Goal: Task Accomplishment & Management: Manage account settings

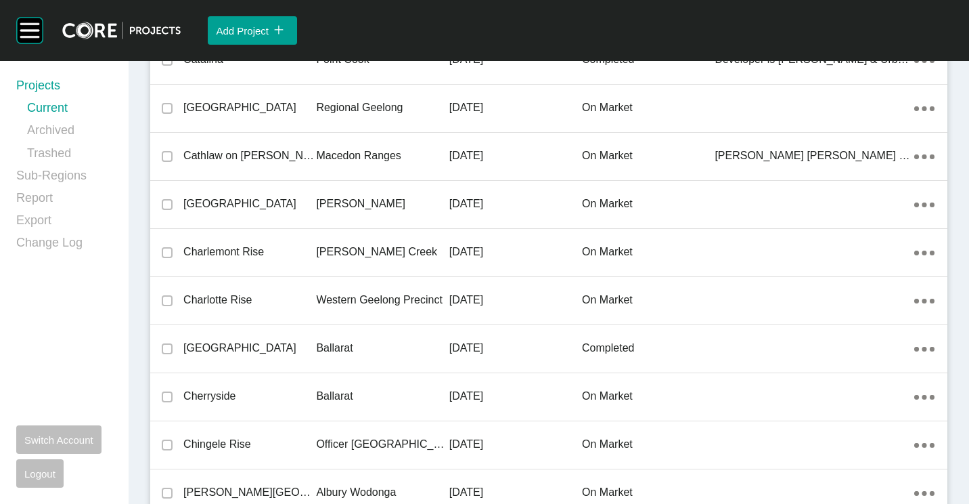
scroll to position [12422, 0]
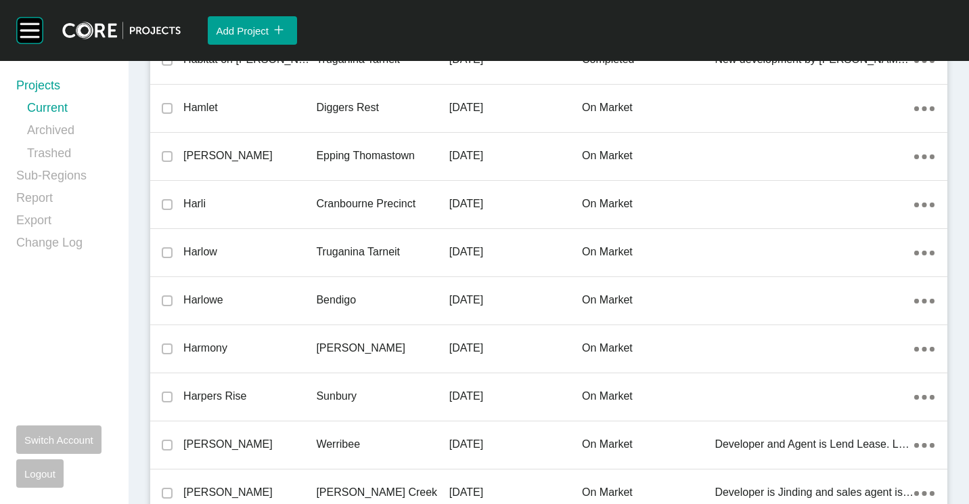
drag, startPoint x: 317, startPoint y: 293, endPoint x: 558, endPoint y: 17, distance: 366.5
click at [318, 293] on p "Bendigo" at bounding box center [382, 299] width 133 height 15
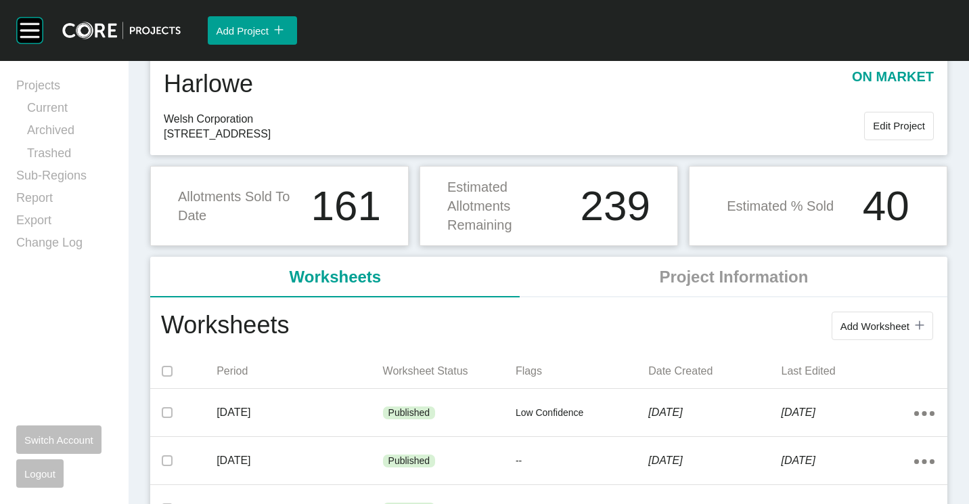
scroll to position [68, 0]
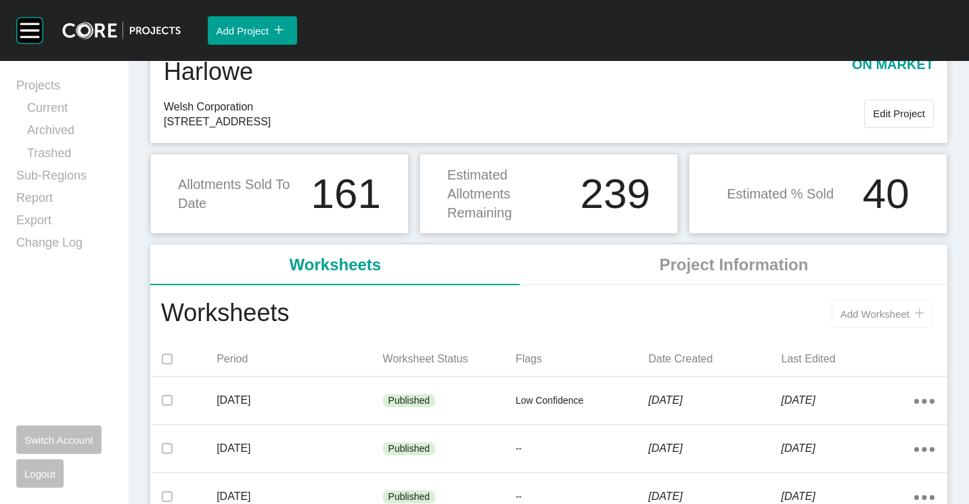
drag, startPoint x: 879, startPoint y: 314, endPoint x: 868, endPoint y: 309, distance: 12.7
click at [868, 309] on span "Add Worksheet" at bounding box center [875, 314] width 69 height 12
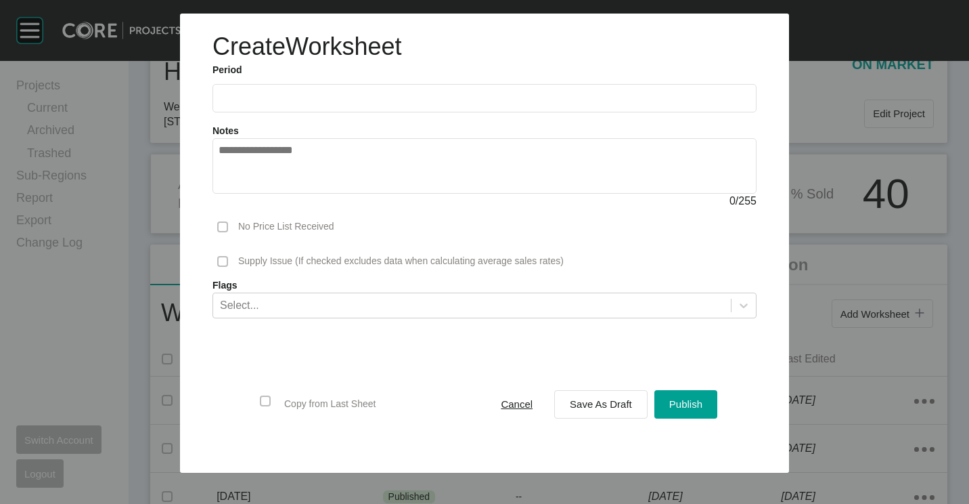
click at [360, 77] on ul "2025 < > Jan Feb Mar Apr May Jun [DATE] Aug Sep Oct Nov Dec" at bounding box center [485, 94] width 544 height 35
click at [353, 98] on input "text" at bounding box center [485, 98] width 532 height 12
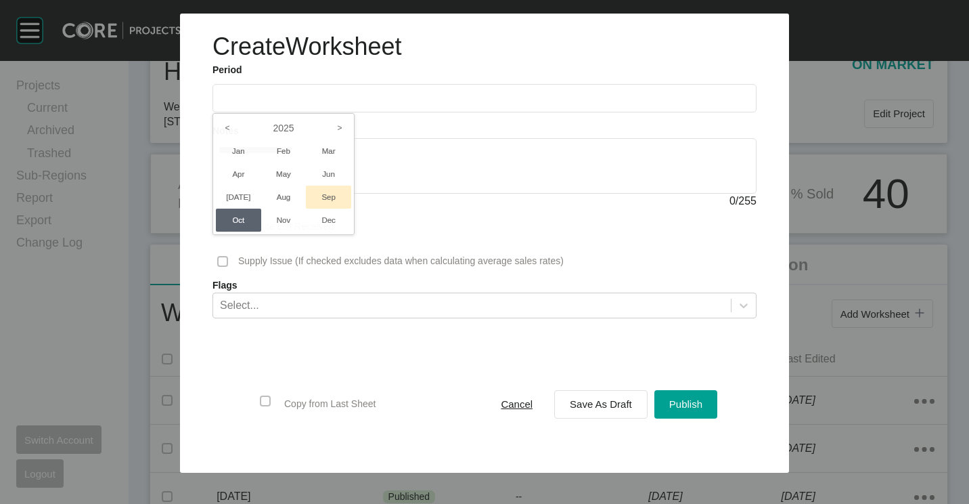
drag, startPoint x: 330, startPoint y: 196, endPoint x: 560, endPoint y: 418, distance: 319.7
click at [330, 196] on li "Sep" at bounding box center [328, 196] width 45 height 23
type input "**********"
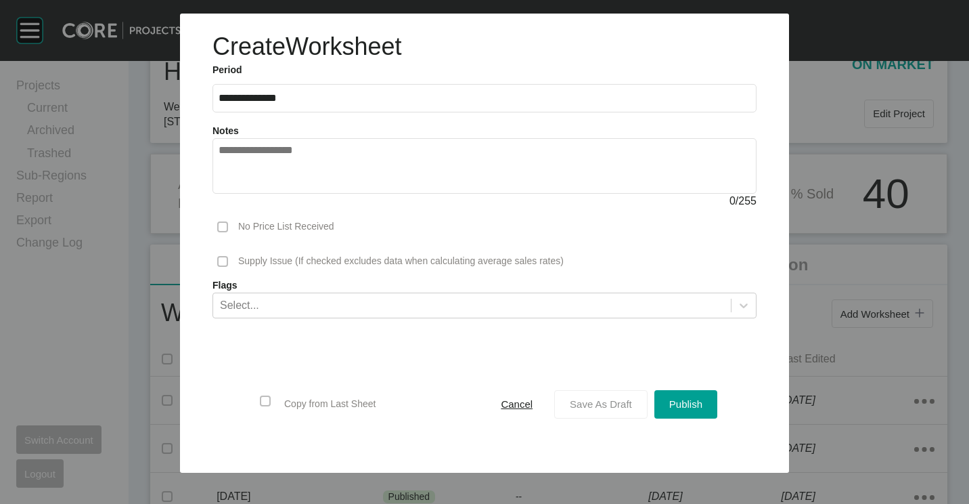
click at [621, 398] on span "Save As Draft" at bounding box center [601, 404] width 62 height 12
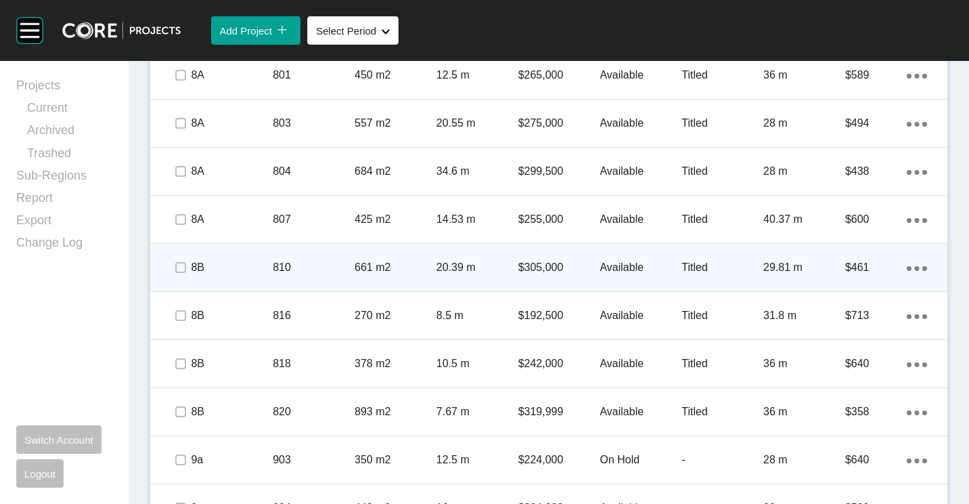
scroll to position [1421, 0]
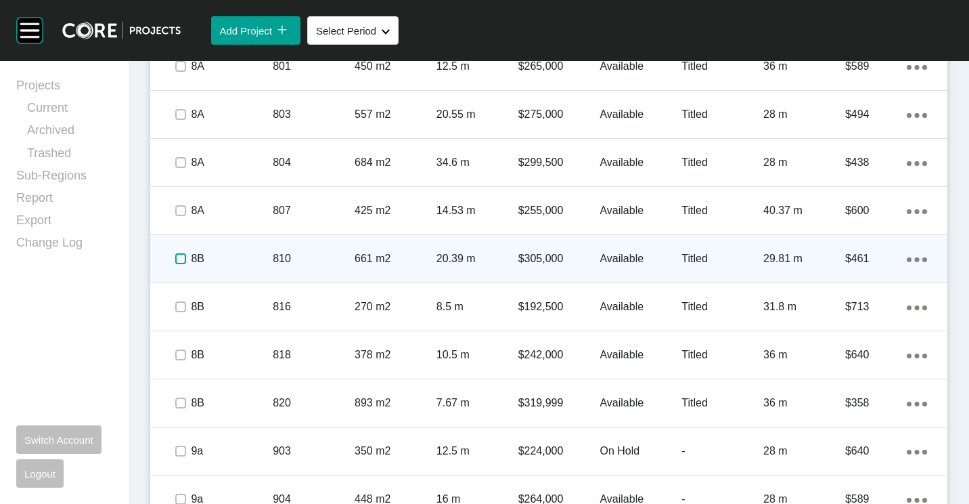
click at [185, 253] on label at bounding box center [180, 258] width 11 height 11
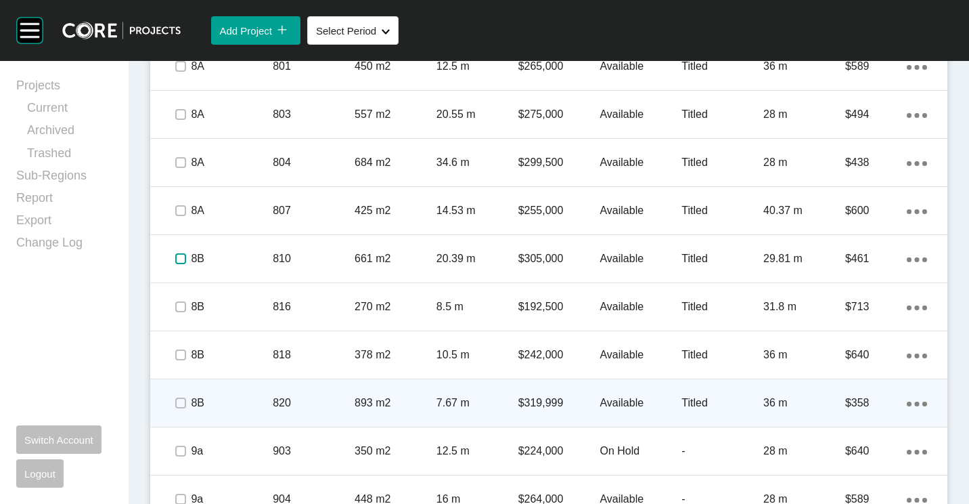
scroll to position [1489, 0]
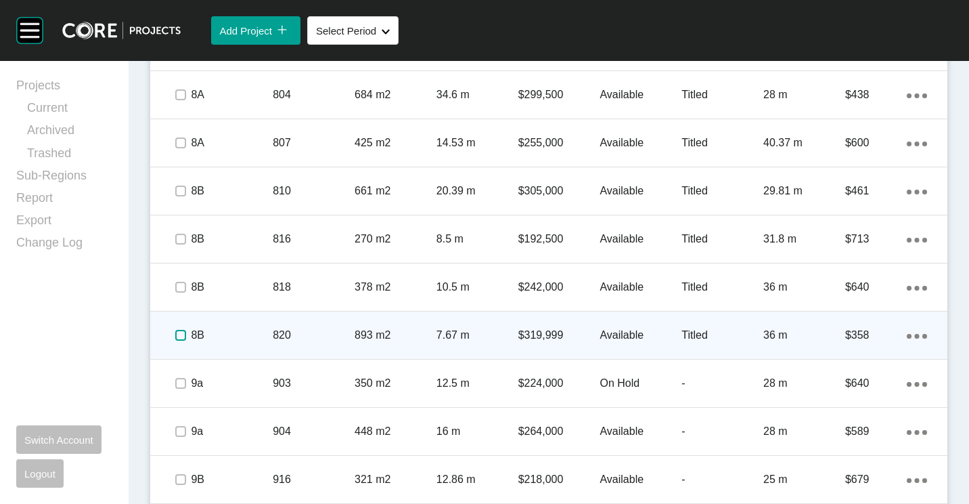
click at [183, 334] on label at bounding box center [180, 335] width 11 height 11
click at [180, 335] on label at bounding box center [180, 335] width 11 height 11
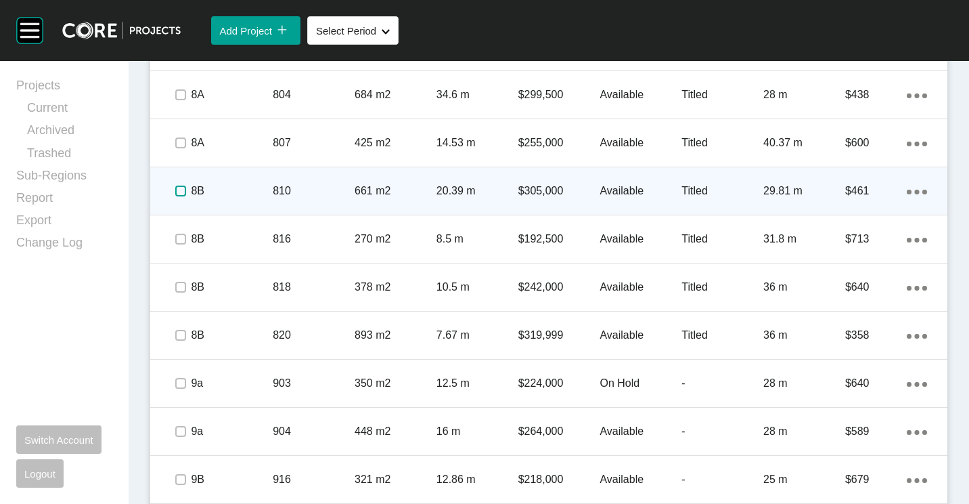
click at [179, 192] on label at bounding box center [180, 190] width 11 height 11
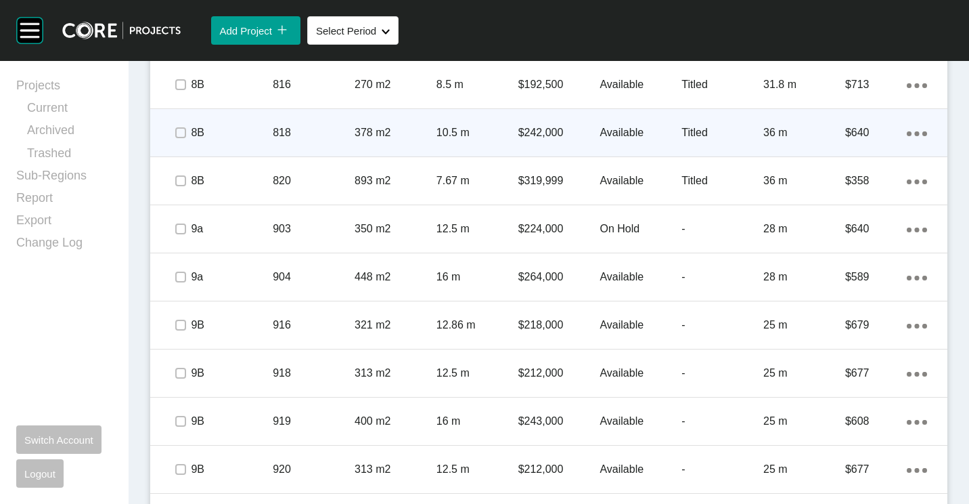
scroll to position [1695, 0]
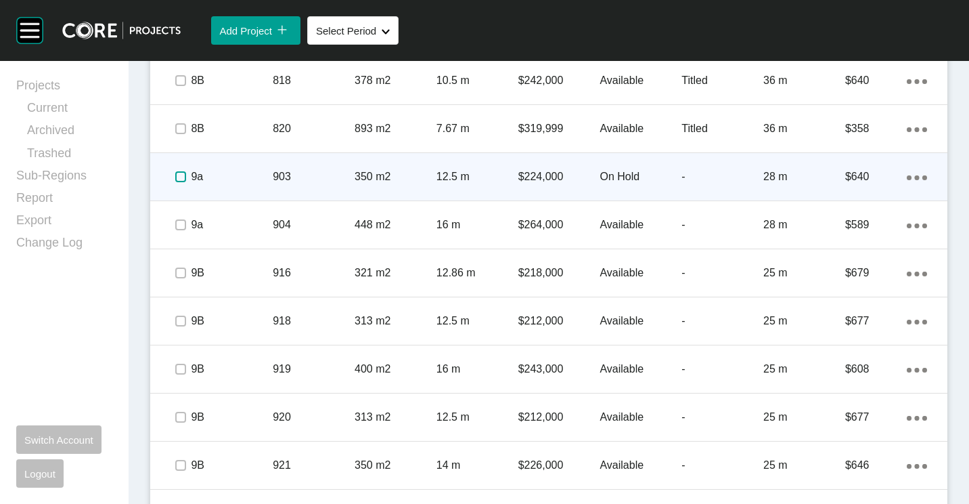
click at [180, 177] on label at bounding box center [180, 176] width 11 height 11
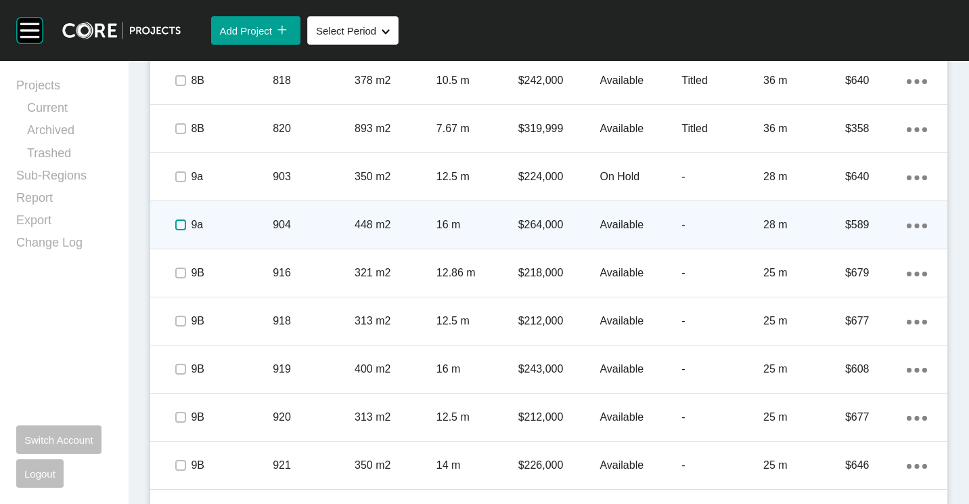
drag, startPoint x: 181, startPoint y: 221, endPoint x: 180, endPoint y: 233, distance: 12.2
click at [181, 230] on label at bounding box center [180, 224] width 11 height 11
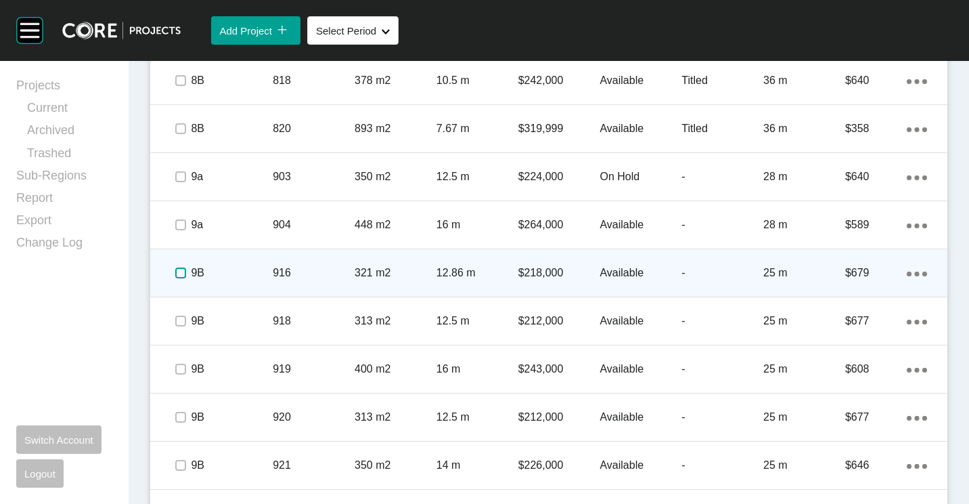
drag, startPoint x: 184, startPoint y: 273, endPoint x: 187, endPoint y: 262, distance: 11.2
click at [183, 273] on label at bounding box center [180, 272] width 11 height 11
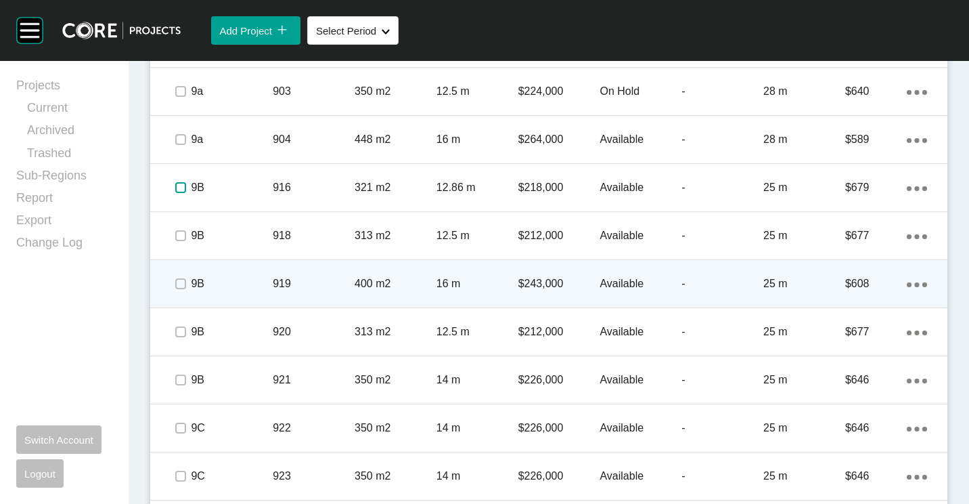
scroll to position [1831, 0]
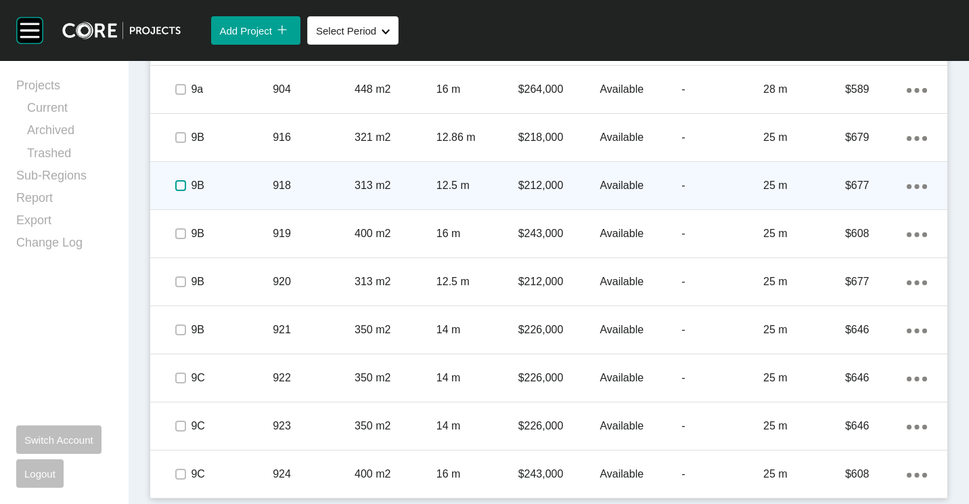
click at [180, 187] on label at bounding box center [180, 185] width 11 height 11
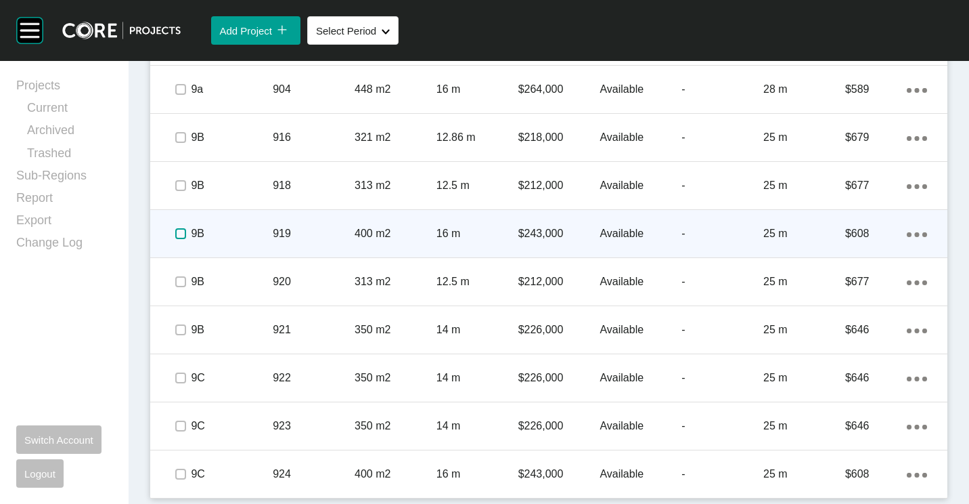
click at [182, 235] on label at bounding box center [180, 233] width 11 height 11
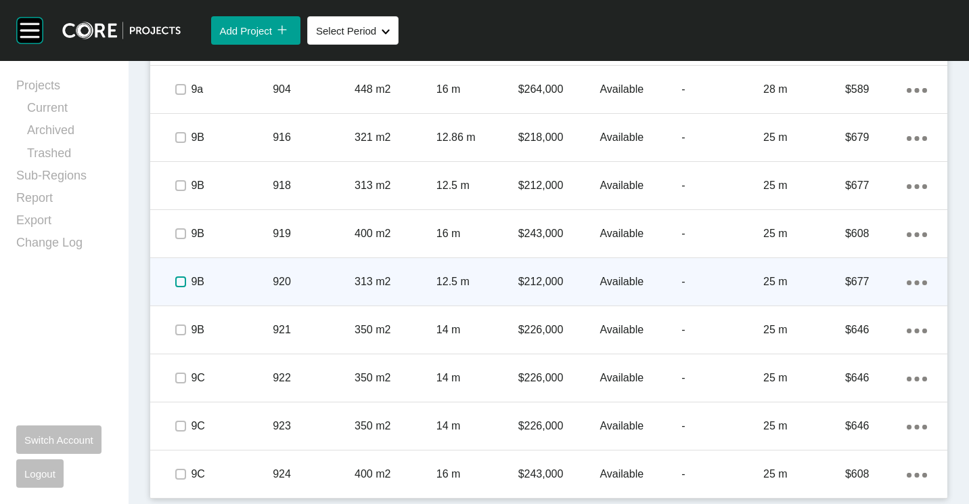
click at [183, 278] on label at bounding box center [180, 281] width 11 height 11
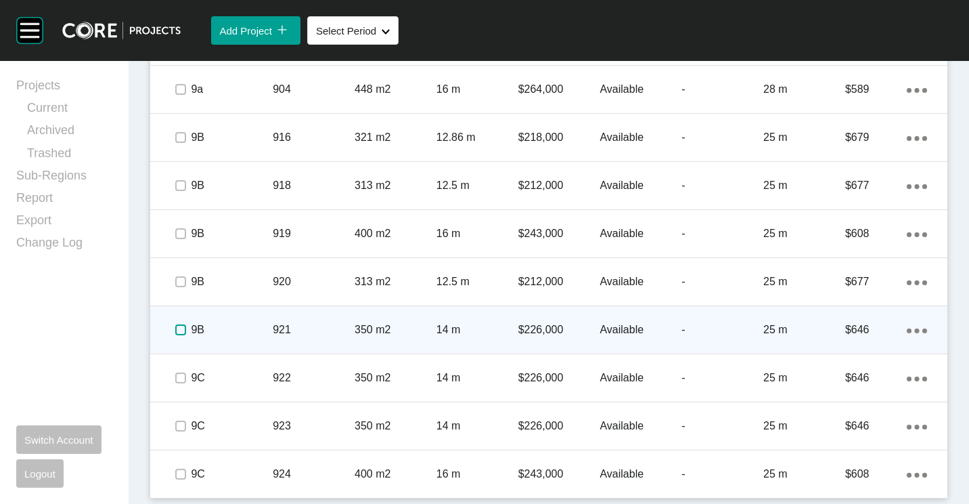
click at [179, 326] on label at bounding box center [180, 329] width 11 height 11
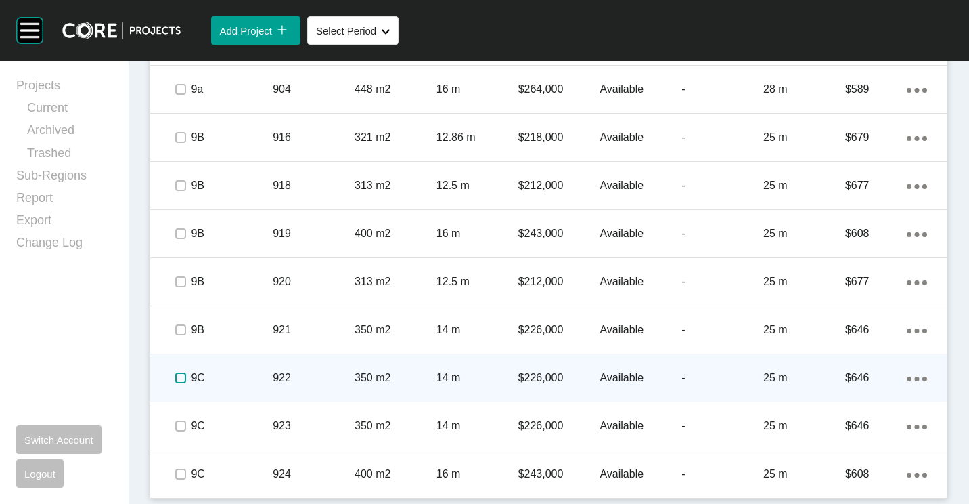
click at [179, 376] on label at bounding box center [180, 377] width 11 height 11
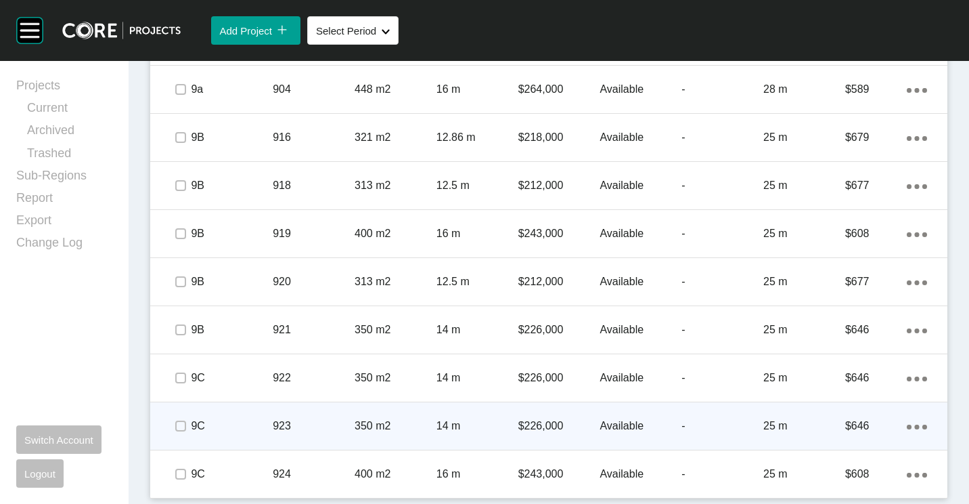
drag, startPoint x: 175, startPoint y: 415, endPoint x: 175, endPoint y: 426, distance: 11.5
click at [175, 421] on div at bounding box center [181, 425] width 20 height 47
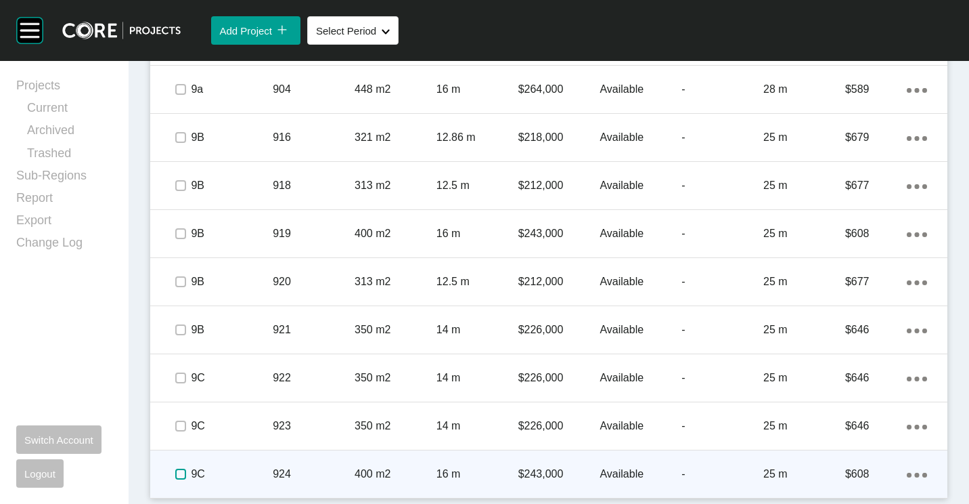
click at [176, 475] on label at bounding box center [180, 473] width 11 height 11
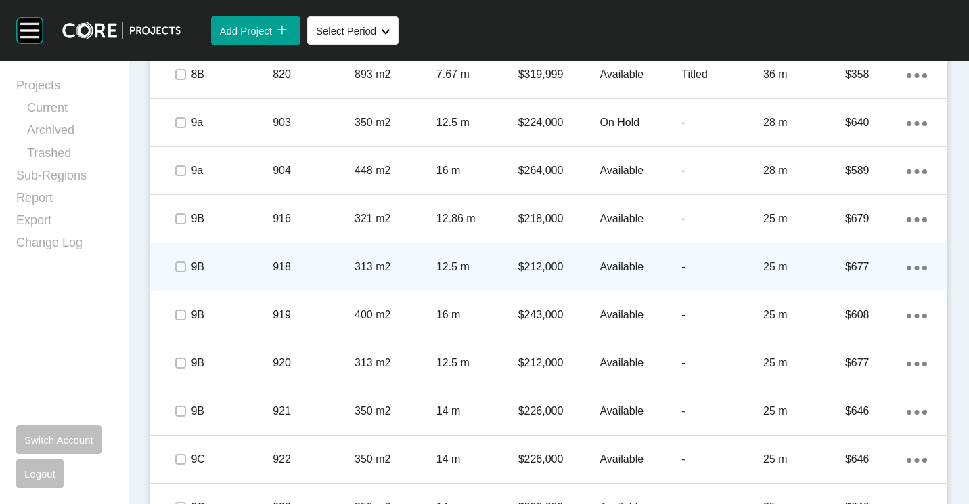
scroll to position [1763, 0]
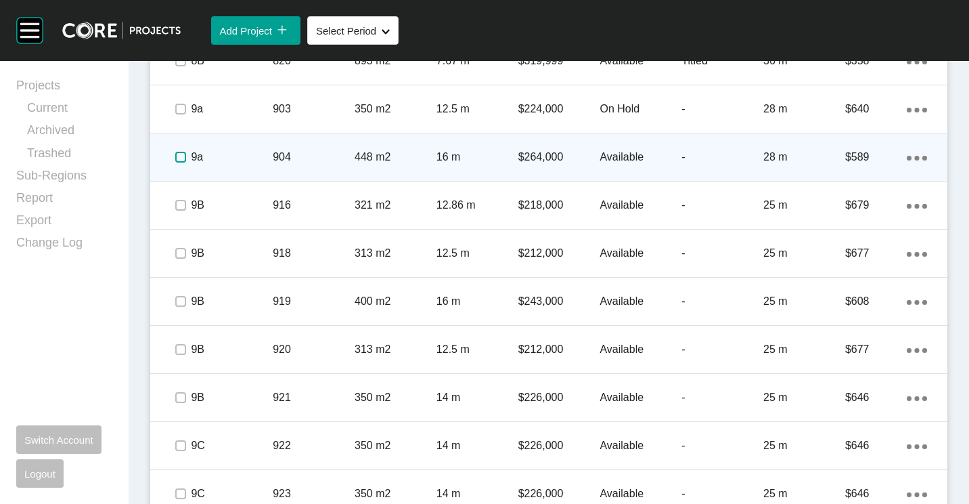
click at [183, 160] on label at bounding box center [180, 157] width 11 height 11
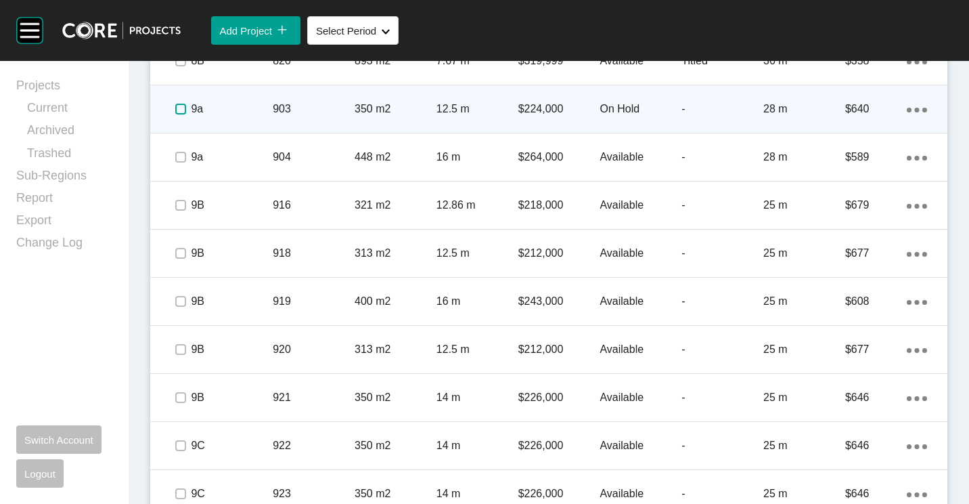
click at [178, 110] on label at bounding box center [180, 109] width 11 height 11
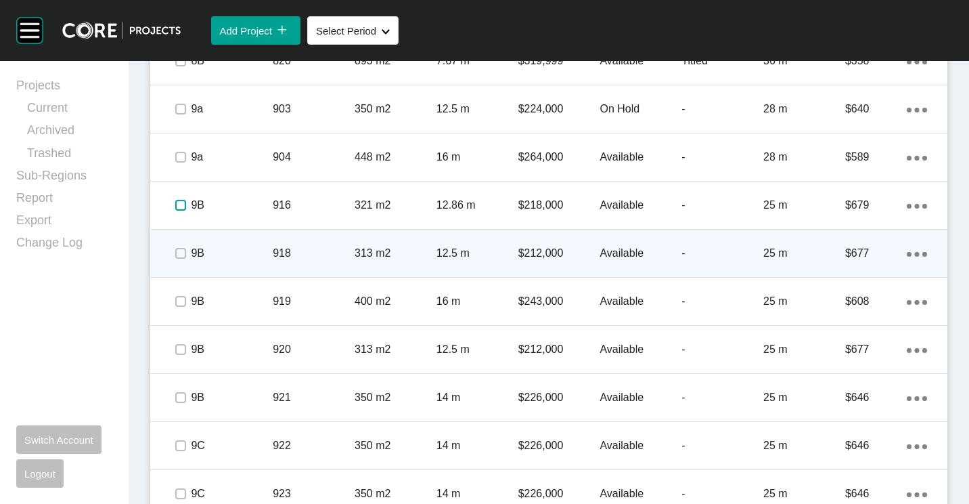
drag, startPoint x: 179, startPoint y: 207, endPoint x: 227, endPoint y: 230, distance: 52.7
click at [179, 207] on label at bounding box center [180, 205] width 11 height 11
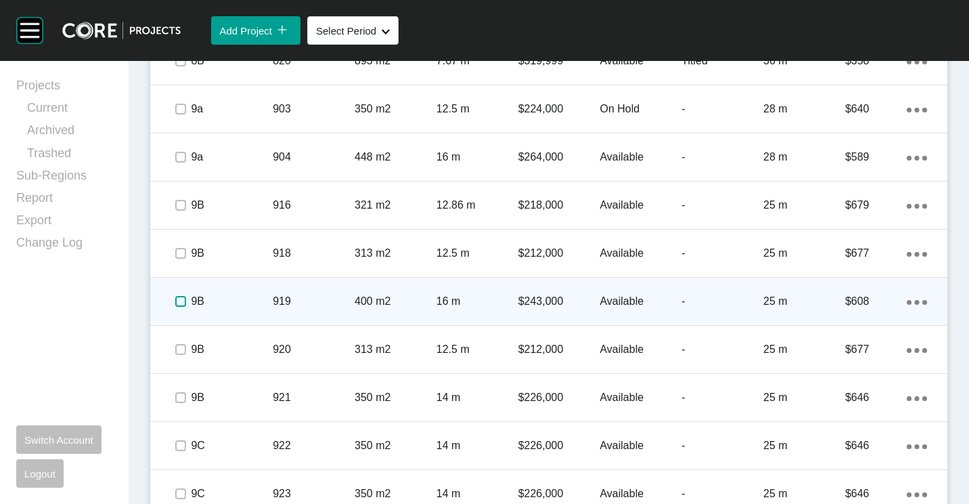
click at [178, 298] on label at bounding box center [180, 301] width 11 height 11
click at [328, 304] on p "919" at bounding box center [314, 301] width 82 height 15
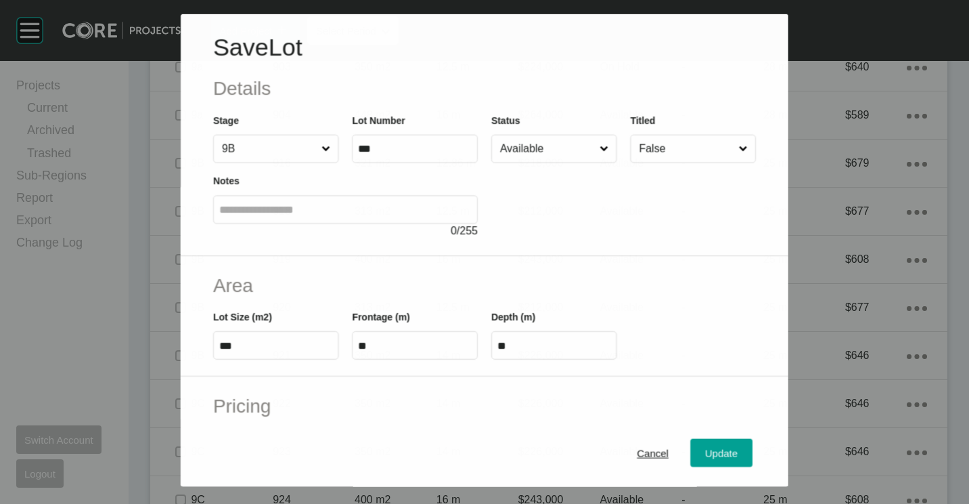
scroll to position [1721, 0]
click at [516, 151] on input "Available" at bounding box center [546, 148] width 99 height 27
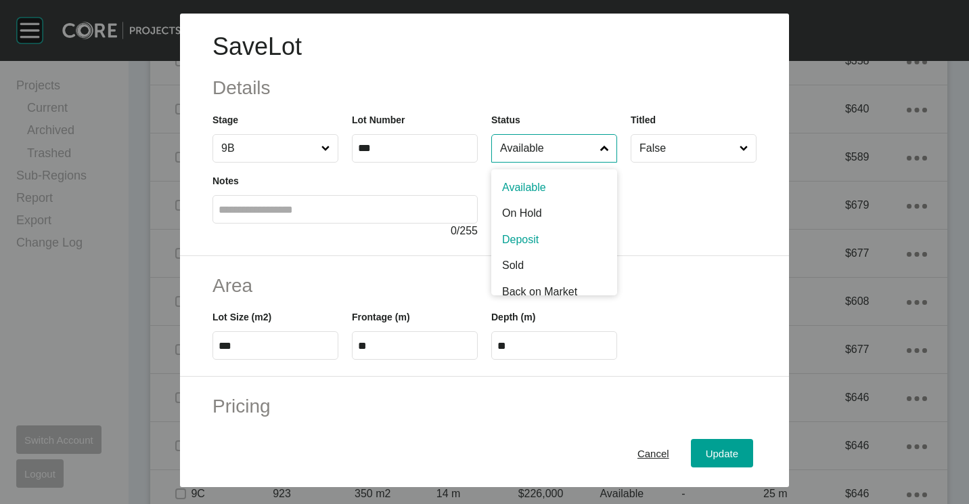
drag, startPoint x: 526, startPoint y: 232, endPoint x: 646, endPoint y: 324, distance: 151.2
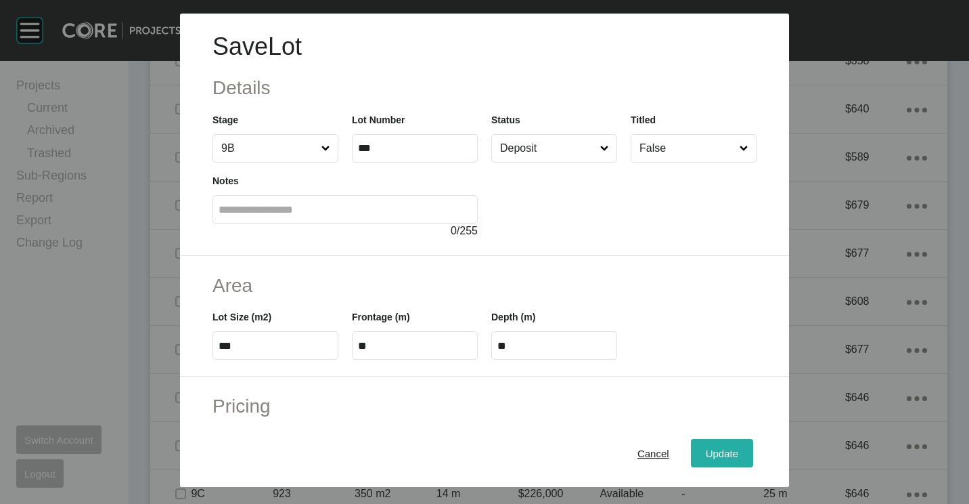
click at [706, 453] on span "Update" at bounding box center [722, 453] width 32 height 12
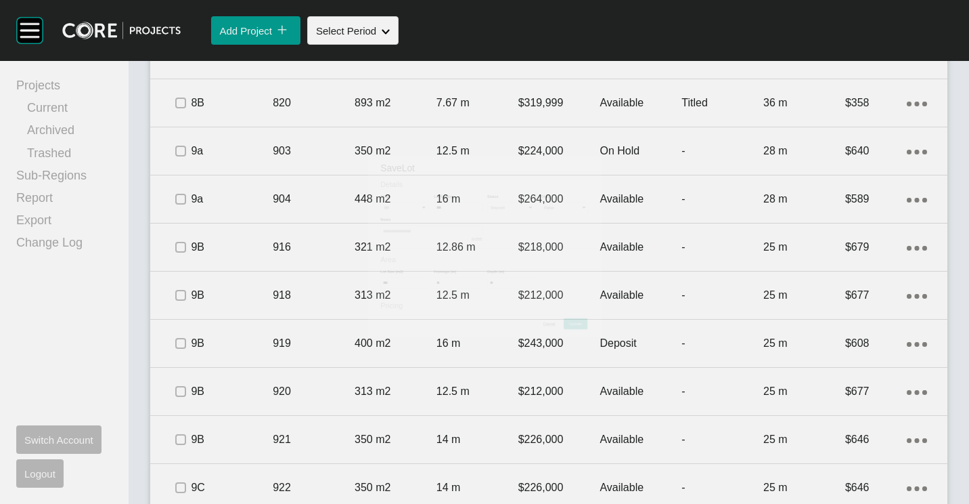
scroll to position [1763, 0]
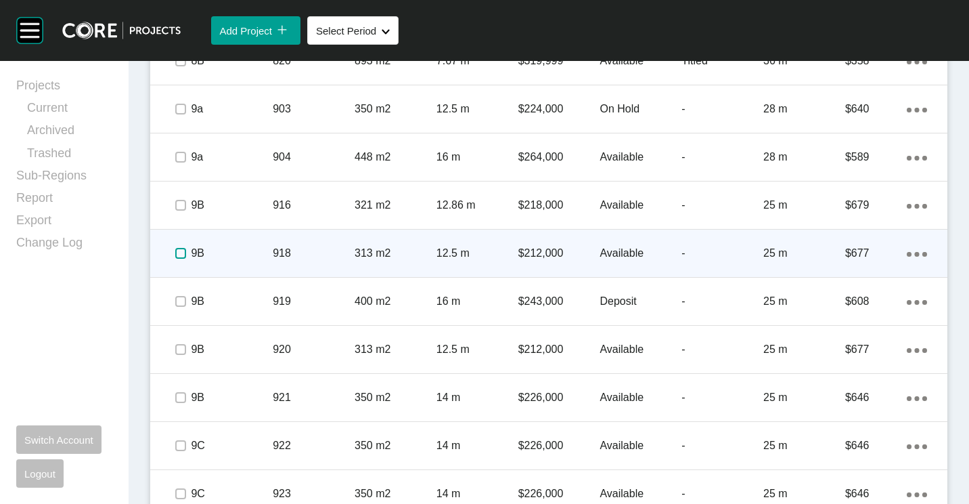
click at [177, 254] on label at bounding box center [180, 253] width 11 height 11
click at [309, 252] on p "918" at bounding box center [314, 253] width 82 height 15
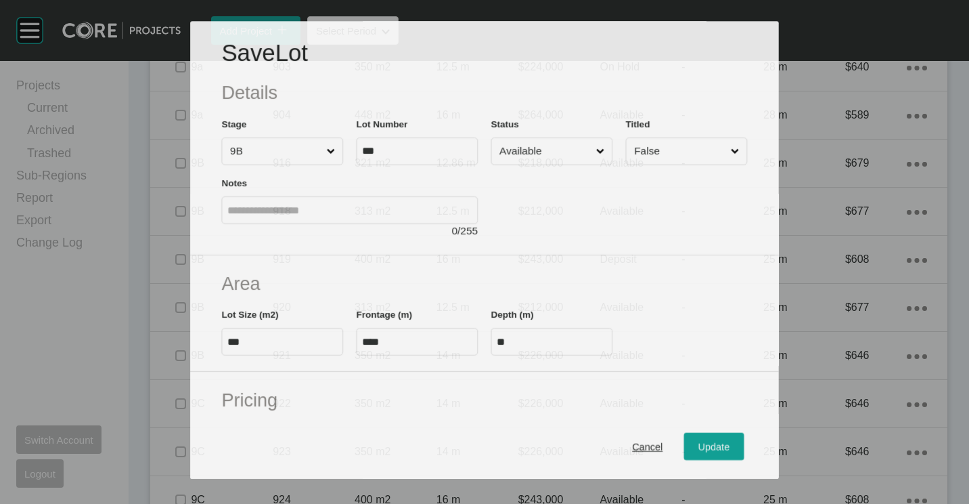
scroll to position [1721, 0]
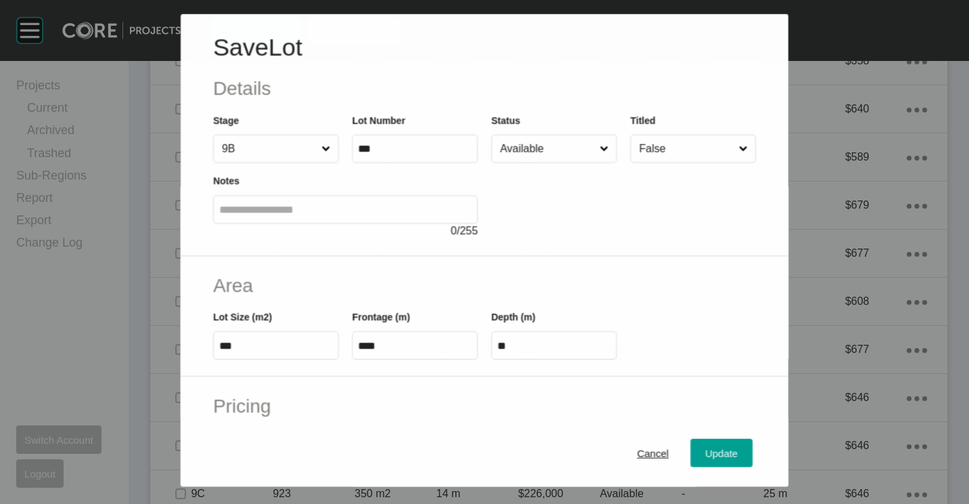
click at [525, 161] on input "Available" at bounding box center [546, 148] width 99 height 27
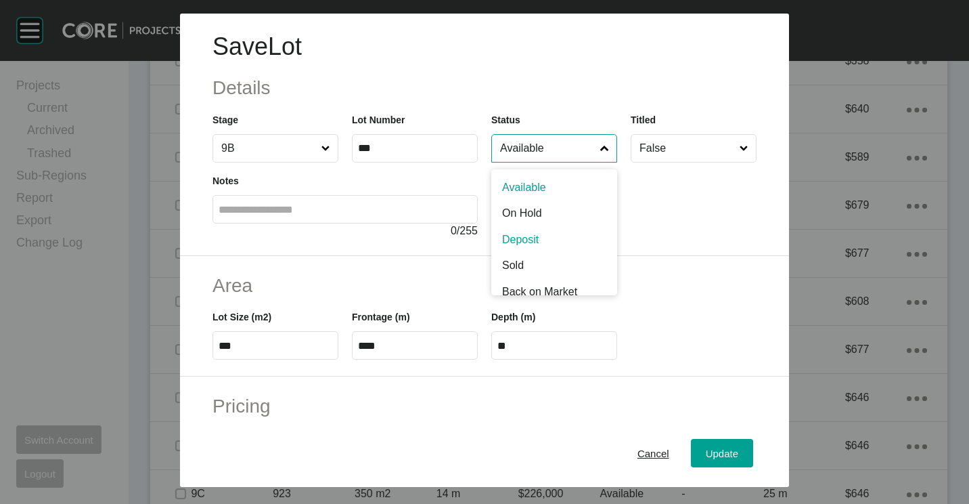
drag, startPoint x: 518, startPoint y: 238, endPoint x: 544, endPoint y: 267, distance: 39.3
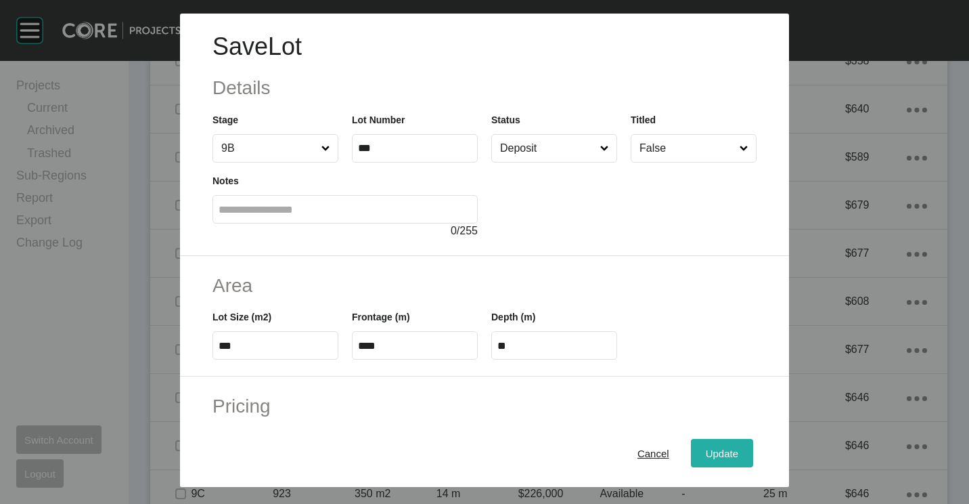
click at [709, 458] on span "Update" at bounding box center [722, 453] width 32 height 12
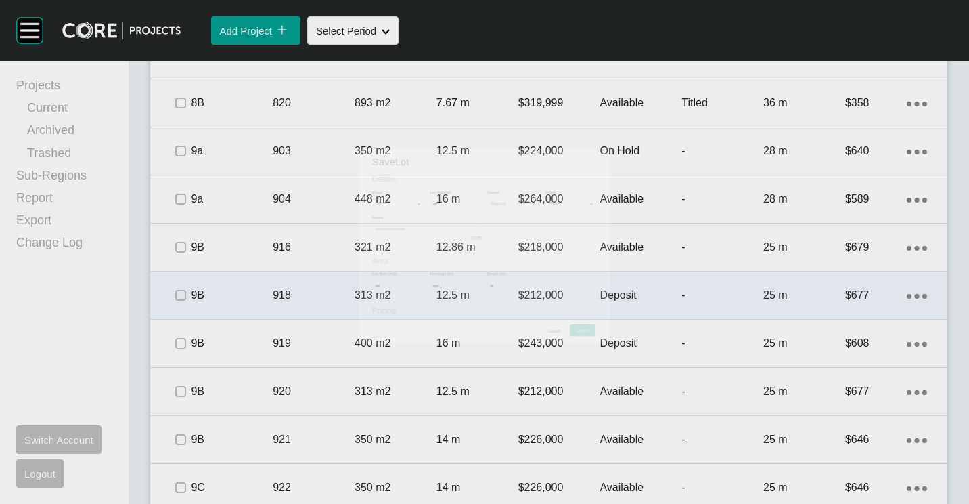
scroll to position [1763, 0]
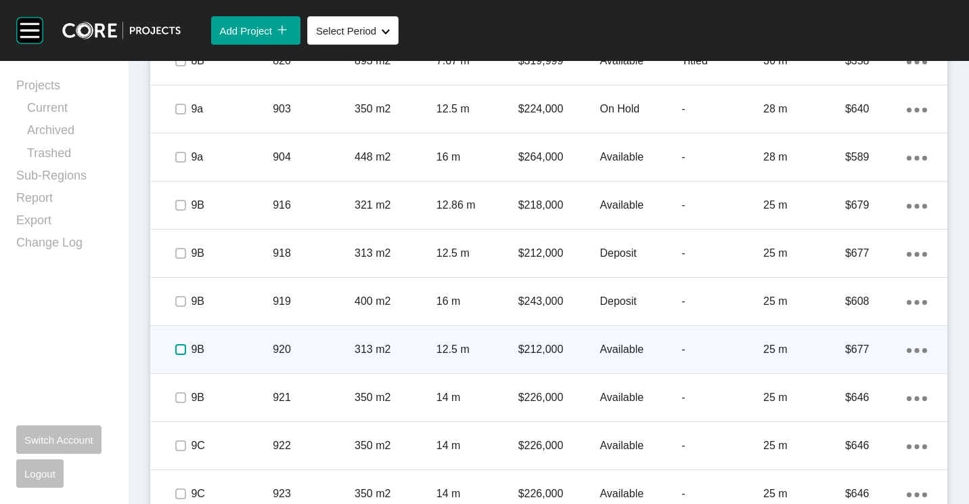
drag, startPoint x: 187, startPoint y: 346, endPoint x: 234, endPoint y: 343, distance: 47.5
click at [187, 346] on span at bounding box center [181, 349] width 20 height 20
click at [310, 342] on p "920" at bounding box center [314, 349] width 82 height 15
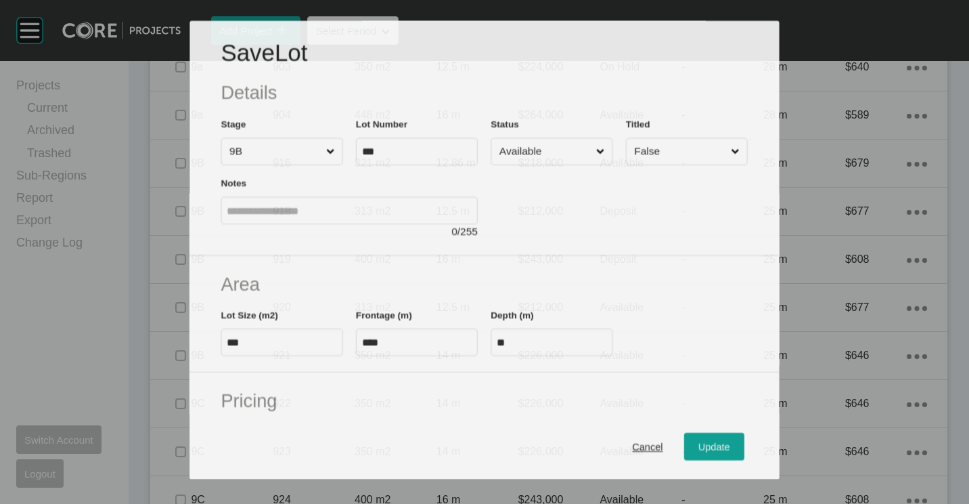
scroll to position [1721, 0]
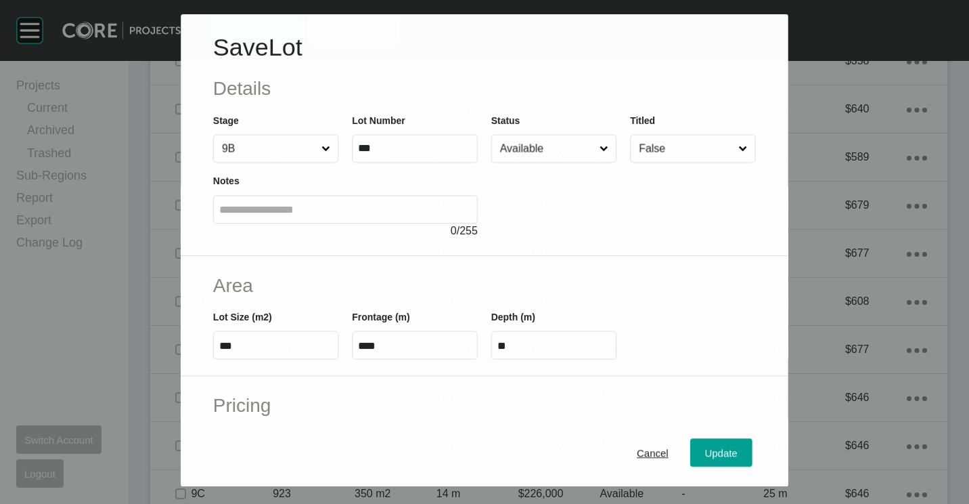
click at [567, 152] on input "Available" at bounding box center [546, 148] width 99 height 27
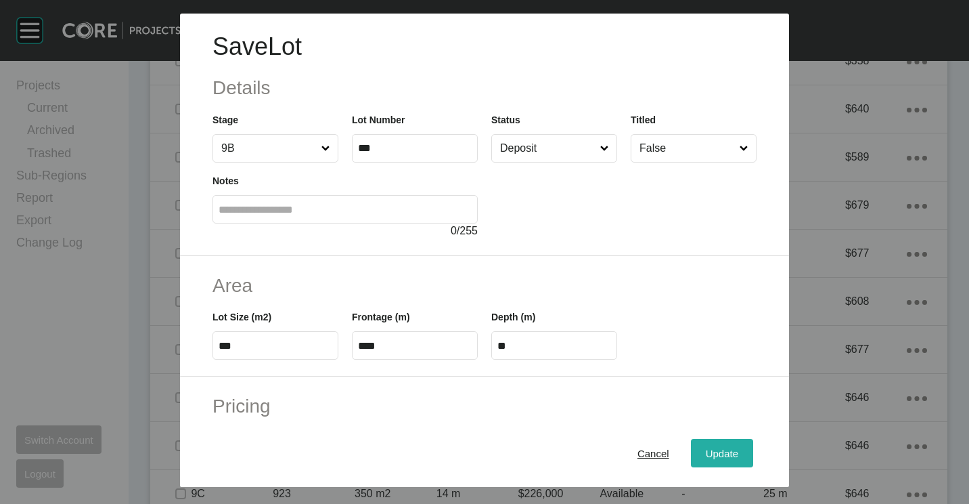
click at [713, 460] on div "Update" at bounding box center [722, 453] width 39 height 18
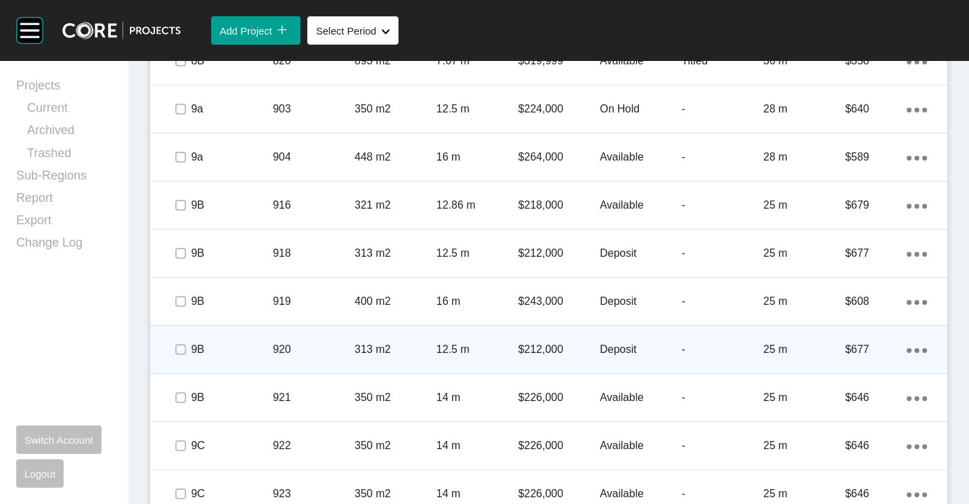
scroll to position [1831, 0]
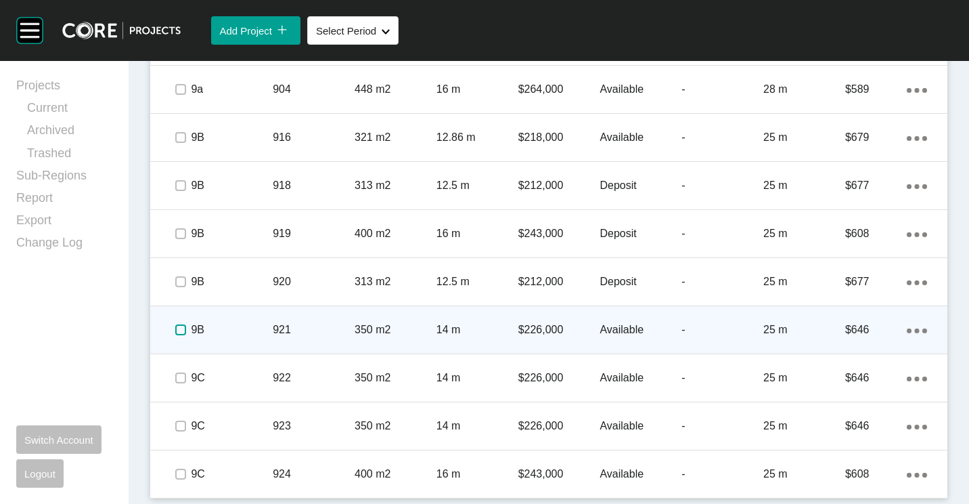
drag, startPoint x: 181, startPoint y: 329, endPoint x: 336, endPoint y: 329, distance: 154.3
click at [181, 329] on label at bounding box center [180, 329] width 11 height 11
click at [362, 329] on p "350 m2" at bounding box center [396, 329] width 82 height 15
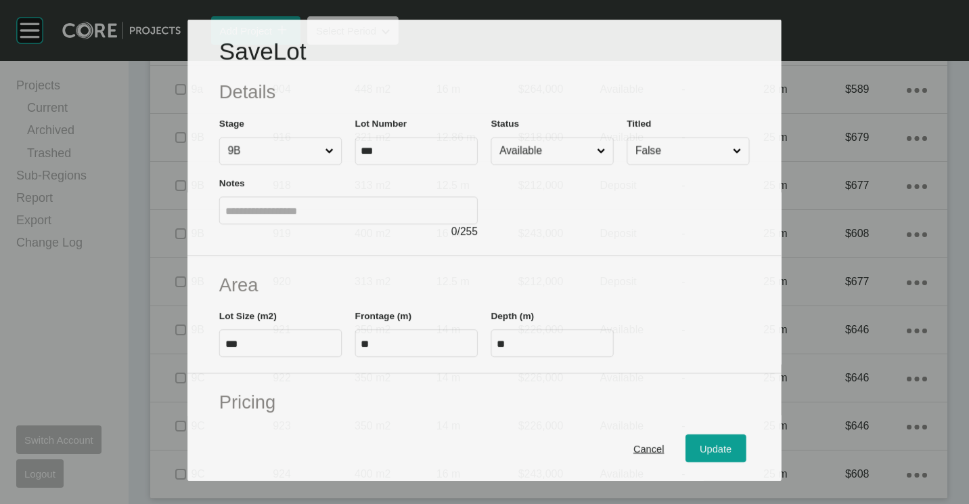
scroll to position [1789, 0]
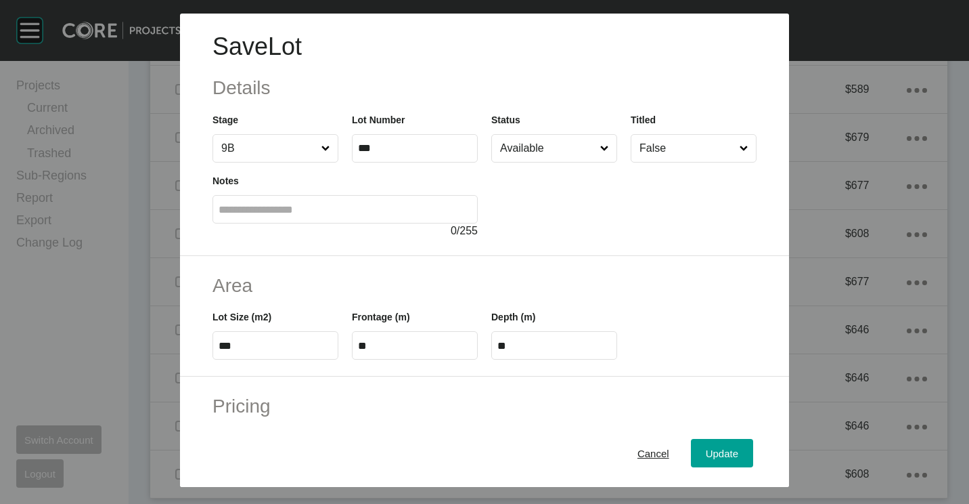
click at [531, 148] on input "Available" at bounding box center [547, 148] width 100 height 27
click at [715, 447] on div "Update" at bounding box center [722, 453] width 39 height 18
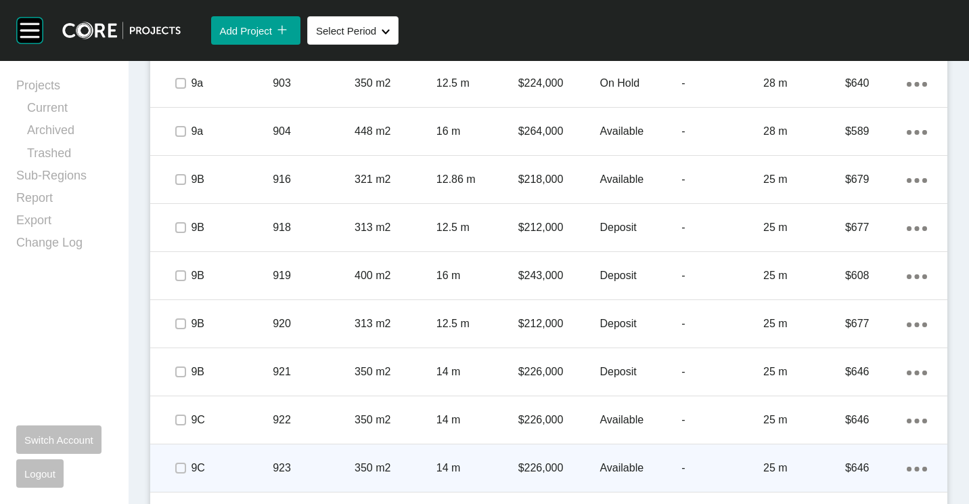
scroll to position [1831, 0]
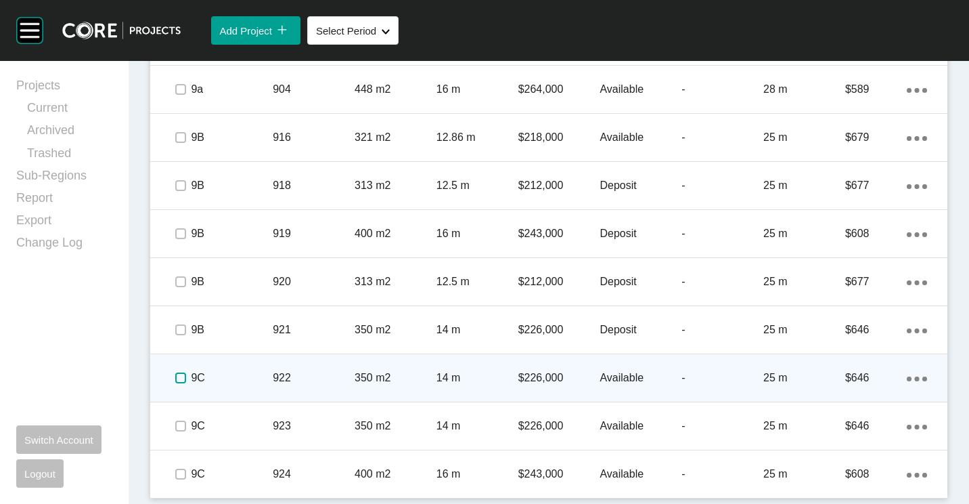
drag, startPoint x: 175, startPoint y: 379, endPoint x: 291, endPoint y: 379, distance: 115.7
click at [177, 379] on label at bounding box center [180, 377] width 11 height 11
click at [292, 377] on p "922" at bounding box center [314, 377] width 82 height 15
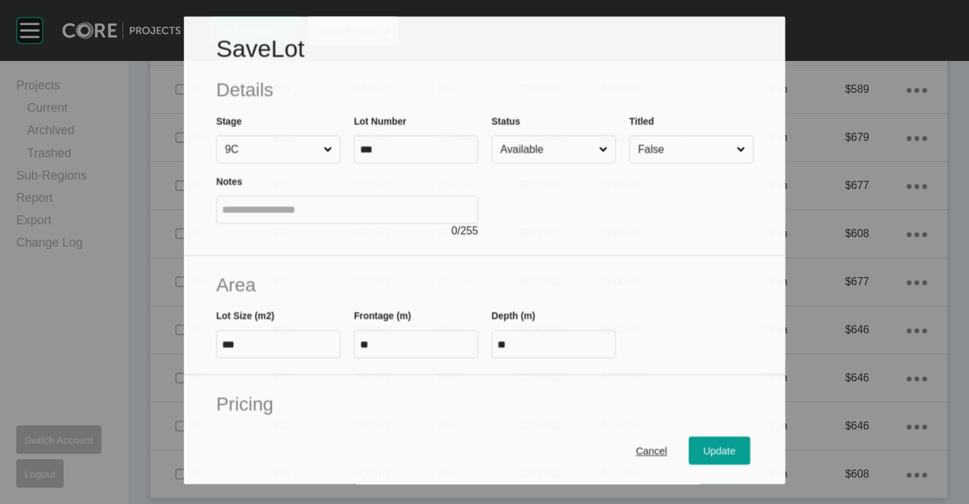
scroll to position [1789, 0]
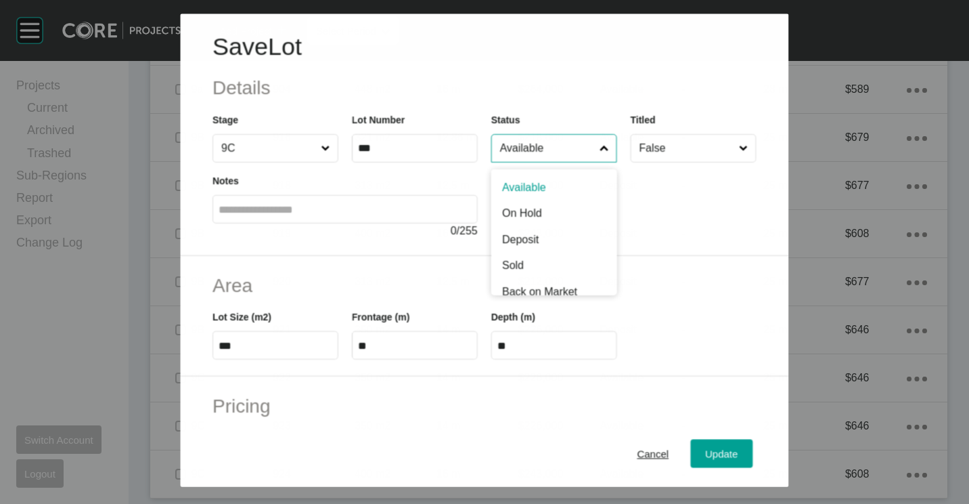
click at [546, 152] on input "Available" at bounding box center [546, 148] width 99 height 27
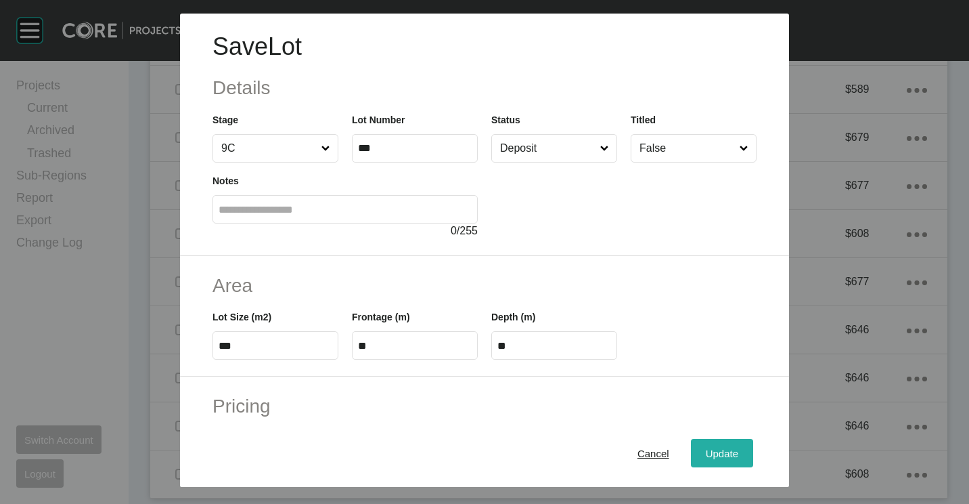
drag, startPoint x: 728, startPoint y: 445, endPoint x: 717, endPoint y: 443, distance: 11.6
click at [728, 445] on div "Update" at bounding box center [722, 453] width 39 height 18
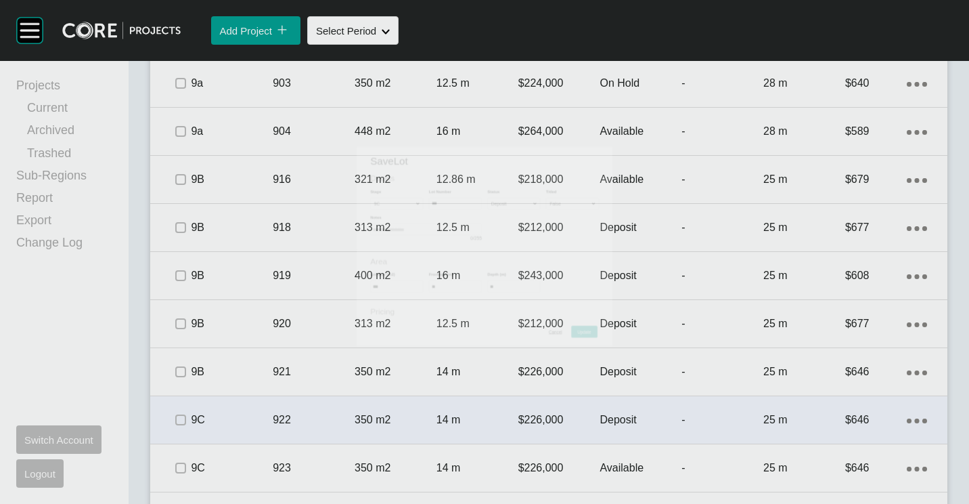
scroll to position [1831, 0]
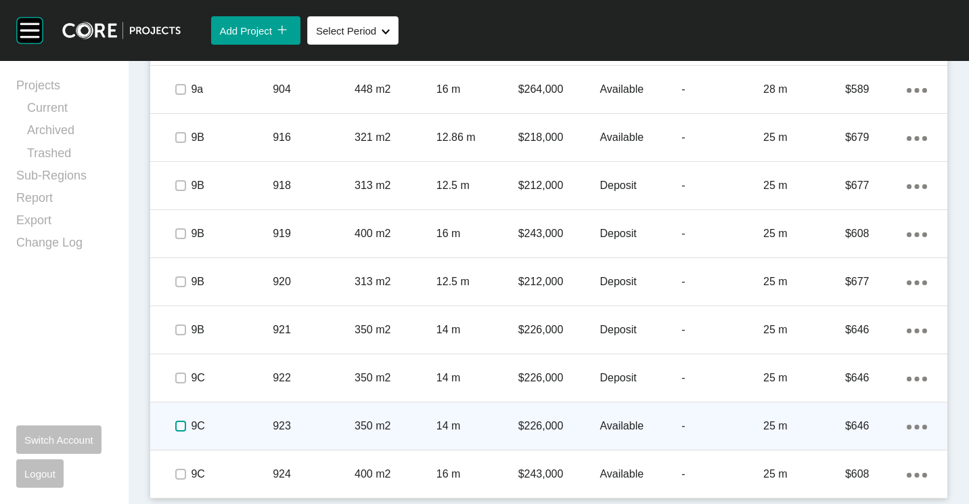
drag, startPoint x: 179, startPoint y: 427, endPoint x: 267, endPoint y: 427, distance: 88.0
click at [185, 427] on label at bounding box center [180, 425] width 11 height 11
click at [269, 426] on p "9C" at bounding box center [232, 425] width 82 height 15
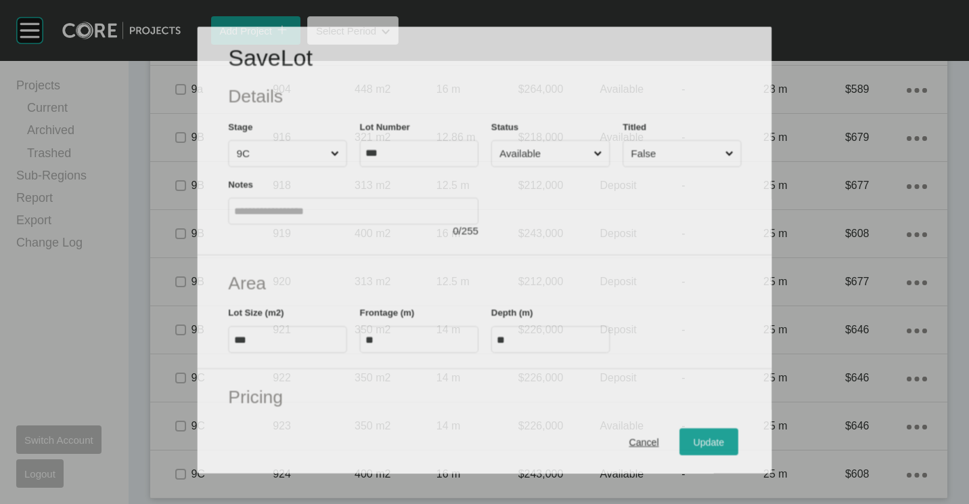
scroll to position [1789, 0]
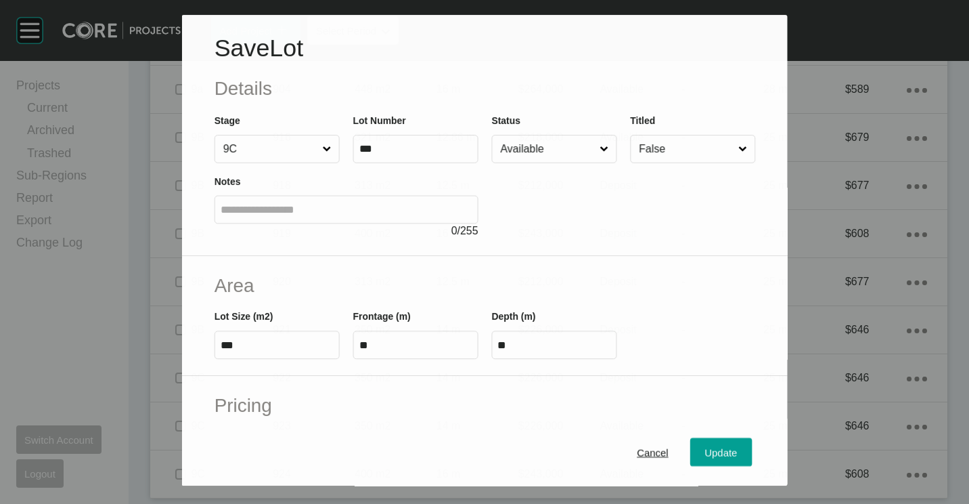
drag, startPoint x: 558, startPoint y: 143, endPoint x: 553, endPoint y: 156, distance: 14.0
click at [559, 145] on input "Available" at bounding box center [546, 148] width 99 height 27
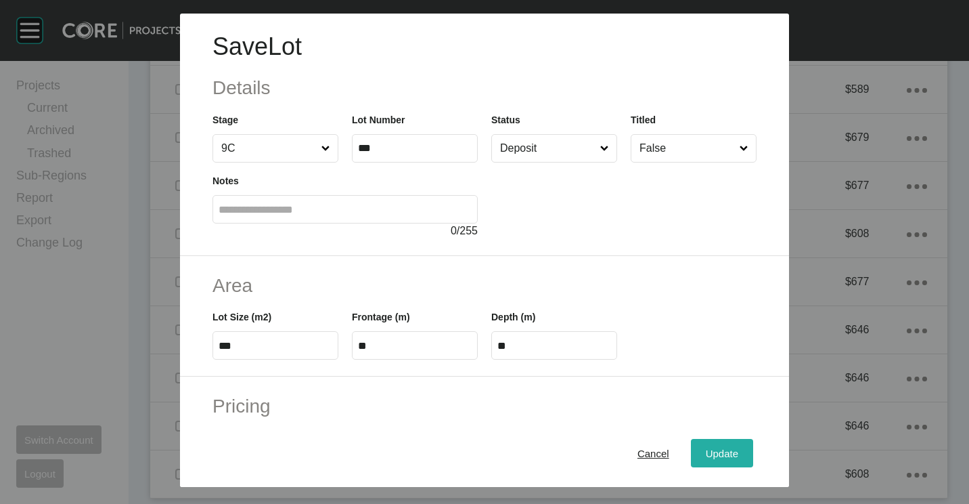
click at [706, 447] on span "Update" at bounding box center [722, 453] width 32 height 12
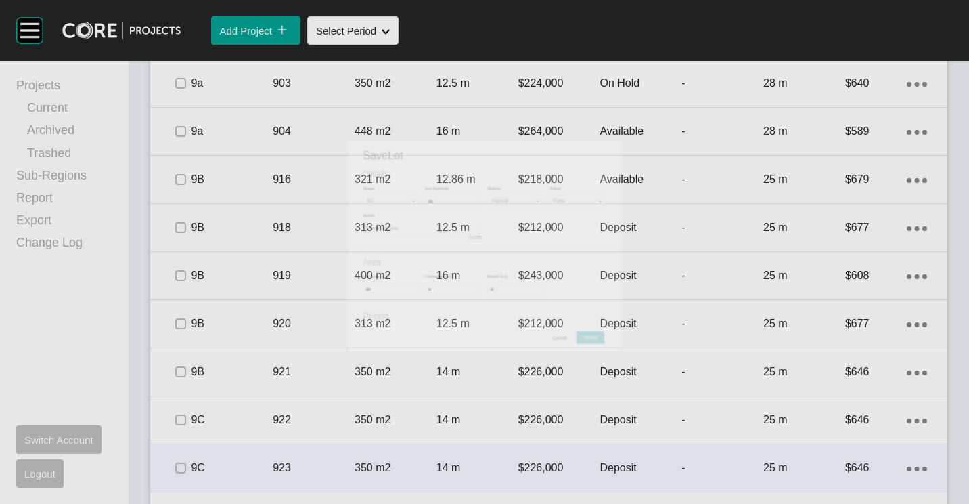
scroll to position [1831, 0]
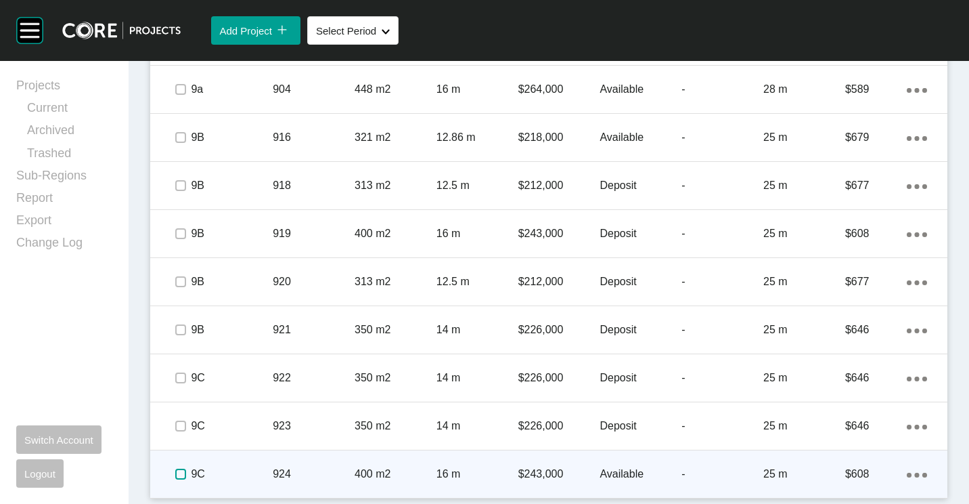
drag, startPoint x: 177, startPoint y: 474, endPoint x: 193, endPoint y: 474, distance: 16.2
click at [183, 474] on label at bounding box center [180, 473] width 11 height 11
click at [312, 470] on p "924" at bounding box center [314, 473] width 82 height 15
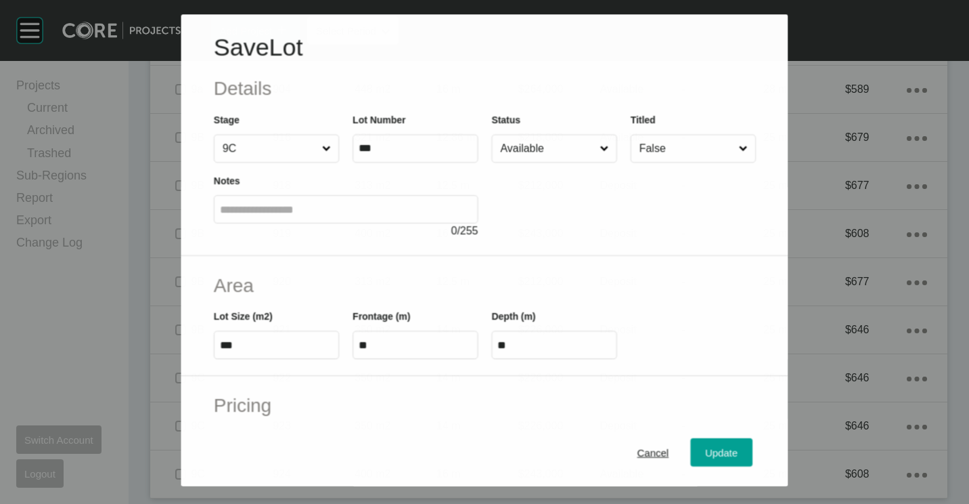
scroll to position [1789, 0]
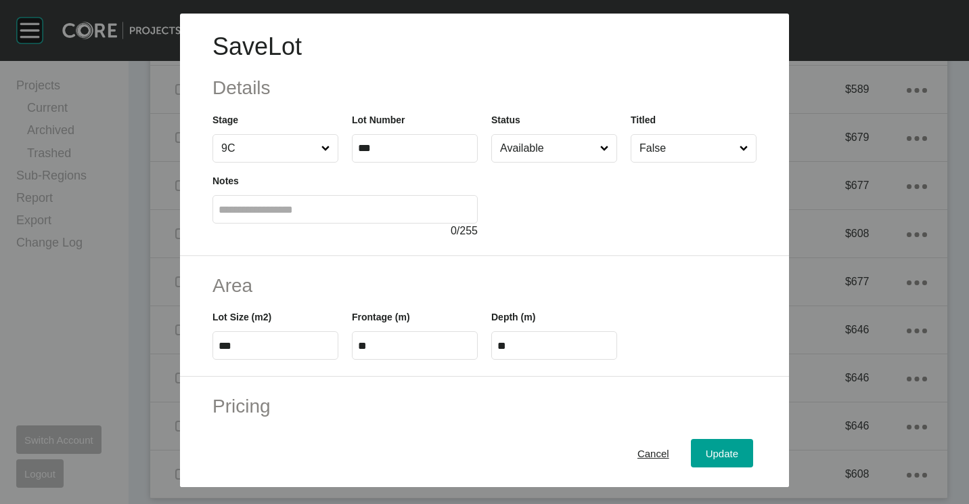
drag, startPoint x: 562, startPoint y: 152, endPoint x: 550, endPoint y: 164, distance: 17.7
click at [560, 153] on input "Available" at bounding box center [547, 148] width 100 height 27
drag, startPoint x: 514, startPoint y: 236, endPoint x: 650, endPoint y: 362, distance: 186.3
click at [707, 448] on span "Update" at bounding box center [722, 453] width 32 height 12
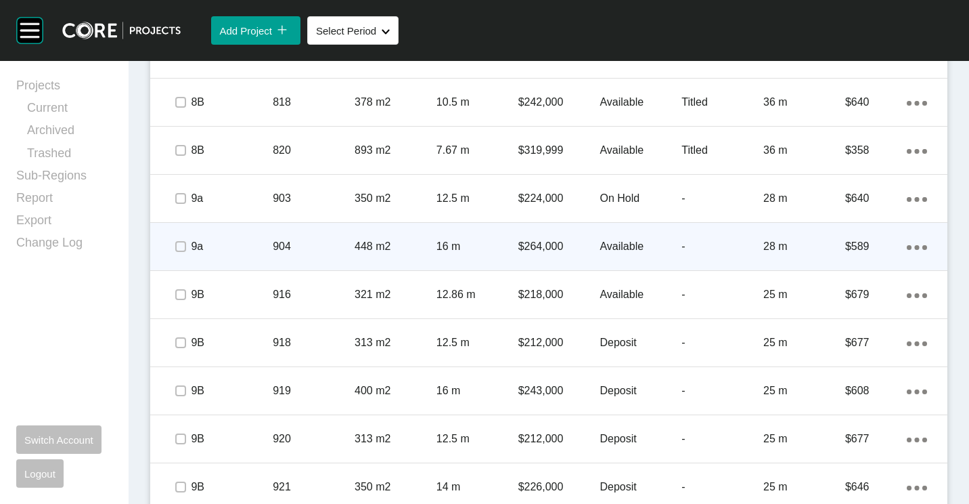
scroll to position [1628, 0]
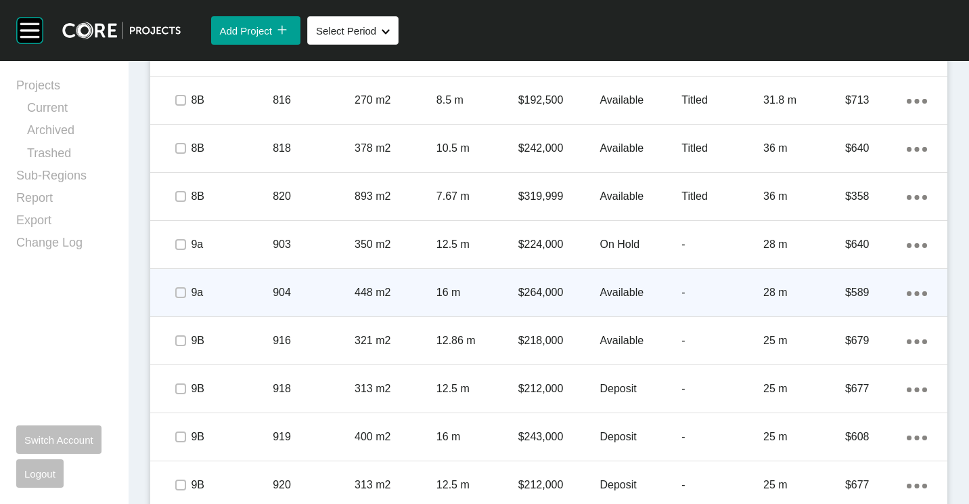
click at [908, 293] on icon "Action Menu Dots Copy 6 Created with Sketch." at bounding box center [917, 293] width 20 height 5
click at [872, 295] on link "Duplicate" at bounding box center [851, 295] width 51 height 20
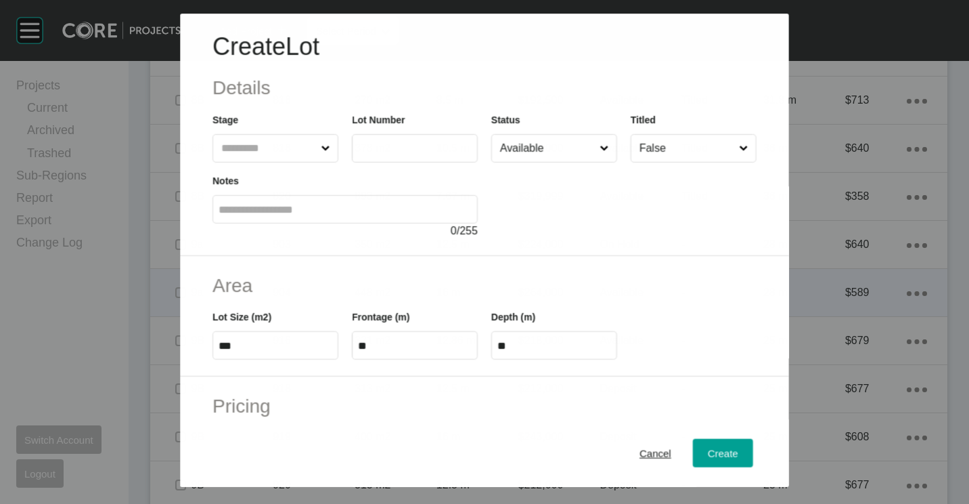
scroll to position [1586, 0]
click at [409, 146] on input "text" at bounding box center [415, 148] width 114 height 12
type input "***"
type input "**"
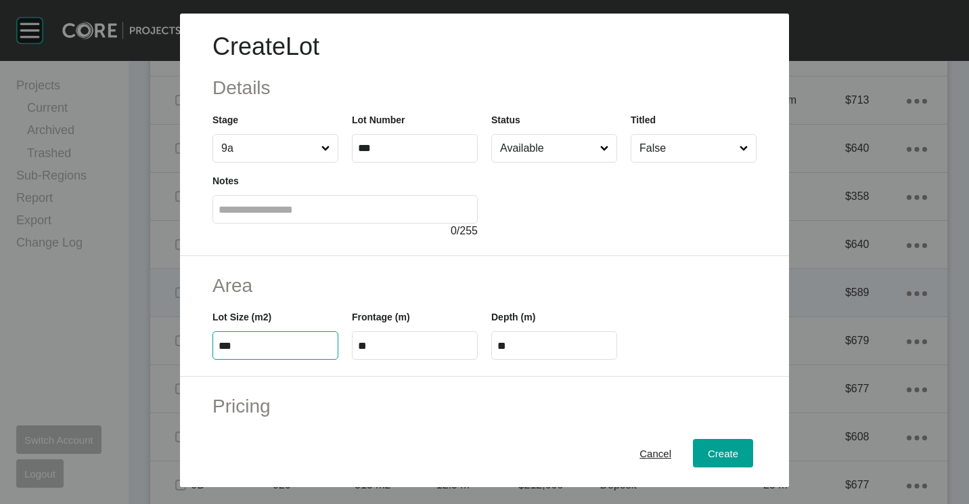
type input "***"
type input "**"
type input "*"
type input "*******"
type input "***"
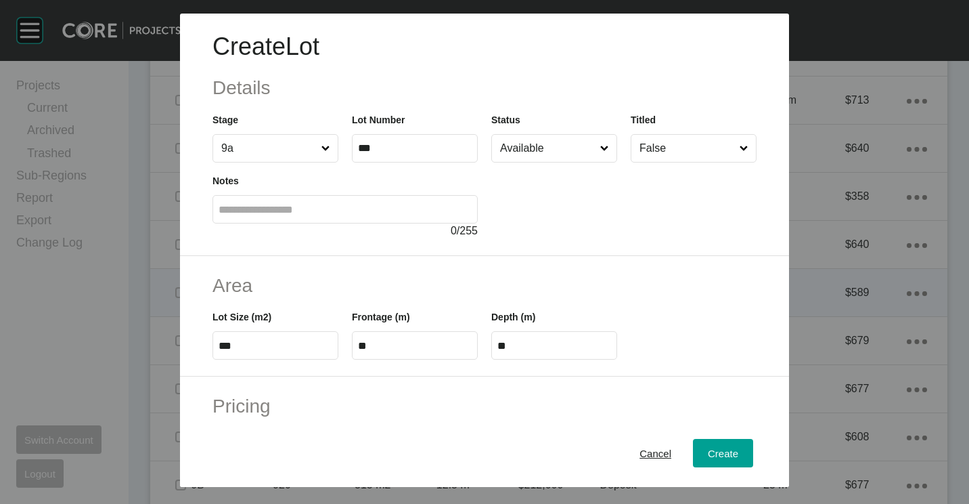
click at [566, 156] on input "Available" at bounding box center [547, 148] width 100 height 27
click at [714, 451] on span "Create" at bounding box center [723, 453] width 30 height 12
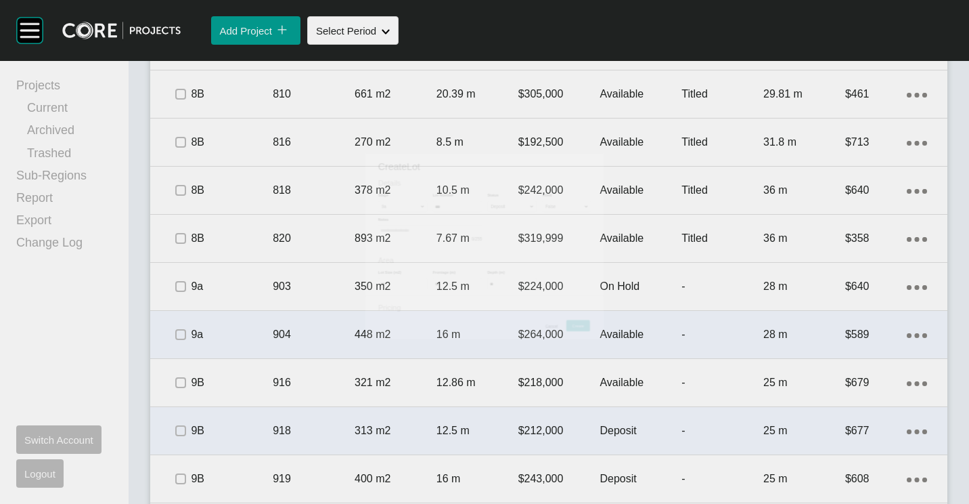
scroll to position [1628, 0]
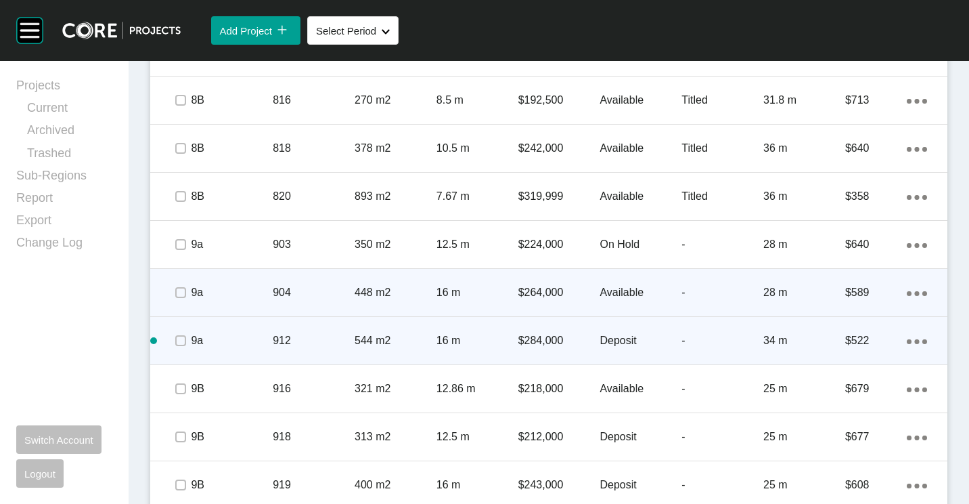
click at [914, 342] on ellipse at bounding box center [916, 341] width 5 height 5
click at [858, 342] on link "Duplicate" at bounding box center [851, 343] width 51 height 20
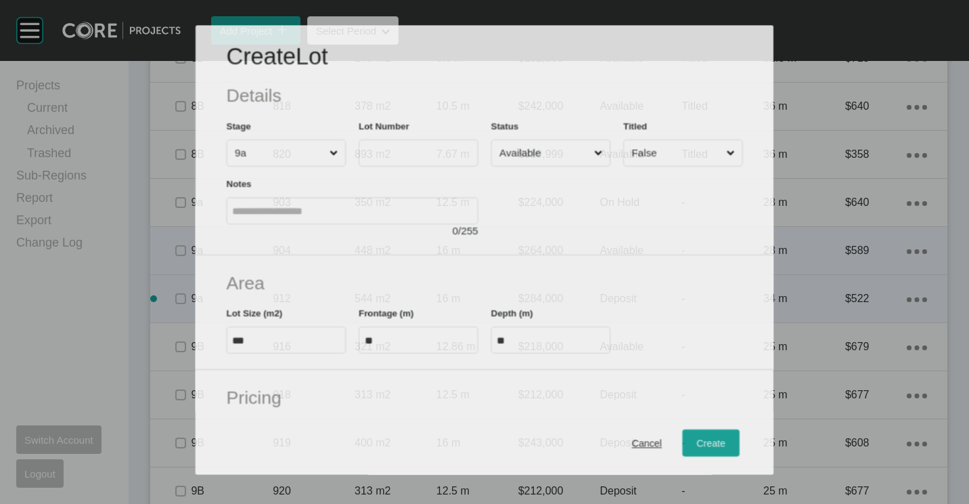
scroll to position [1586, 0]
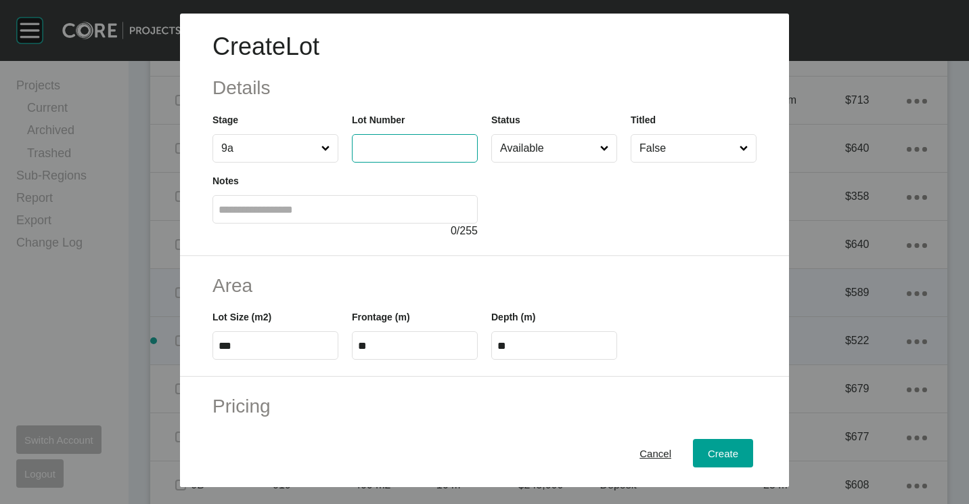
click at [412, 144] on input "text" at bounding box center [415, 148] width 114 height 12
type input "***"
type input "**"
type input "***"
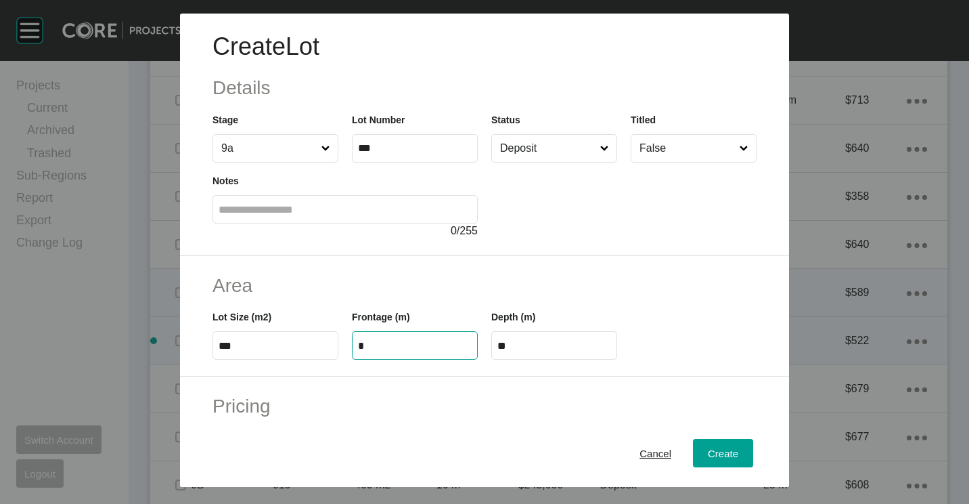
type input "**"
type input "*"
type input "*******"
type input "***"
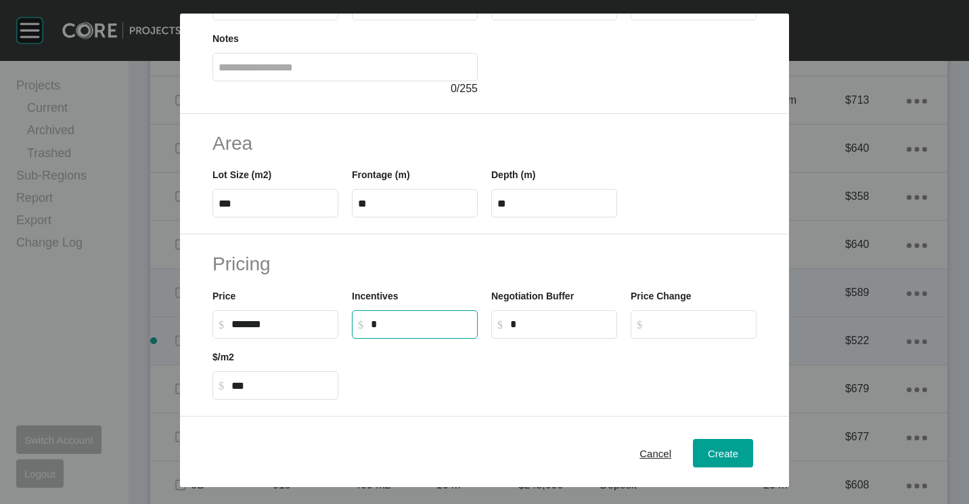
scroll to position [322, 0]
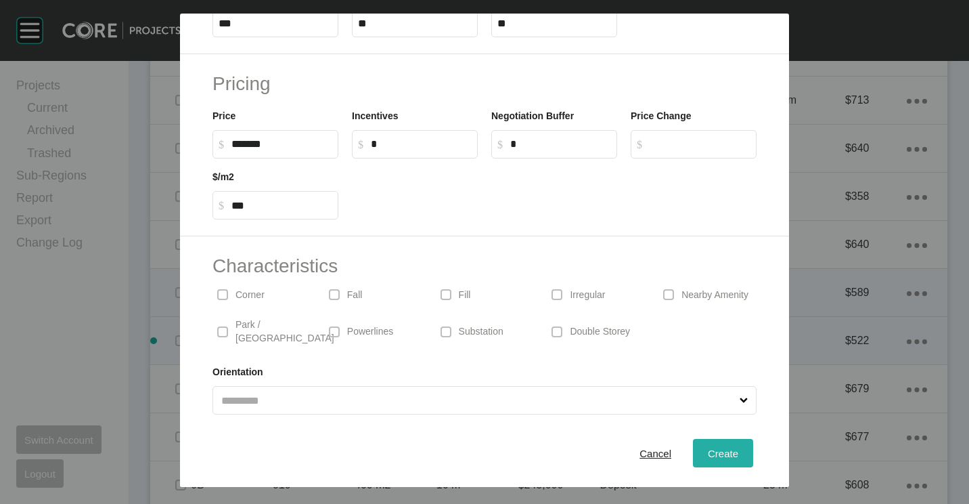
click at [721, 453] on span "Create" at bounding box center [723, 453] width 30 height 12
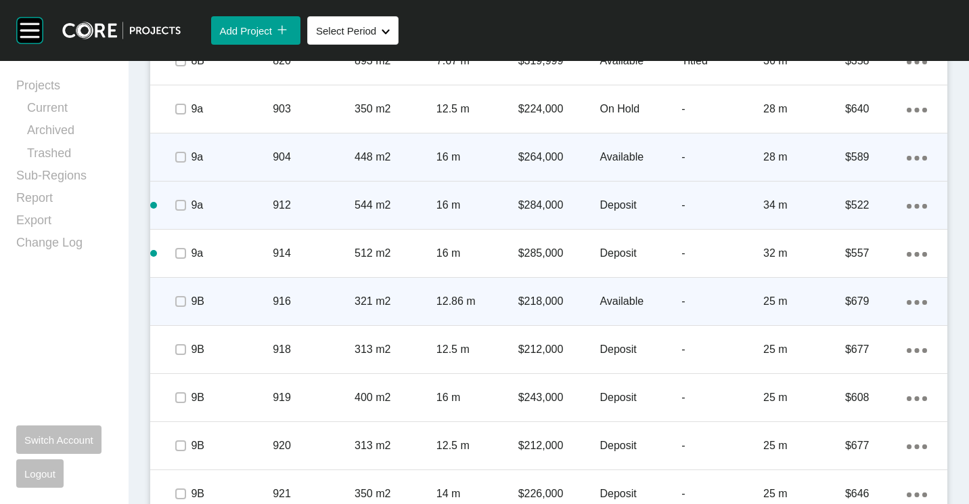
scroll to position [1831, 0]
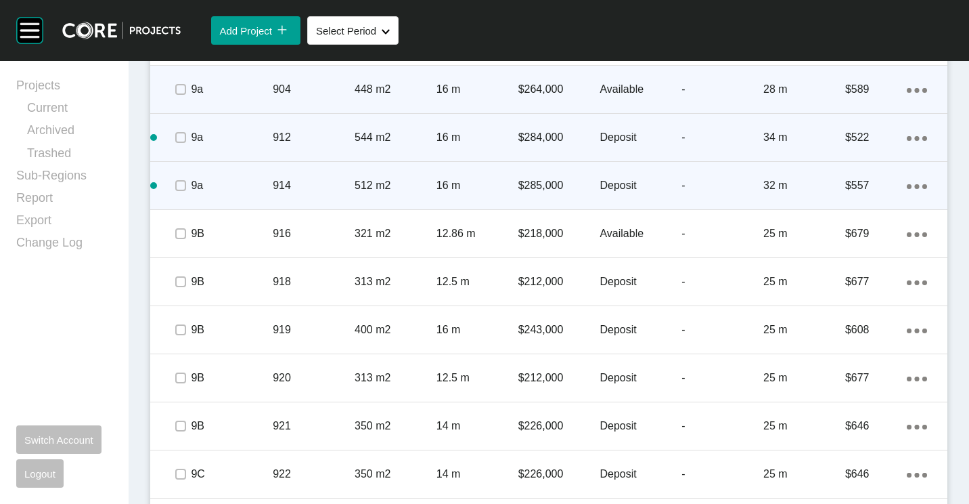
click at [907, 183] on div "Action Menu Dots Copy 6 Created with Sketch." at bounding box center [917, 185] width 20 height 15
click at [856, 187] on link "Duplicate" at bounding box center [851, 188] width 51 height 20
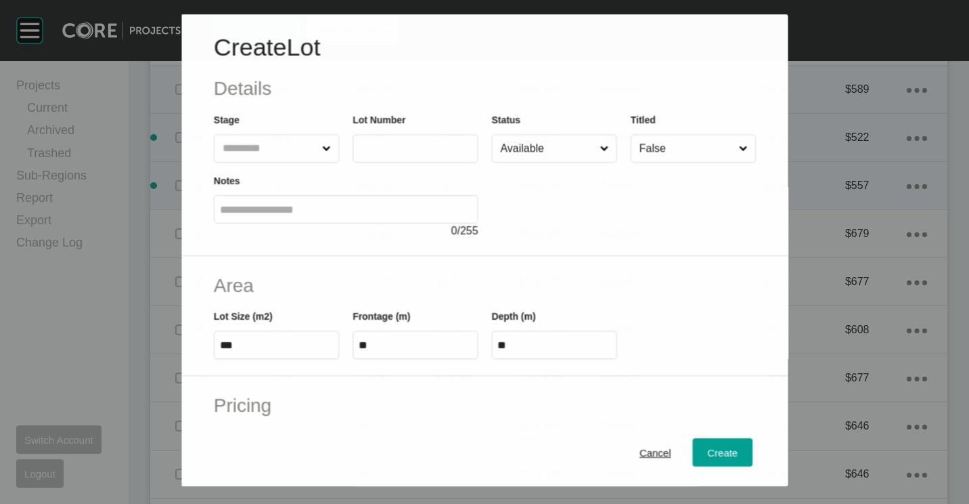
drag, startPoint x: 399, startPoint y: 144, endPoint x: 412, endPoint y: 143, distance: 12.9
click at [399, 144] on input "text" at bounding box center [404, 149] width 90 height 12
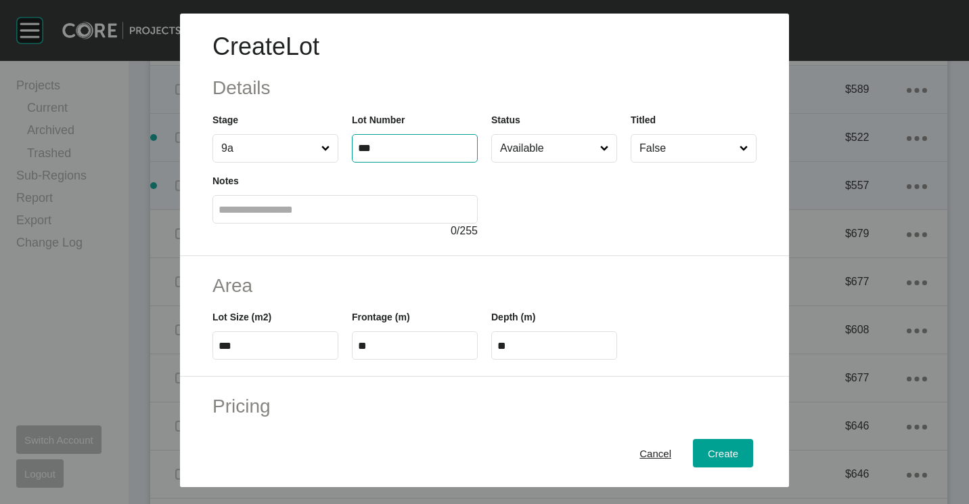
type input "***"
type input "****"
type input "***"
type input "**"
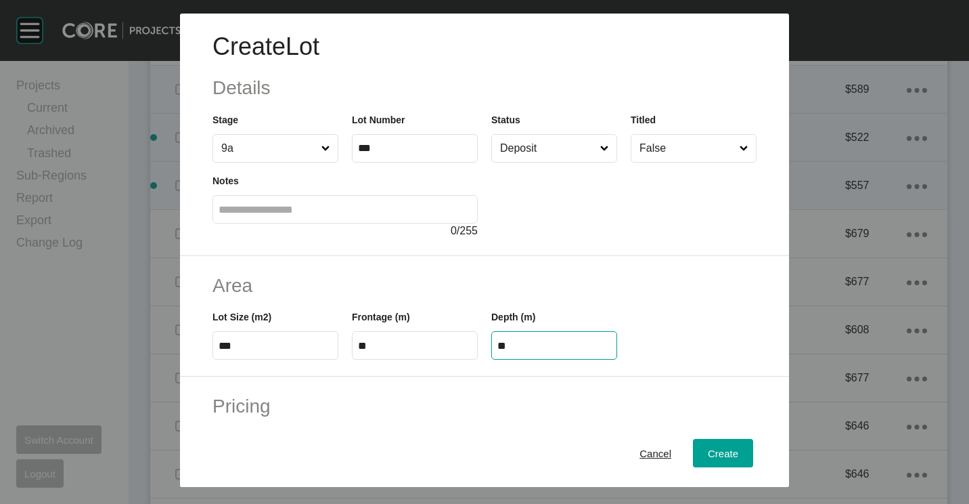
type input "**"
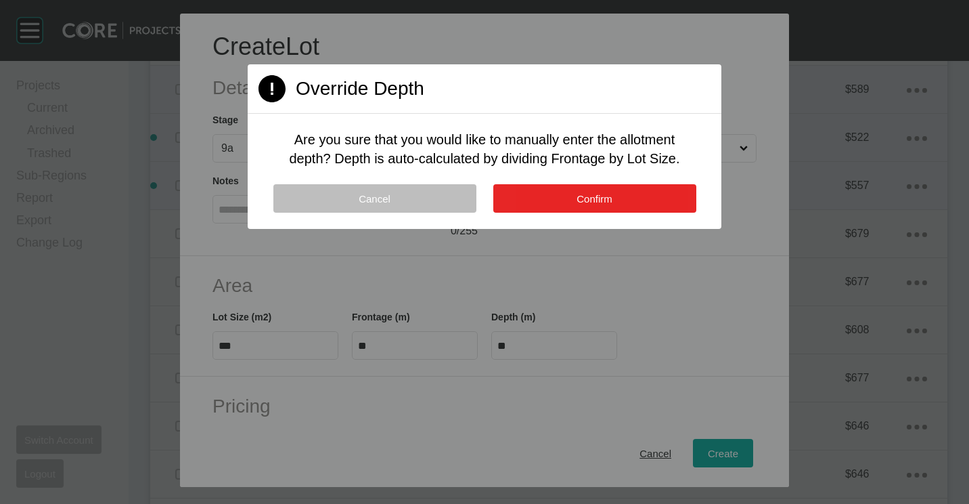
click at [632, 205] on button "Confirm" at bounding box center [594, 198] width 203 height 28
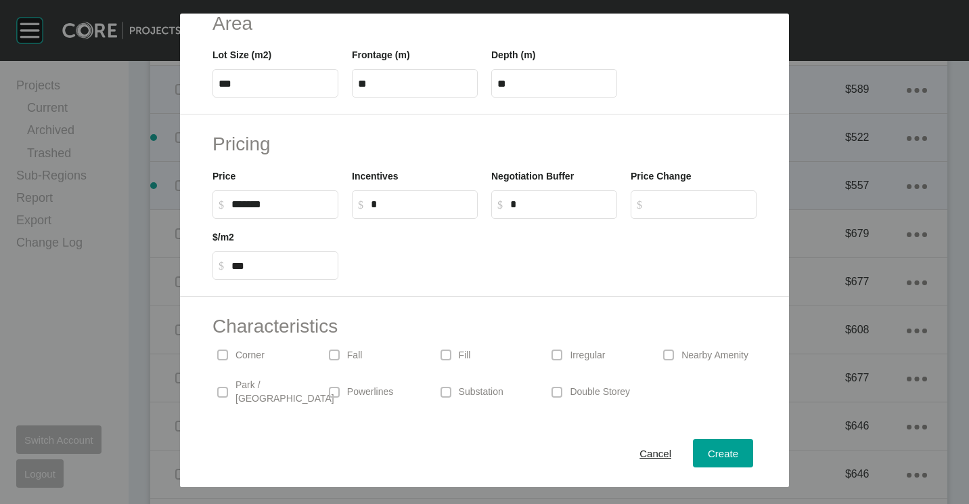
scroll to position [271, 0]
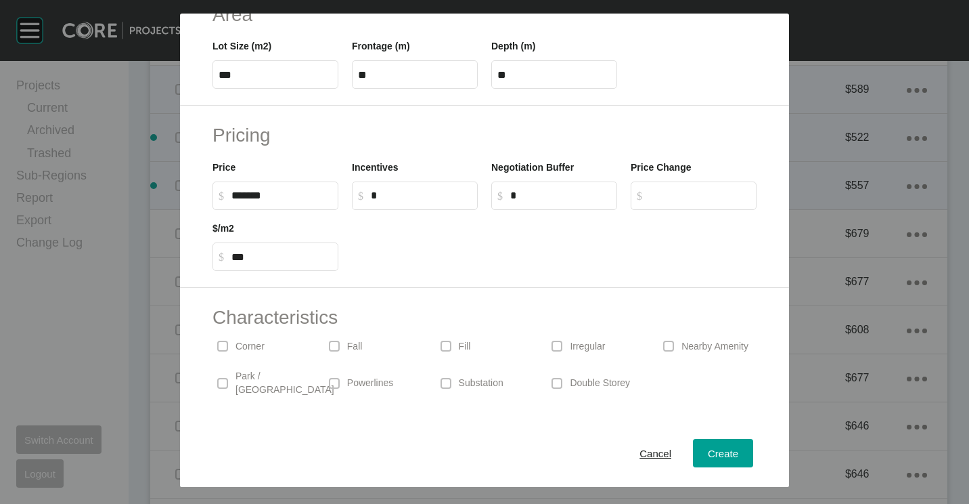
click at [246, 350] on p "Corner" at bounding box center [250, 347] width 29 height 14
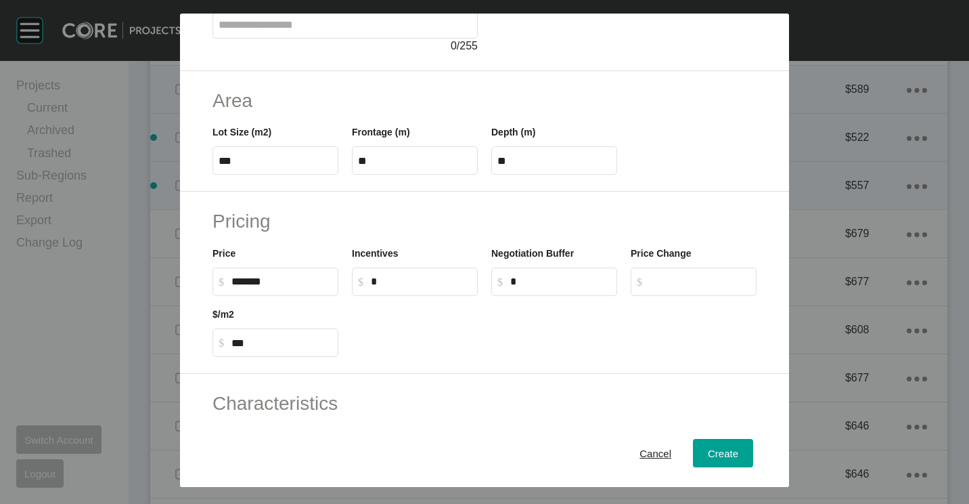
scroll to position [135, 0]
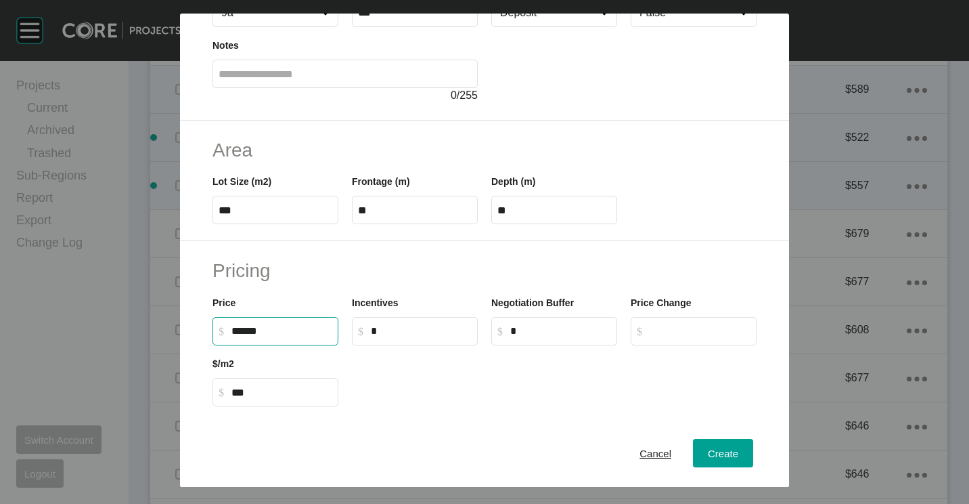
drag, startPoint x: 276, startPoint y: 336, endPoint x: 177, endPoint y: 336, distance: 98.8
click at [177, 336] on div "Create Lot Details Stage 9a Lot Number *** Status Deposit Titled False Notes 0 …" at bounding box center [484, 243] width 969 height 487
type input "*******"
type input "***"
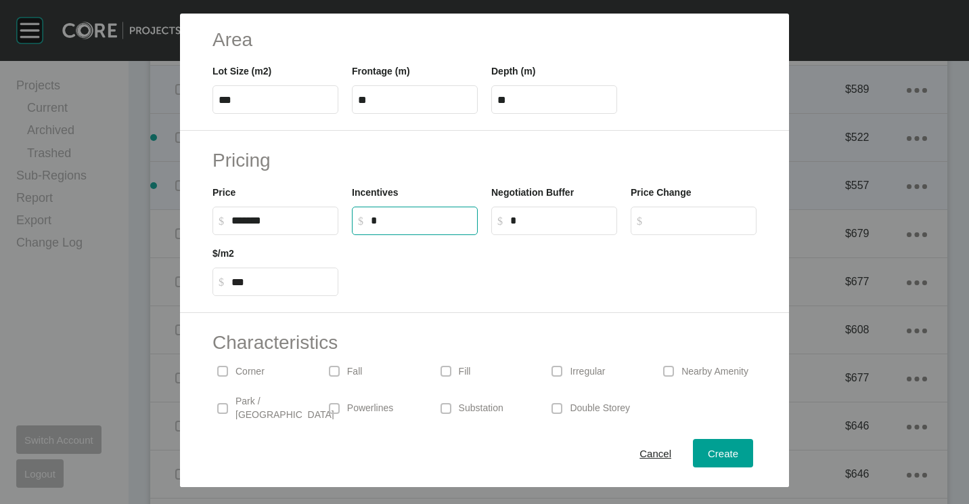
scroll to position [322, 0]
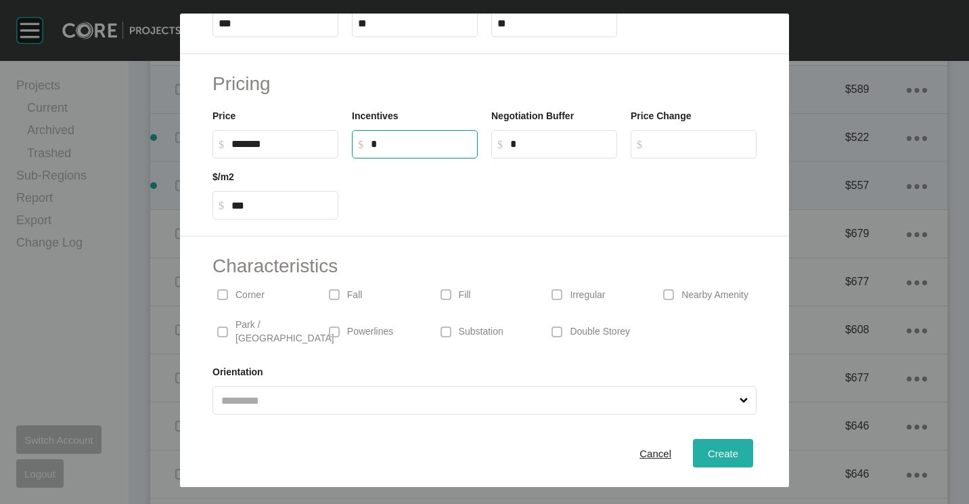
click at [716, 462] on button "Create" at bounding box center [723, 453] width 60 height 28
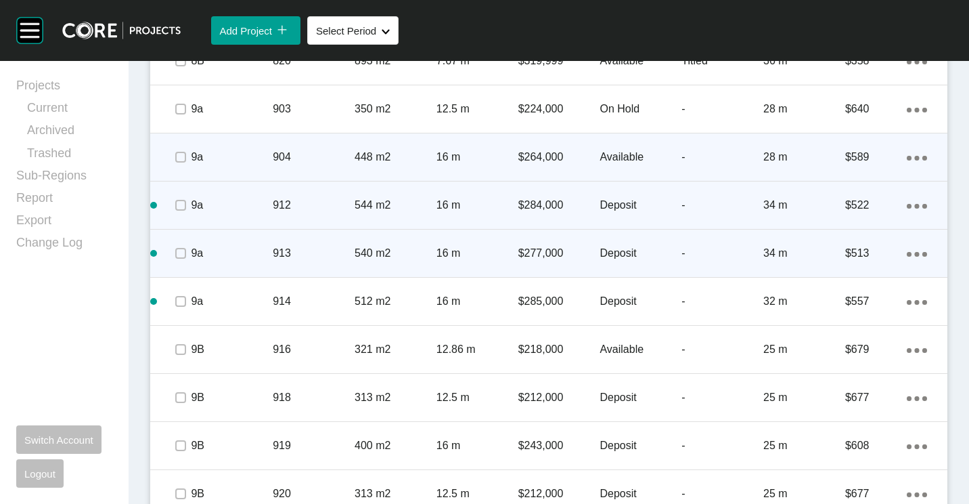
scroll to position [1695, 0]
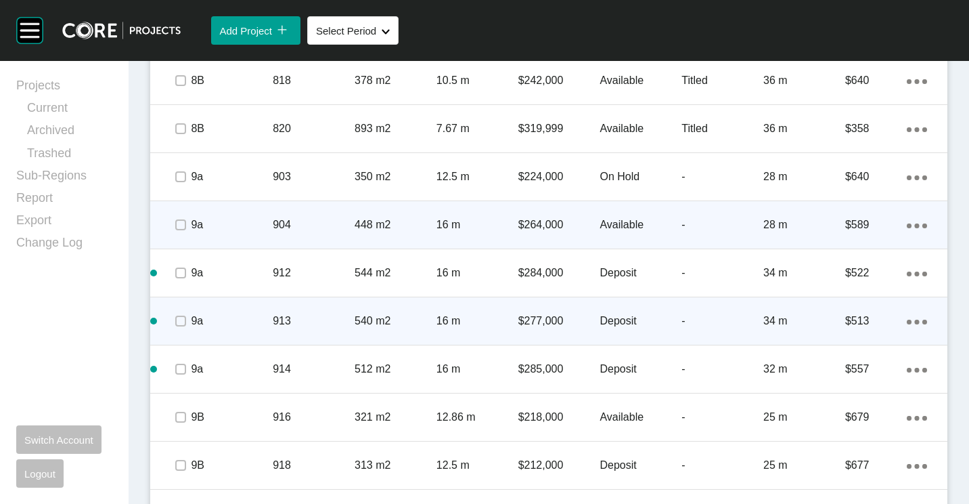
click at [415, 206] on div "448 m2" at bounding box center [396, 225] width 82 height 42
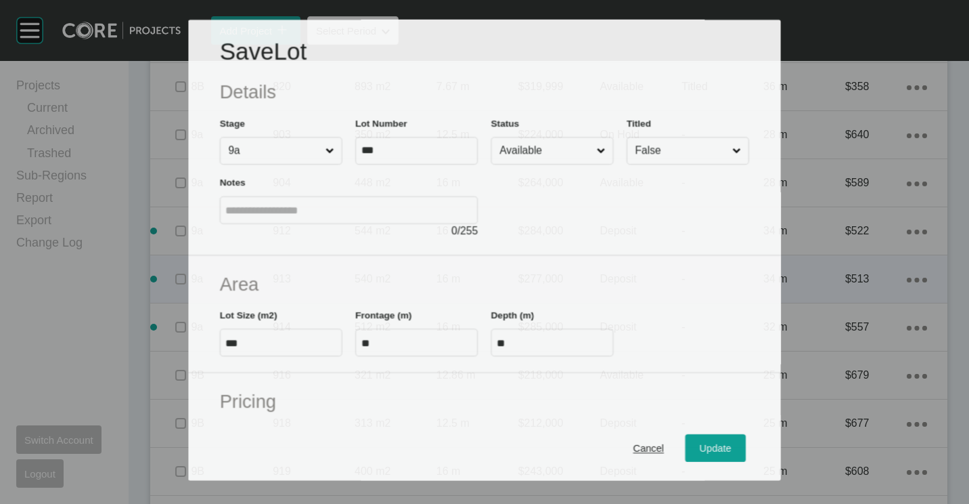
scroll to position [1653, 0]
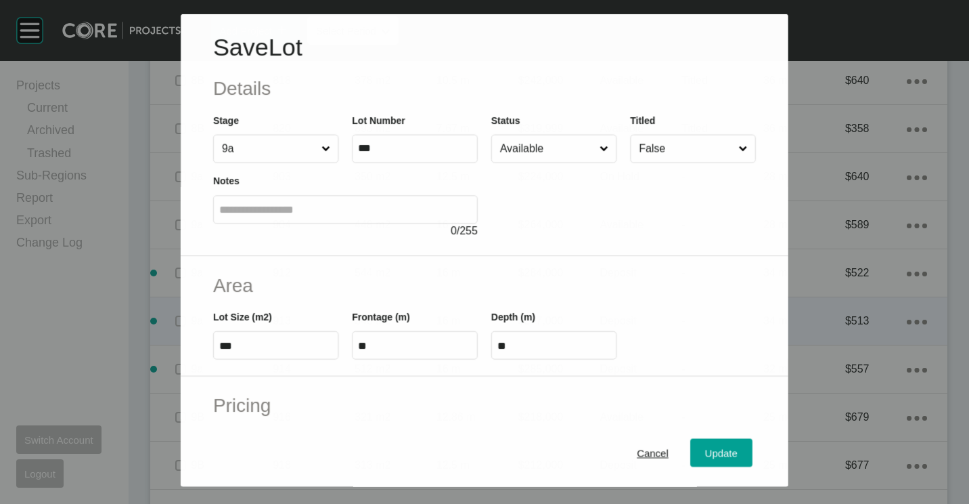
click at [539, 144] on input "Available" at bounding box center [546, 148] width 99 height 27
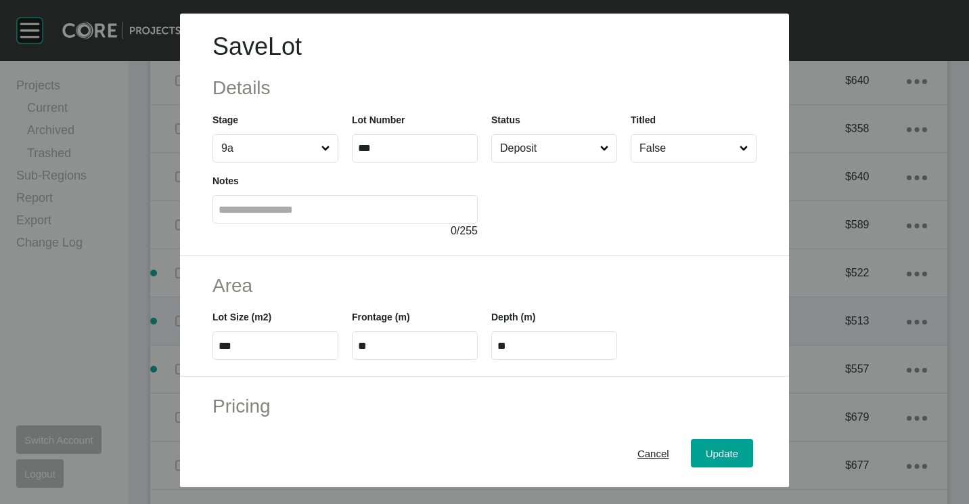
click at [712, 467] on div "Cancel Update" at bounding box center [484, 453] width 609 height 68
click at [728, 458] on div "Update" at bounding box center [722, 453] width 39 height 18
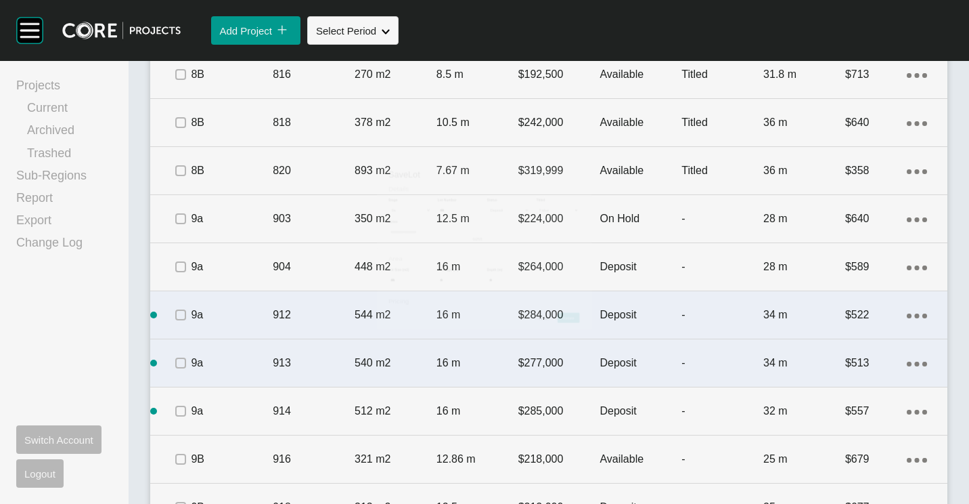
scroll to position [1695, 0]
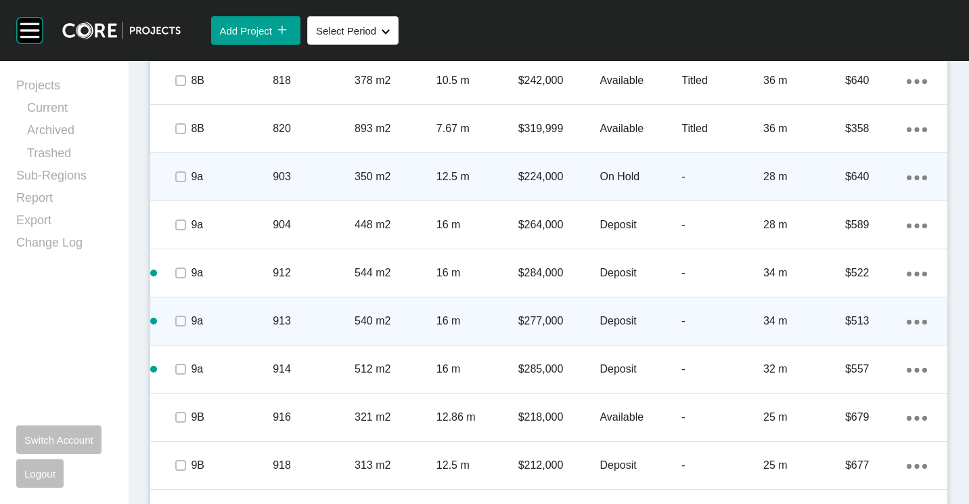
click at [397, 177] on p "350 m2" at bounding box center [396, 176] width 82 height 15
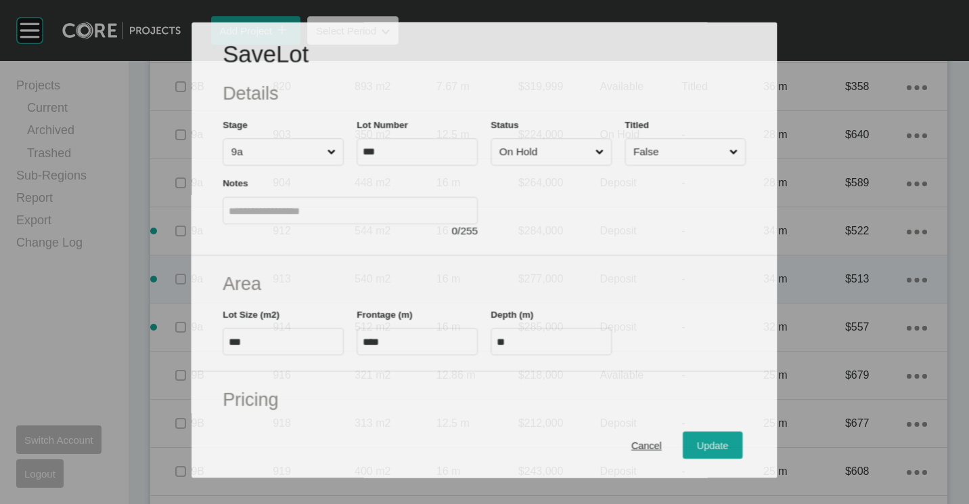
scroll to position [1653, 0]
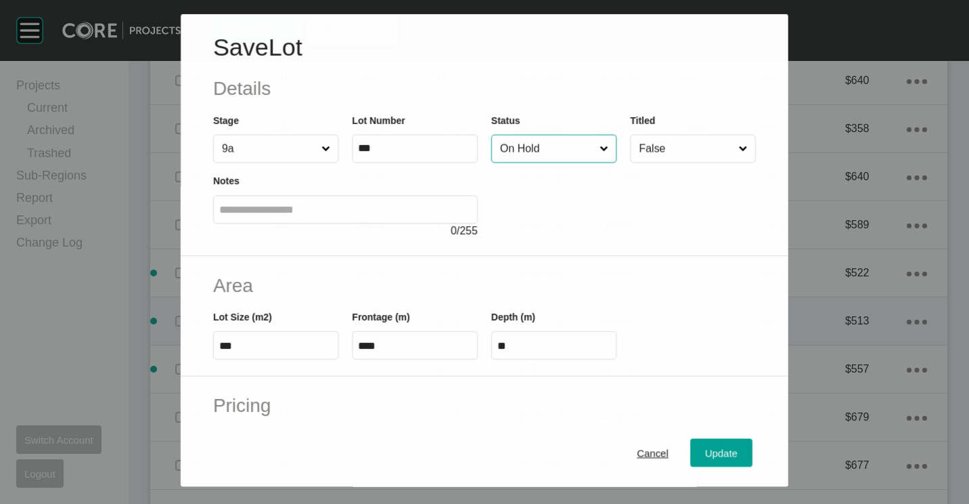
click at [533, 143] on input "On Hold" at bounding box center [546, 148] width 99 height 27
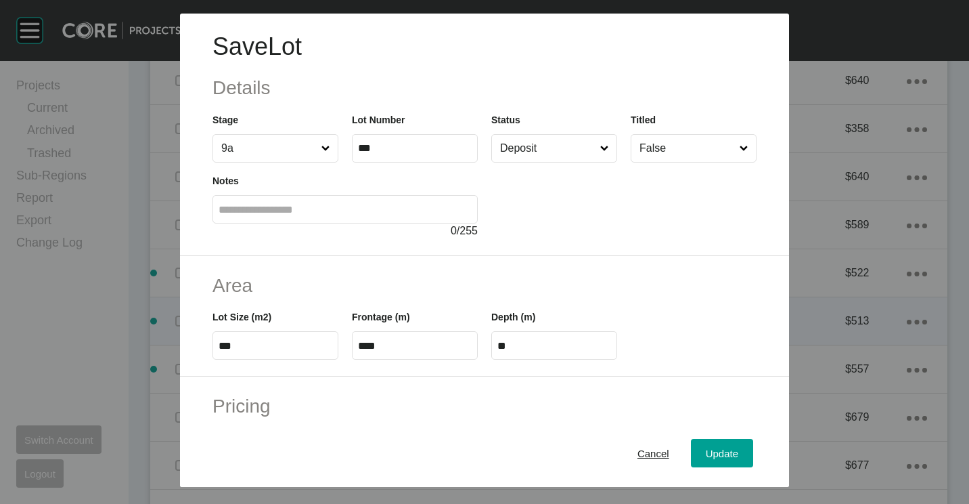
drag, startPoint x: 522, startPoint y: 235, endPoint x: 649, endPoint y: 374, distance: 188.3
click at [706, 451] on span "Update" at bounding box center [722, 453] width 32 height 12
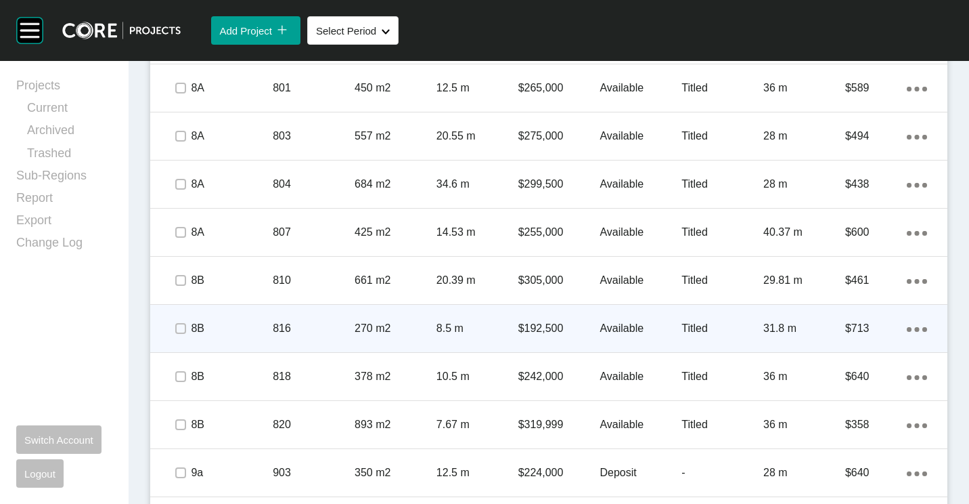
scroll to position [1425, 0]
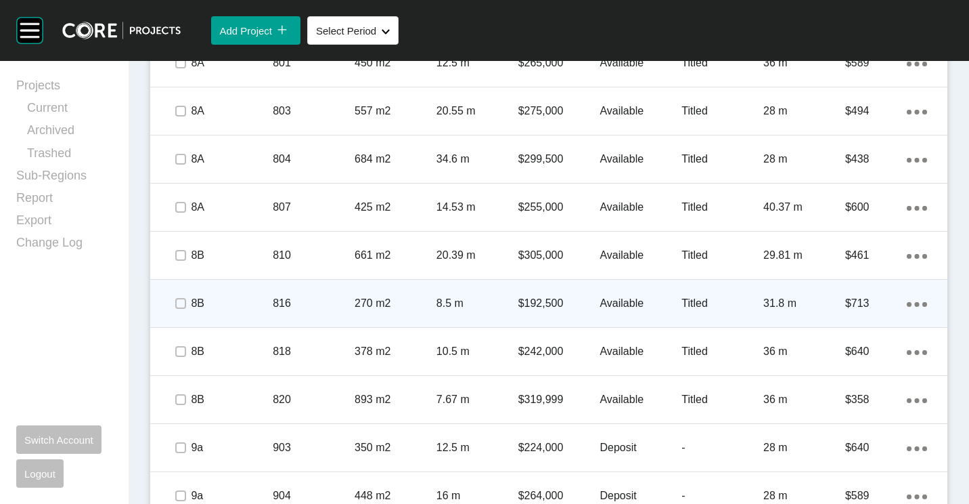
click at [334, 308] on p "816" at bounding box center [314, 303] width 82 height 15
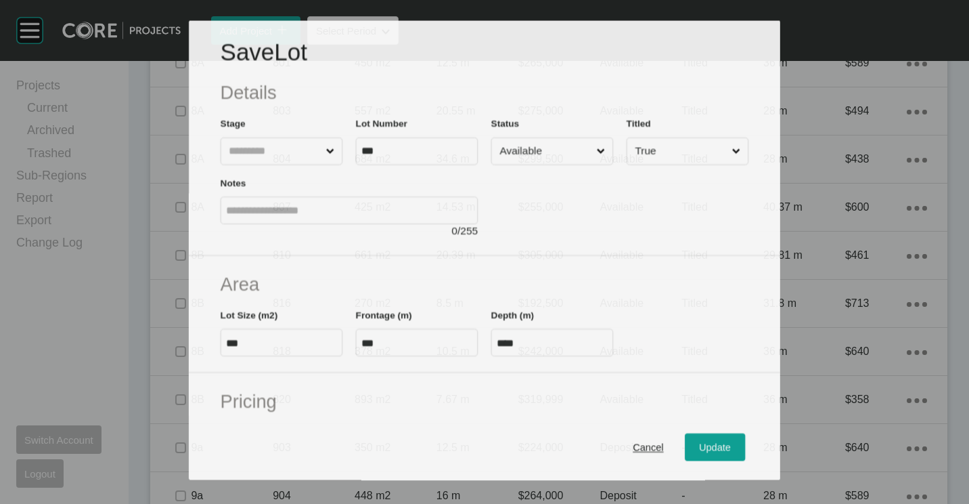
scroll to position [1383, 0]
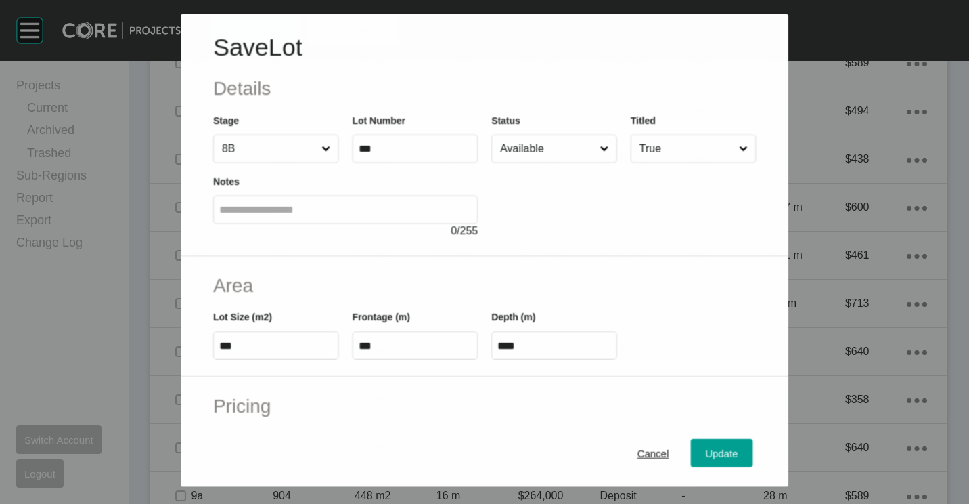
click at [561, 155] on input "Available" at bounding box center [546, 148] width 99 height 27
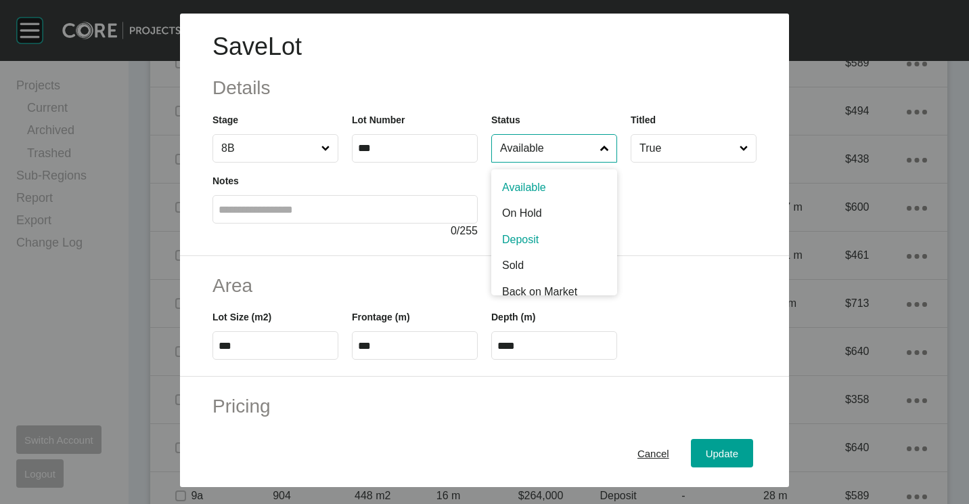
drag, startPoint x: 525, startPoint y: 240, endPoint x: 581, endPoint y: 305, distance: 85.4
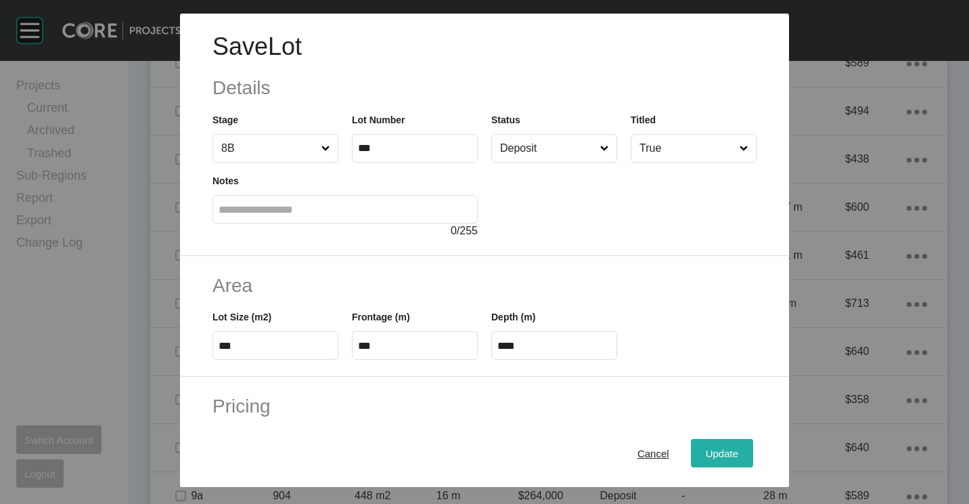
click at [703, 460] on div "Update" at bounding box center [722, 453] width 39 height 18
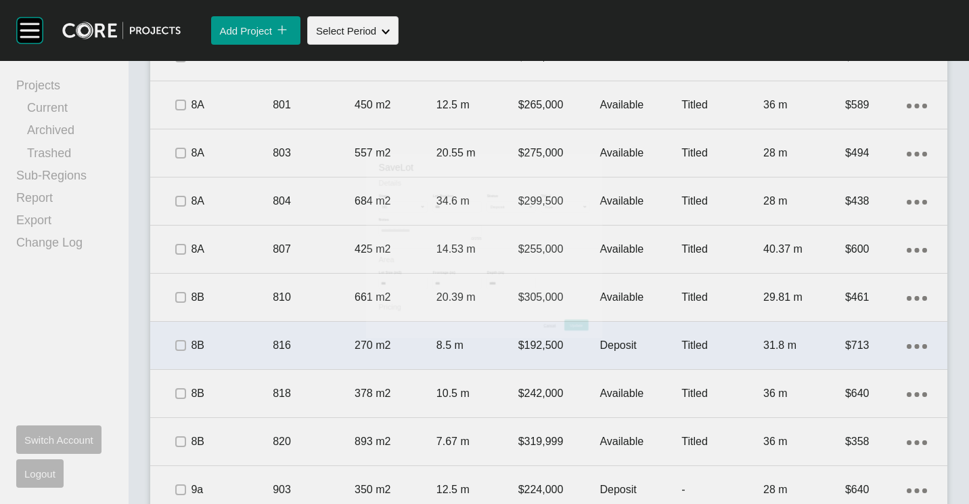
scroll to position [1425, 0]
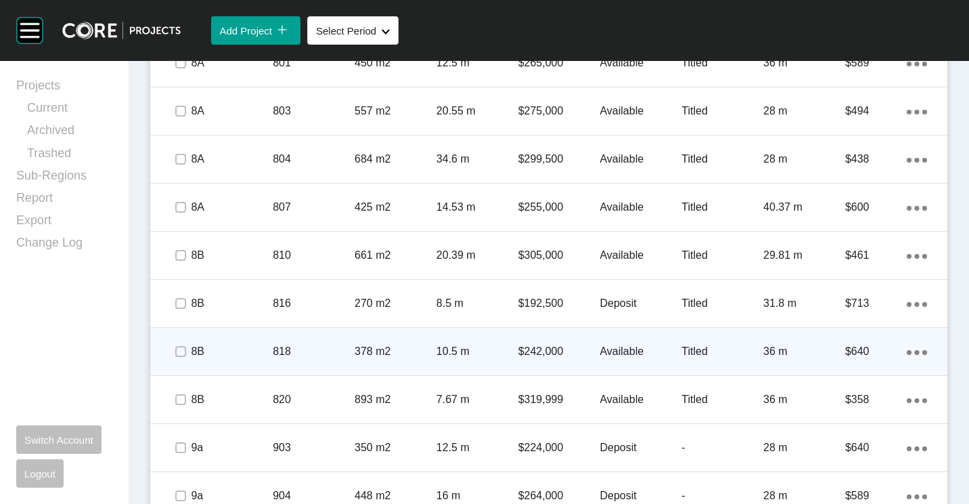
click at [318, 337] on div "818" at bounding box center [314, 351] width 82 height 42
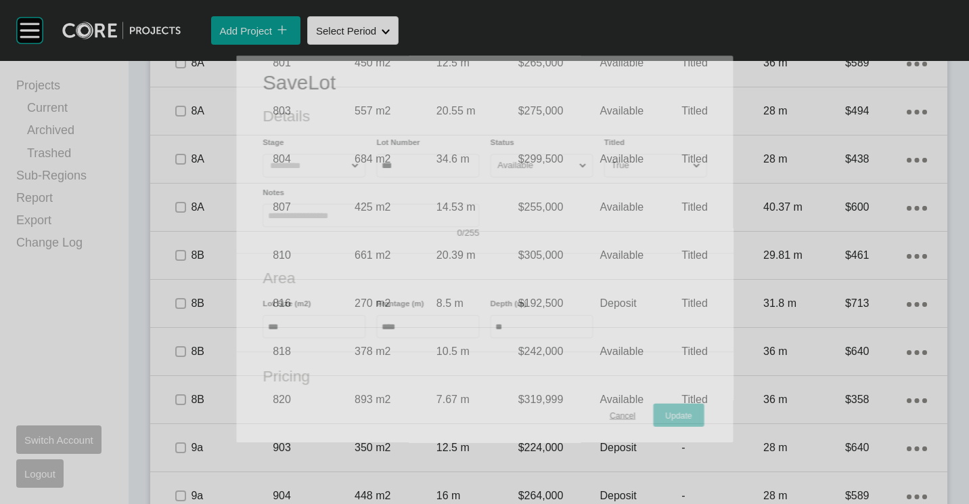
scroll to position [1383, 0]
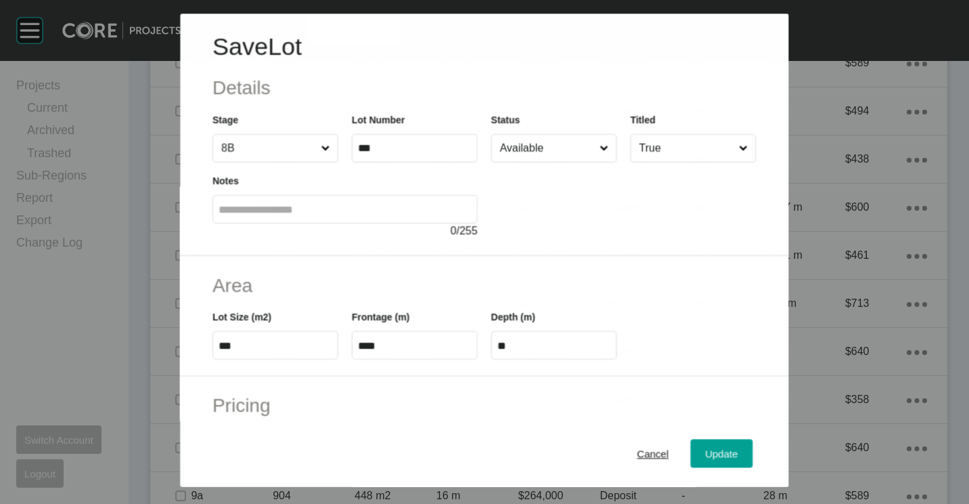
click at [564, 146] on input "Available" at bounding box center [546, 148] width 99 height 27
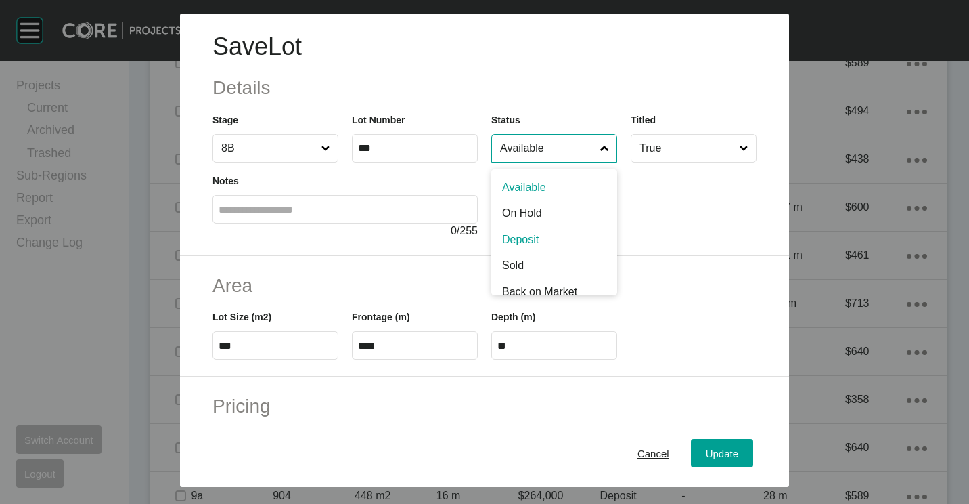
drag, startPoint x: 518, startPoint y: 246, endPoint x: 530, endPoint y: 254, distance: 14.6
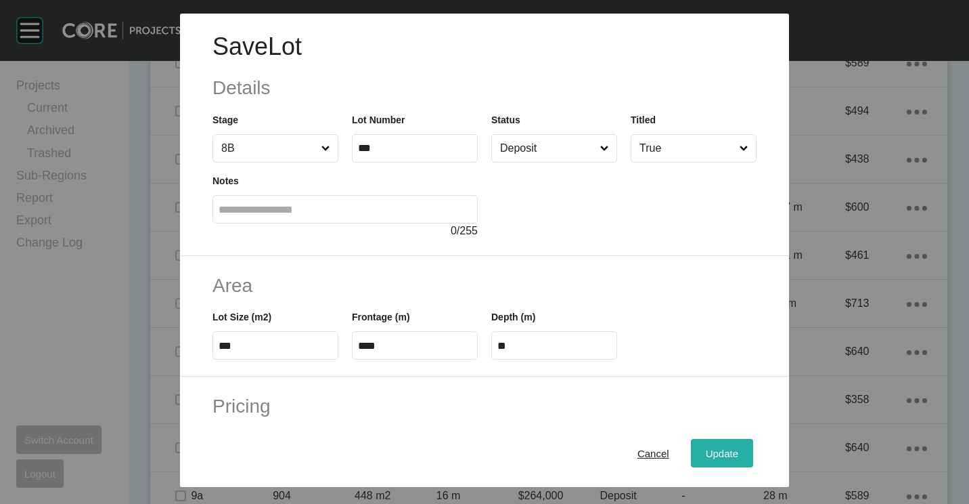
click at [713, 458] on span "Update" at bounding box center [722, 453] width 32 height 12
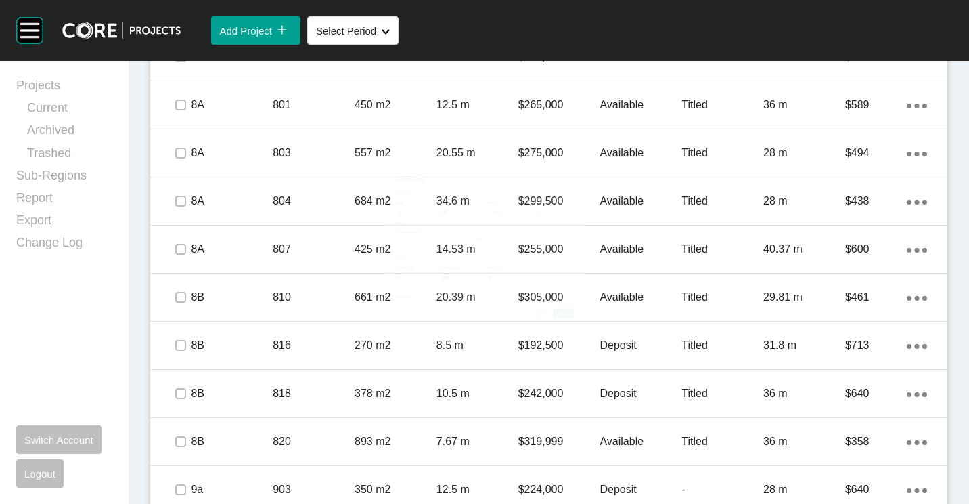
scroll to position [1425, 0]
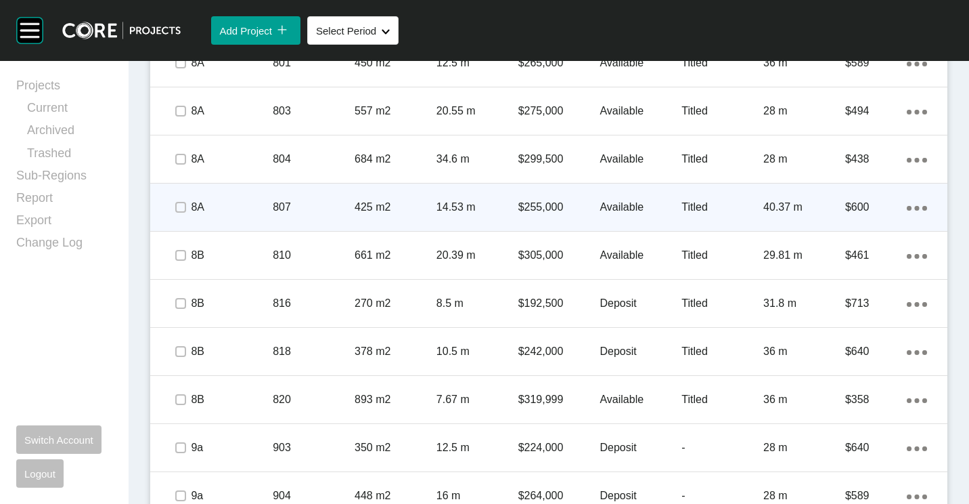
click at [302, 206] on p "807" at bounding box center [314, 207] width 82 height 15
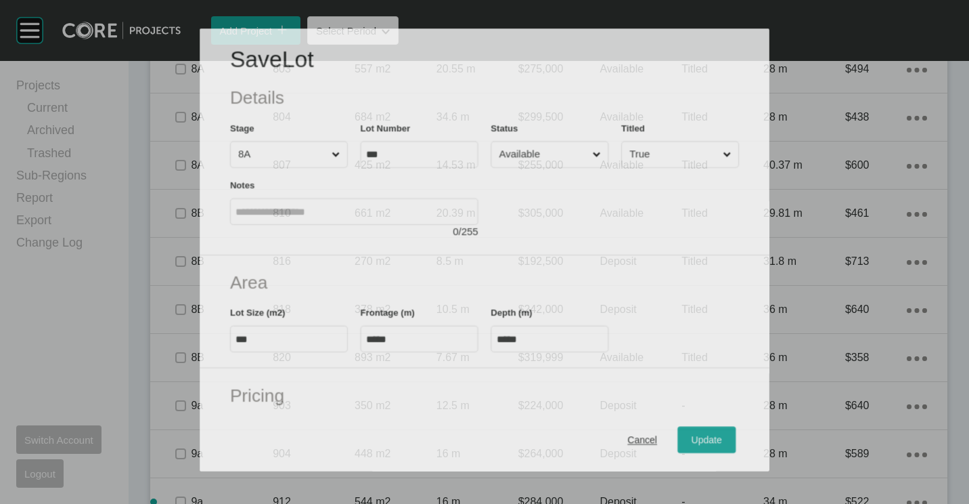
scroll to position [1383, 0]
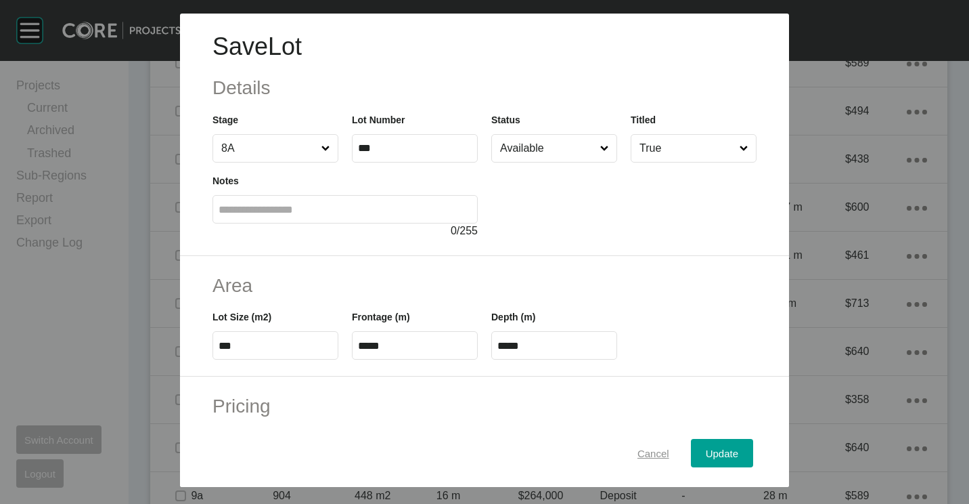
click at [652, 451] on span "Cancel" at bounding box center [654, 453] width 32 height 12
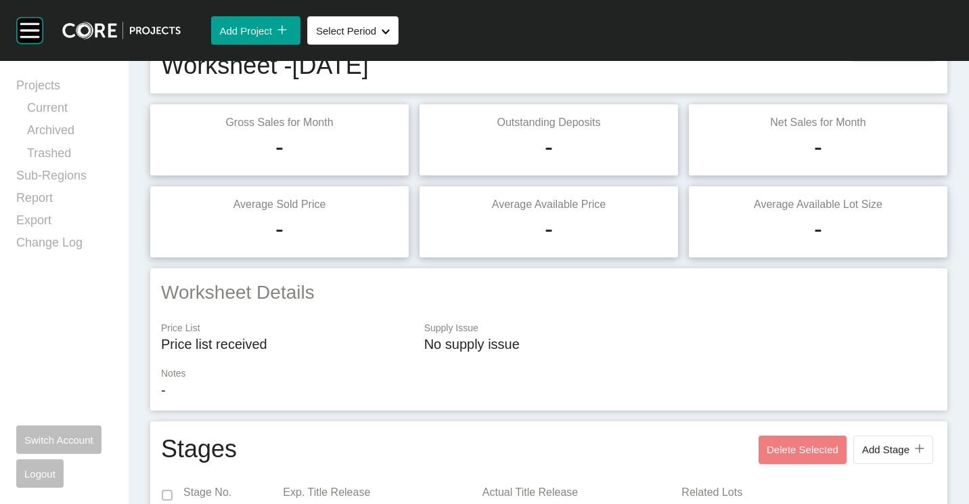
scroll to position [0, 0]
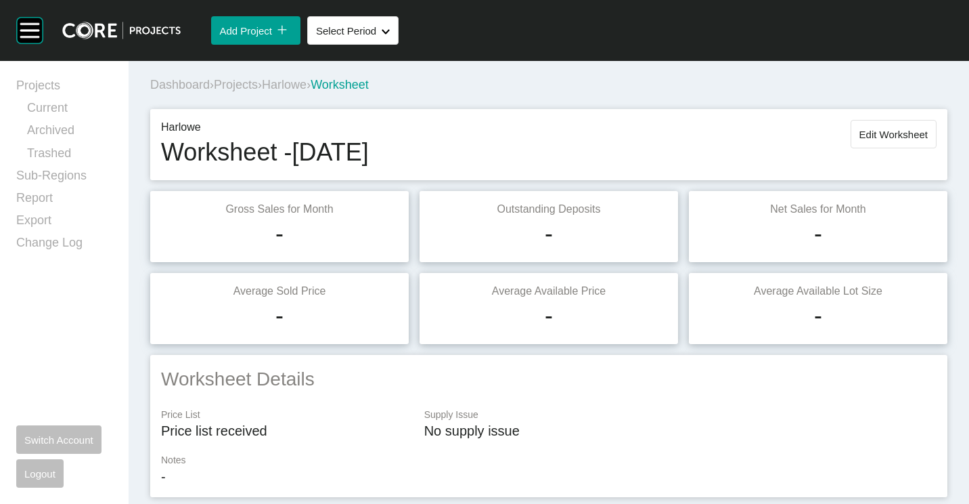
drag, startPoint x: 855, startPoint y: 137, endPoint x: 838, endPoint y: 147, distance: 20.0
click at [860, 137] on span "Edit Worksheet" at bounding box center [894, 135] width 68 height 12
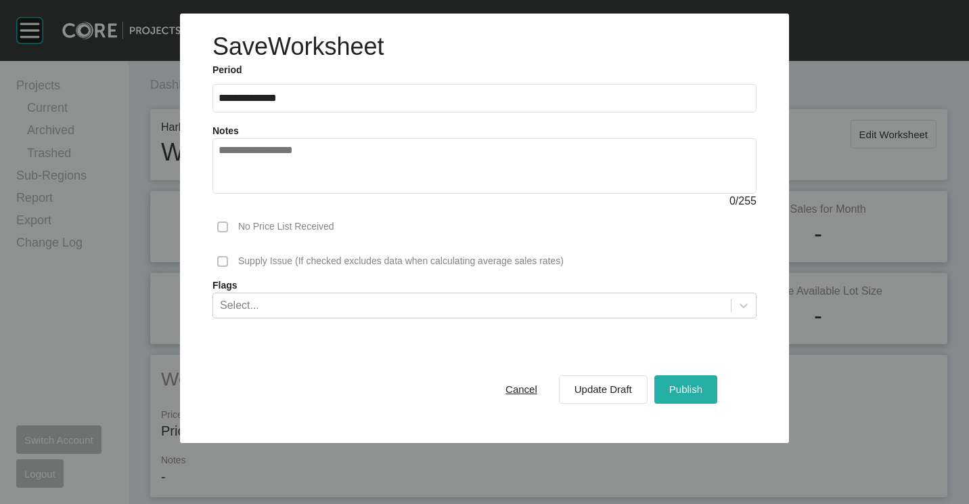
click at [674, 382] on div "Publish" at bounding box center [686, 389] width 40 height 18
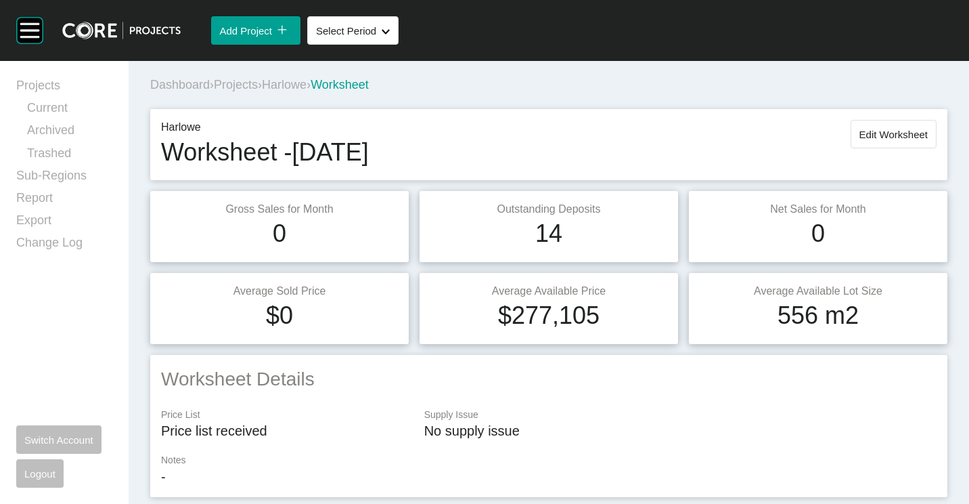
click at [250, 84] on span "Projects" at bounding box center [236, 85] width 44 height 14
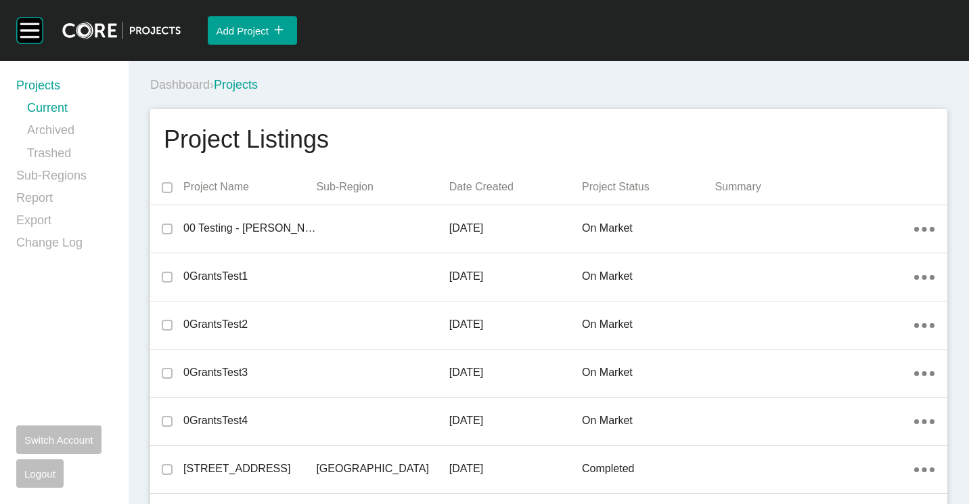
scroll to position [9299, 0]
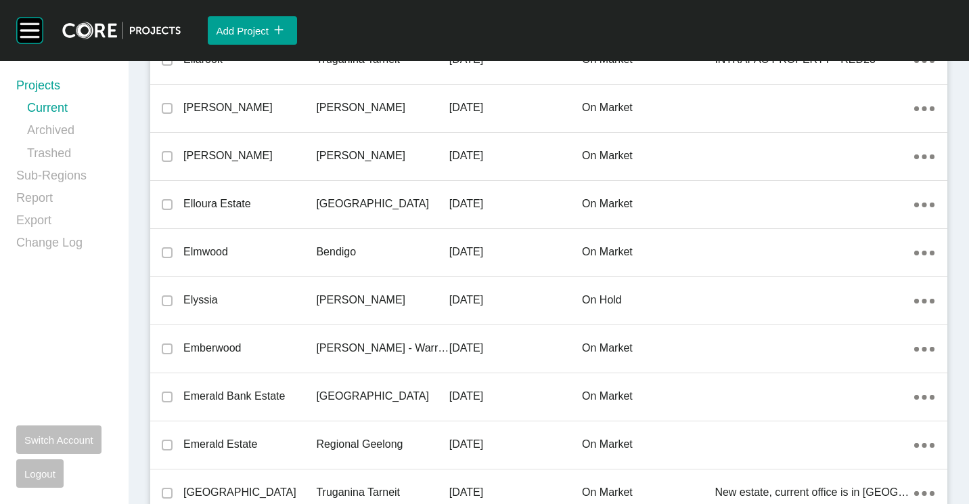
drag, startPoint x: 326, startPoint y: 246, endPoint x: 413, endPoint y: 503, distance: 270.7
click at [326, 246] on p "Bendigo" at bounding box center [382, 251] width 133 height 15
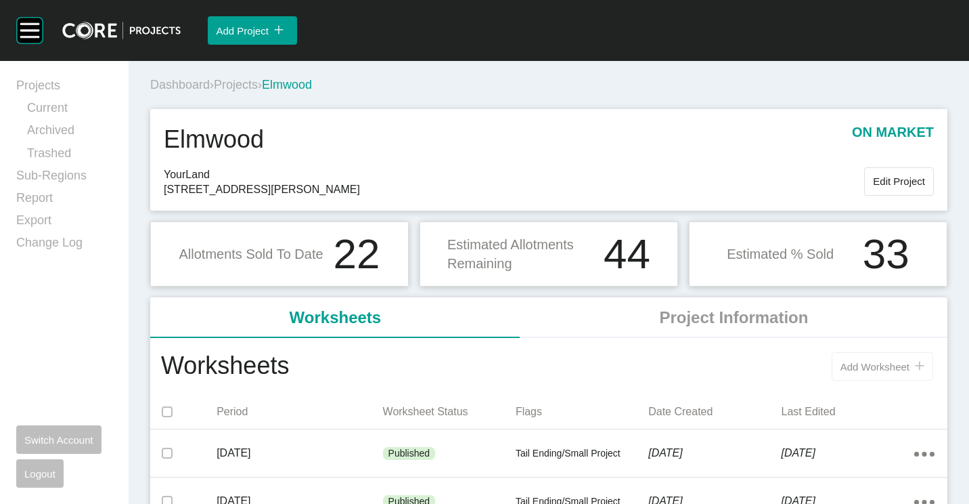
click at [861, 363] on span "Add Worksheet" at bounding box center [875, 367] width 69 height 12
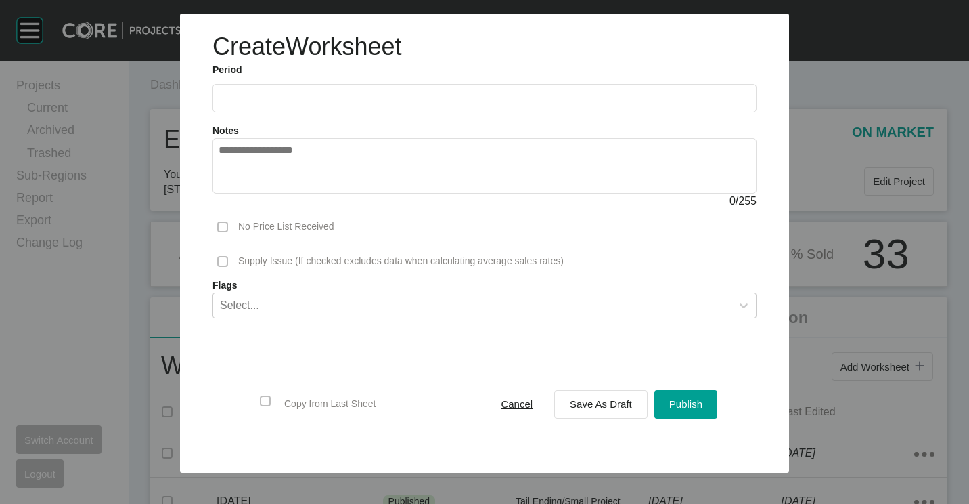
click at [246, 98] on input "text" at bounding box center [485, 98] width 532 height 12
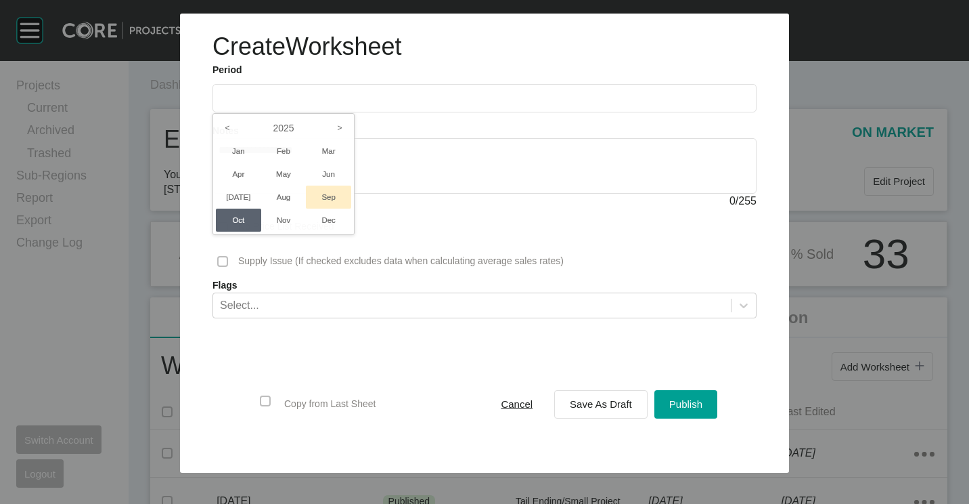
click at [330, 199] on li "Sep" at bounding box center [328, 196] width 45 height 23
type input "**********"
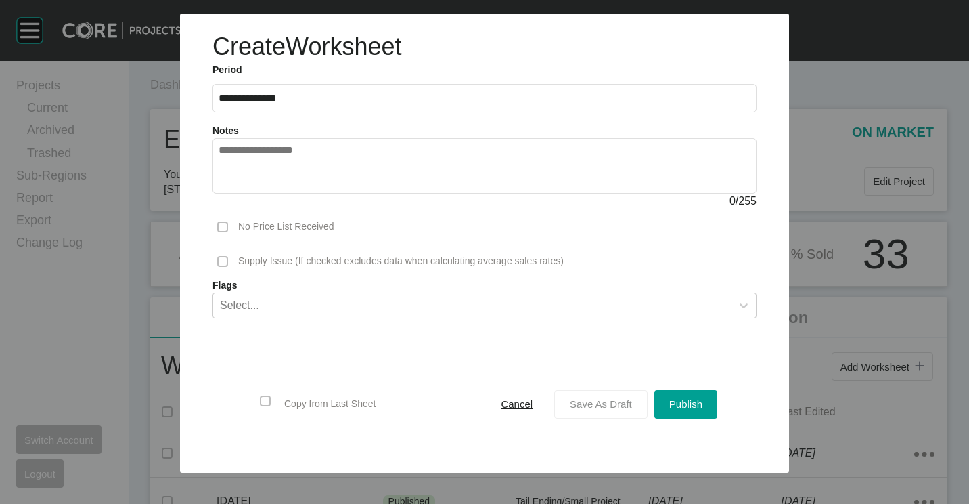
click at [617, 415] on button "Save As Draft" at bounding box center [600, 404] width 93 height 28
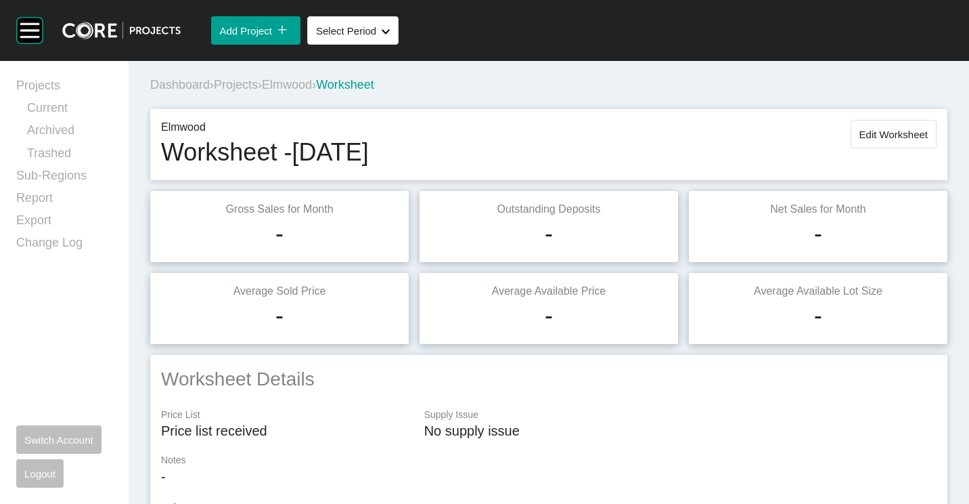
drag, startPoint x: 893, startPoint y: 128, endPoint x: 888, endPoint y: 137, distance: 10.6
click at [893, 129] on span "Edit Worksheet" at bounding box center [894, 135] width 68 height 12
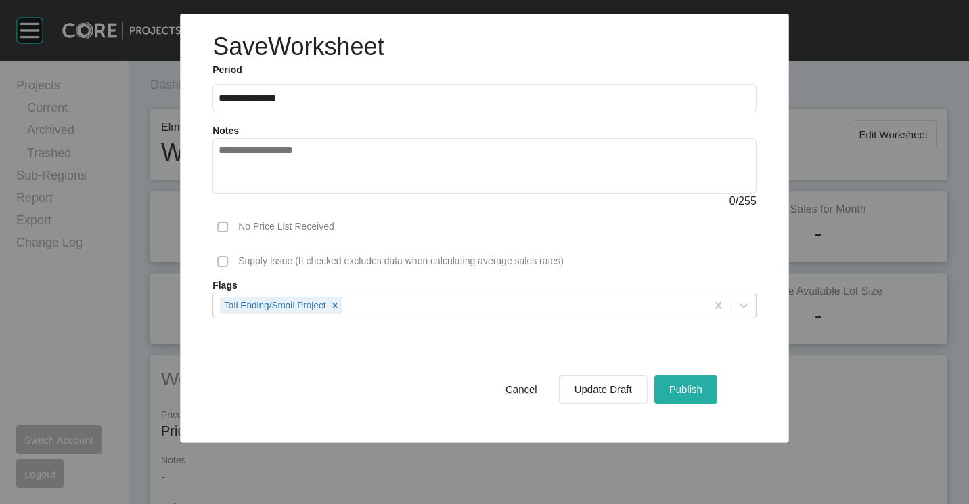
click at [686, 391] on span "Publish" at bounding box center [685, 389] width 33 height 12
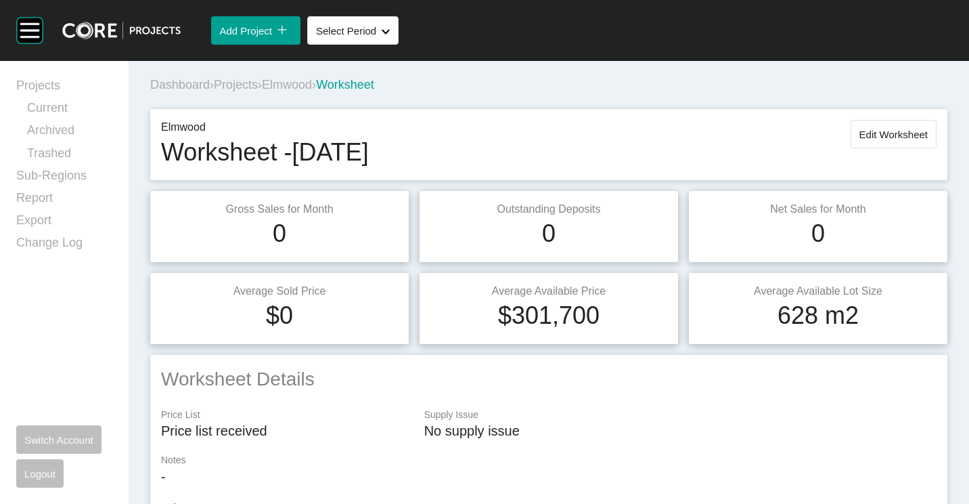
click at [247, 83] on span "Projects" at bounding box center [236, 85] width 44 height 14
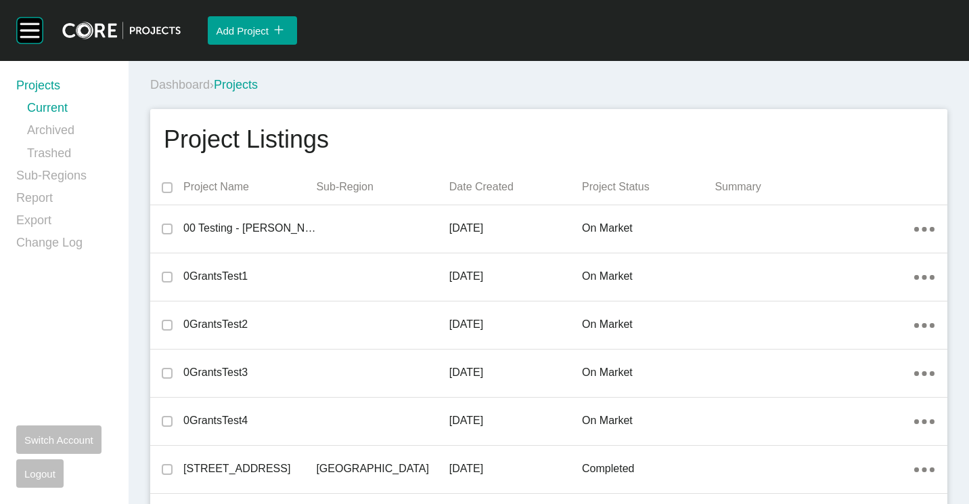
scroll to position [9779, 0]
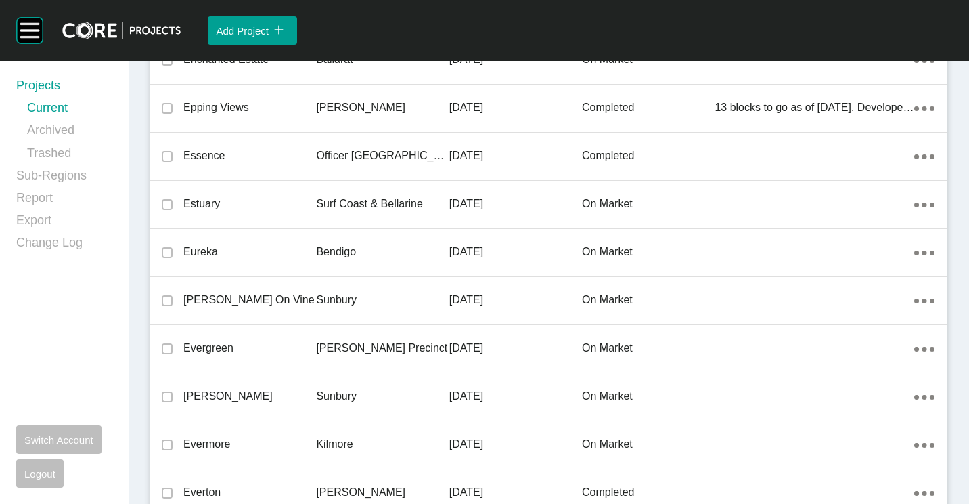
click at [313, 244] on p "Eureka" at bounding box center [249, 251] width 133 height 15
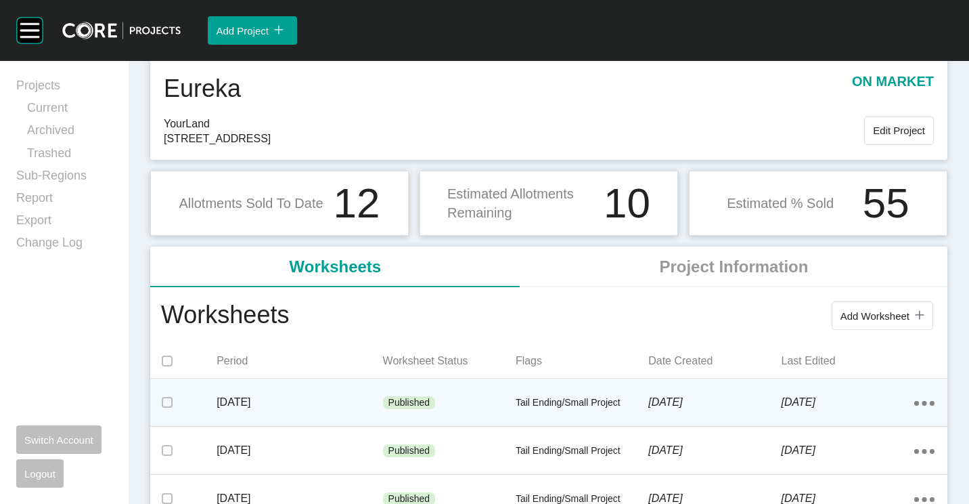
scroll to position [68, 0]
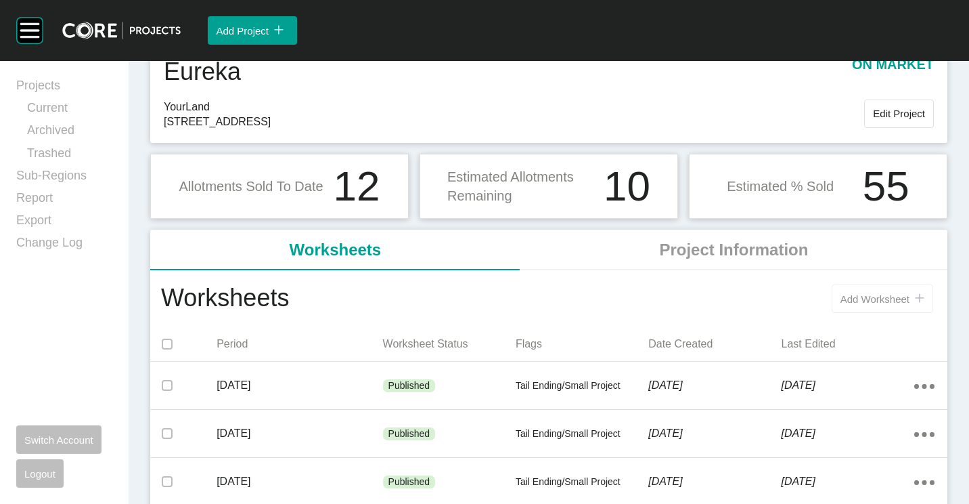
click at [886, 306] on button "Add Worksheet icon/tick copy 11 Created with Sketch." at bounding box center [883, 298] width 102 height 28
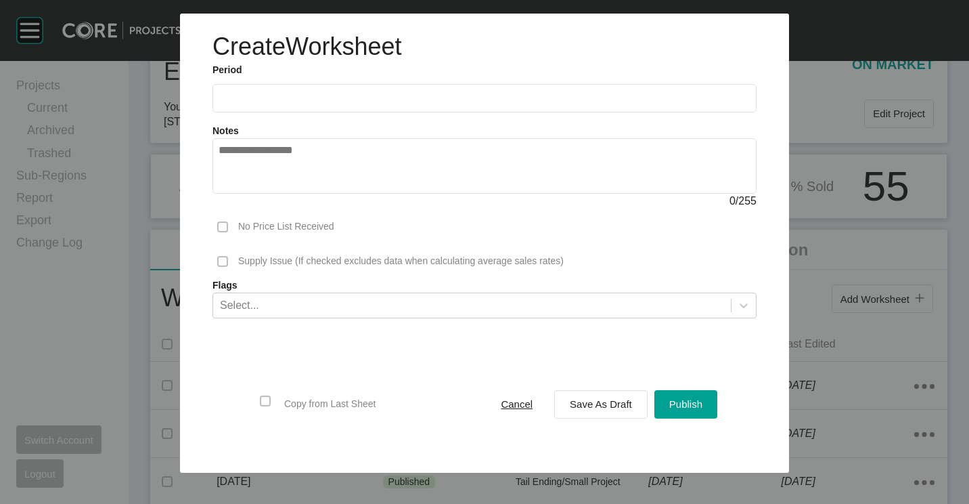
click at [252, 100] on input "text" at bounding box center [485, 98] width 532 height 12
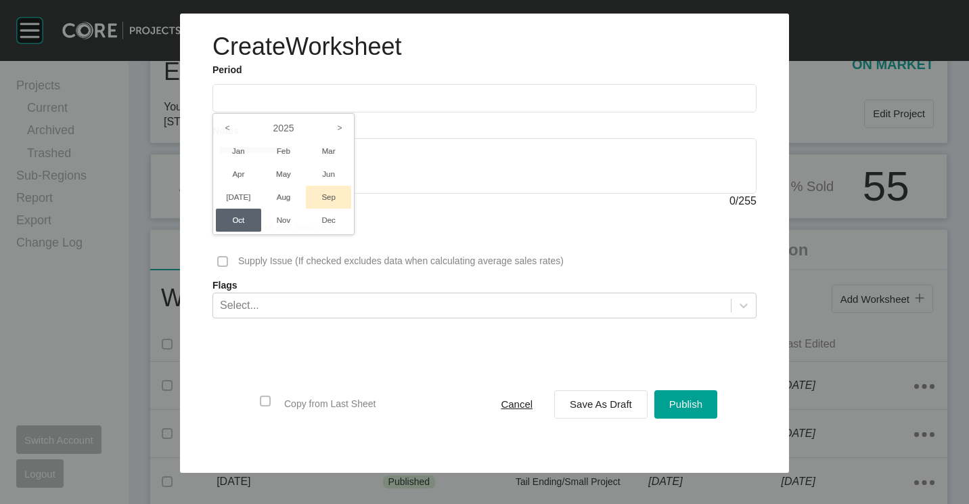
click at [332, 198] on li "Sep" at bounding box center [328, 196] width 45 height 23
type input "**********"
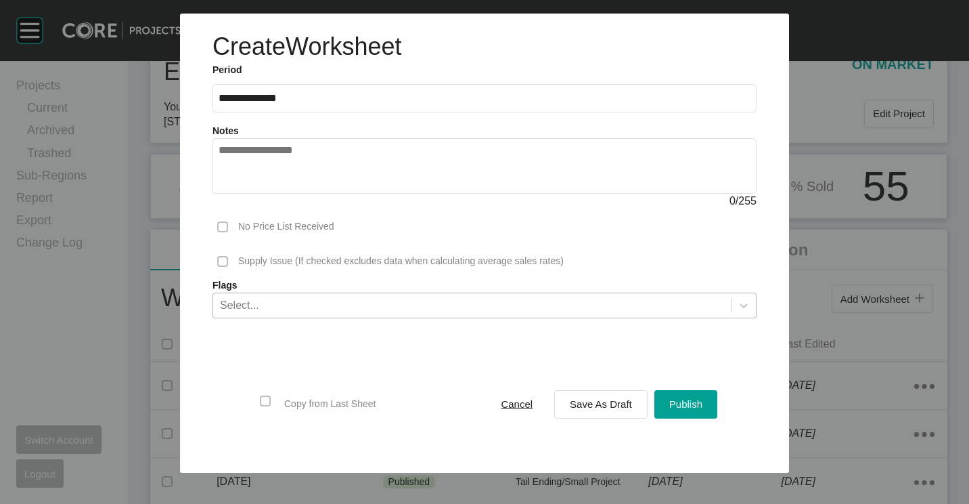
click at [280, 309] on div "Select..." at bounding box center [472, 304] width 518 height 23
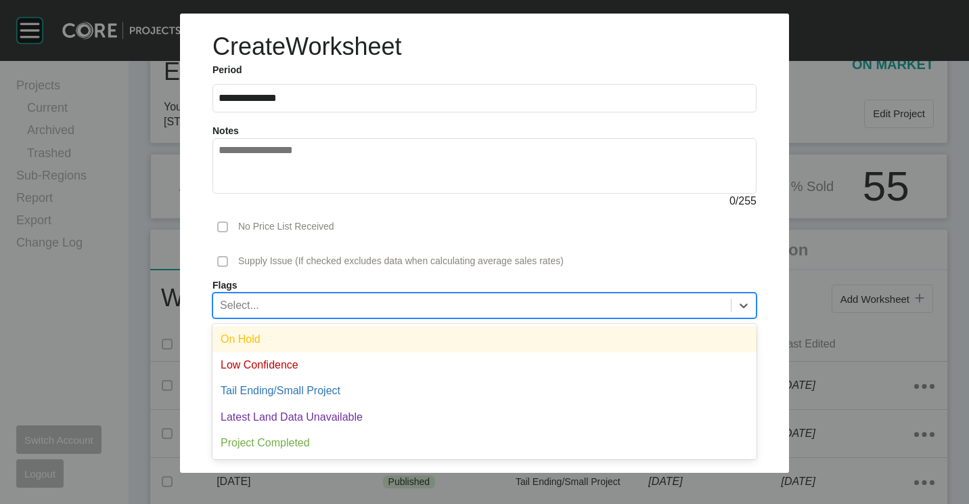
click at [276, 333] on div "On Hold" at bounding box center [485, 339] width 544 height 26
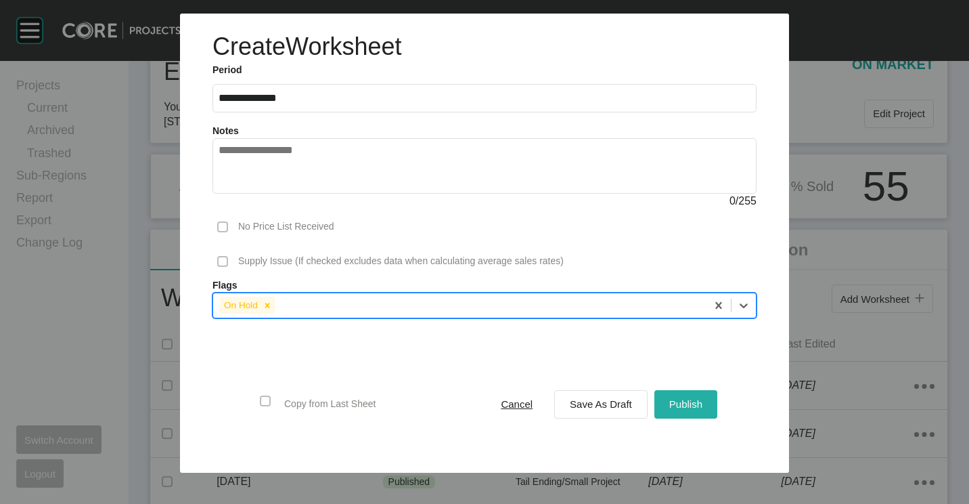
click at [668, 409] on div "Publish" at bounding box center [686, 404] width 40 height 18
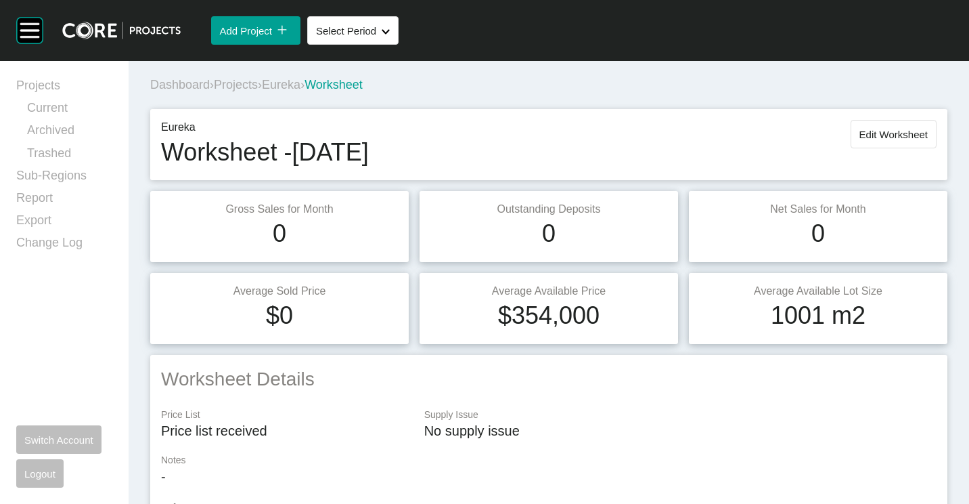
click at [247, 83] on span "Projects" at bounding box center [236, 85] width 44 height 14
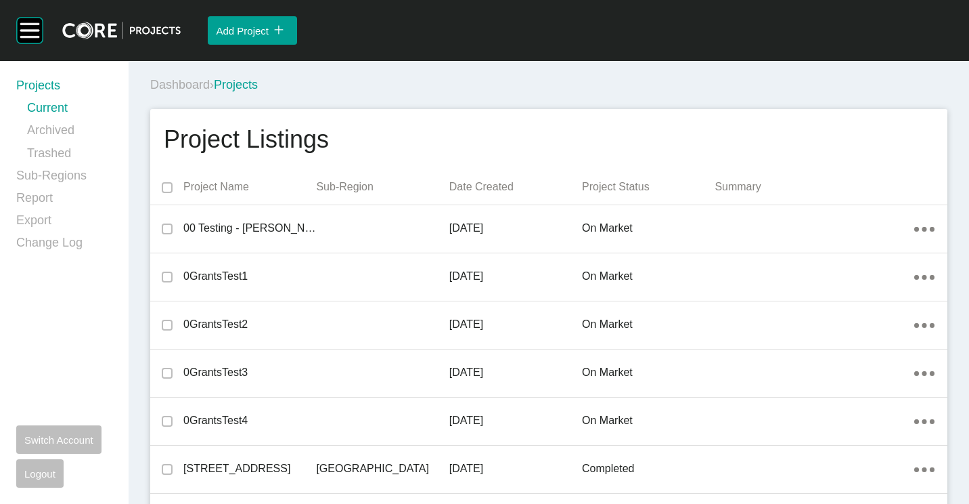
scroll to position [10404, 0]
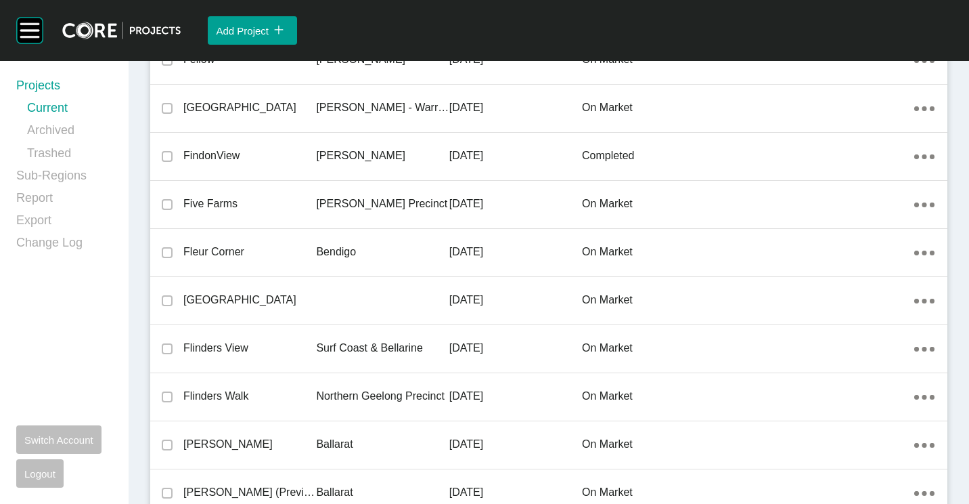
drag, startPoint x: 271, startPoint y: 253, endPoint x: 724, endPoint y: 275, distance: 453.3
click at [271, 253] on p "Fleur Corner" at bounding box center [249, 251] width 133 height 15
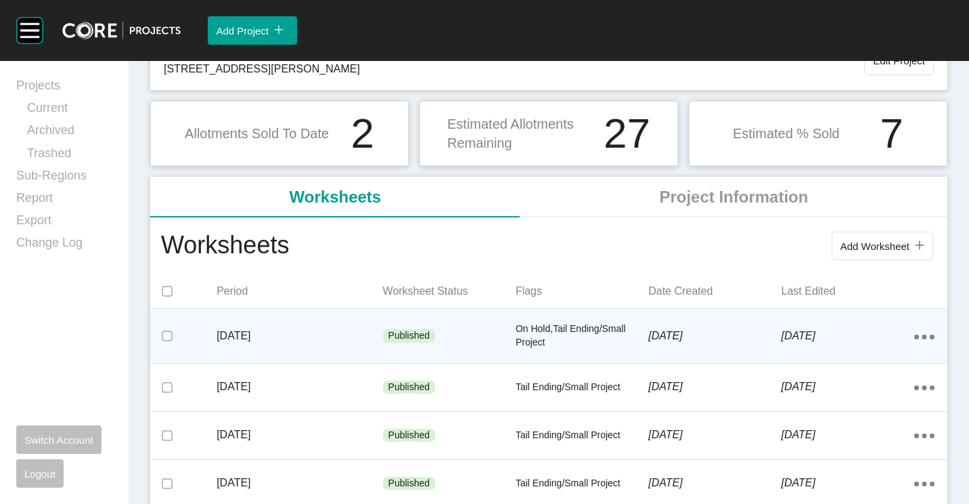
scroll to position [135, 0]
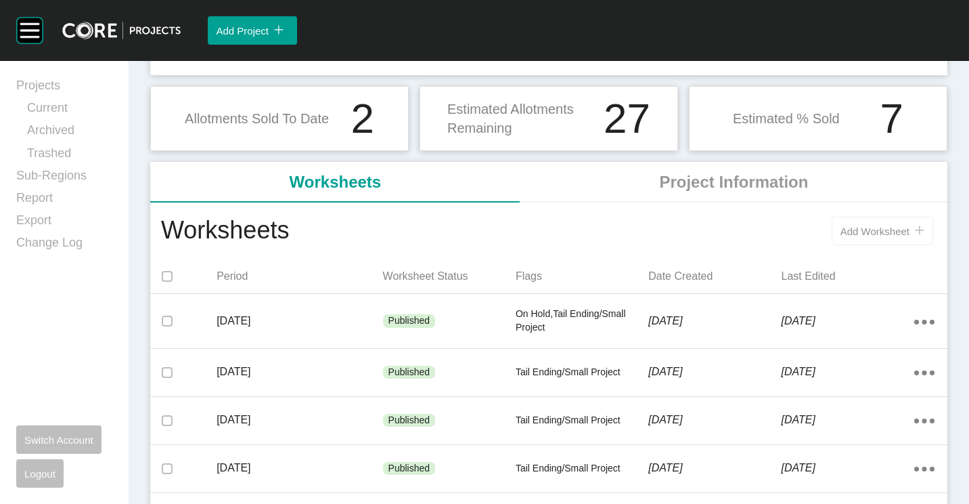
click at [854, 244] on button "Add Worksheet icon/tick copy 11 Created with Sketch." at bounding box center [883, 231] width 102 height 28
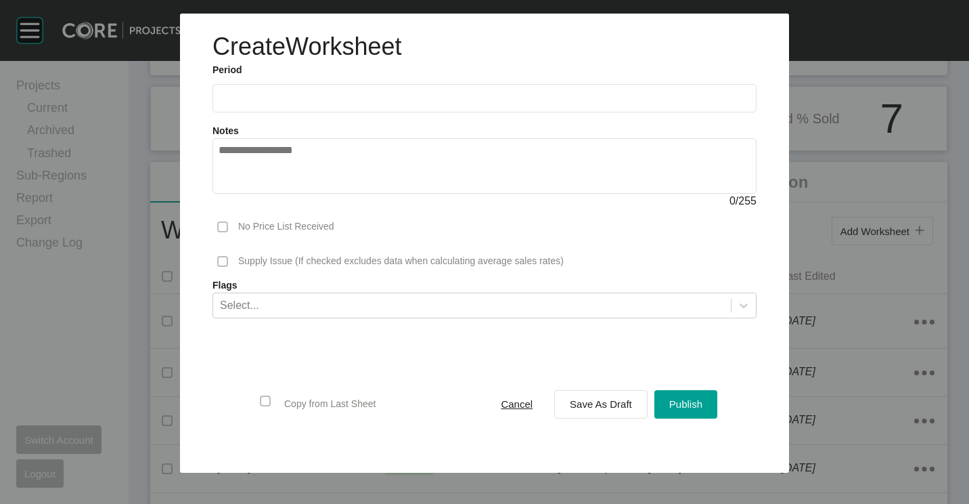
click at [270, 109] on label at bounding box center [485, 98] width 544 height 28
click at [270, 104] on input "text" at bounding box center [485, 98] width 532 height 12
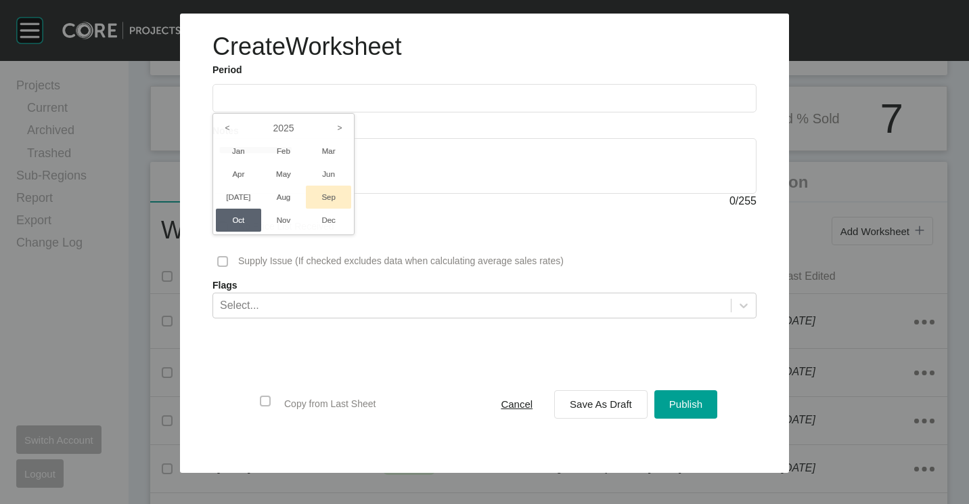
drag, startPoint x: 331, startPoint y: 196, endPoint x: 332, endPoint y: 271, distance: 75.1
click at [331, 196] on li "Sep" at bounding box center [328, 196] width 45 height 23
type input "**********"
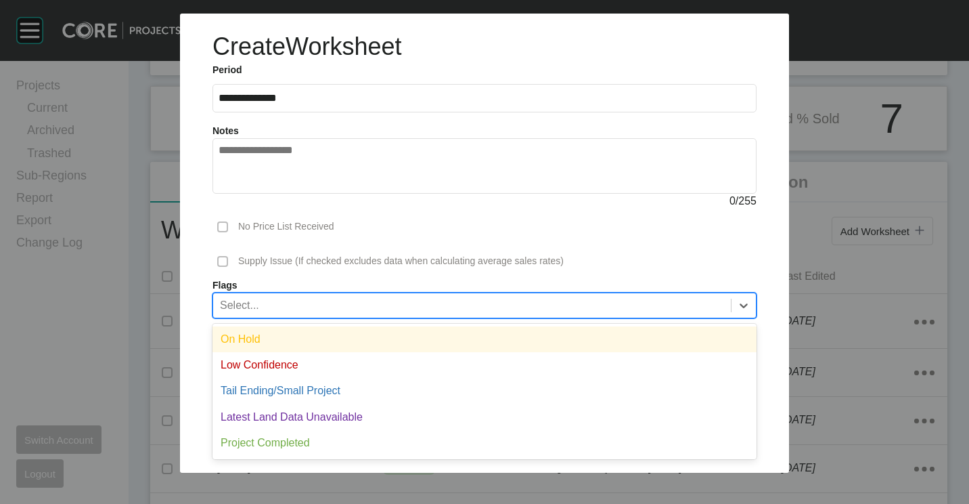
click at [321, 309] on div "Select..." at bounding box center [472, 304] width 518 height 23
drag, startPoint x: 296, startPoint y: 332, endPoint x: 490, endPoint y: 365, distance: 196.3
click at [299, 332] on div "On Hold" at bounding box center [485, 339] width 544 height 26
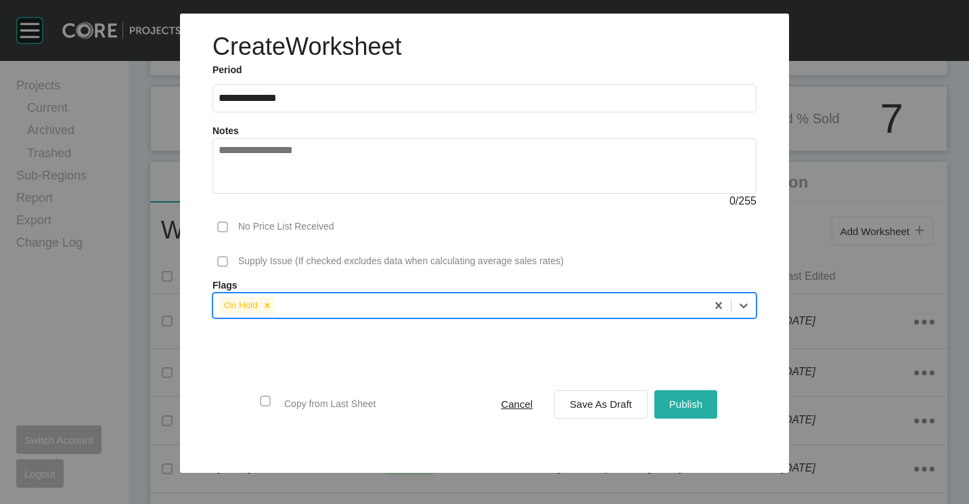
click at [690, 416] on button "Publish" at bounding box center [685, 404] width 63 height 28
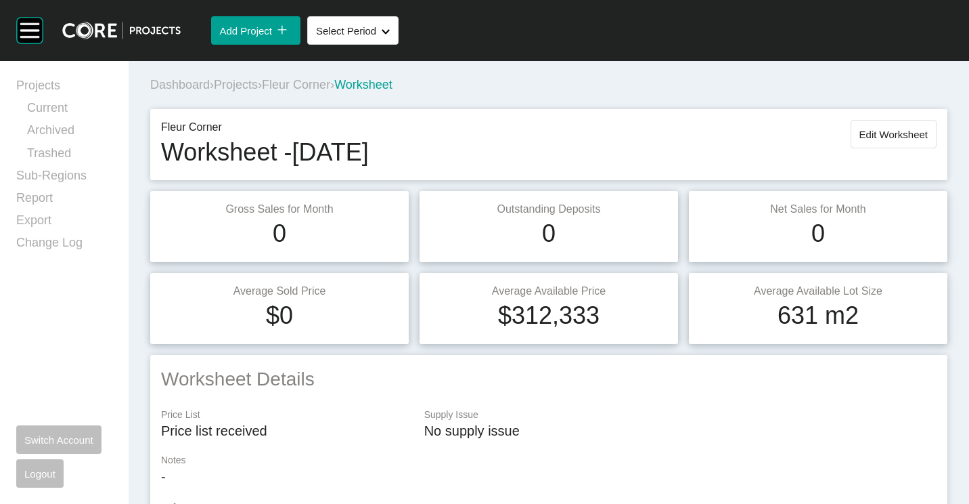
click at [248, 79] on span "Projects" at bounding box center [236, 85] width 44 height 14
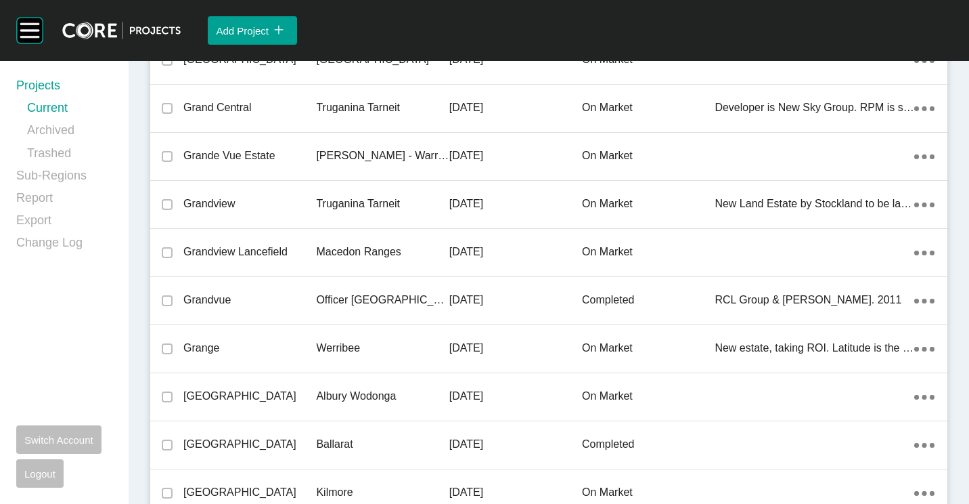
scroll to position [30490, 0]
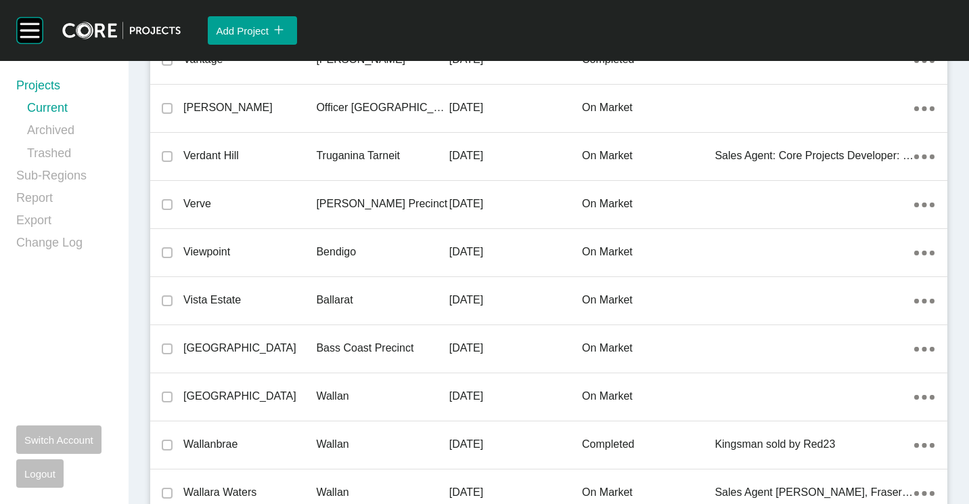
click at [317, 251] on p "Bendigo" at bounding box center [382, 251] width 133 height 15
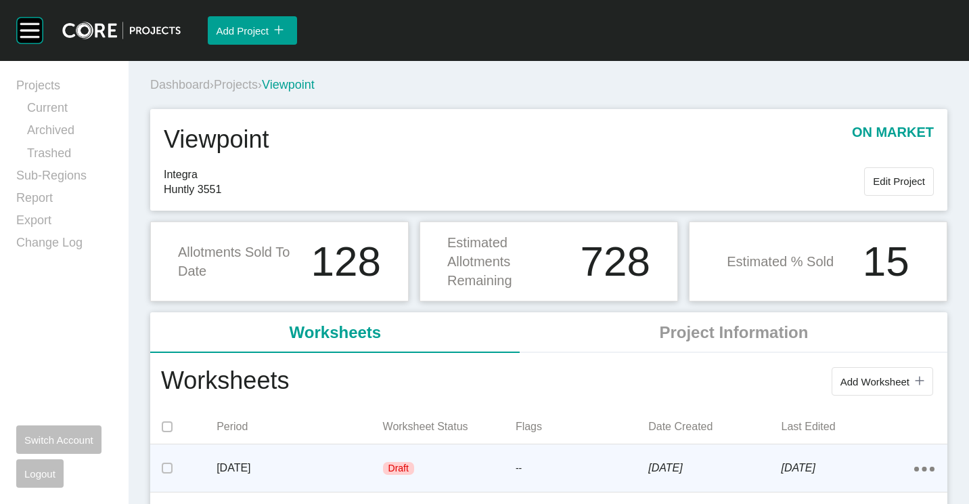
click at [544, 463] on p "--" at bounding box center [582, 469] width 133 height 14
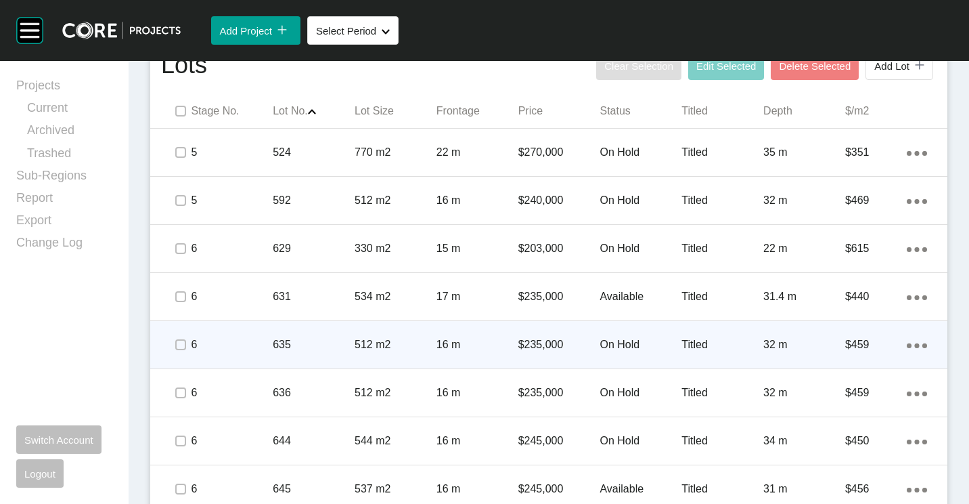
scroll to position [948, 0]
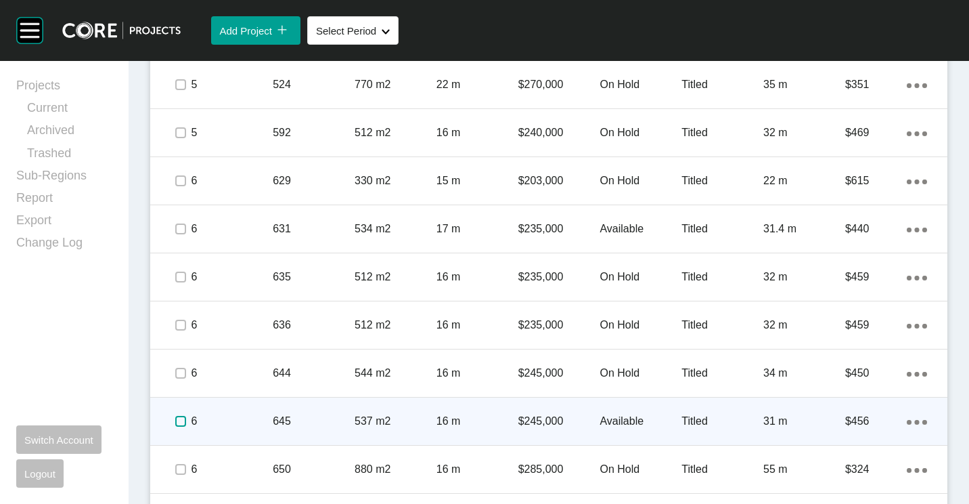
click at [175, 416] on label at bounding box center [180, 421] width 11 height 11
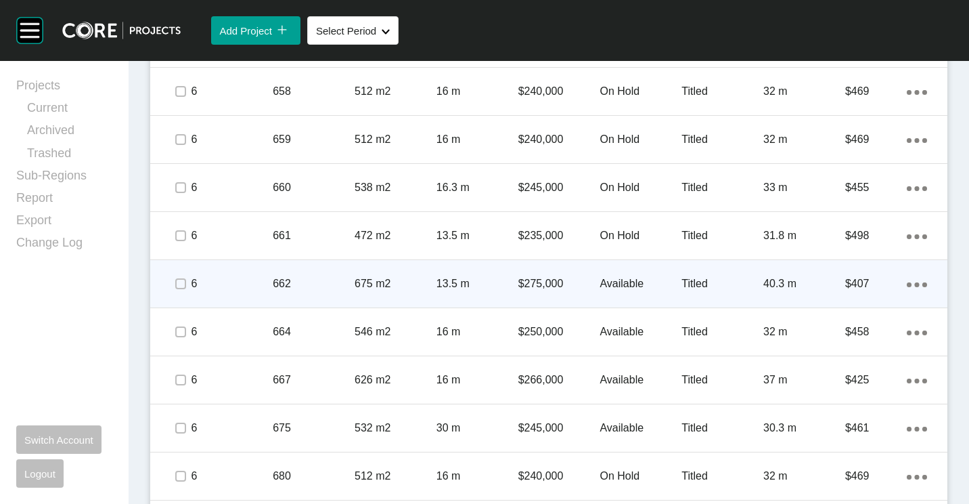
scroll to position [1286, 0]
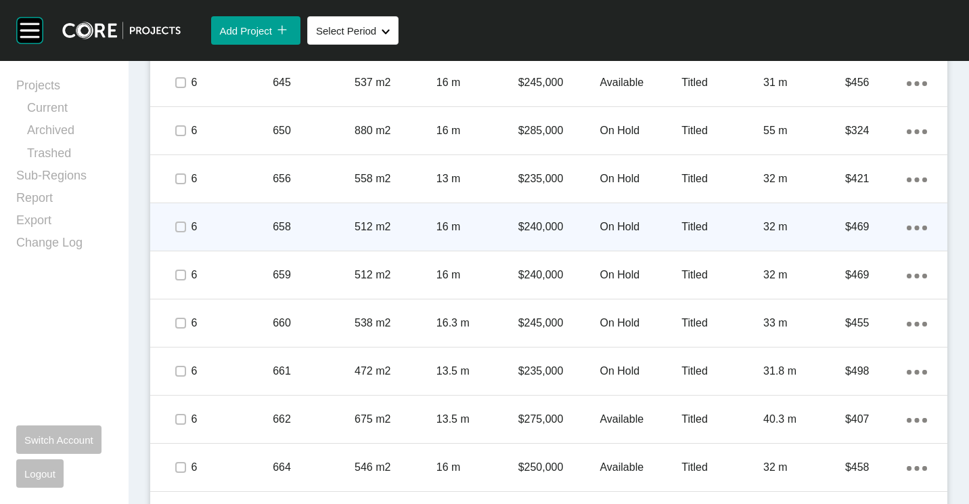
click at [355, 219] on p "512 m2" at bounding box center [396, 226] width 82 height 15
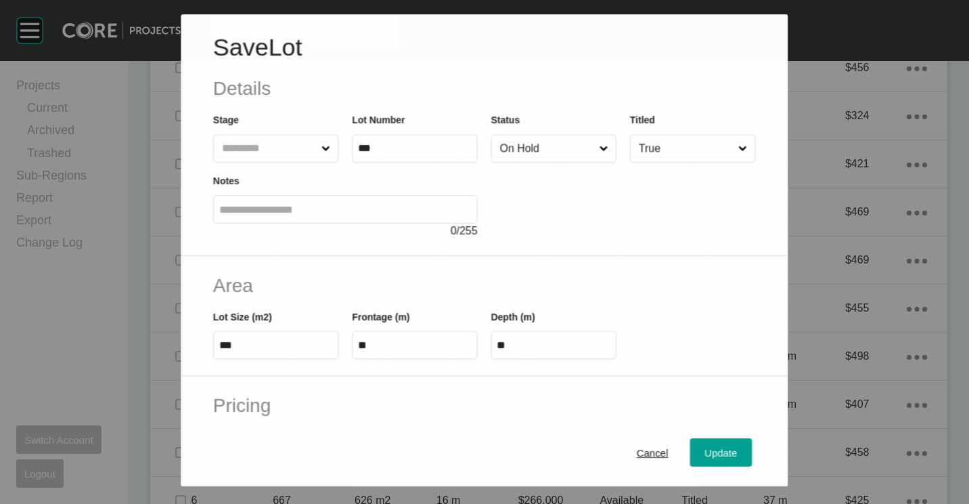
click at [566, 146] on input "On Hold" at bounding box center [546, 148] width 99 height 27
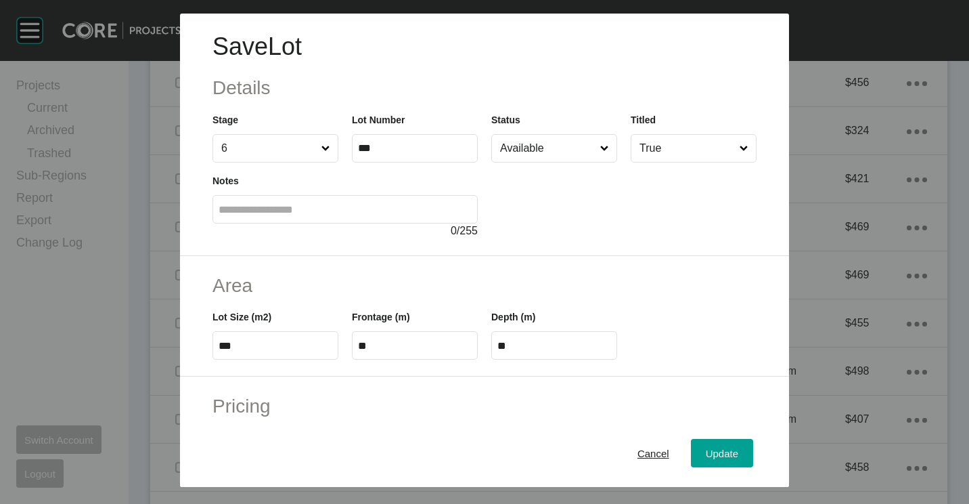
scroll to position [135, 0]
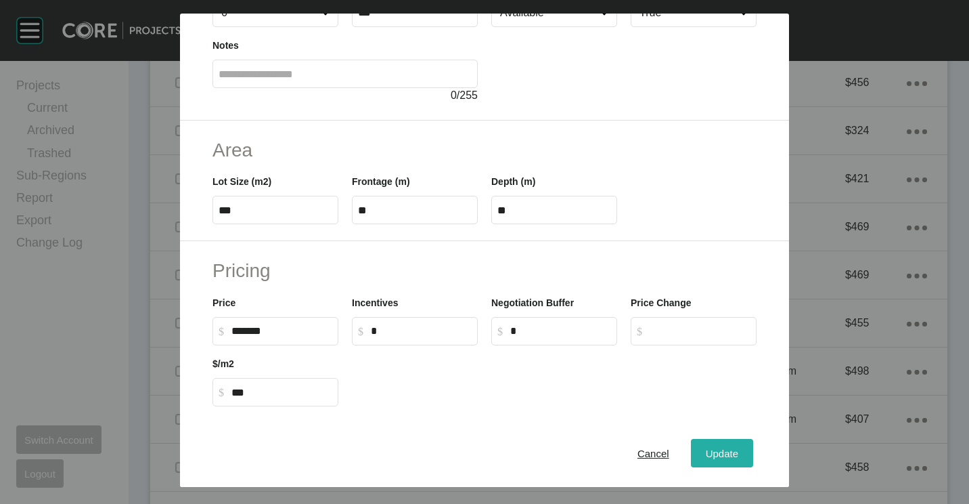
click at [720, 454] on span "Update" at bounding box center [722, 453] width 32 height 12
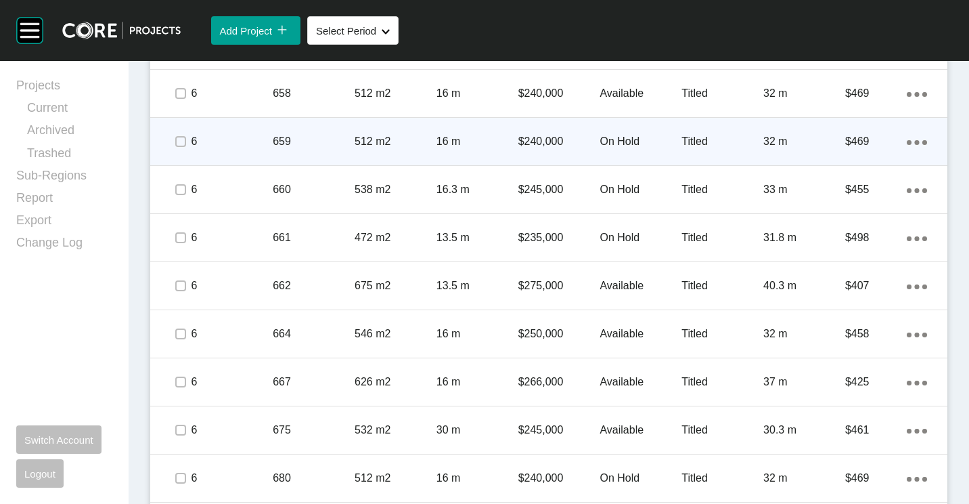
scroll to position [1421, 0]
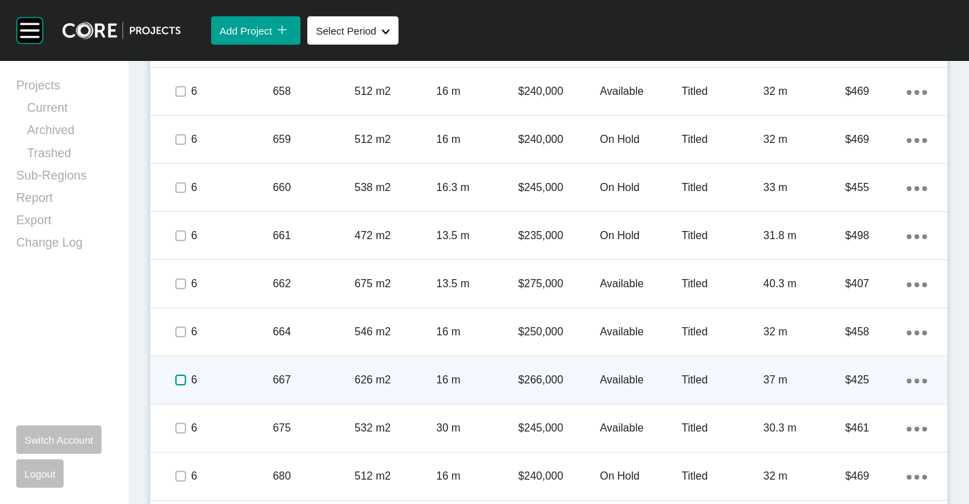
click at [181, 374] on label at bounding box center [180, 379] width 11 height 11
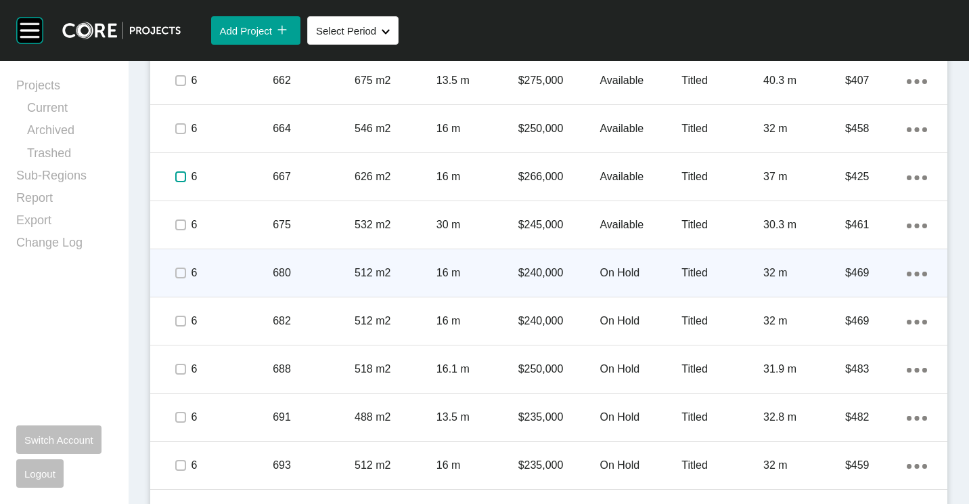
scroll to position [1760, 0]
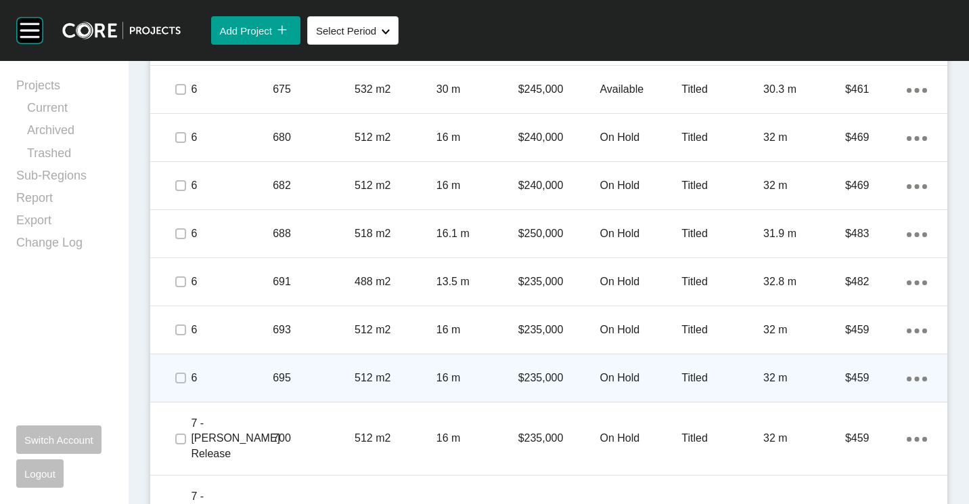
click at [309, 370] on p "695" at bounding box center [314, 377] width 82 height 15
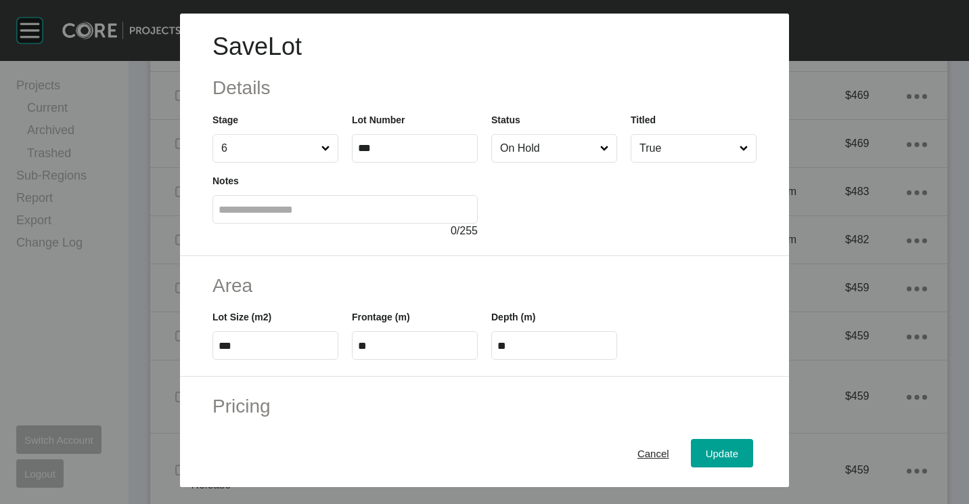
scroll to position [1718, 0]
click at [538, 150] on input "On Hold" at bounding box center [547, 148] width 100 height 27
click at [707, 451] on span "Update" at bounding box center [722, 453] width 32 height 12
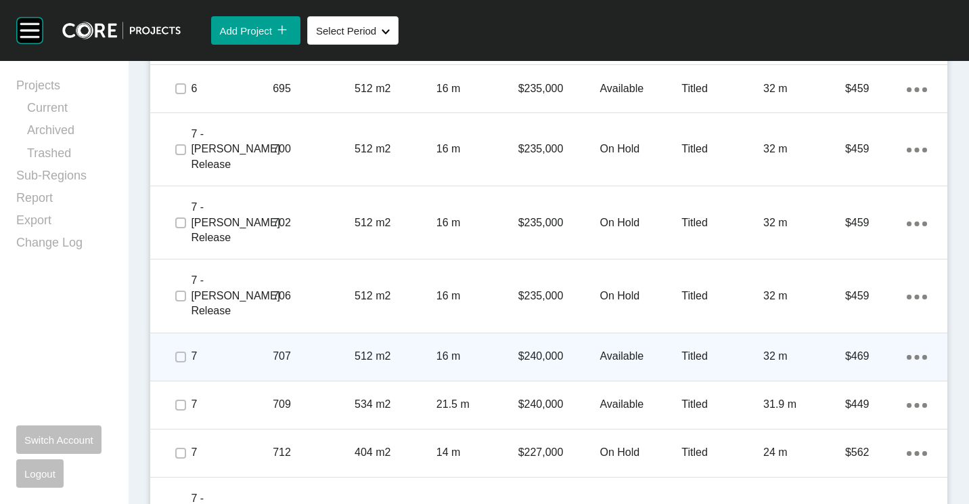
scroll to position [2098, 0]
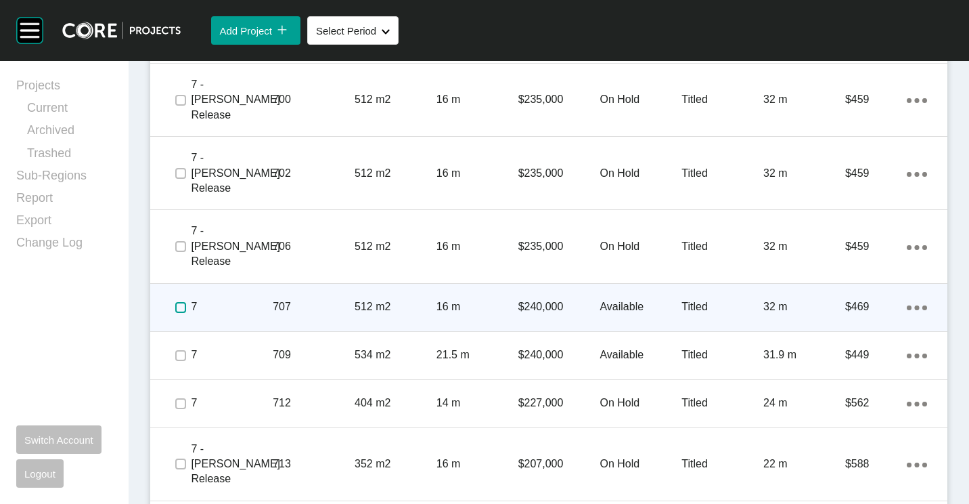
click at [177, 302] on label at bounding box center [180, 307] width 11 height 11
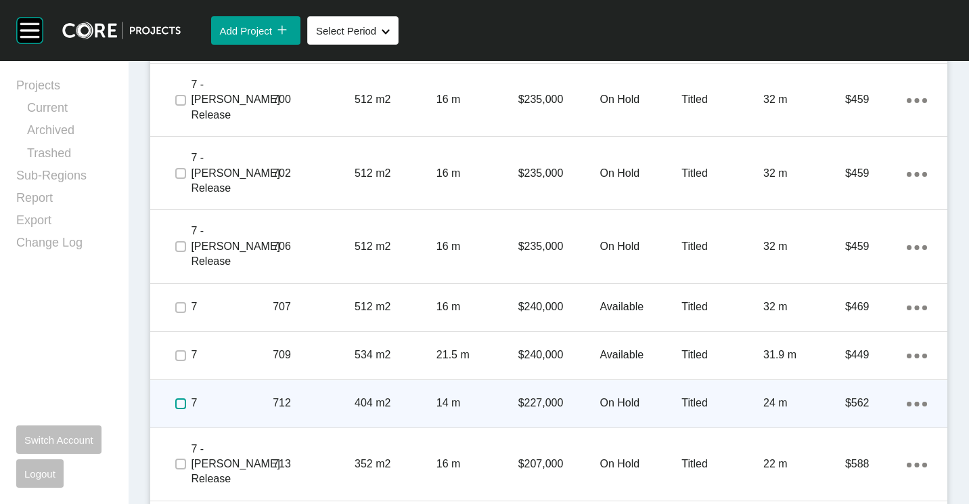
drag, startPoint x: 183, startPoint y: 342, endPoint x: 196, endPoint y: 356, distance: 18.2
click at [183, 398] on label at bounding box center [180, 403] width 11 height 11
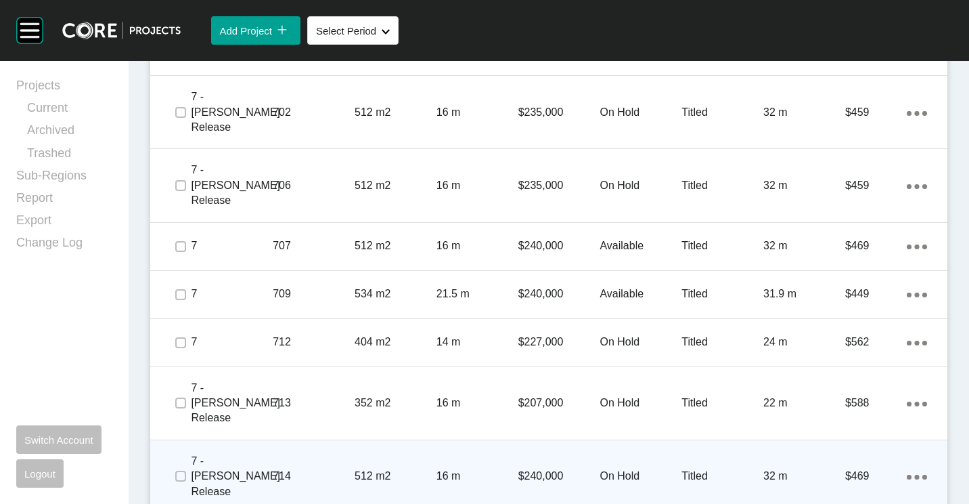
scroll to position [2166, 0]
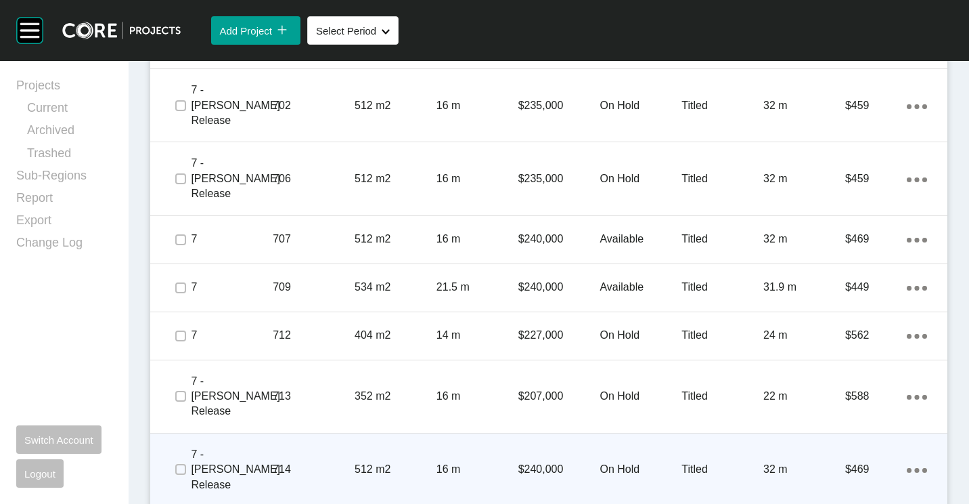
click at [442, 462] on p "16 m" at bounding box center [478, 469] width 82 height 15
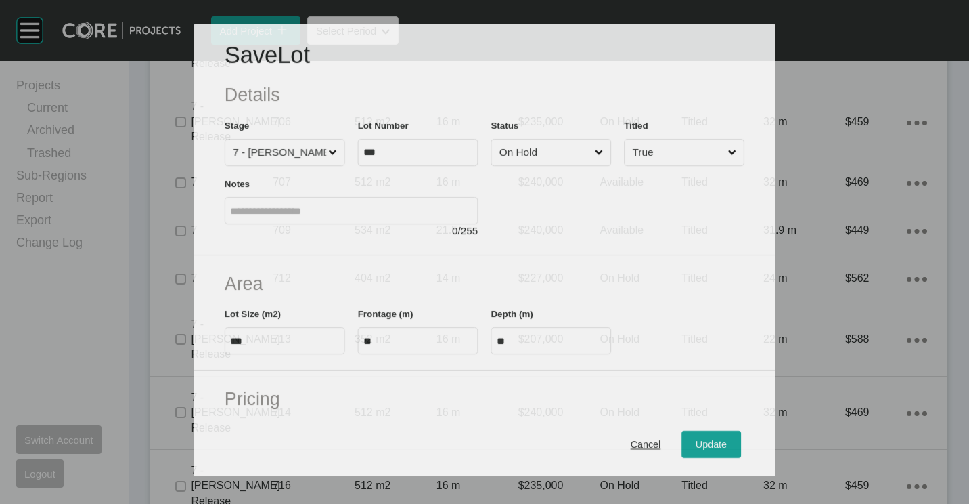
scroll to position [2124, 0]
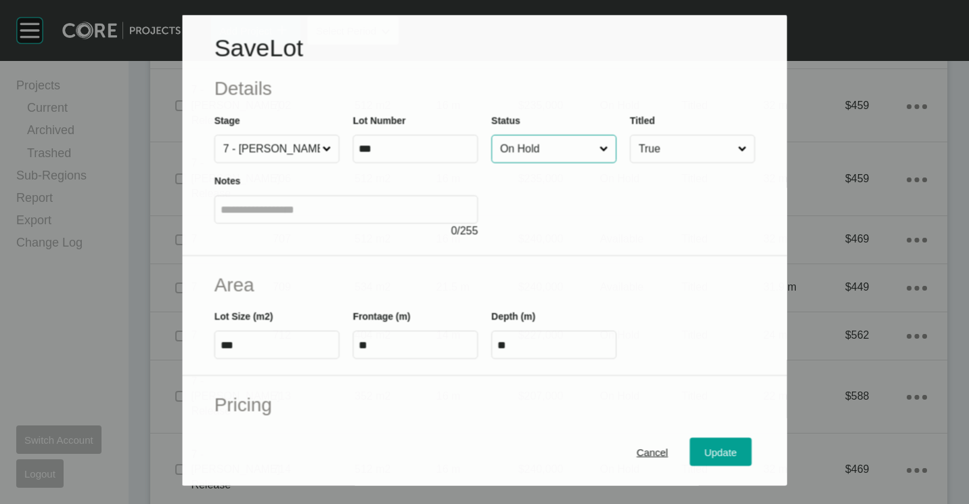
click at [540, 161] on input "On Hold" at bounding box center [546, 148] width 99 height 27
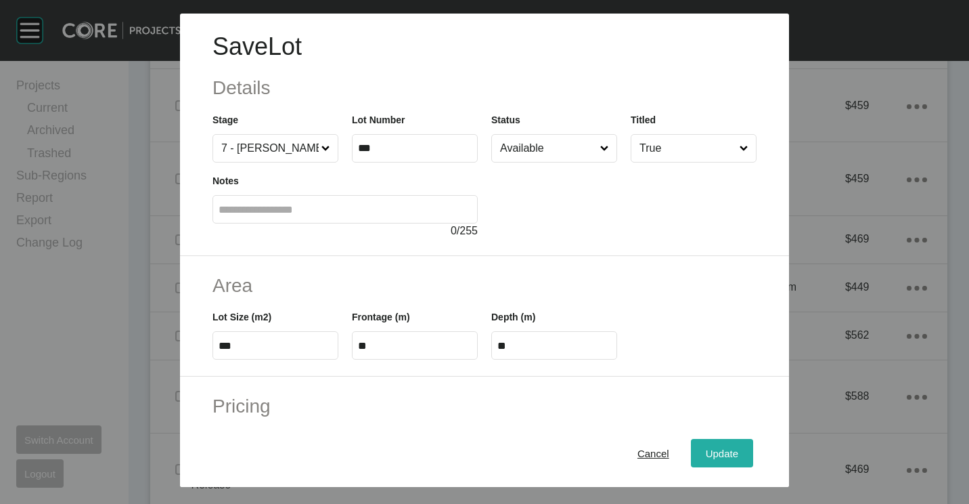
click at [706, 451] on span "Update" at bounding box center [722, 453] width 32 height 12
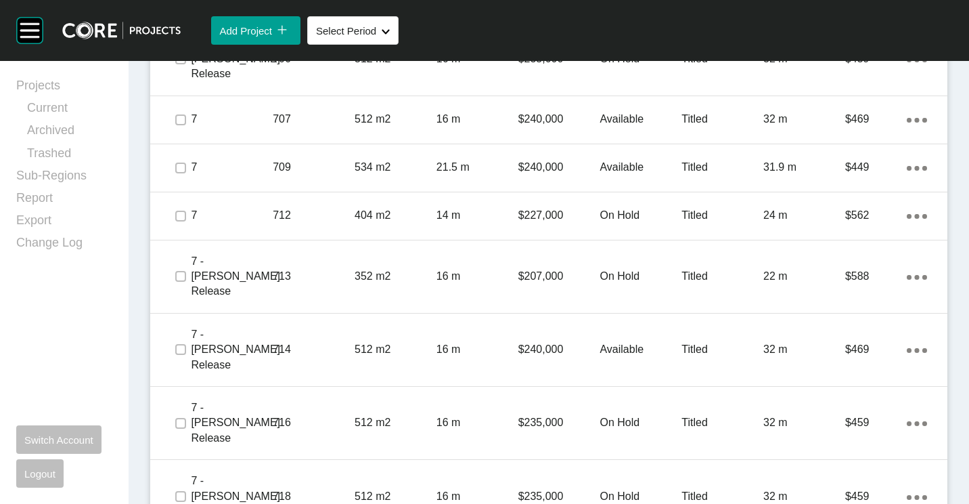
scroll to position [2301, 0]
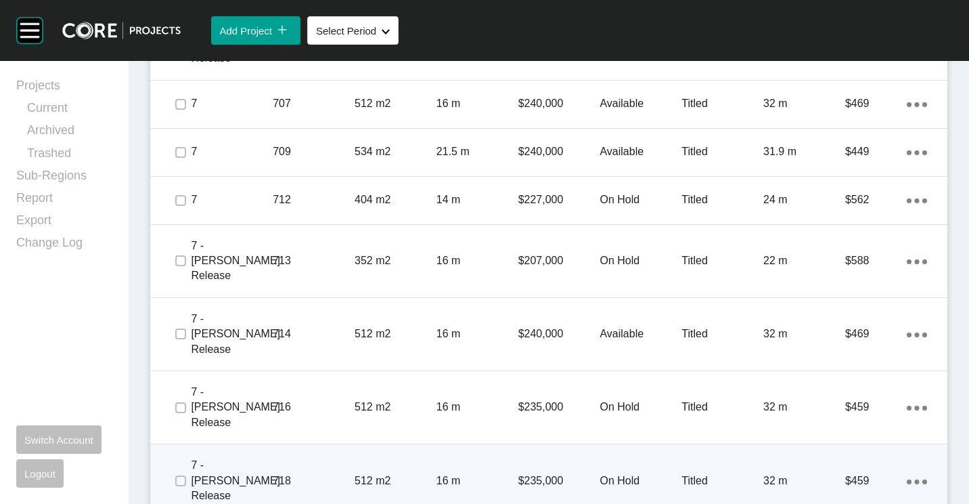
click at [389, 473] on p "512 m2" at bounding box center [396, 480] width 82 height 15
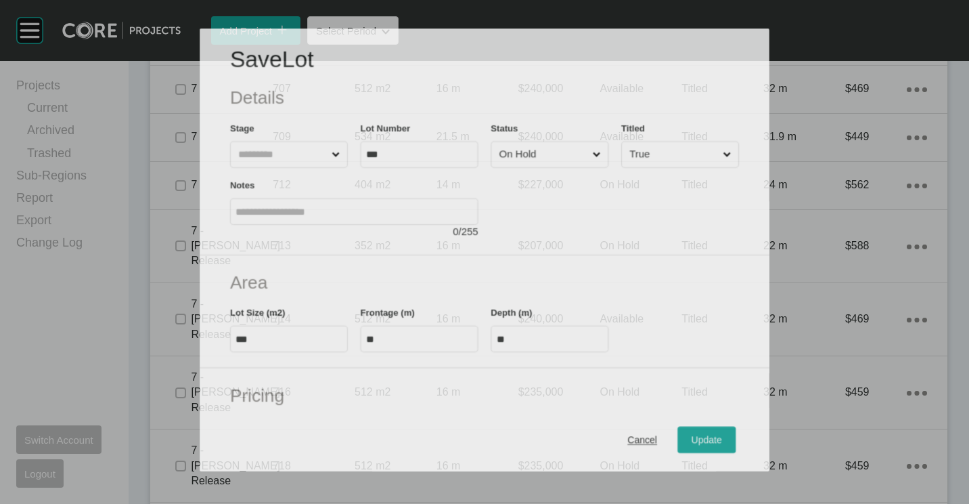
scroll to position [2259, 0]
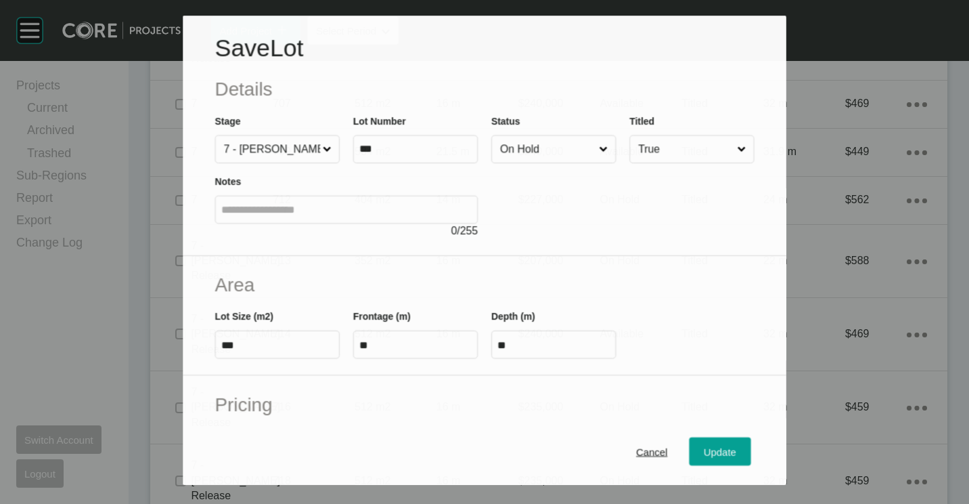
click at [516, 151] on input "On Hold" at bounding box center [546, 148] width 99 height 27
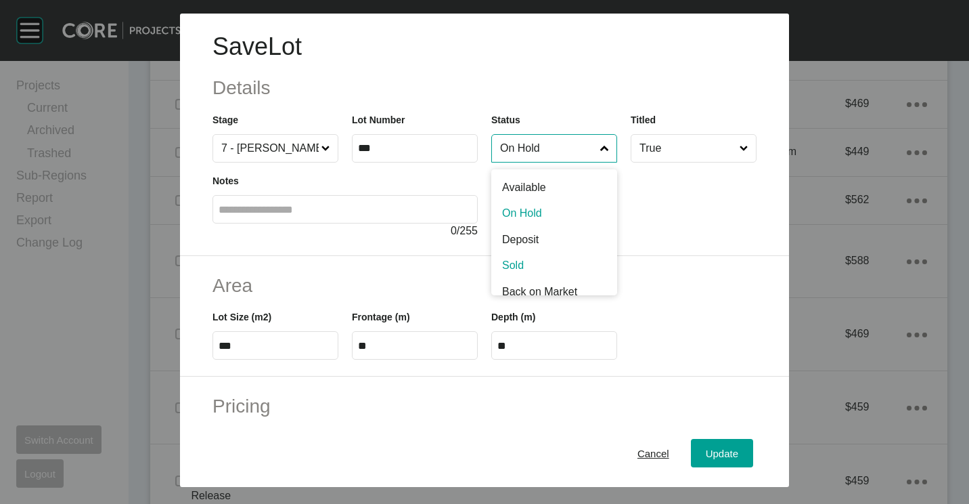
drag, startPoint x: 512, startPoint y: 267, endPoint x: 592, endPoint y: 344, distance: 110.6
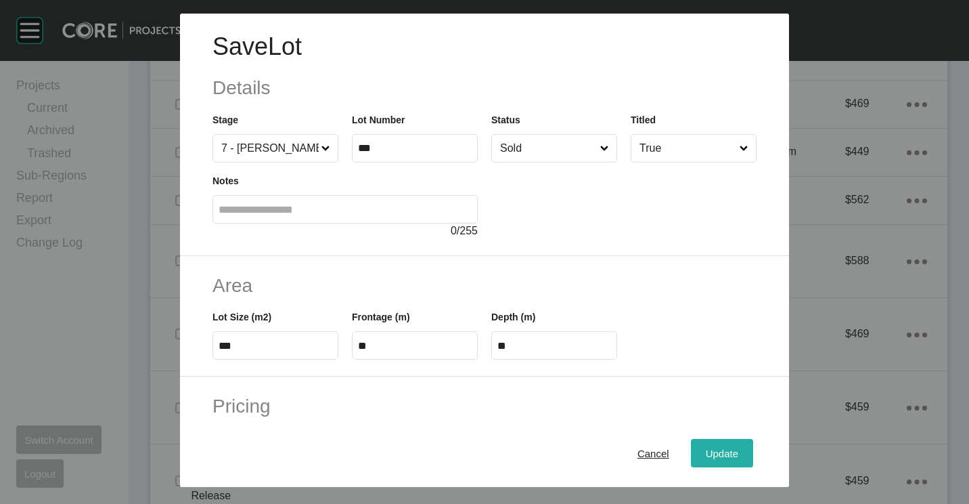
click at [706, 451] on span "Update" at bounding box center [722, 453] width 32 height 12
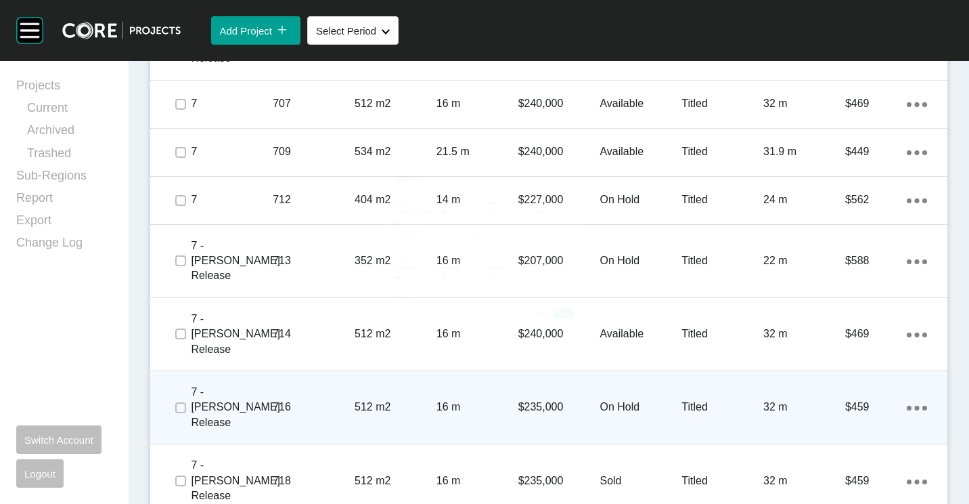
scroll to position [2369, 0]
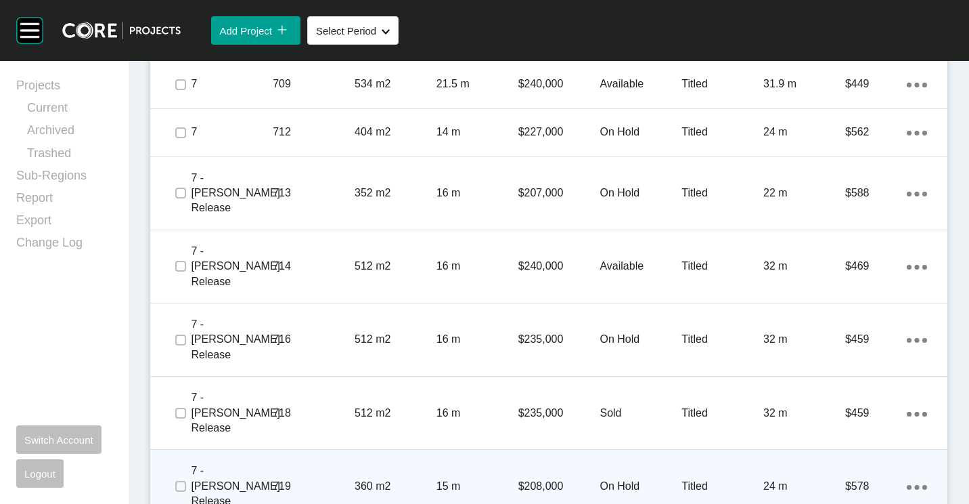
click at [403, 479] on p "360 m2" at bounding box center [396, 486] width 82 height 15
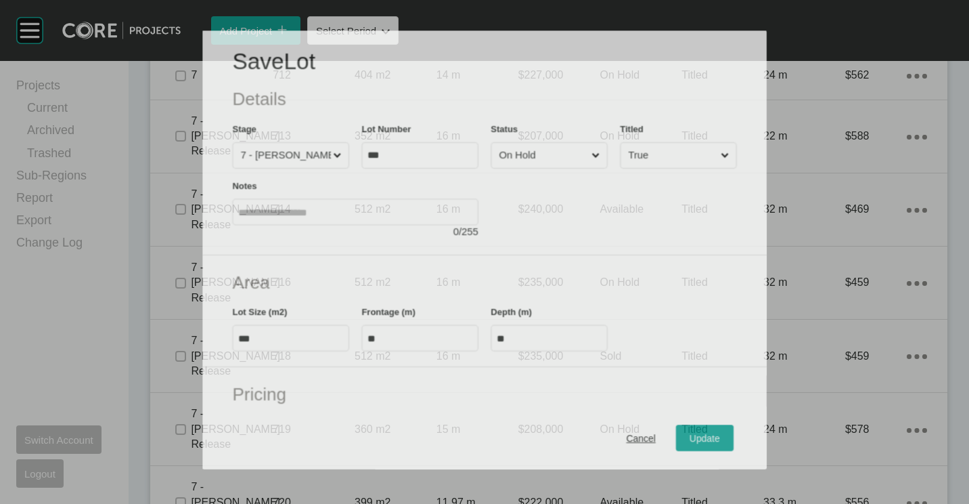
scroll to position [2327, 0]
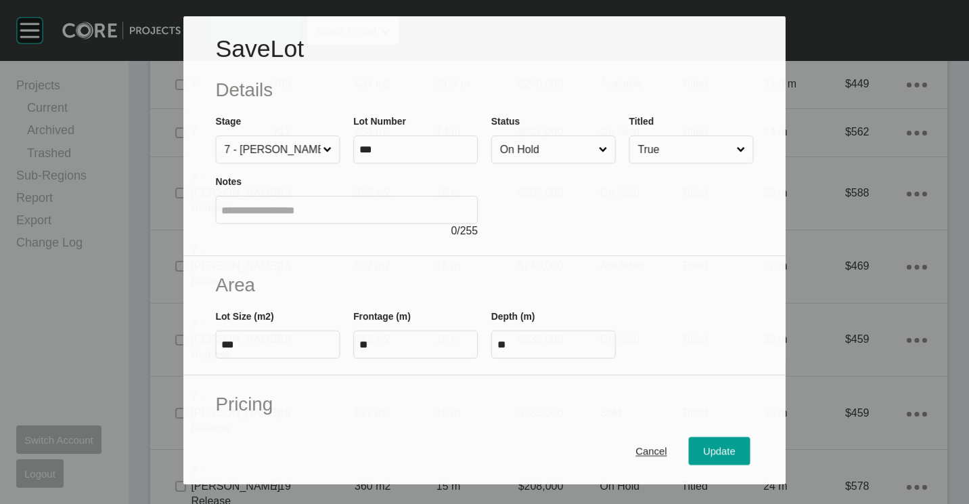
click at [566, 163] on div "Save Lot Details Stage 7 - [PERSON_NAME] Release Lot Number *** Status On Hold …" at bounding box center [484, 136] width 602 height 240
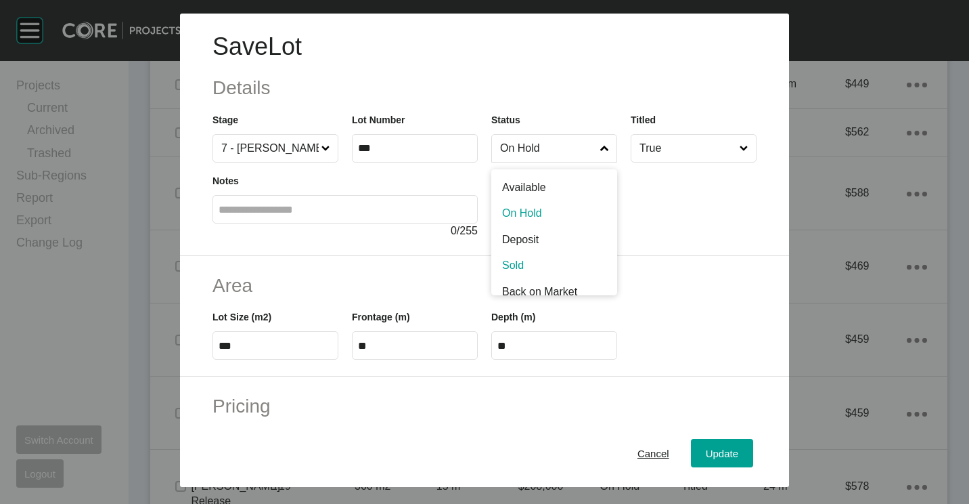
drag, startPoint x: 543, startPoint y: 263, endPoint x: 624, endPoint y: 355, distance: 122.8
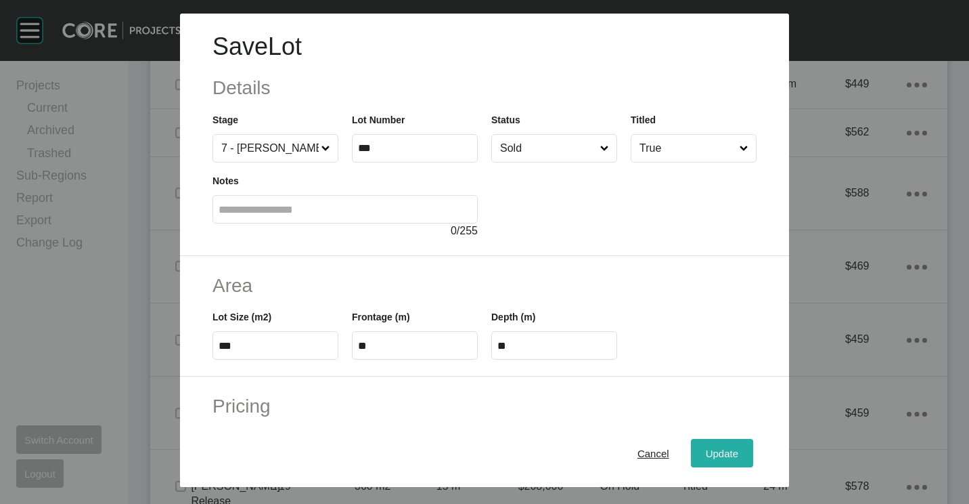
click at [713, 446] on div "Update" at bounding box center [722, 453] width 39 height 18
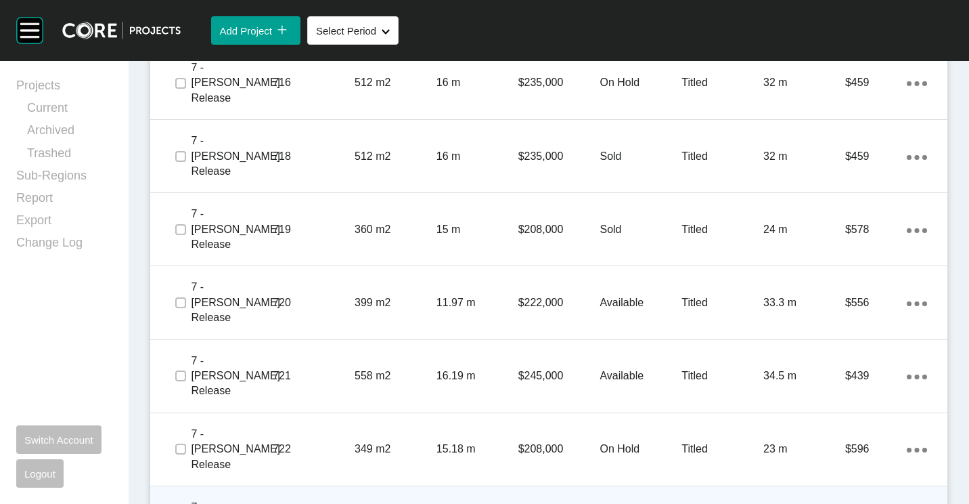
scroll to position [2640, 0]
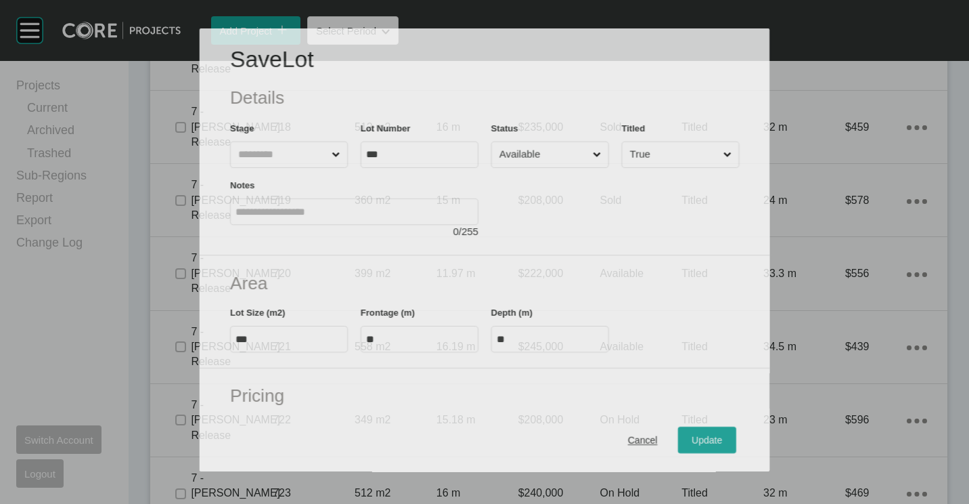
scroll to position [2598, 0]
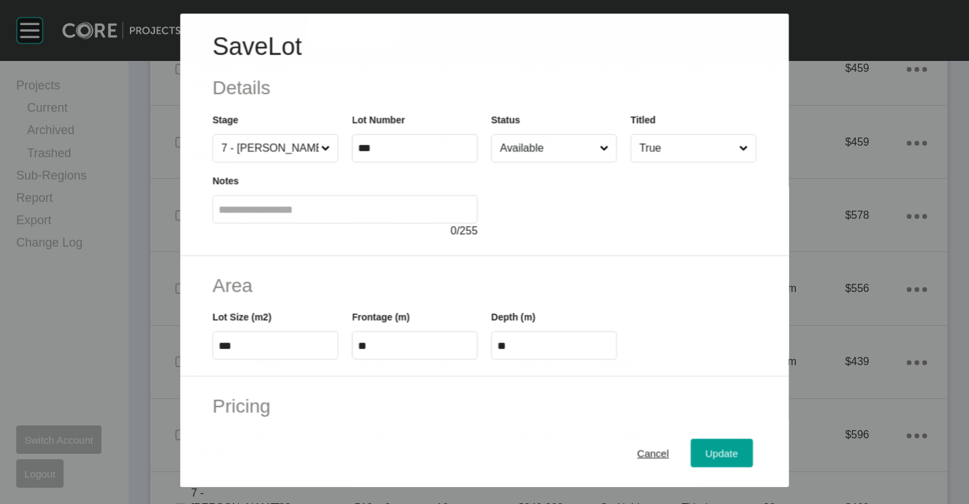
drag, startPoint x: 546, startPoint y: 156, endPoint x: 543, endPoint y: 165, distance: 9.9
click at [546, 156] on input "Available" at bounding box center [546, 148] width 99 height 27
drag, startPoint x: 709, startPoint y: 456, endPoint x: 654, endPoint y: 330, distance: 137.3
click at [707, 455] on span "Update" at bounding box center [722, 453] width 32 height 12
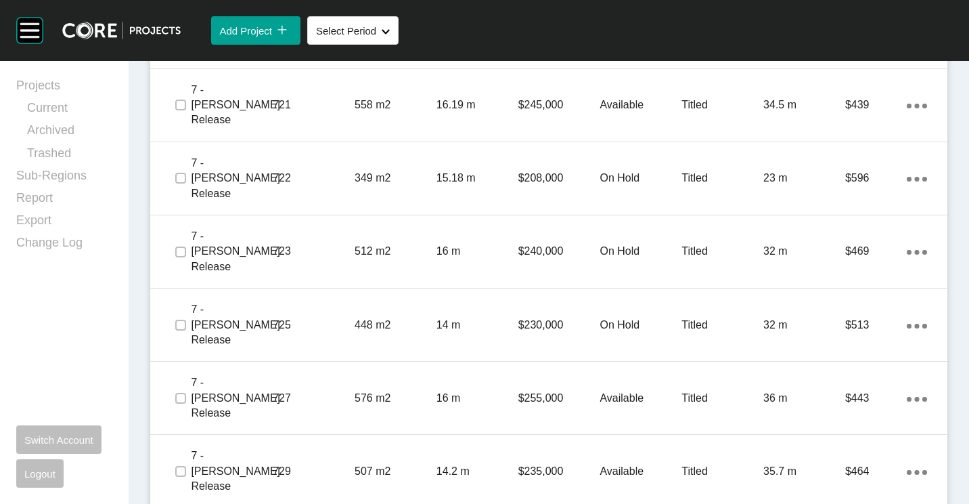
scroll to position [2910, 0]
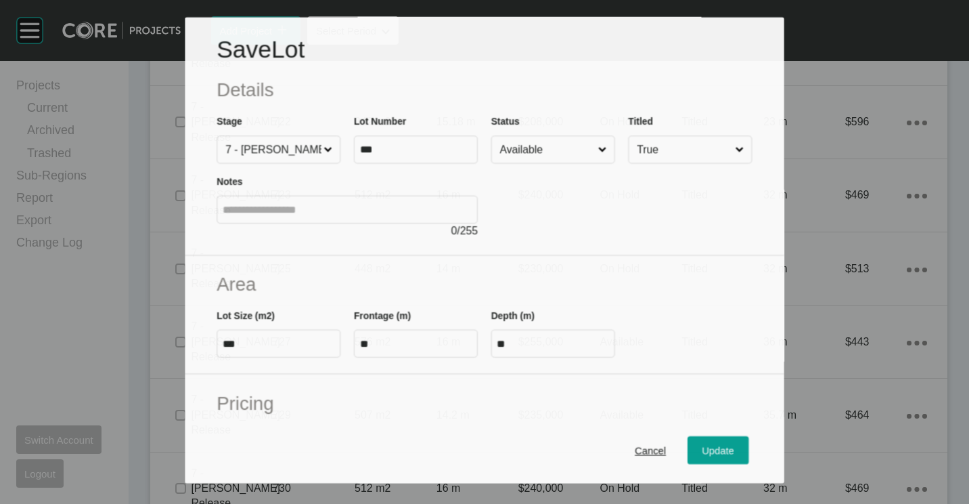
scroll to position [2868, 0]
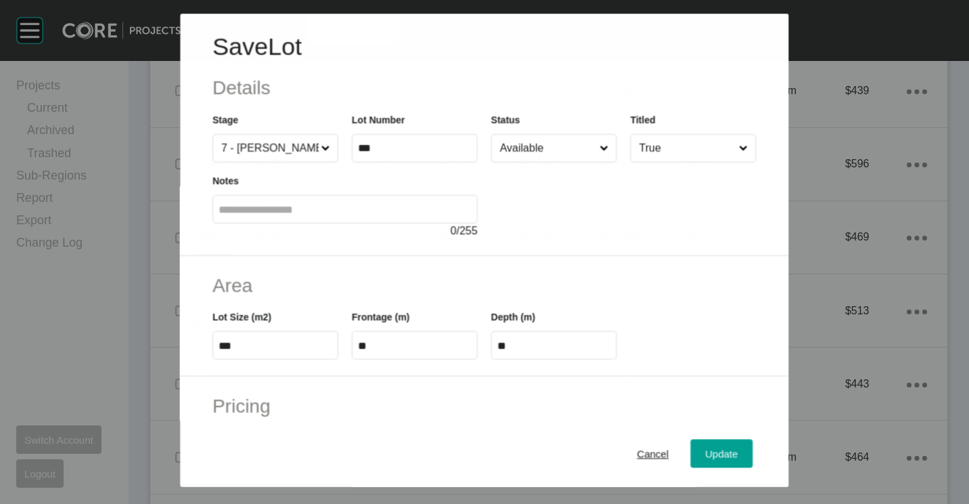
click at [554, 143] on input "Available" at bounding box center [546, 148] width 99 height 27
click at [712, 437] on div "Cancel Update" at bounding box center [484, 453] width 609 height 68
click at [712, 444] on div "Update" at bounding box center [722, 453] width 39 height 18
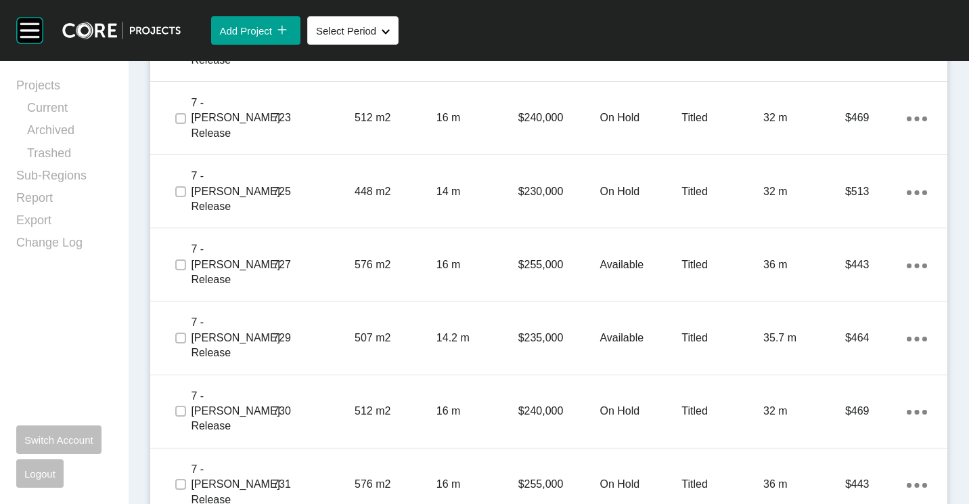
scroll to position [3046, 0]
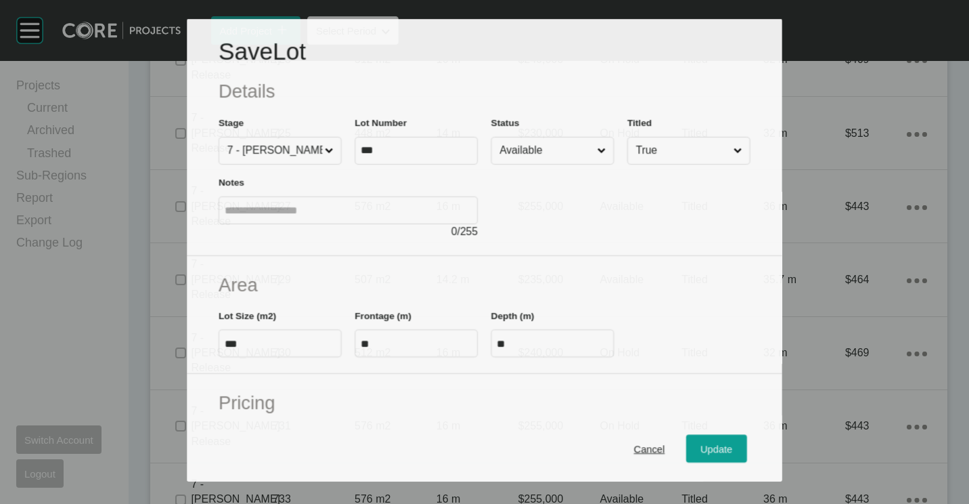
scroll to position [3004, 0]
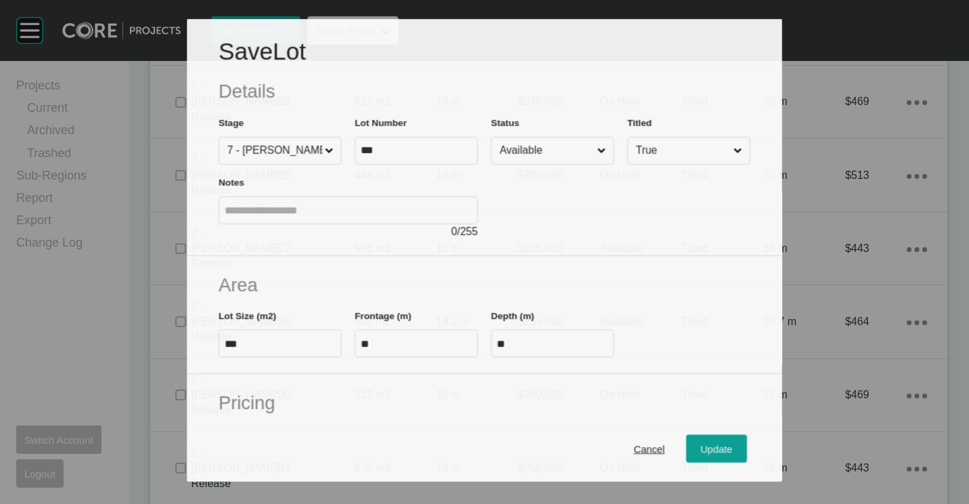
click at [560, 166] on div at bounding box center [620, 201] width 259 height 74
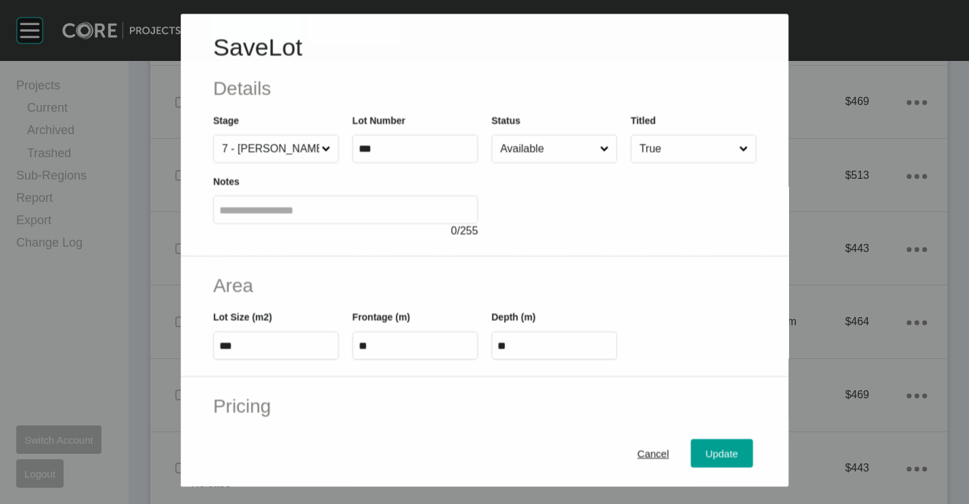
click at [539, 152] on input "Available" at bounding box center [546, 148] width 99 height 27
click at [706, 449] on span "Update" at bounding box center [722, 453] width 32 height 12
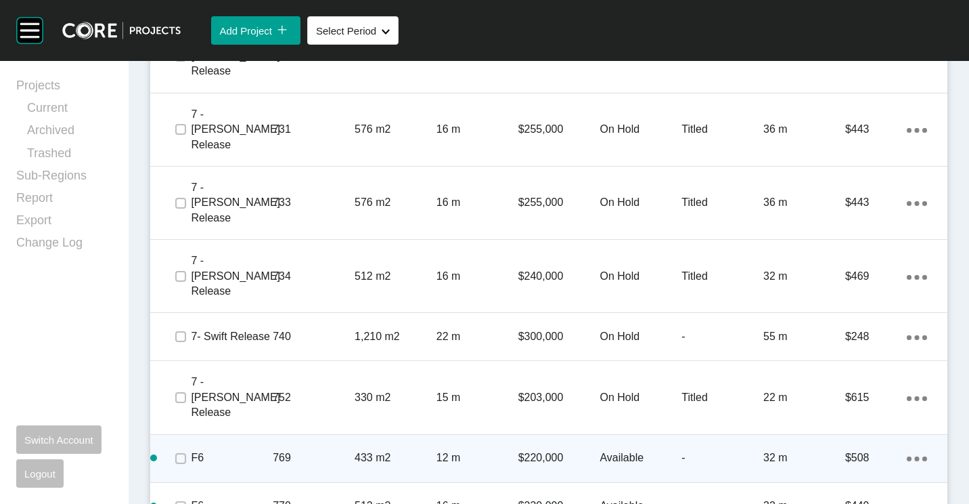
scroll to position [3249, 0]
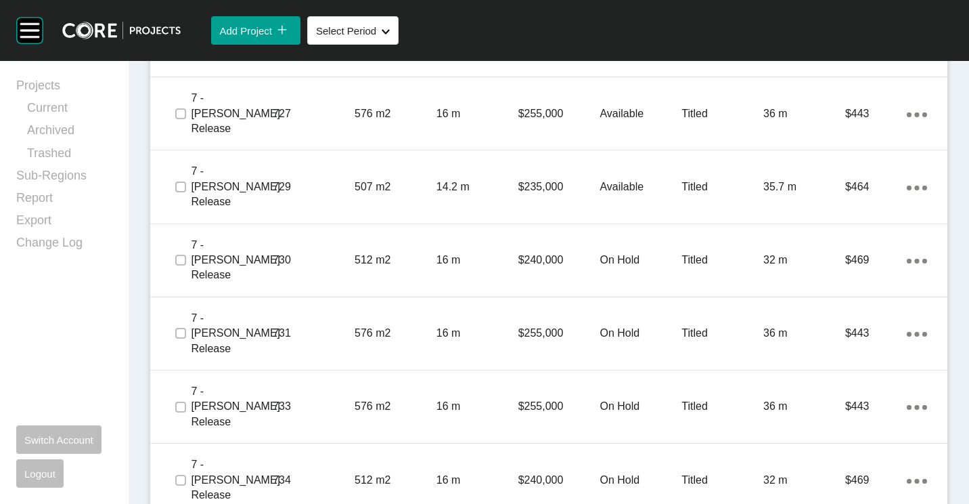
scroll to position [3181, 0]
drag, startPoint x: 184, startPoint y: 290, endPoint x: 196, endPoint y: 288, distance: 12.4
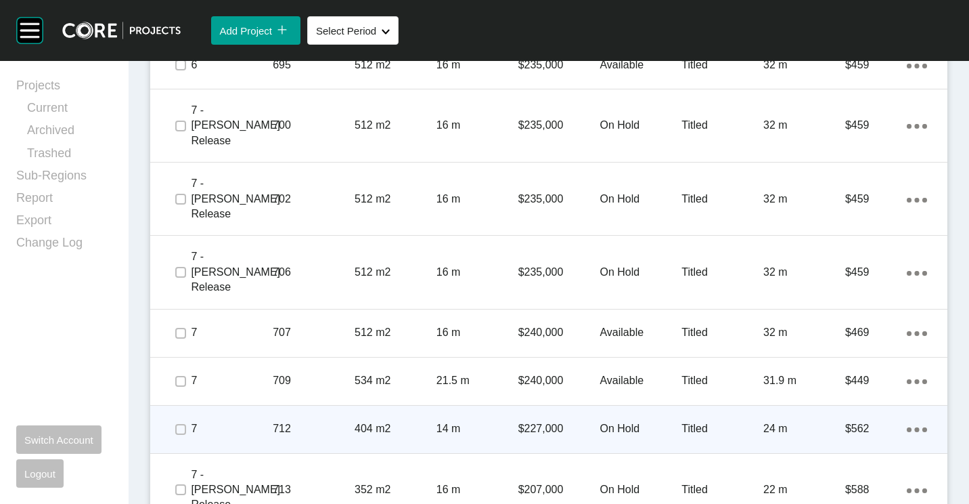
scroll to position [2166, 0]
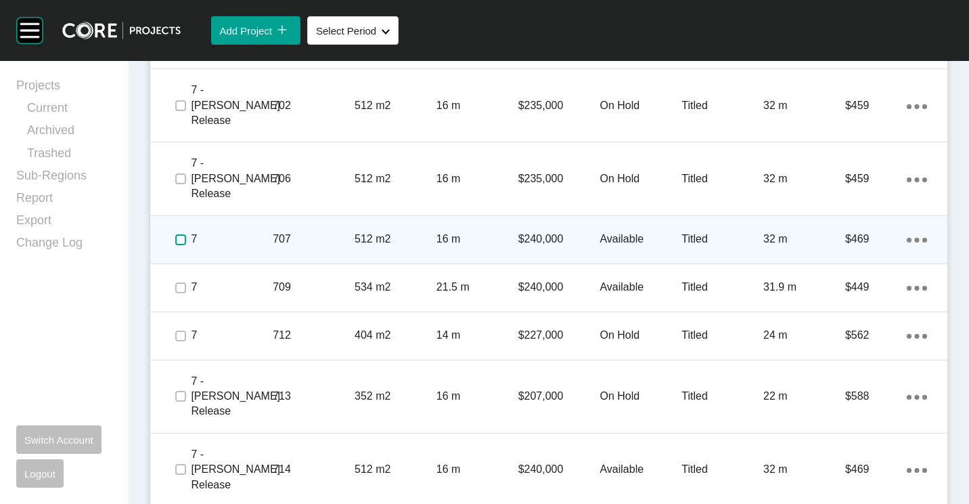
click at [177, 234] on label at bounding box center [180, 239] width 11 height 11
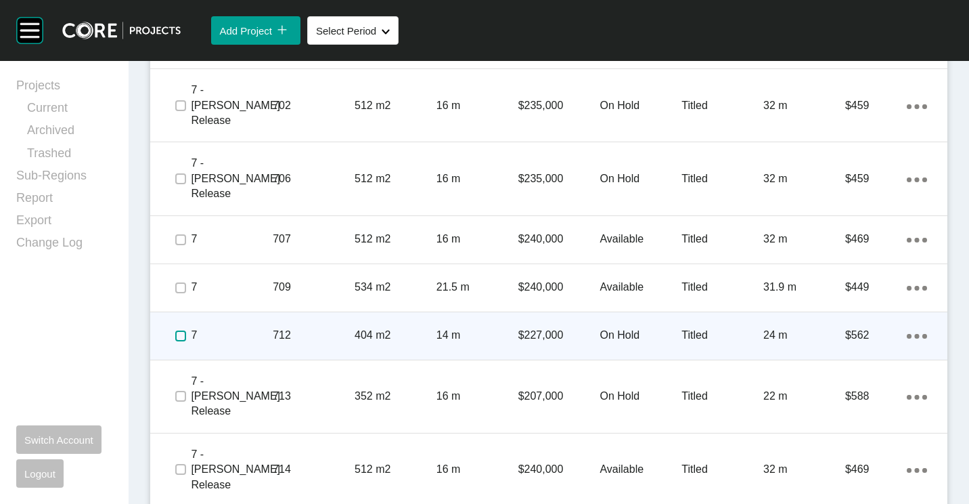
click at [175, 330] on label at bounding box center [180, 335] width 11 height 11
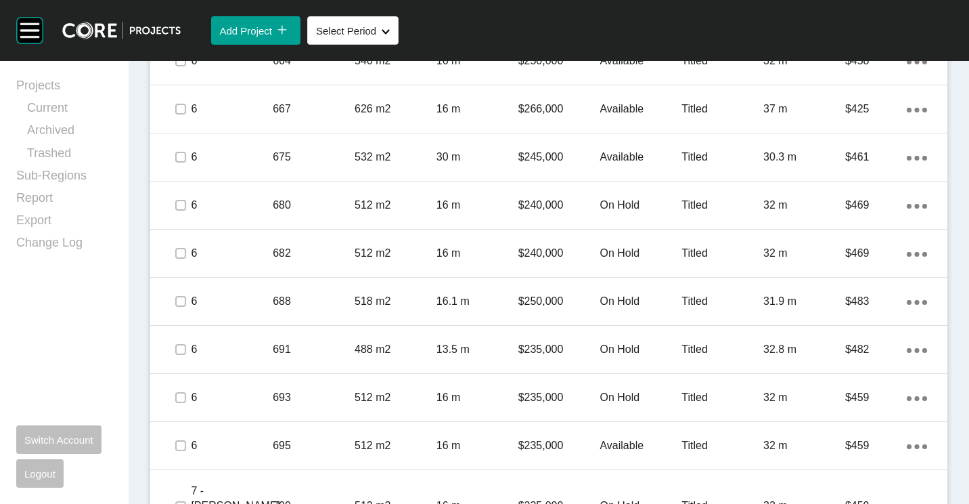
scroll to position [1489, 0]
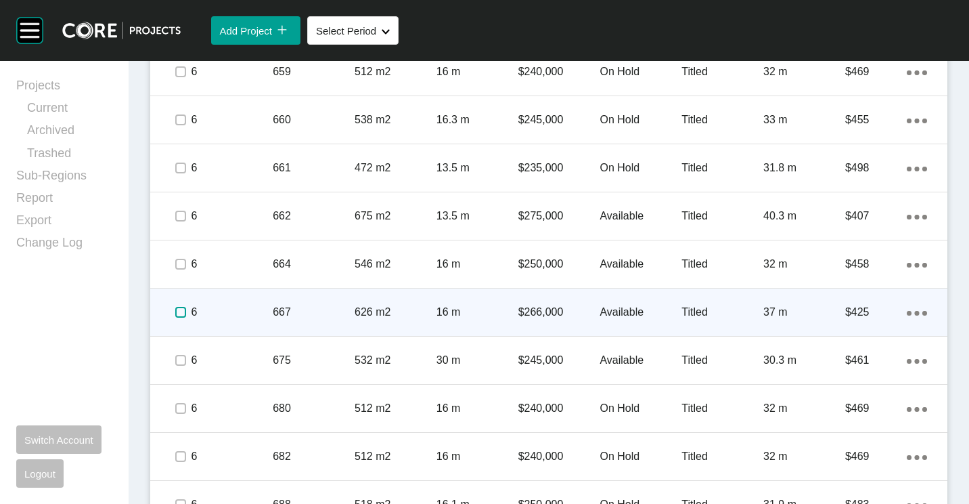
click at [179, 307] on label at bounding box center [180, 312] width 11 height 11
click at [310, 305] on p "667" at bounding box center [314, 312] width 82 height 15
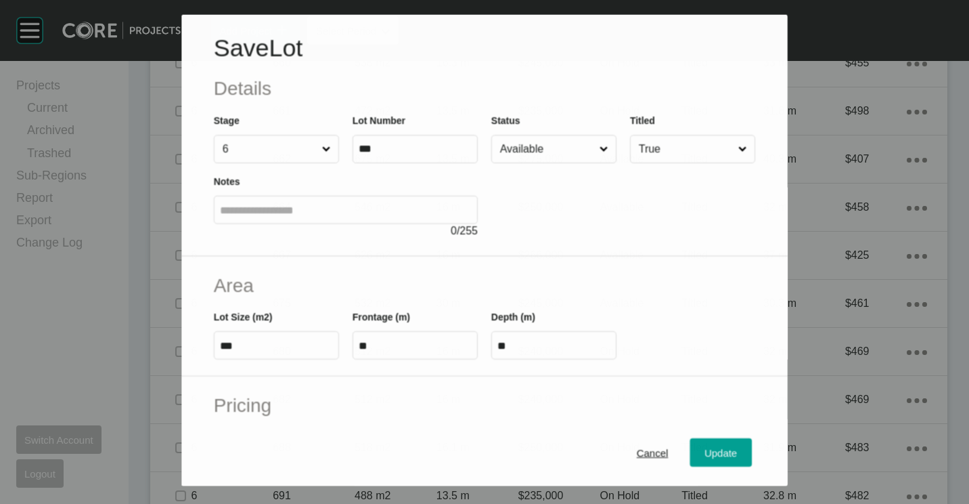
scroll to position [1447, 0]
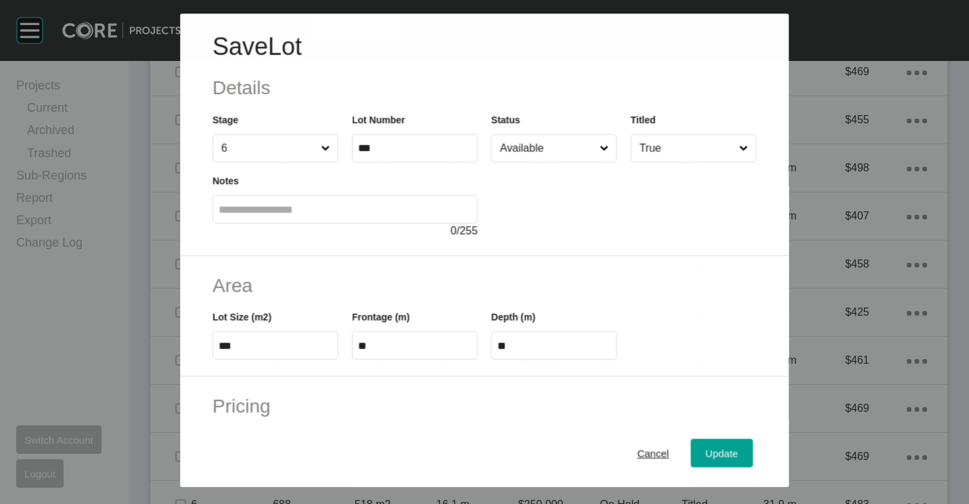
click at [543, 154] on input "Available" at bounding box center [546, 148] width 99 height 27
click at [715, 450] on span "Update" at bounding box center [722, 453] width 32 height 12
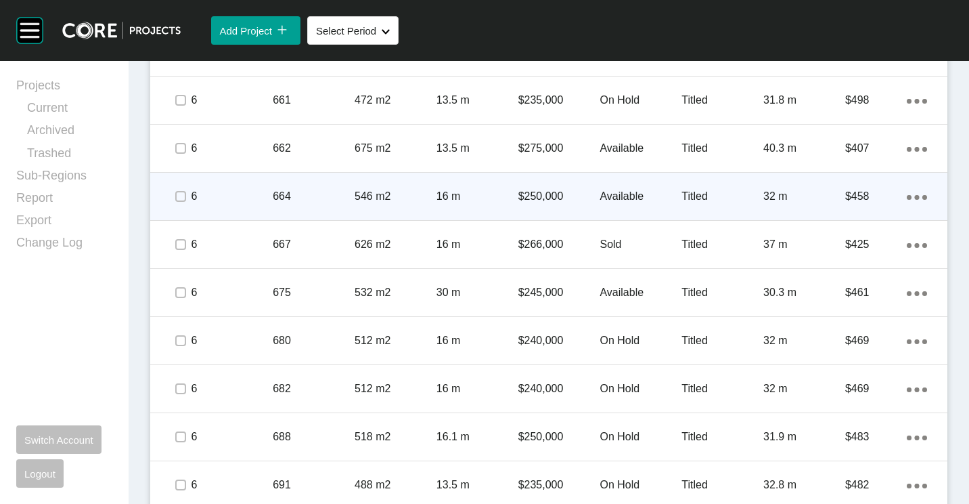
scroll to position [1624, 0]
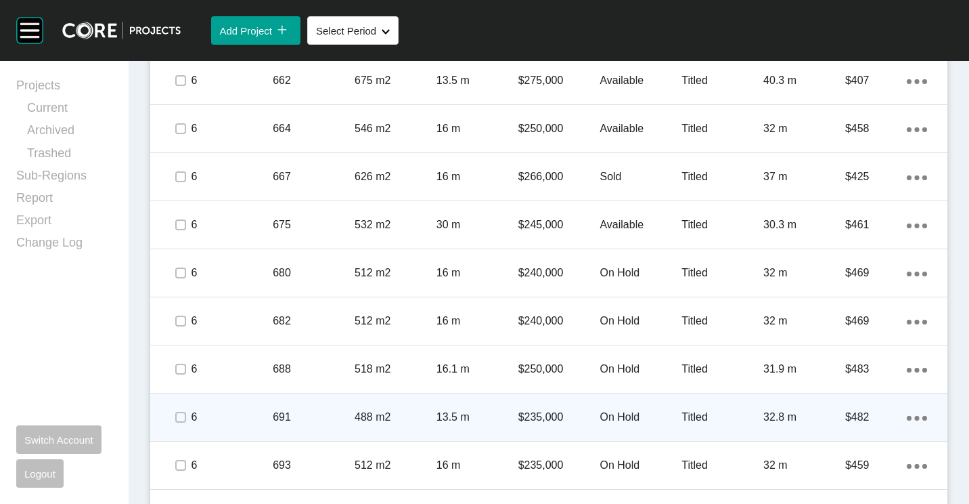
click at [399, 409] on p "488 m2" at bounding box center [396, 416] width 82 height 15
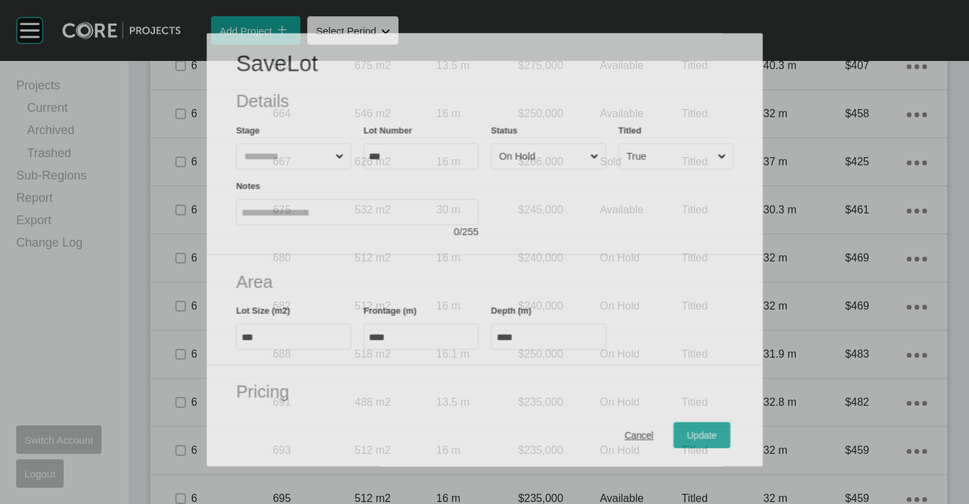
scroll to position [1582, 0]
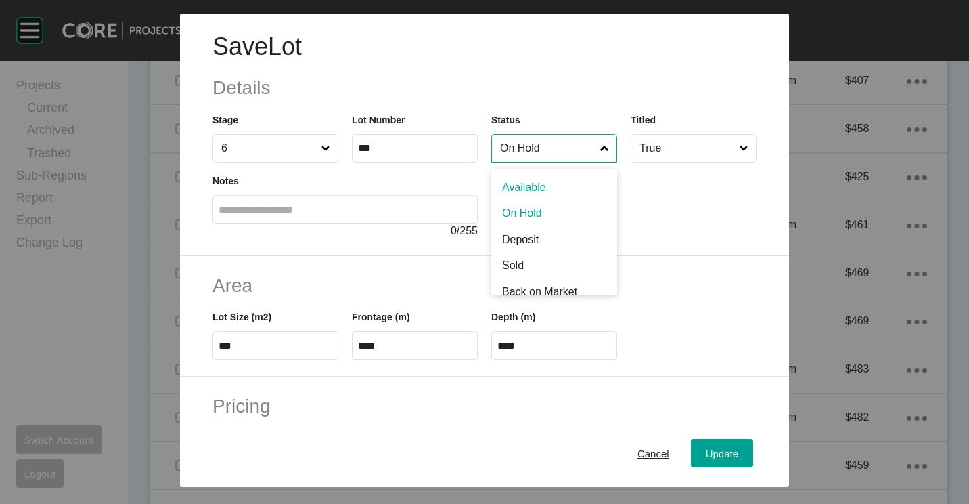
click at [522, 150] on input "On Hold" at bounding box center [547, 148] width 100 height 27
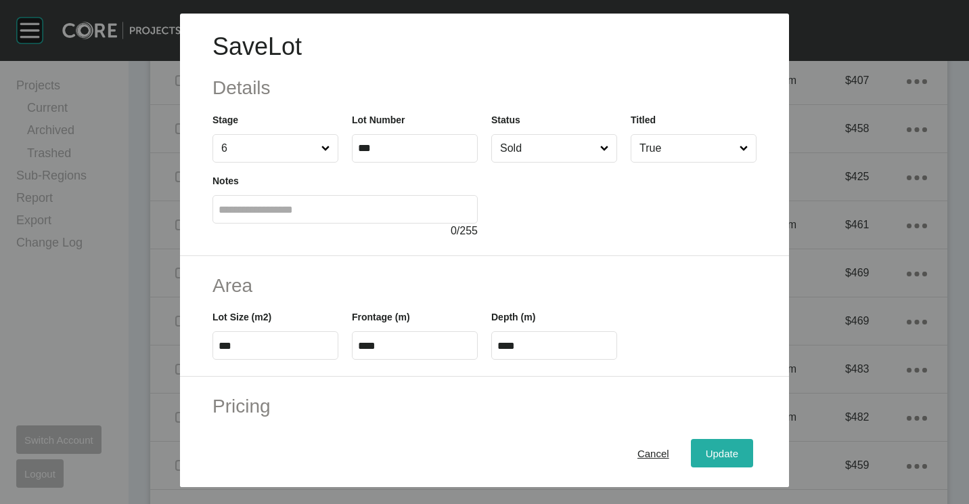
click at [706, 458] on span "Update" at bounding box center [722, 453] width 32 height 12
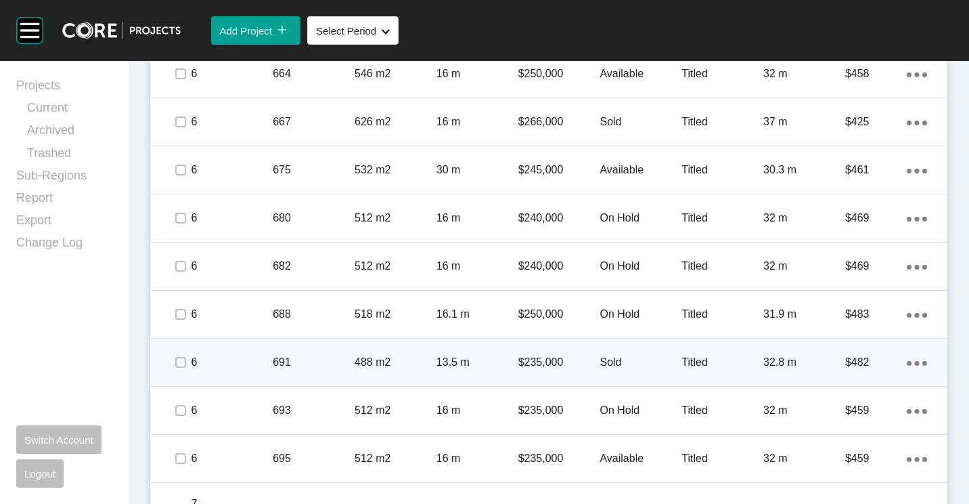
scroll to position [1692, 0]
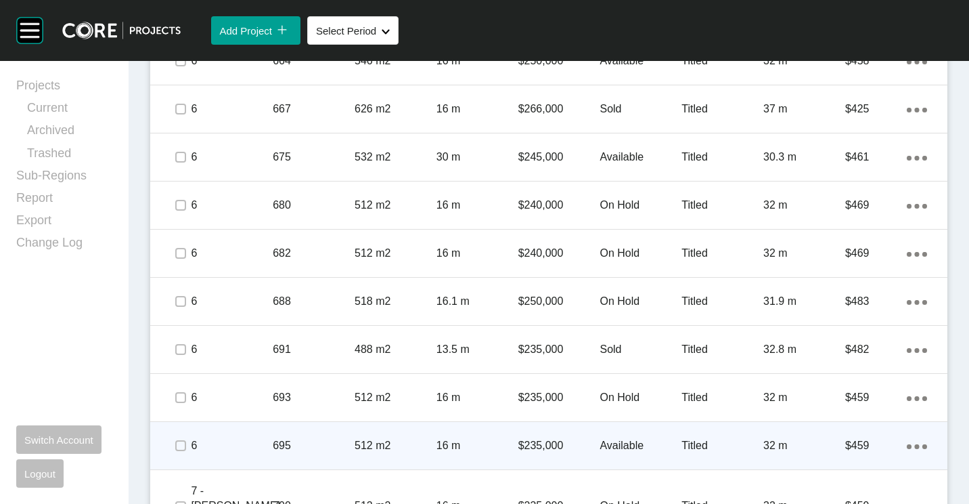
click at [329, 438] on p "695" at bounding box center [314, 445] width 82 height 15
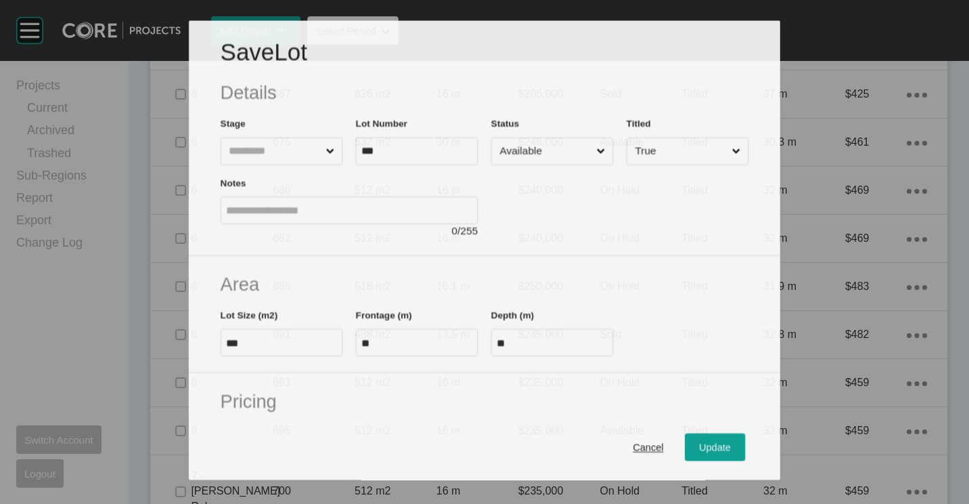
scroll to position [1650, 0]
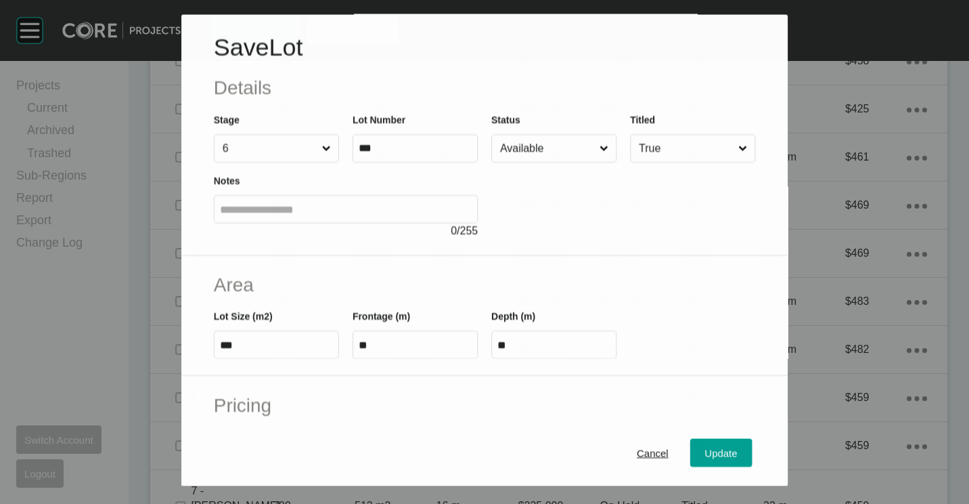
click at [550, 152] on input "Available" at bounding box center [546, 148] width 99 height 27
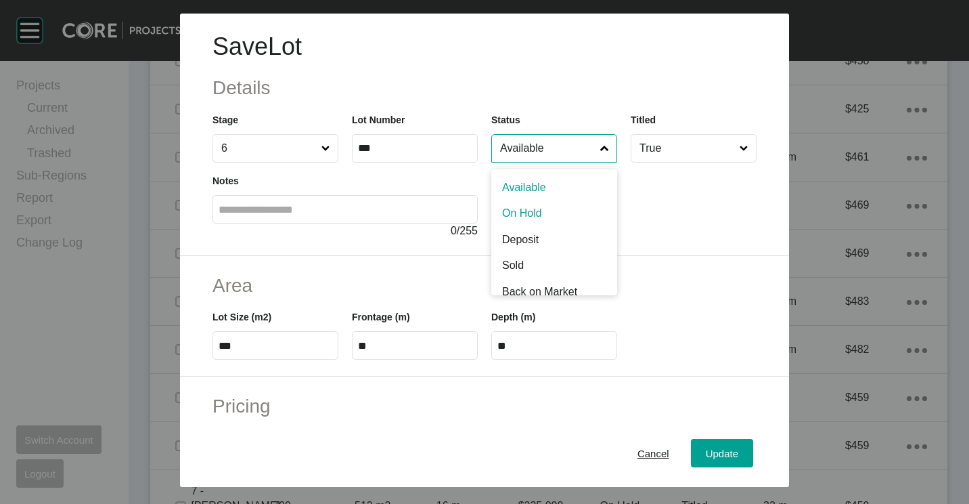
drag, startPoint x: 514, startPoint y: 218, endPoint x: 633, endPoint y: 395, distance: 213.2
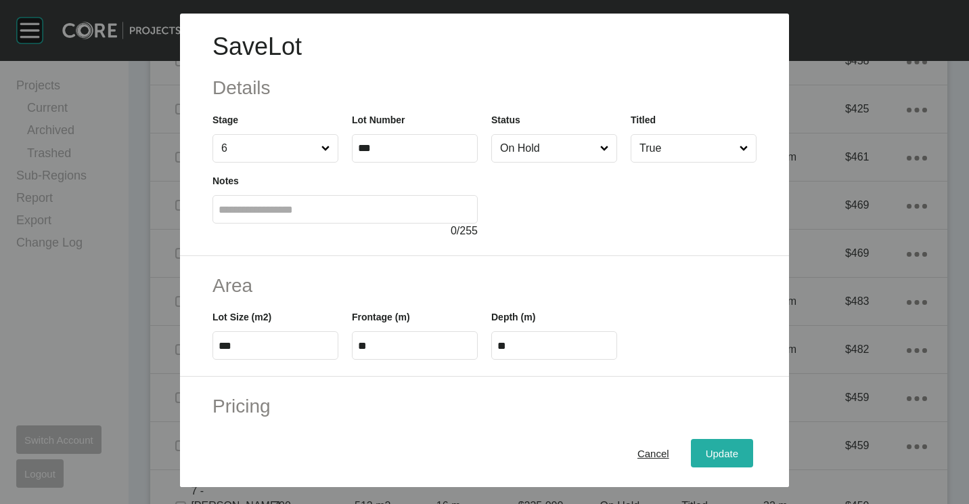
click at [711, 445] on div "Update" at bounding box center [722, 453] width 39 height 18
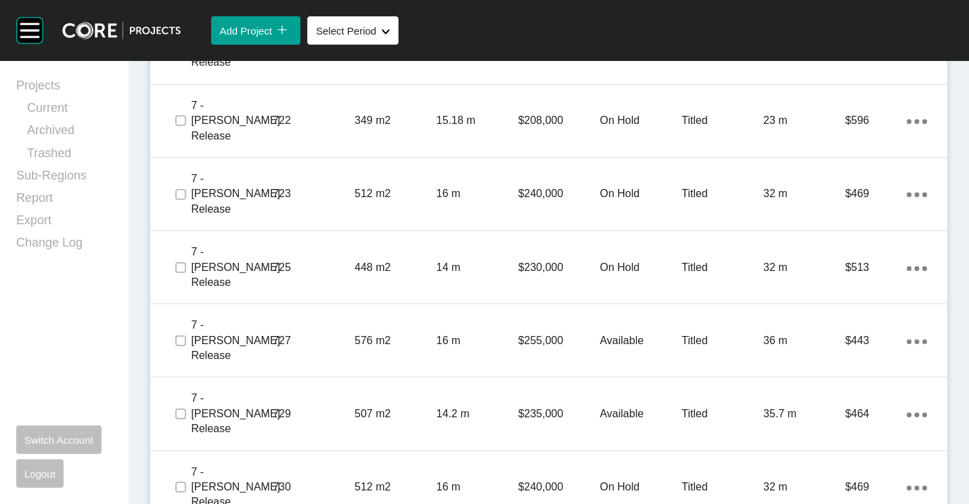
scroll to position [2978, 0]
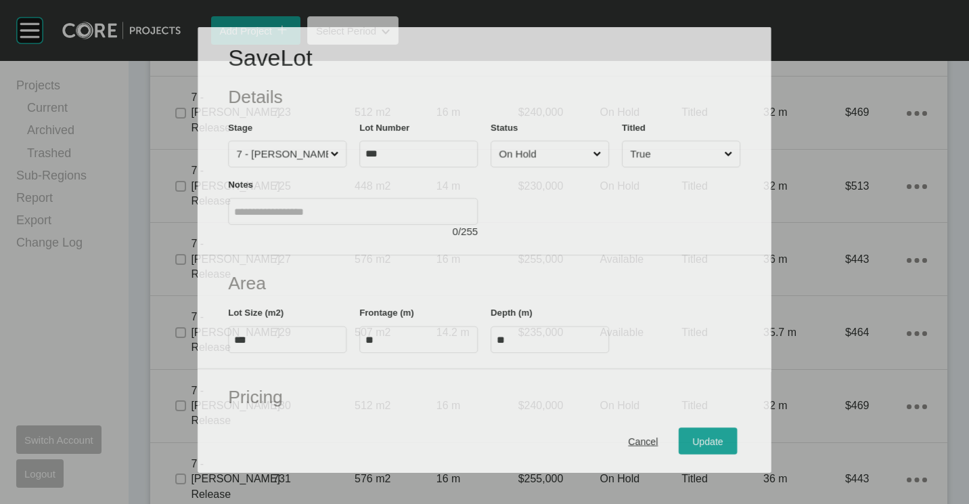
scroll to position [2936, 0]
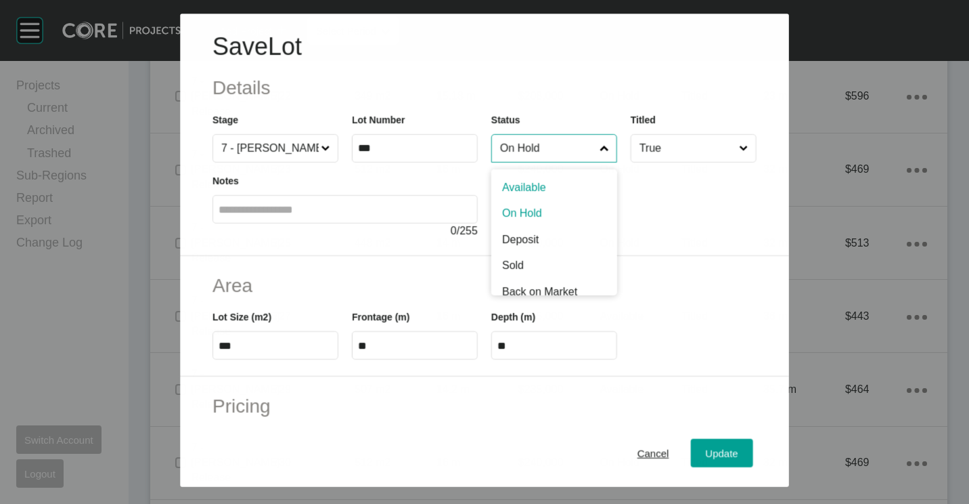
click at [552, 151] on input "On Hold" at bounding box center [546, 148] width 99 height 27
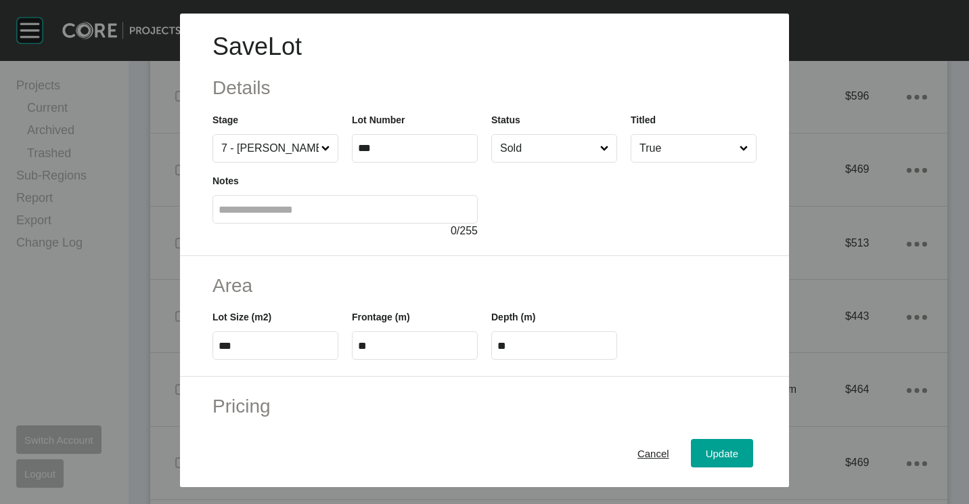
drag, startPoint x: 530, startPoint y: 266, endPoint x: 666, endPoint y: 397, distance: 188.6
click at [716, 449] on span "Update" at bounding box center [722, 453] width 32 height 12
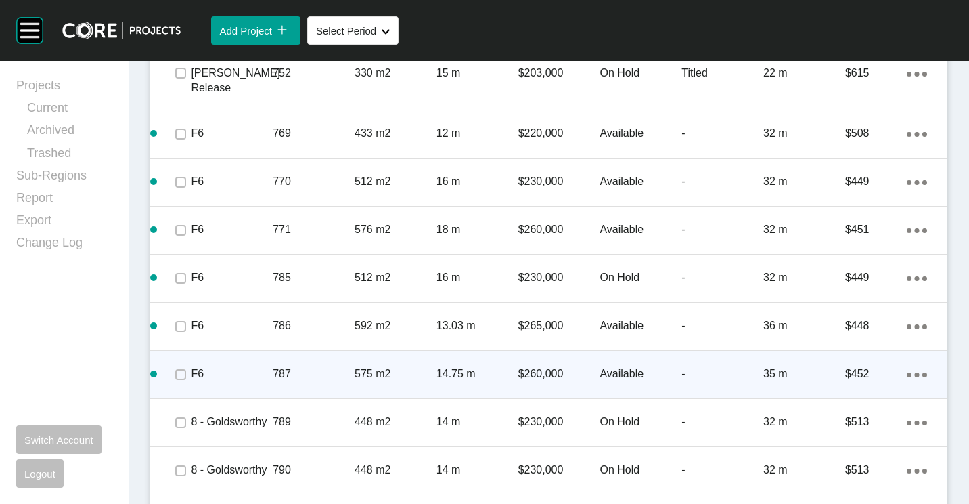
scroll to position [3722, 0]
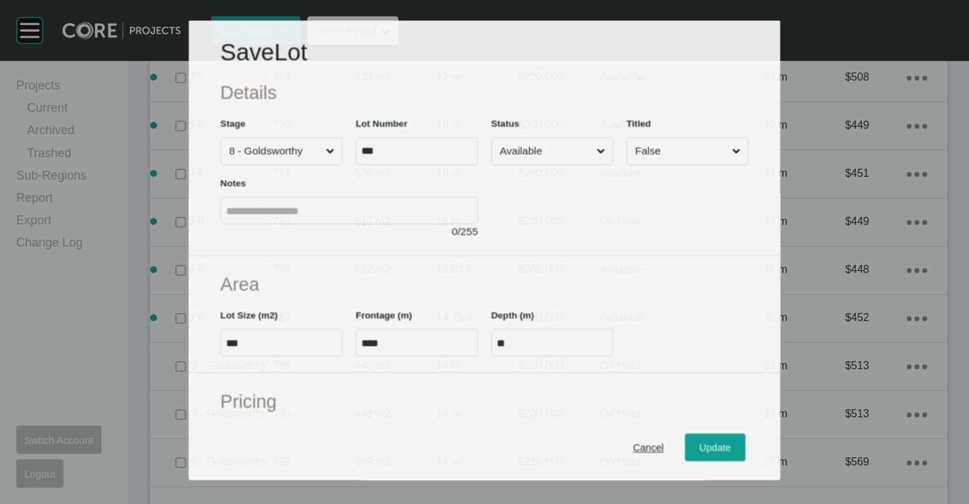
scroll to position [3680, 0]
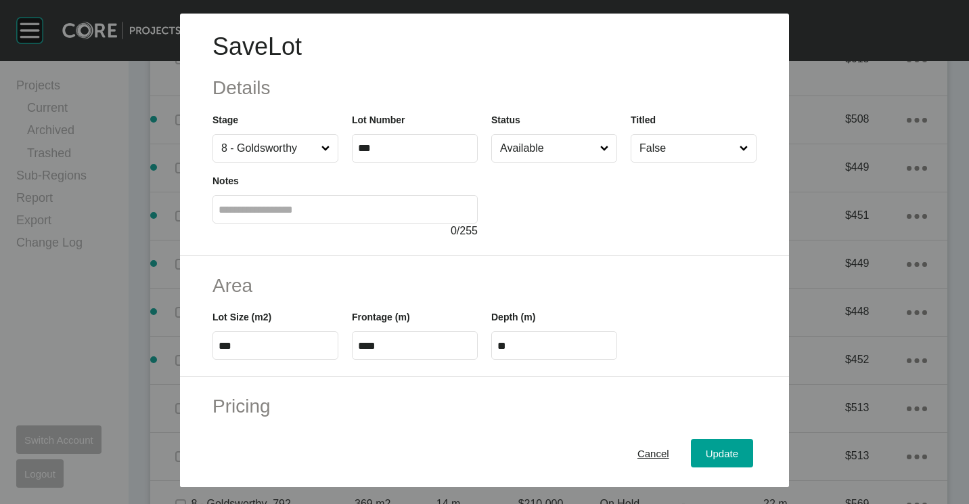
click at [529, 153] on input "Available" at bounding box center [547, 148] width 100 height 27
click at [706, 454] on span "Update" at bounding box center [722, 453] width 32 height 12
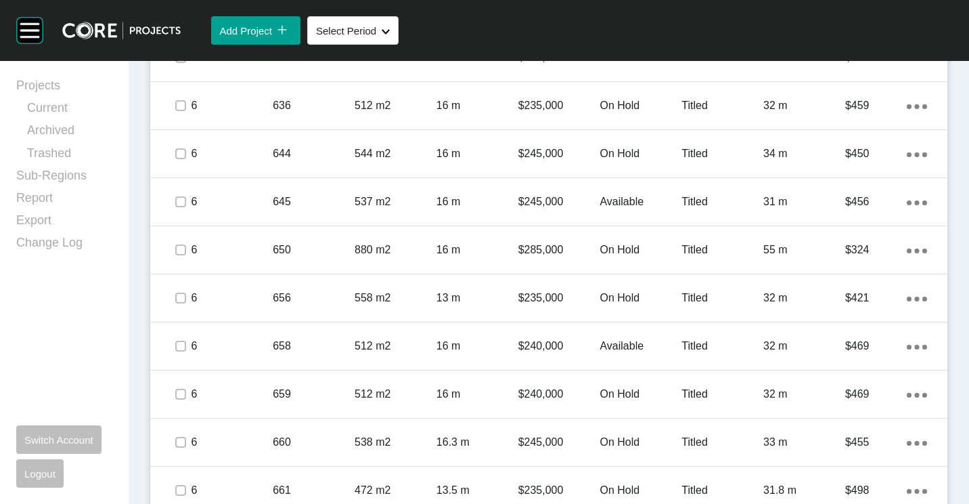
scroll to position [1151, 0]
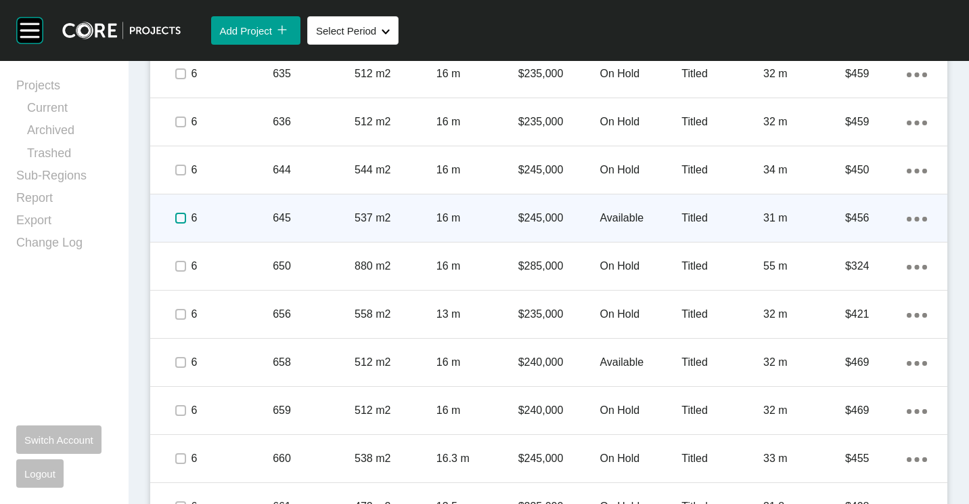
click at [183, 213] on label at bounding box center [180, 218] width 11 height 11
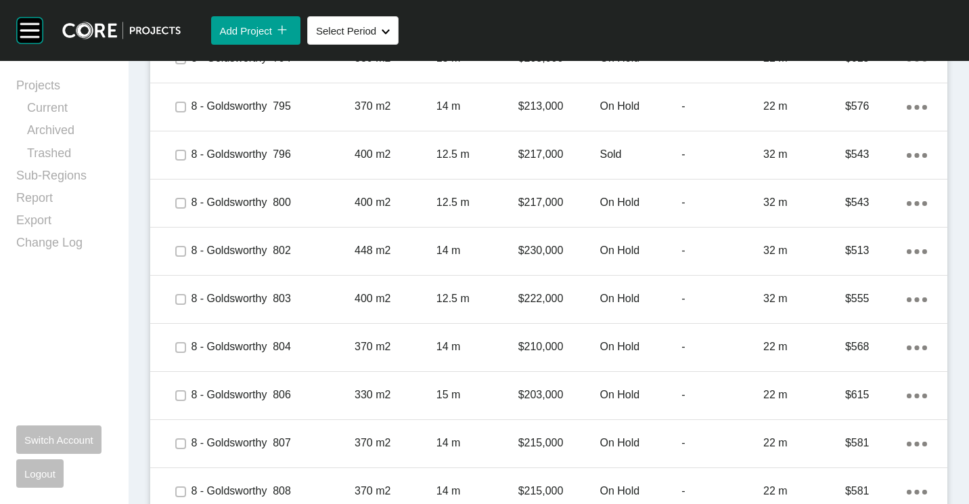
scroll to position [4347, 0]
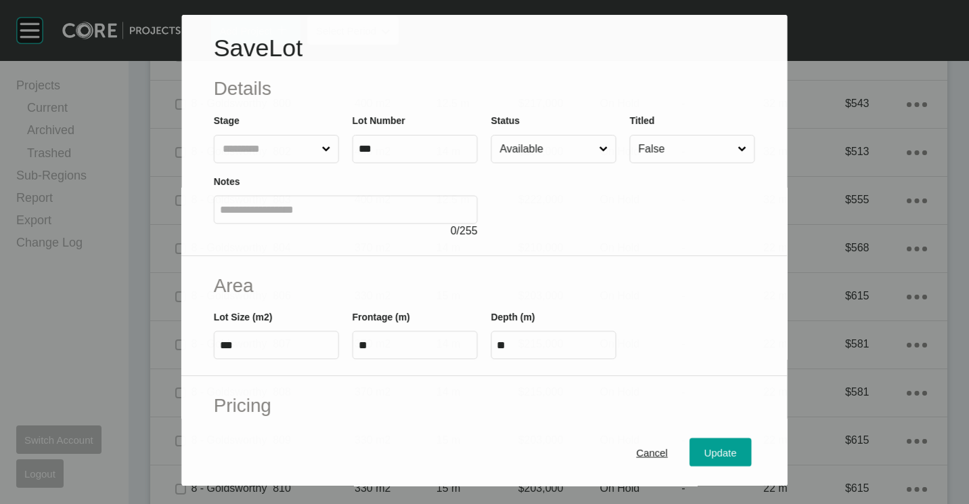
scroll to position [4305, 0]
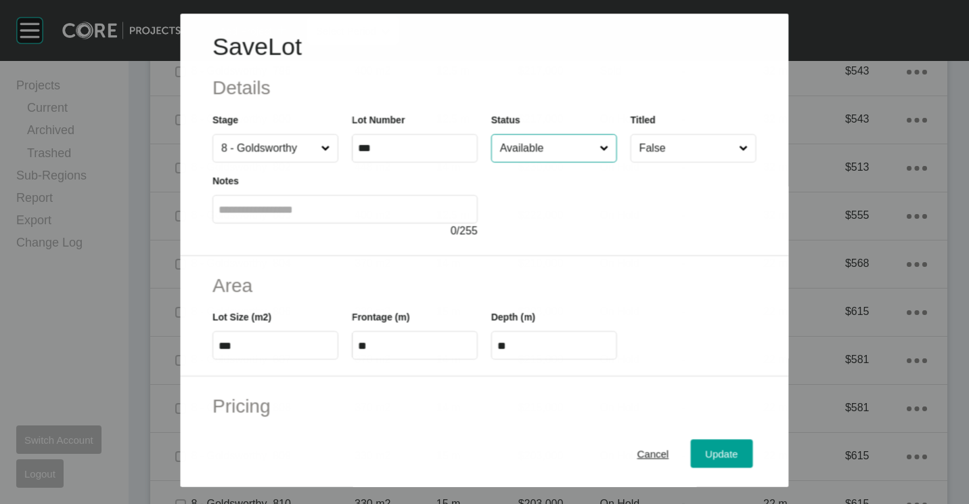
click at [554, 155] on input "Available" at bounding box center [546, 148] width 99 height 27
click at [706, 455] on span "Update" at bounding box center [722, 453] width 32 height 12
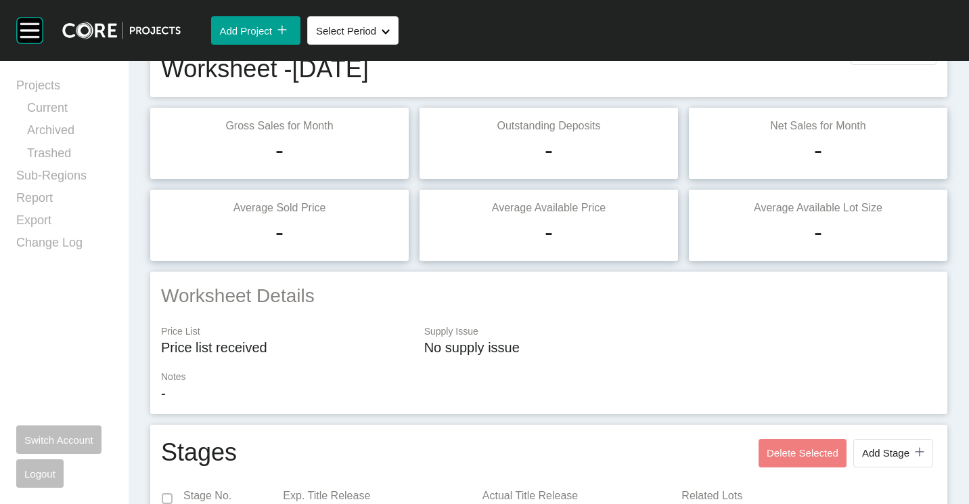
scroll to position [0, 0]
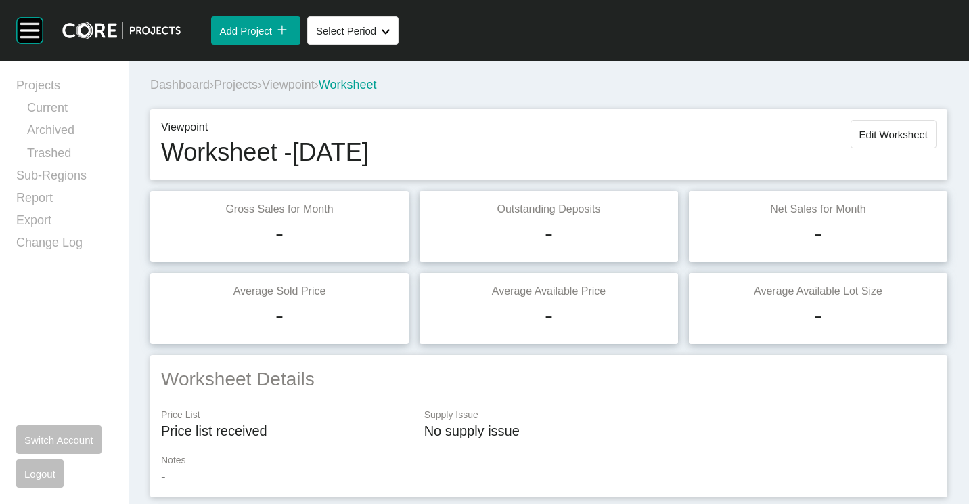
drag, startPoint x: 887, startPoint y: 134, endPoint x: 873, endPoint y: 146, distance: 18.7
click at [887, 134] on span "Edit Worksheet" at bounding box center [894, 135] width 68 height 12
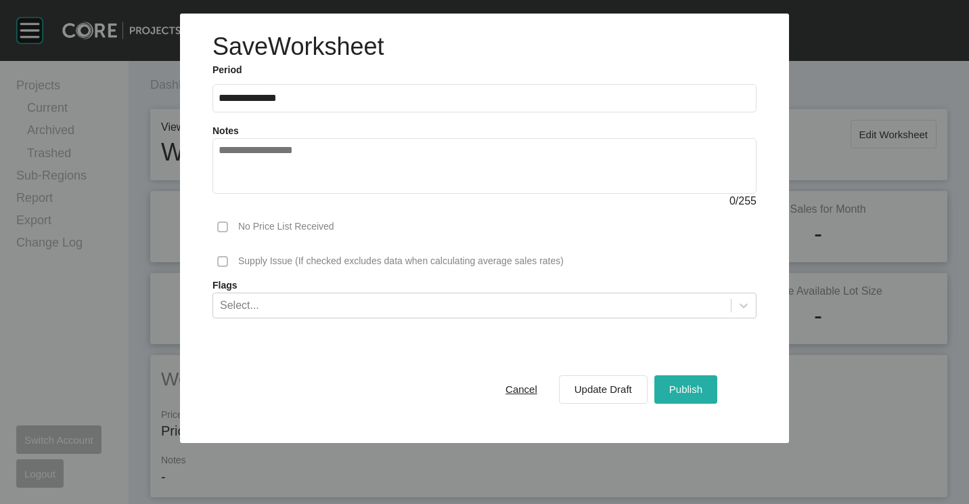
click at [697, 392] on span "Publish" at bounding box center [685, 389] width 33 height 12
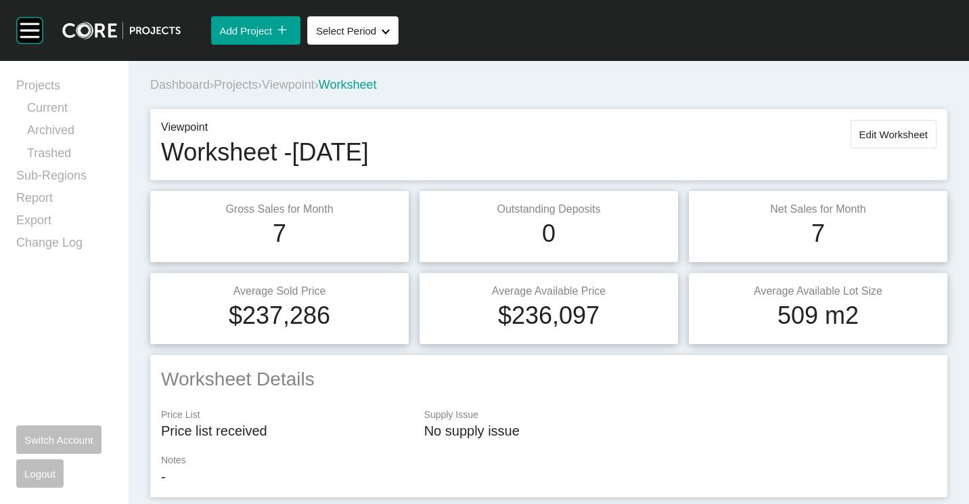
click at [241, 85] on span "Projects" at bounding box center [236, 85] width 44 height 14
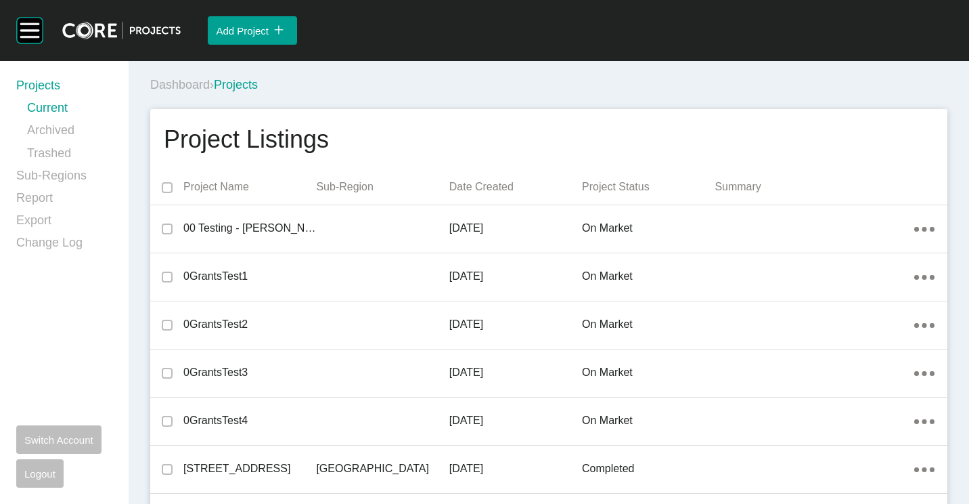
scroll to position [13864, 0]
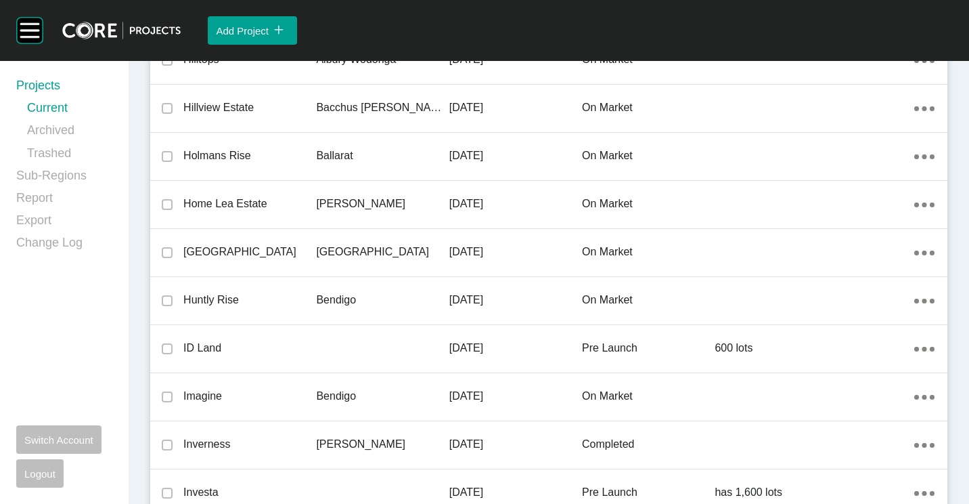
drag, startPoint x: 290, startPoint y: 299, endPoint x: 288, endPoint y: 283, distance: 16.4
click at [290, 298] on p "Huntly Rise" at bounding box center [249, 299] width 133 height 15
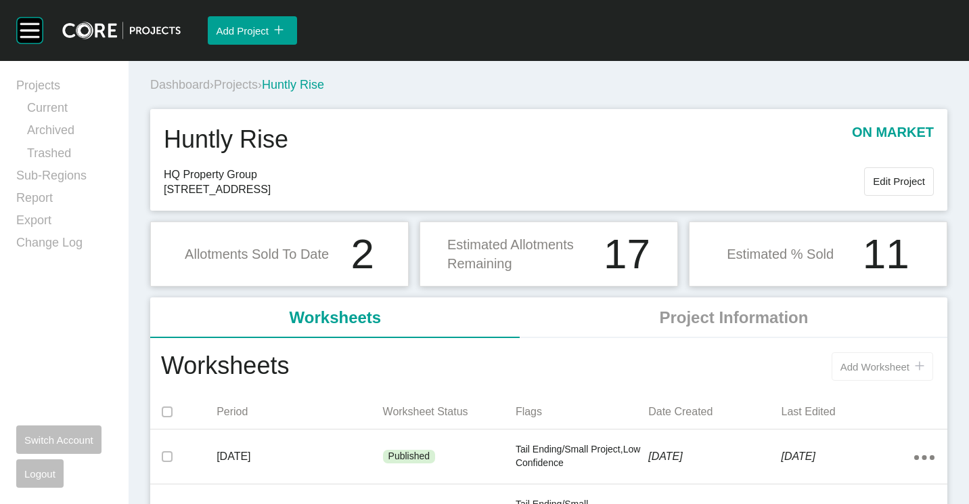
click at [864, 365] on span "Add Worksheet" at bounding box center [875, 367] width 69 height 12
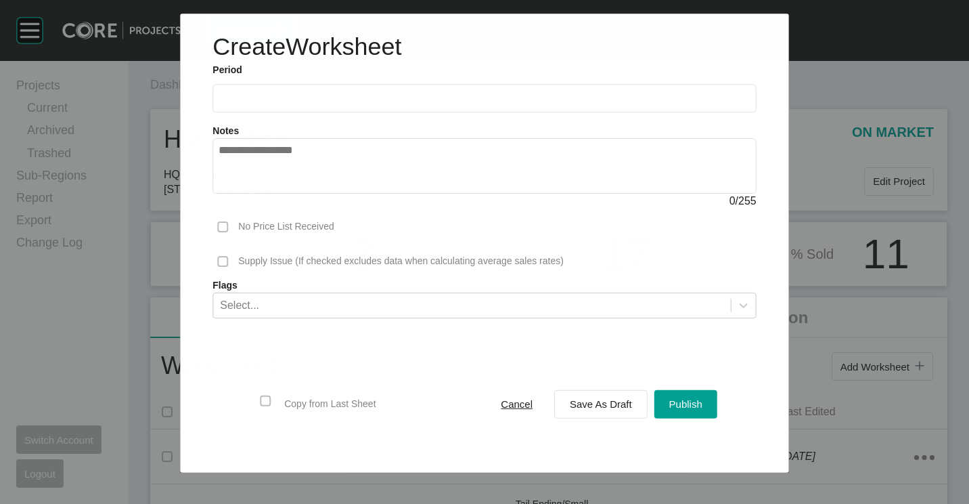
click at [363, 97] on input "text" at bounding box center [484, 99] width 531 height 12
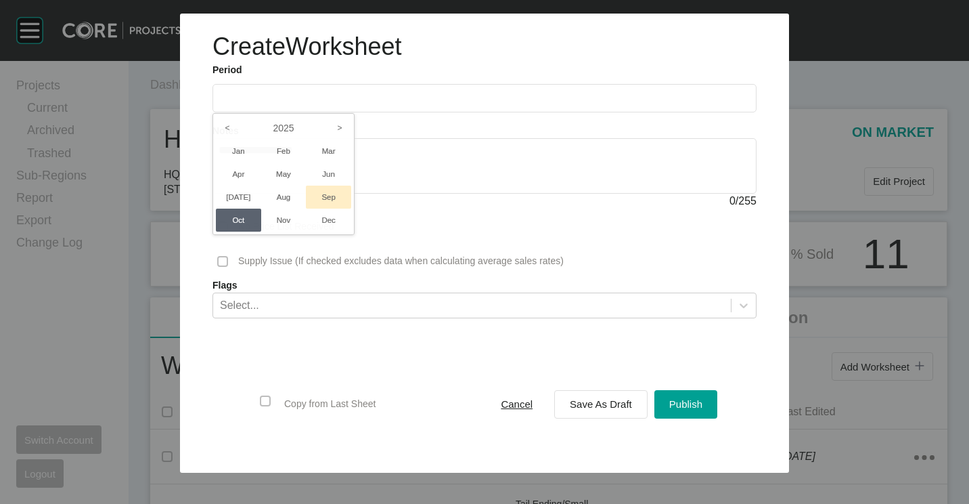
click at [325, 204] on li "Sep" at bounding box center [328, 196] width 45 height 23
type input "**********"
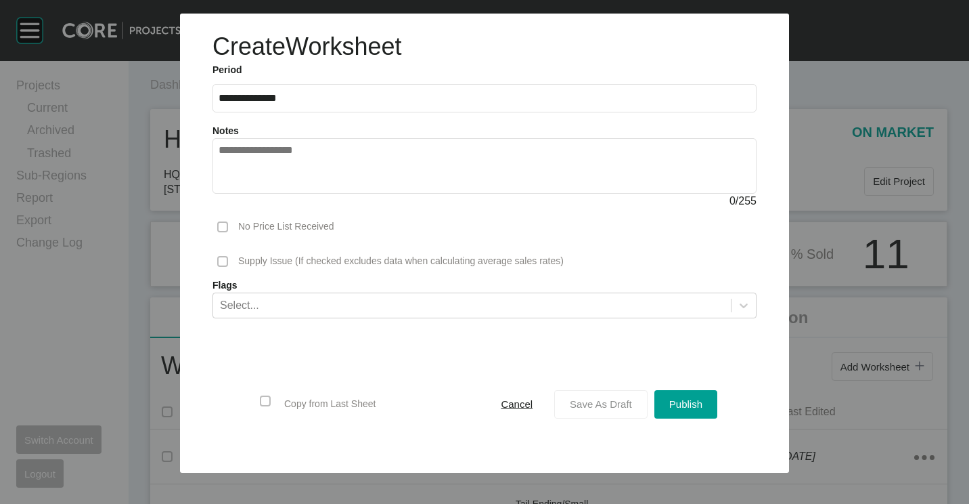
click at [580, 402] on span "Save As Draft" at bounding box center [601, 404] width 62 height 12
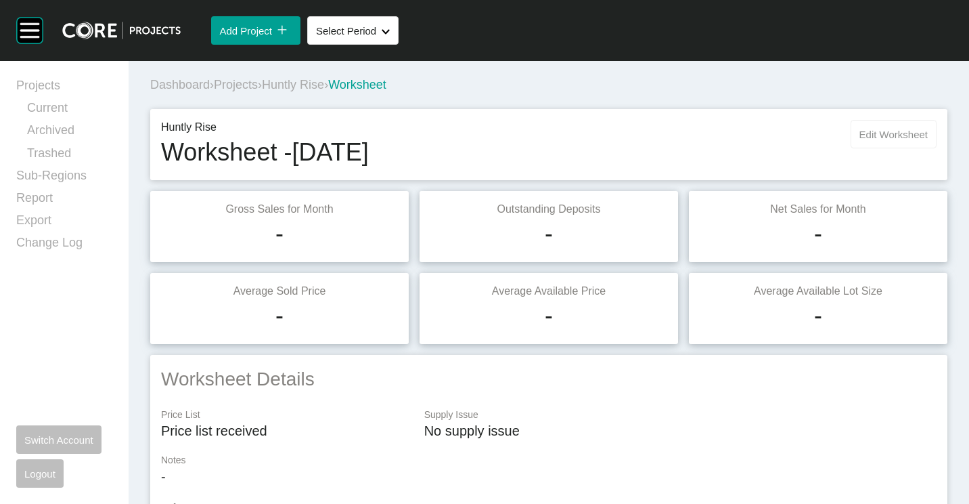
click at [906, 127] on button "Edit Worksheet" at bounding box center [894, 134] width 86 height 28
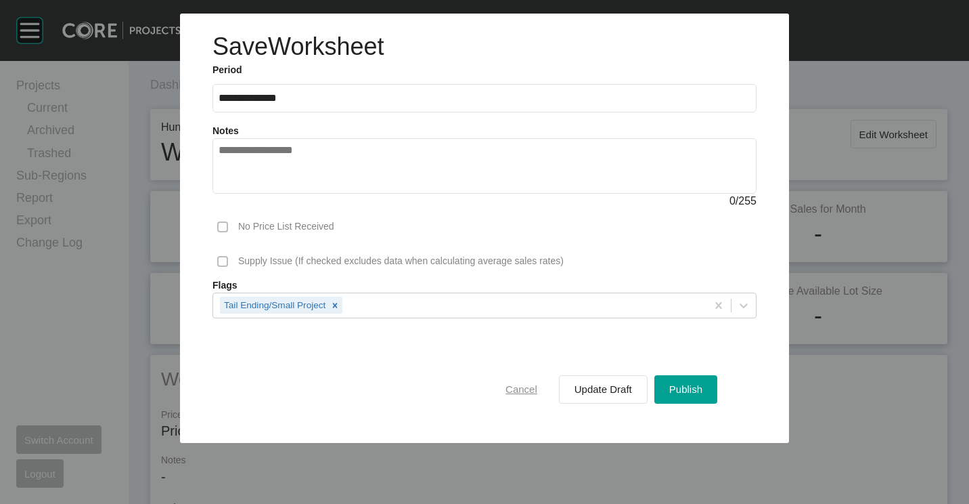
click at [519, 387] on span "Cancel" at bounding box center [522, 389] width 32 height 12
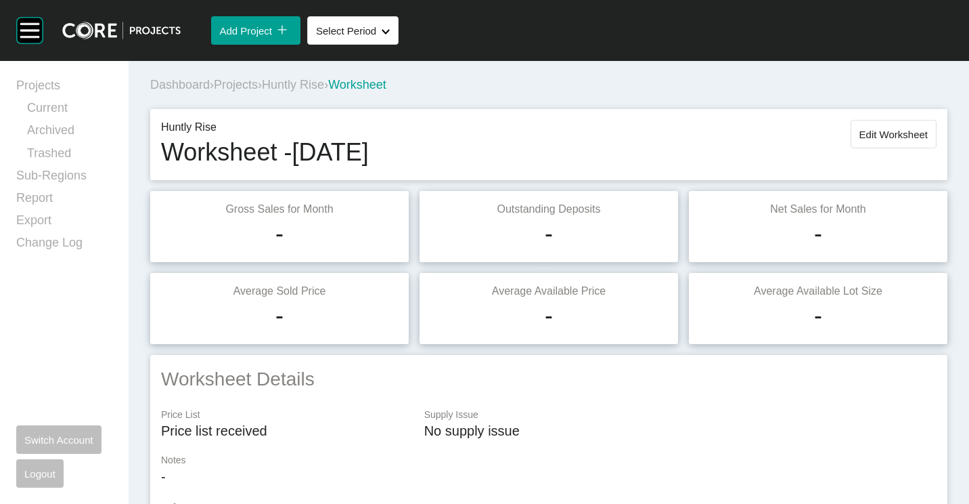
click at [318, 81] on span "Huntly Rise" at bounding box center [293, 85] width 62 height 14
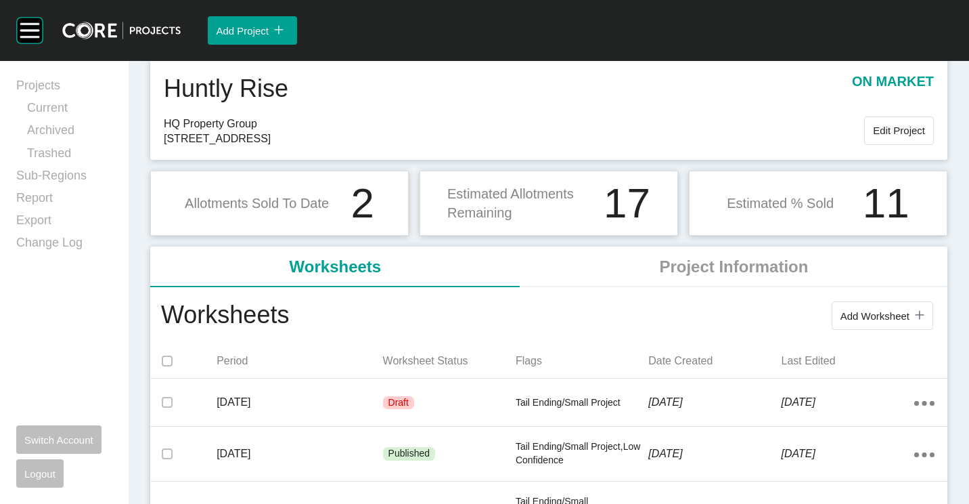
scroll to position [68, 0]
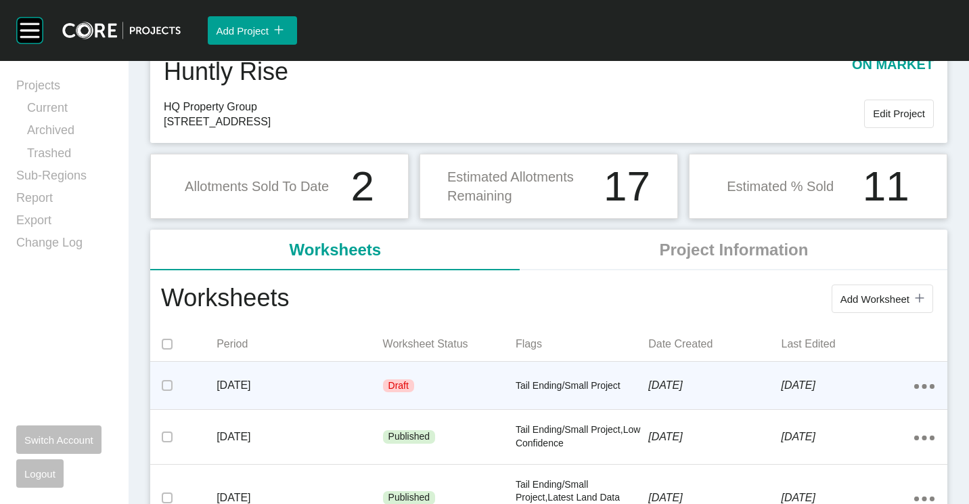
click at [596, 381] on p "Tail Ending/Small Project" at bounding box center [582, 386] width 133 height 14
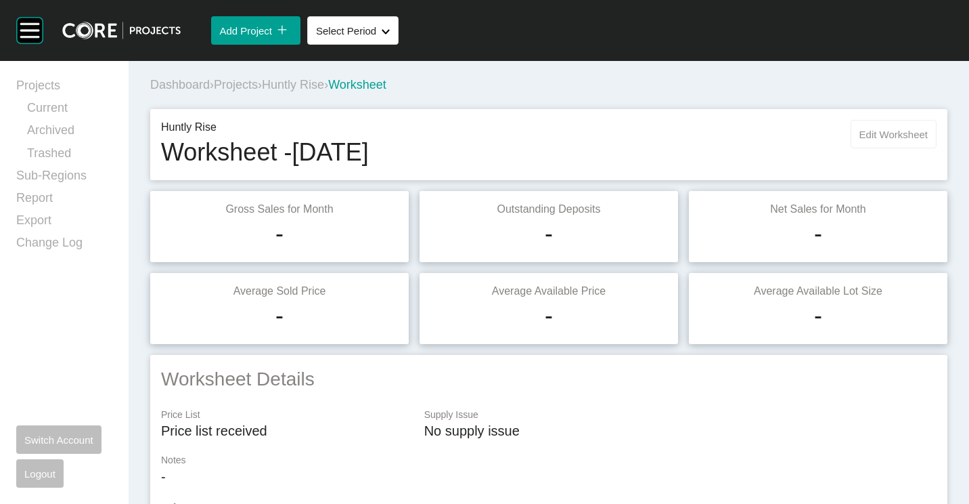
click at [905, 141] on button "Edit Worksheet" at bounding box center [894, 134] width 86 height 28
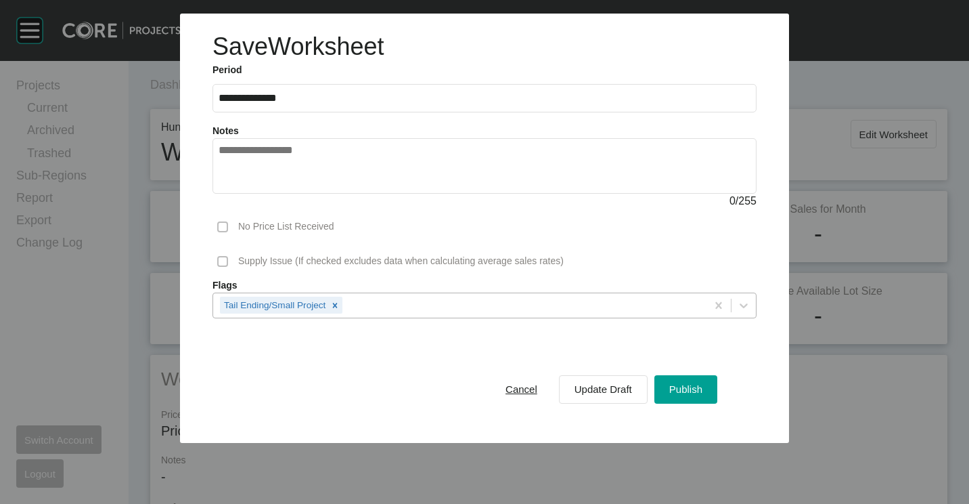
drag, startPoint x: 567, startPoint y: 315, endPoint x: 547, endPoint y: 313, distance: 20.4
click at [567, 314] on div "Tail Ending/Small Project" at bounding box center [459, 304] width 493 height 23
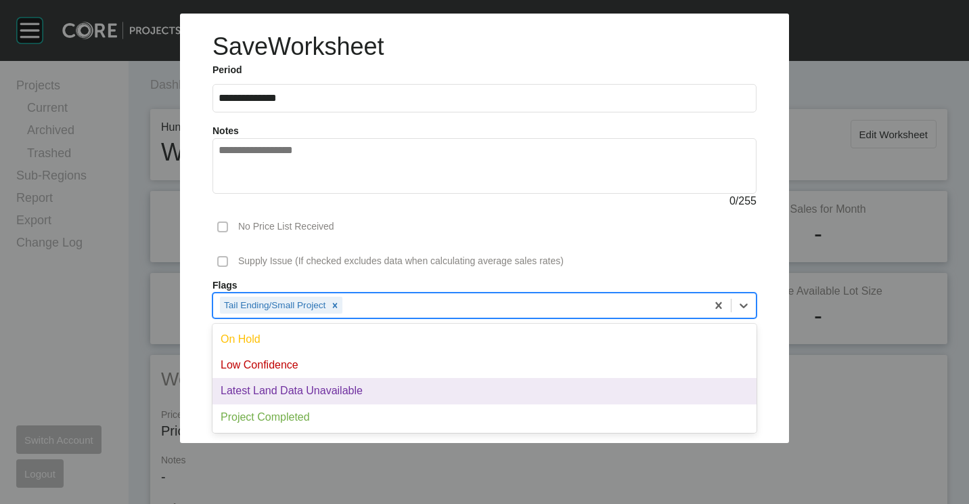
click at [355, 394] on div "Latest Land Data Unavailable" at bounding box center [485, 391] width 544 height 26
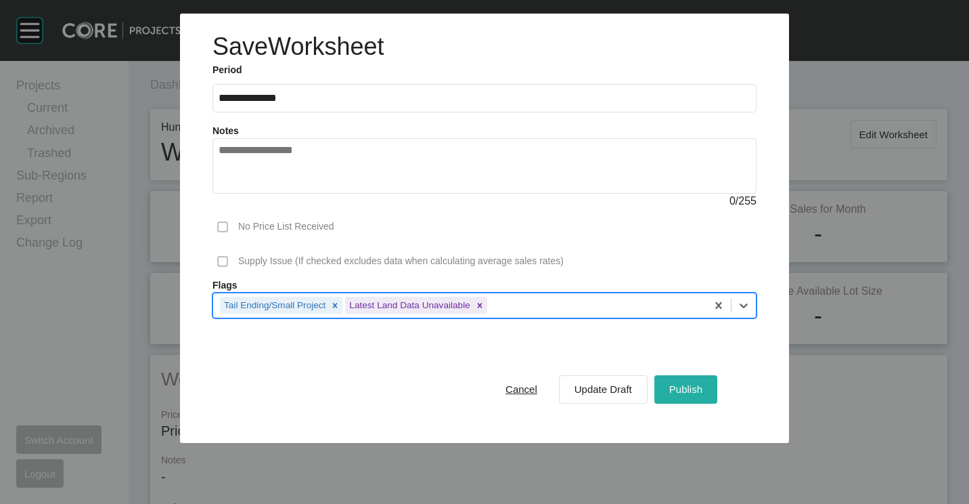
click at [698, 391] on span "Publish" at bounding box center [685, 389] width 33 height 12
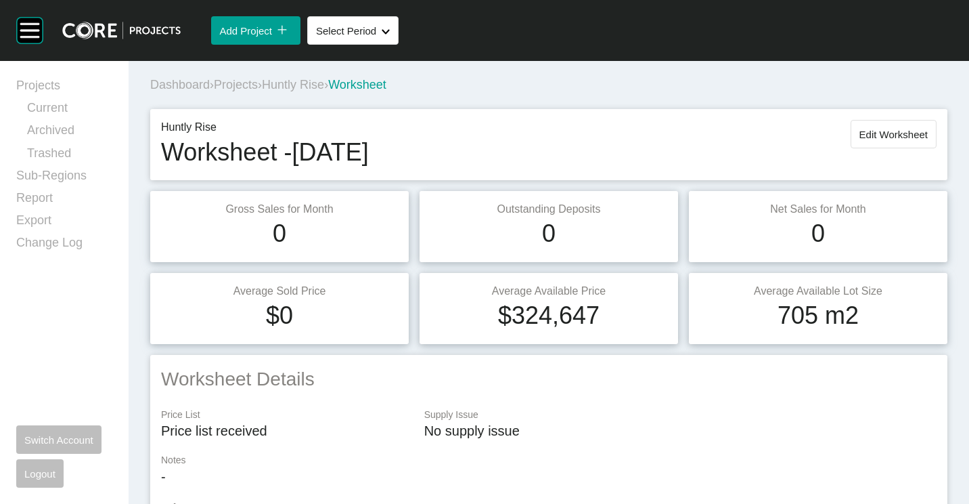
click at [248, 85] on span "Projects" at bounding box center [236, 85] width 44 height 14
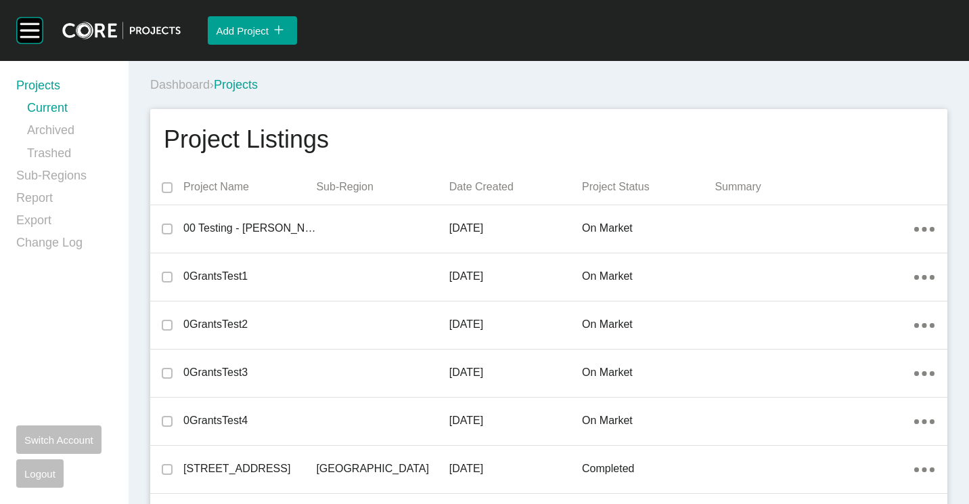
scroll to position [15546, 0]
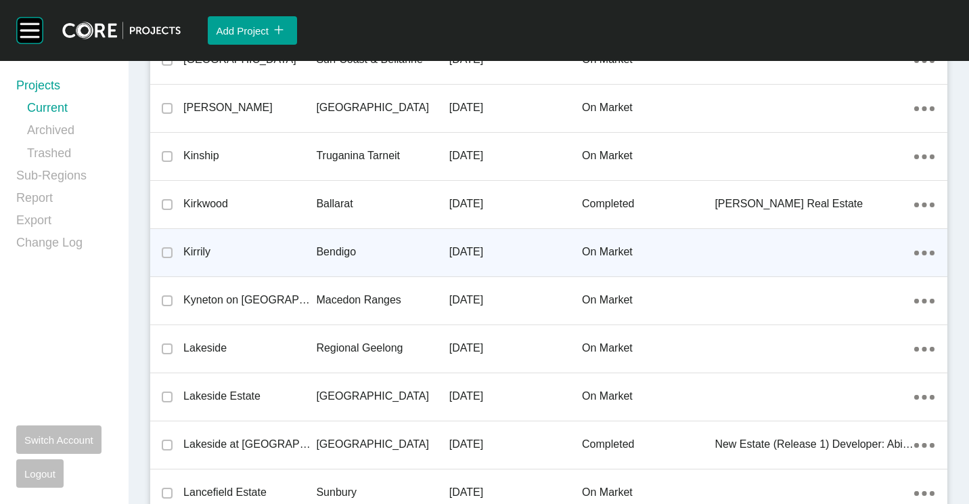
click at [254, 251] on p "Kirrily" at bounding box center [249, 251] width 133 height 15
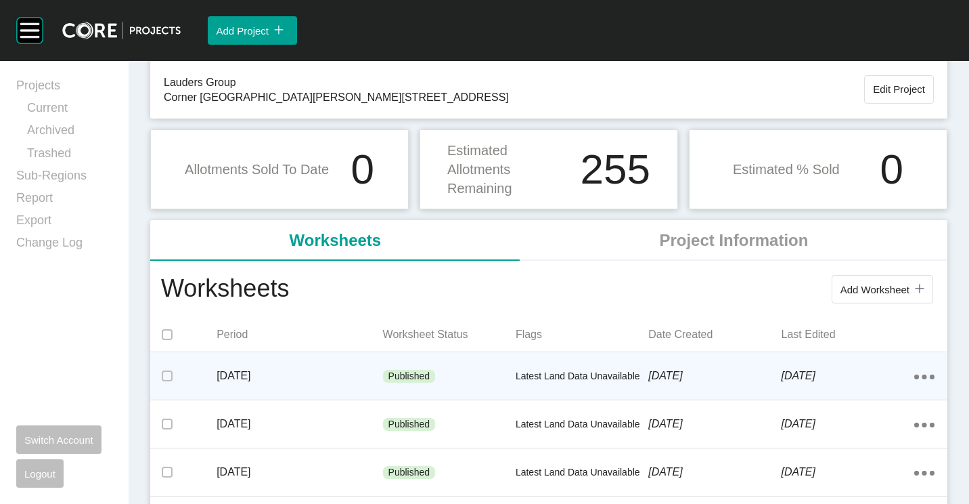
scroll to position [138, 0]
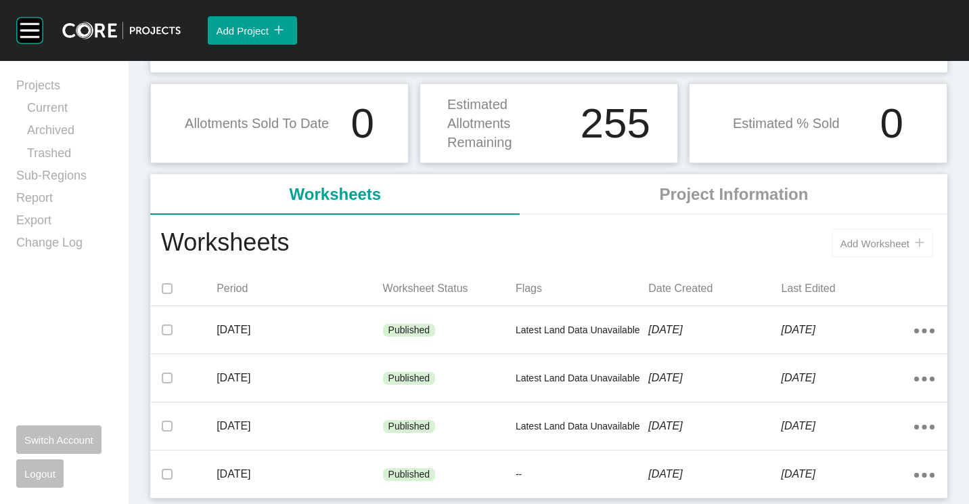
click at [881, 243] on span "Add Worksheet" at bounding box center [875, 244] width 69 height 12
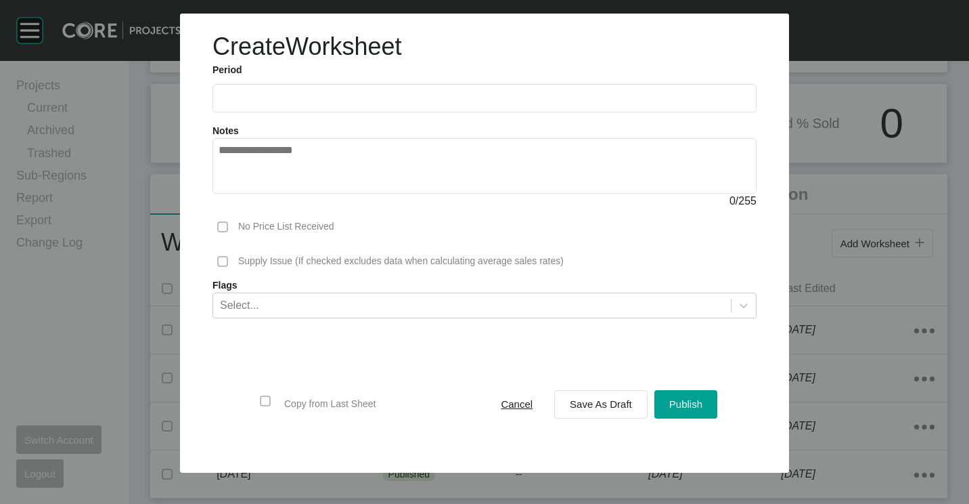
click at [365, 102] on input "text" at bounding box center [485, 98] width 532 height 12
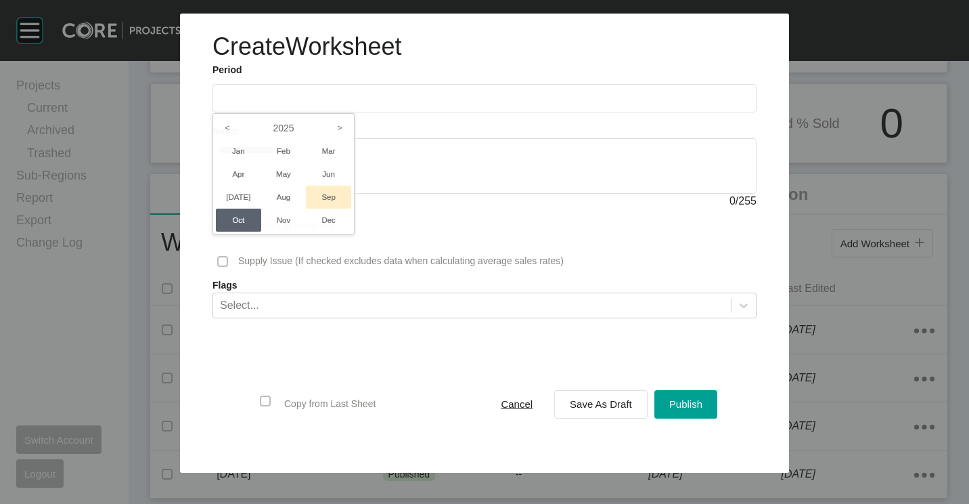
click at [331, 198] on li "Sep" at bounding box center [328, 196] width 45 height 23
type input "**********"
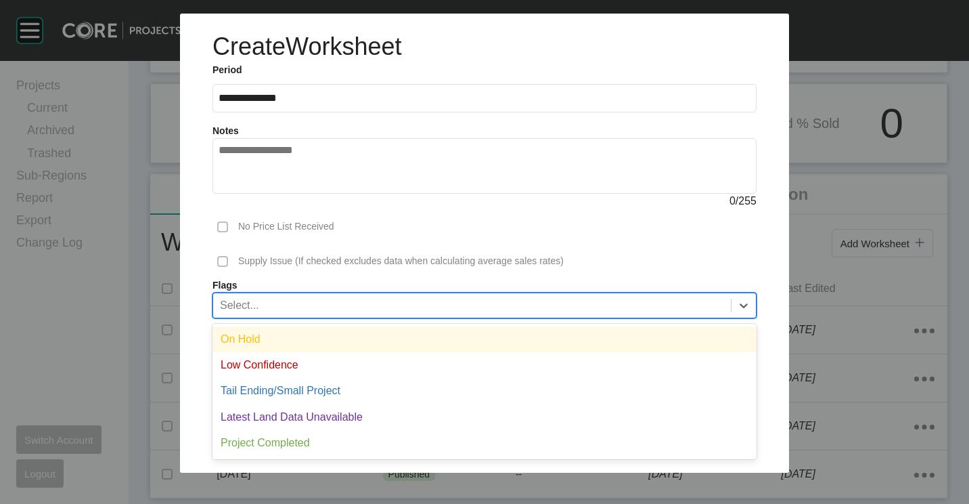
click at [405, 296] on div "Select..." at bounding box center [472, 304] width 518 height 23
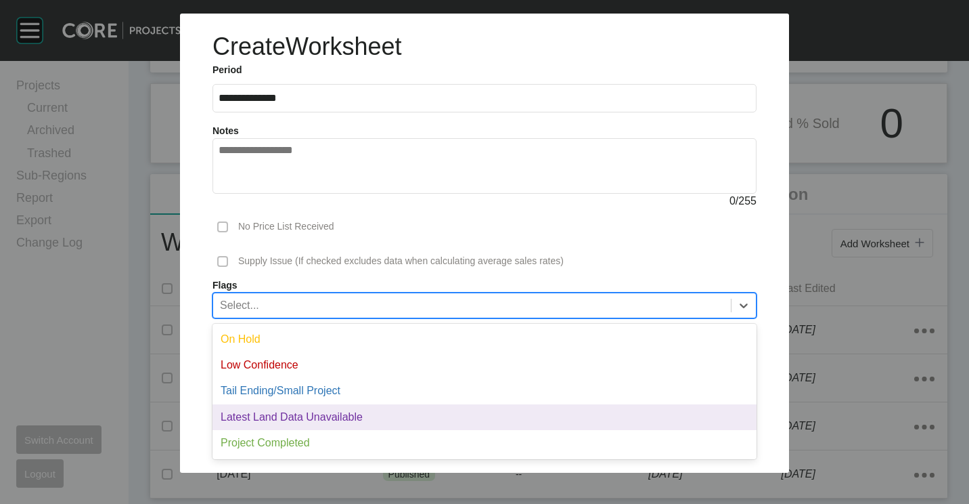
drag, startPoint x: 300, startPoint y: 409, endPoint x: 614, endPoint y: 396, distance: 314.3
click at [301, 409] on div "Latest Land Data Unavailable" at bounding box center [485, 417] width 544 height 26
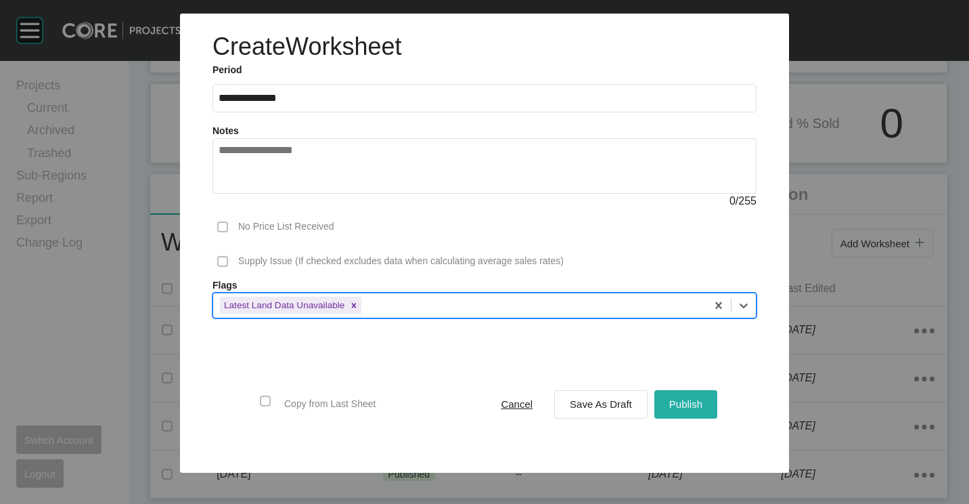
click at [684, 396] on div "Publish" at bounding box center [686, 404] width 40 height 18
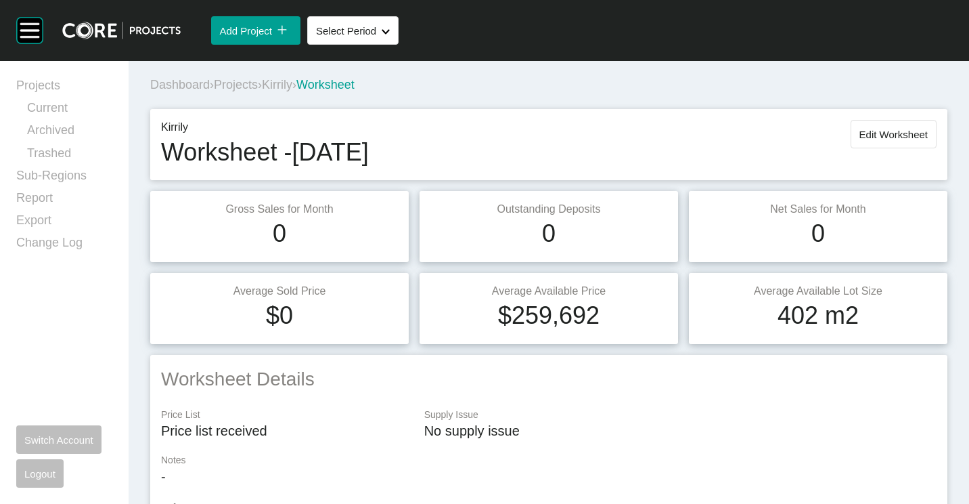
click at [240, 86] on span "Projects" at bounding box center [236, 85] width 44 height 14
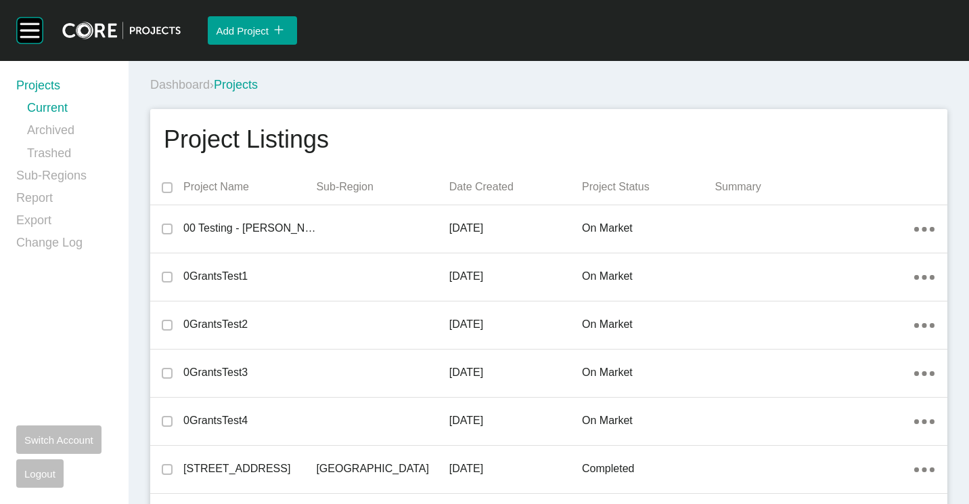
scroll to position [14777, 0]
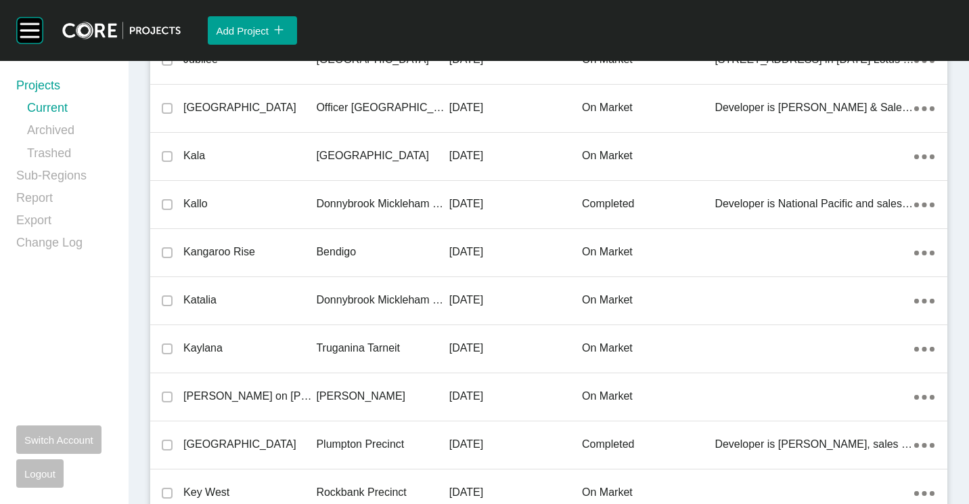
drag, startPoint x: 322, startPoint y: 244, endPoint x: 407, endPoint y: 20, distance: 238.8
click at [322, 244] on p "Bendigo" at bounding box center [382, 251] width 133 height 15
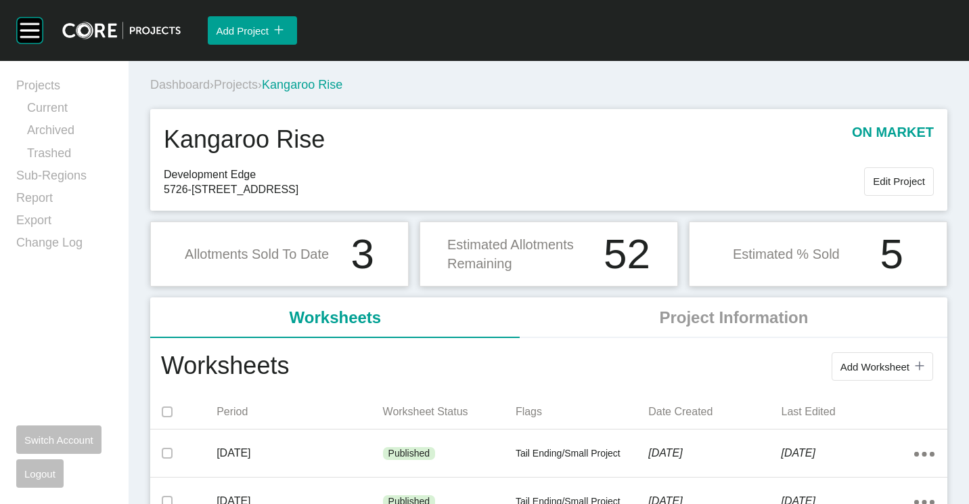
click at [870, 370] on span "Add Worksheet" at bounding box center [875, 367] width 69 height 12
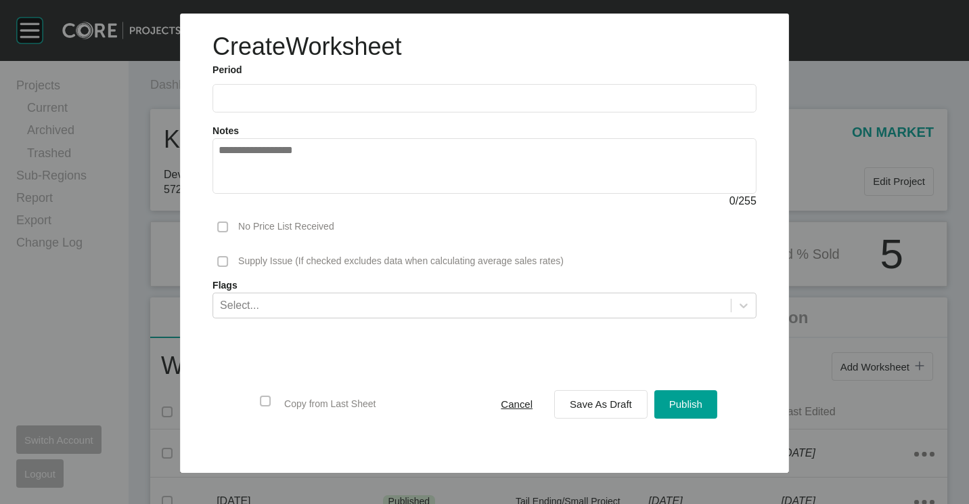
click at [258, 94] on input "text" at bounding box center [485, 99] width 532 height 12
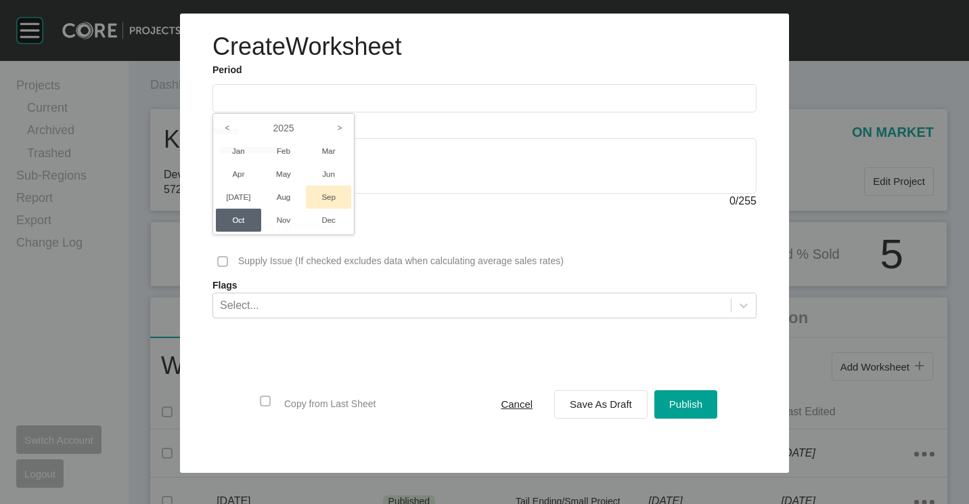
click at [337, 201] on li "Sep" at bounding box center [328, 196] width 45 height 23
type input "**********"
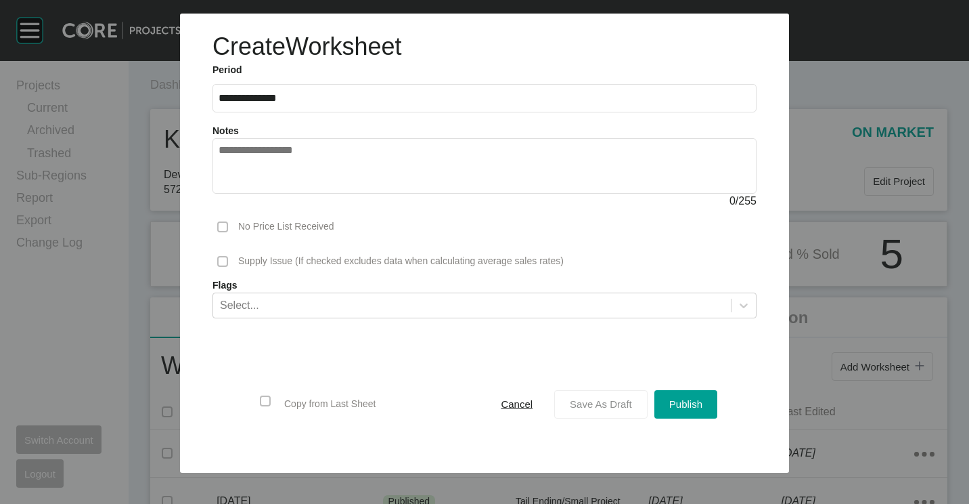
click at [606, 405] on span "Save As Draft" at bounding box center [601, 404] width 62 height 12
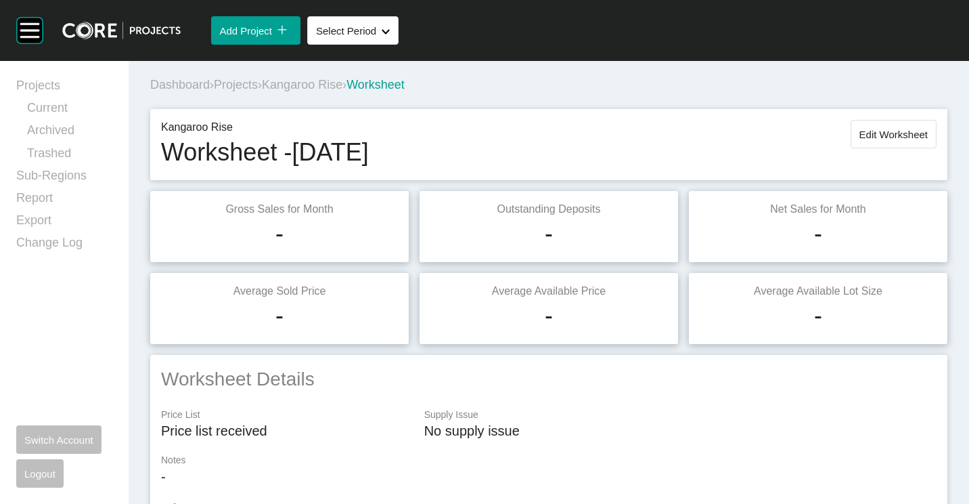
click at [875, 143] on button "Edit Worksheet" at bounding box center [894, 134] width 86 height 28
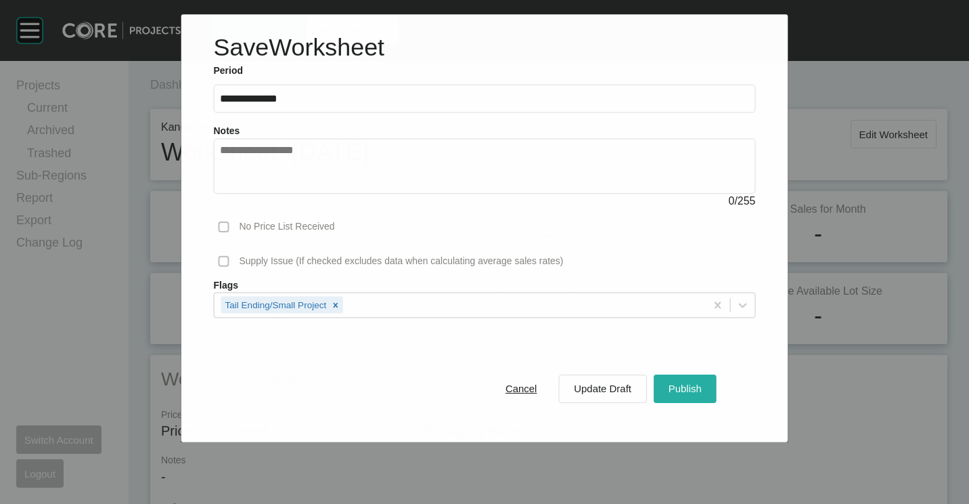
click at [702, 390] on span "Publish" at bounding box center [685, 388] width 33 height 12
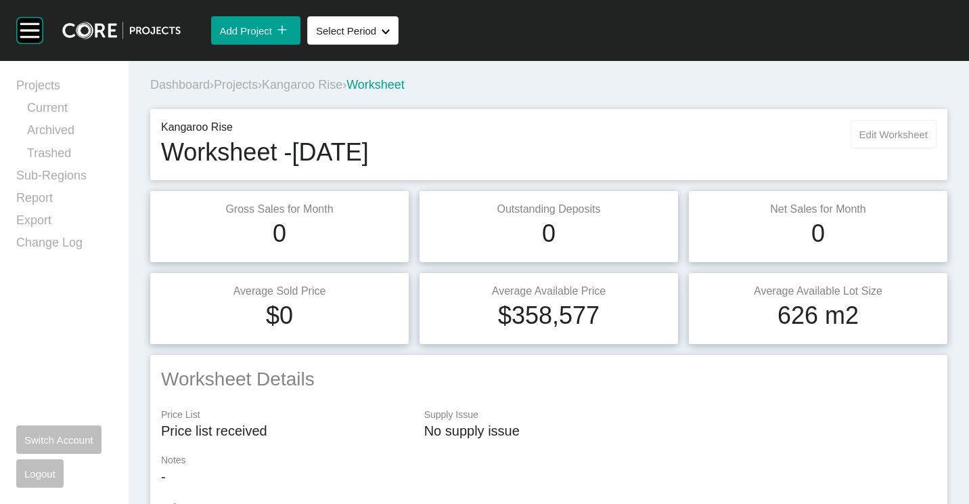
click at [874, 132] on span "Edit Worksheet" at bounding box center [894, 135] width 68 height 12
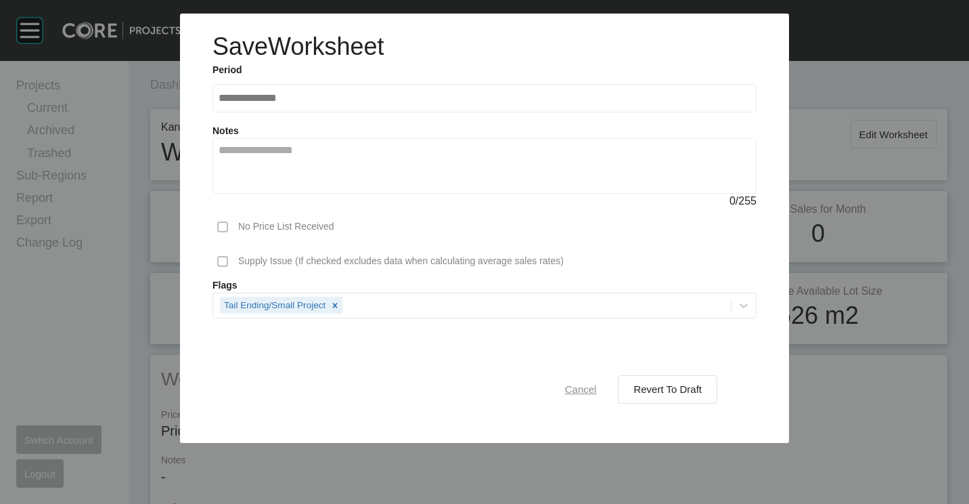
click at [579, 386] on span "Cancel" at bounding box center [581, 389] width 32 height 12
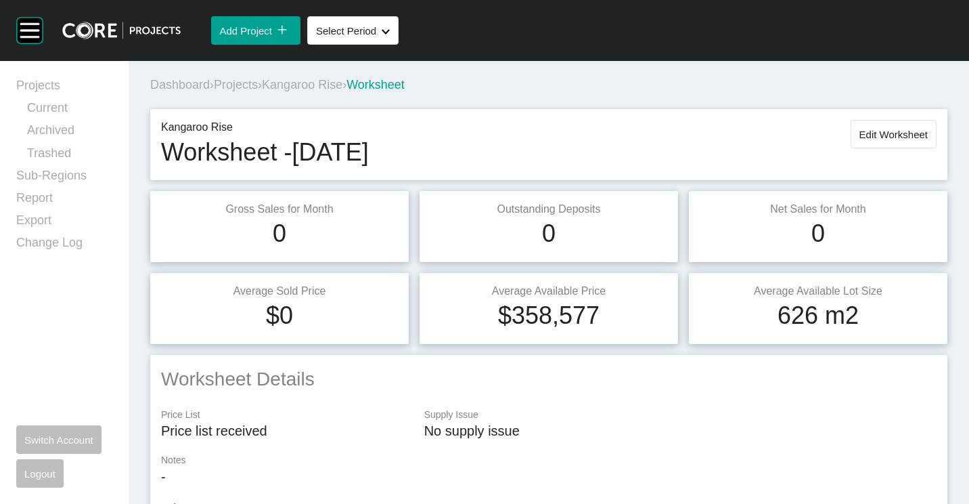
click at [257, 81] on span "Projects" at bounding box center [236, 85] width 44 height 14
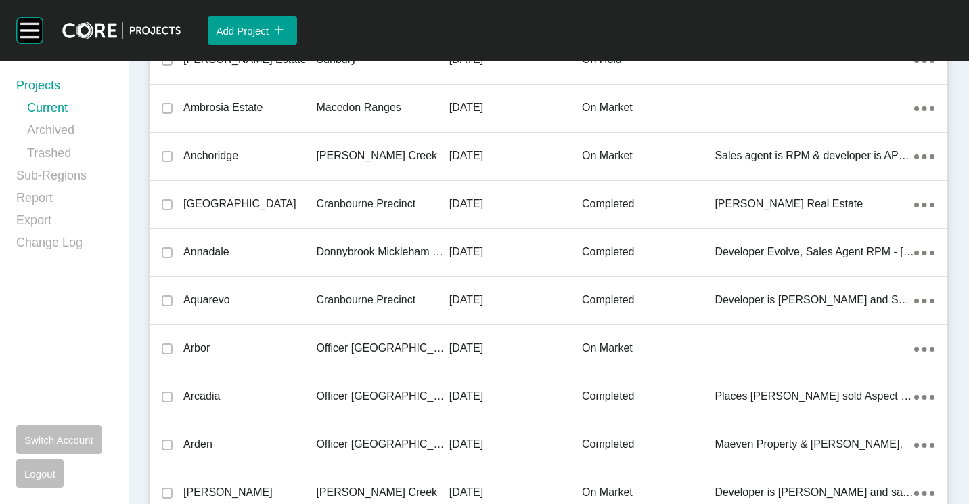
scroll to position [27895, 0]
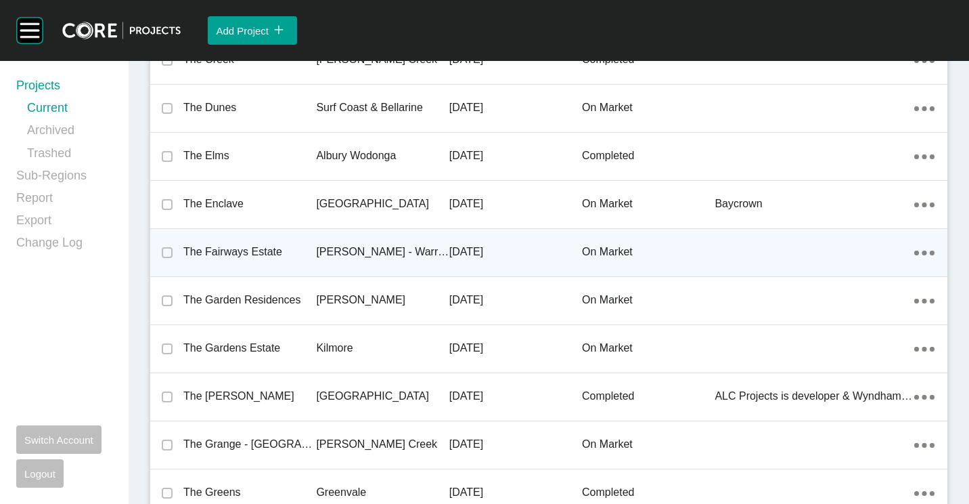
click at [287, 252] on p "The Fairways Estate" at bounding box center [249, 251] width 133 height 15
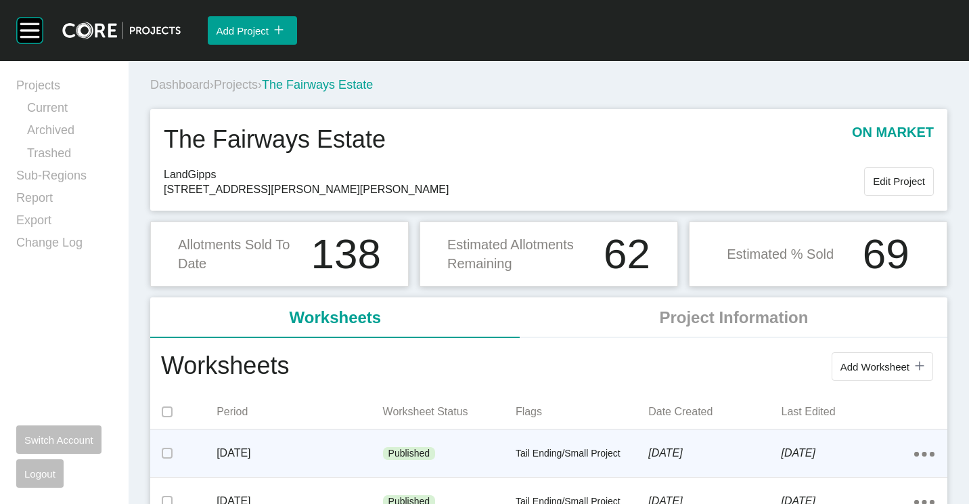
click at [550, 451] on p "Tail Ending/Small Project" at bounding box center [582, 454] width 133 height 14
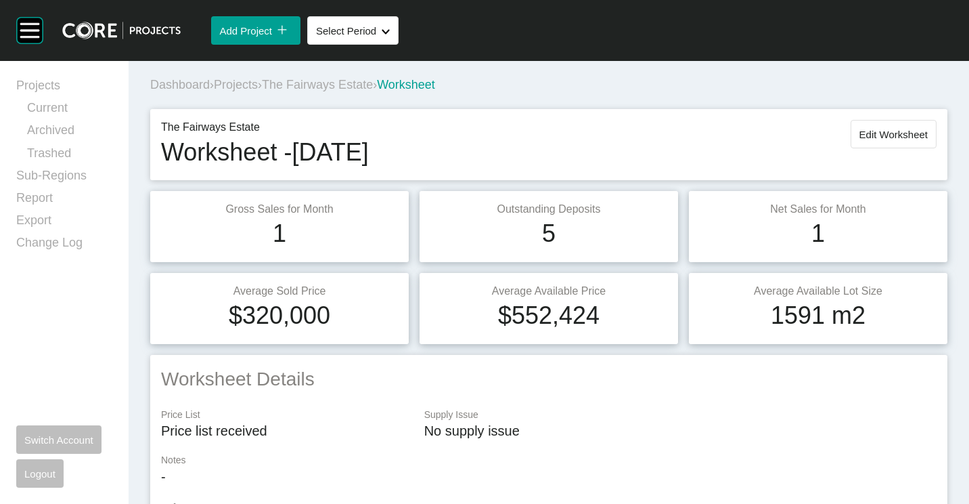
click at [871, 129] on span "Edit Worksheet" at bounding box center [894, 135] width 68 height 12
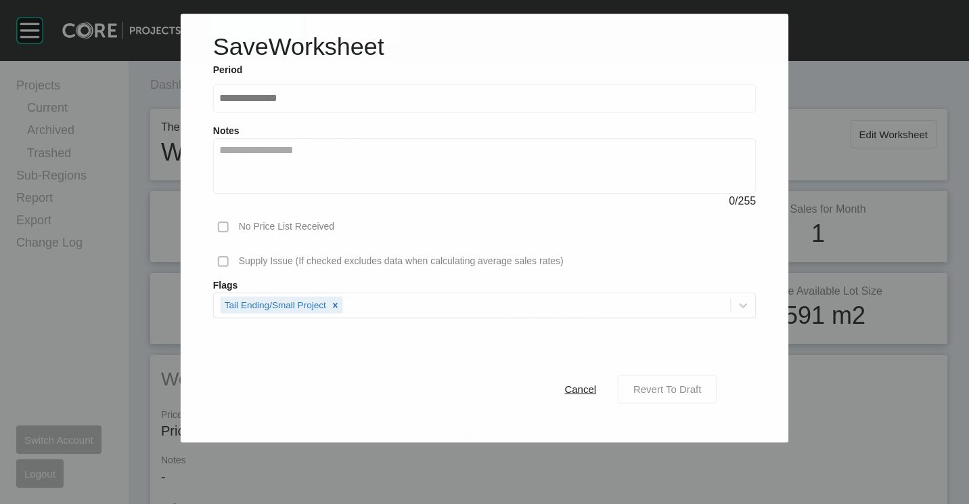
click at [677, 391] on span "Revert To Draft" at bounding box center [667, 389] width 68 height 12
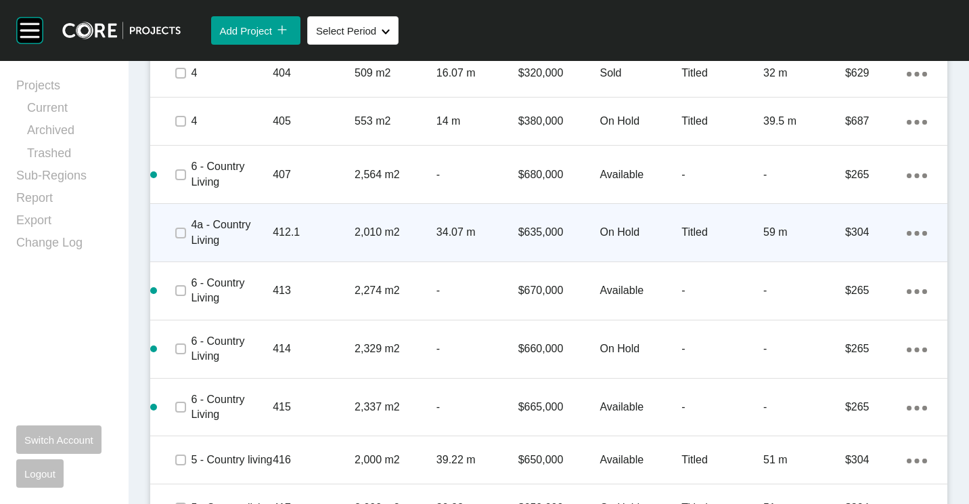
scroll to position [1015, 0]
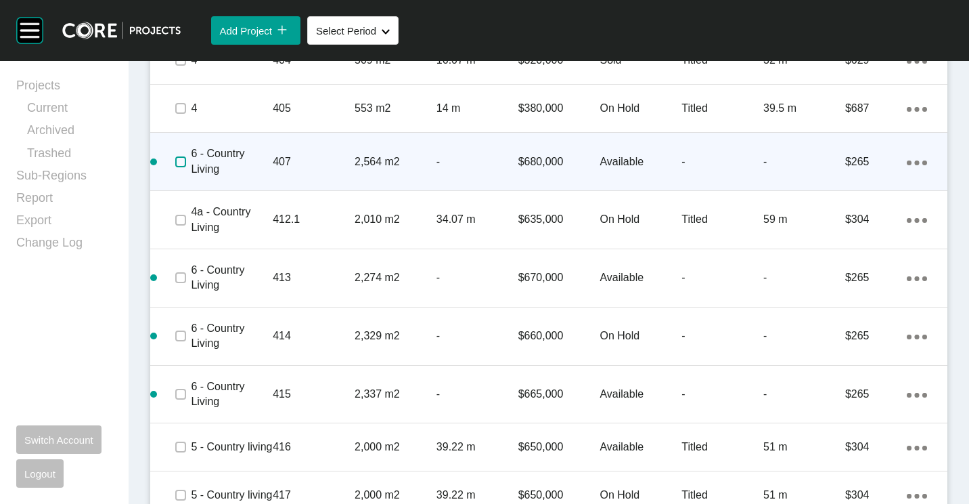
click at [181, 160] on label at bounding box center [180, 161] width 11 height 11
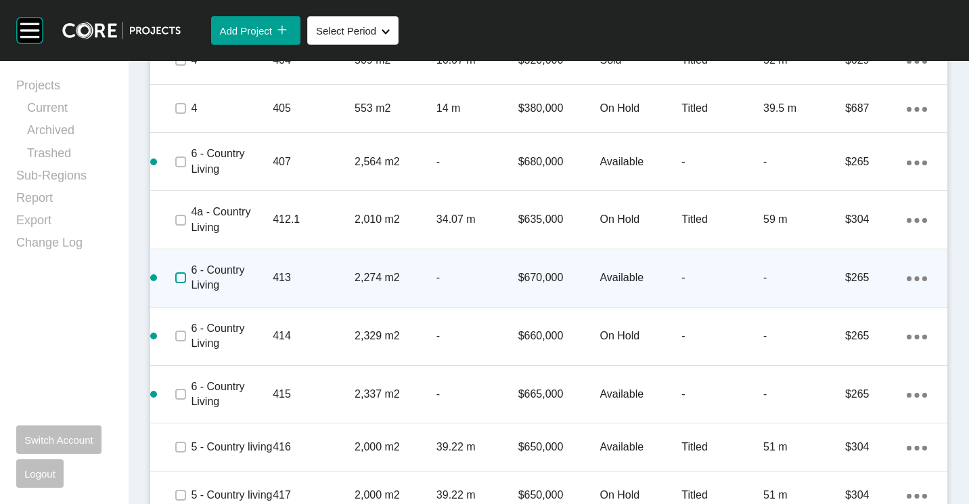
click at [175, 276] on label at bounding box center [180, 277] width 11 height 11
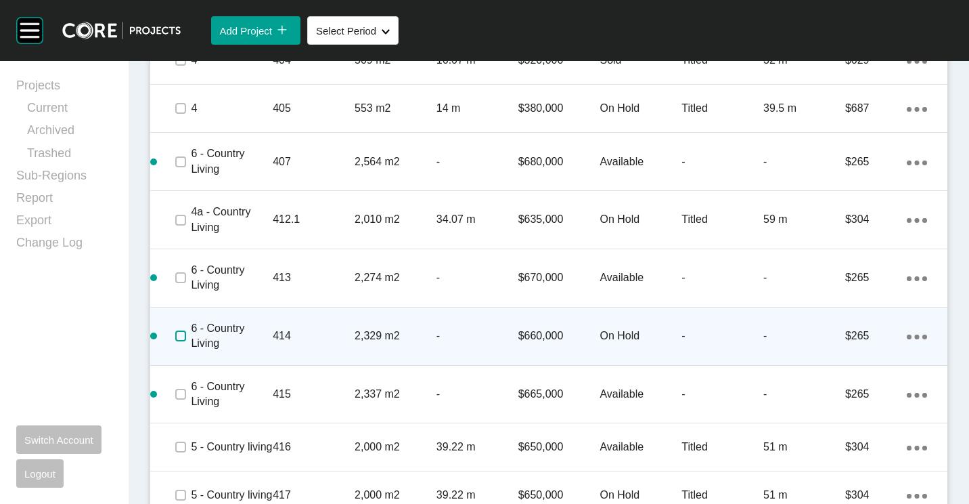
click at [176, 336] on label at bounding box center [180, 335] width 11 height 11
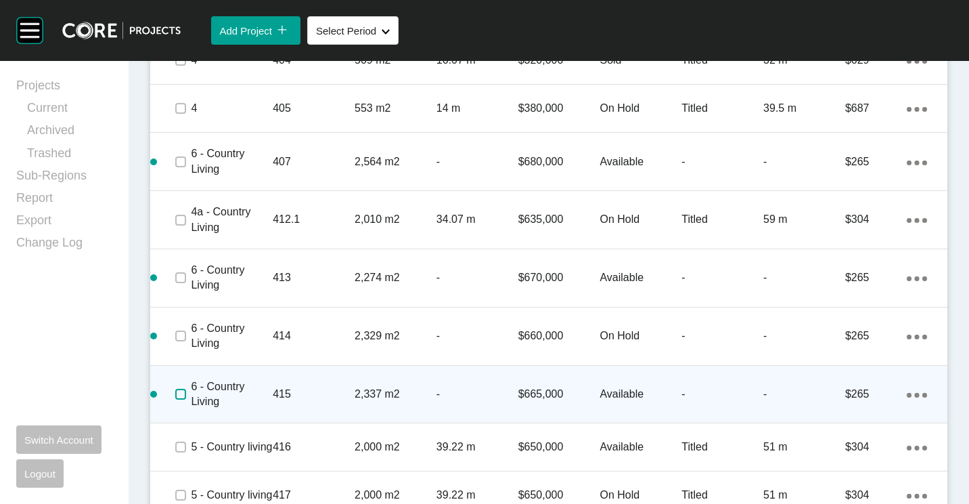
click at [181, 393] on label at bounding box center [180, 393] width 11 height 11
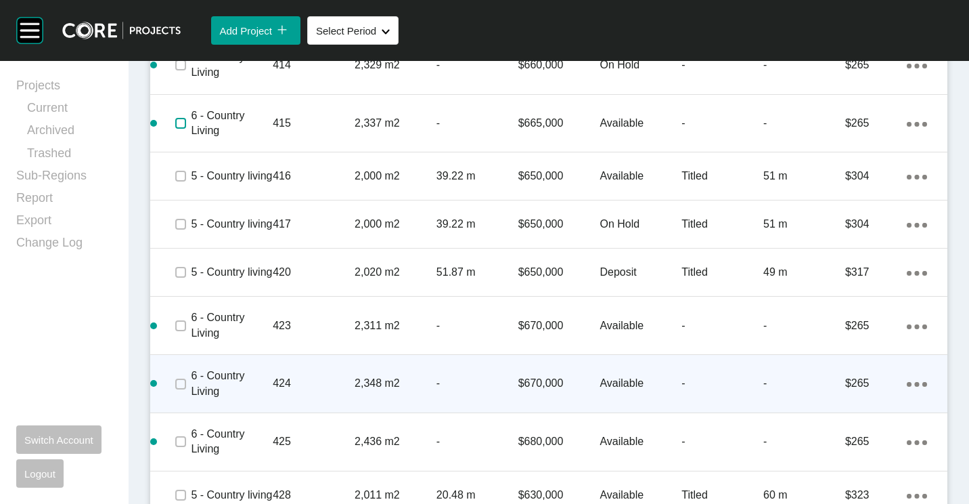
scroll to position [1421, 0]
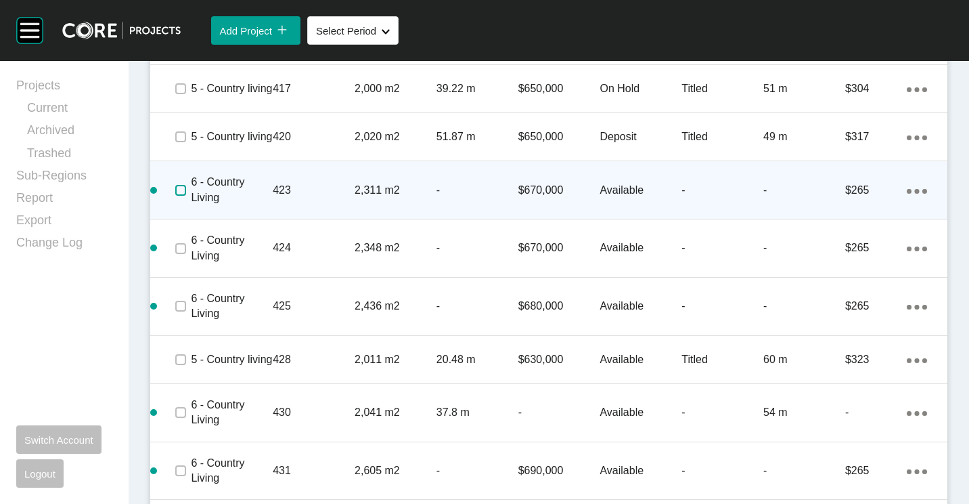
drag, startPoint x: 183, startPoint y: 220, endPoint x: 184, endPoint y: 234, distance: 14.2
click at [183, 196] on label at bounding box center [180, 190] width 11 height 11
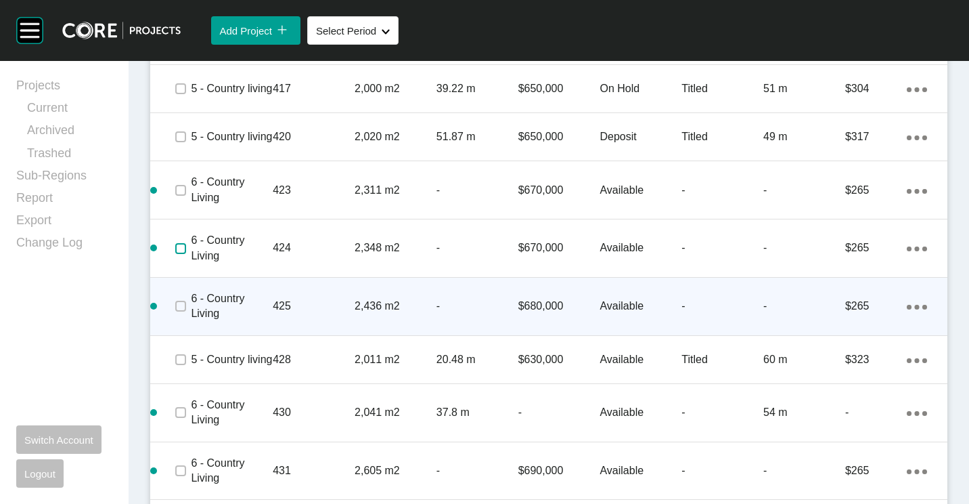
drag, startPoint x: 183, startPoint y: 279, endPoint x: 183, endPoint y: 309, distance: 30.5
click at [183, 254] on label at bounding box center [180, 248] width 11 height 11
click at [176, 311] on label at bounding box center [180, 306] width 11 height 11
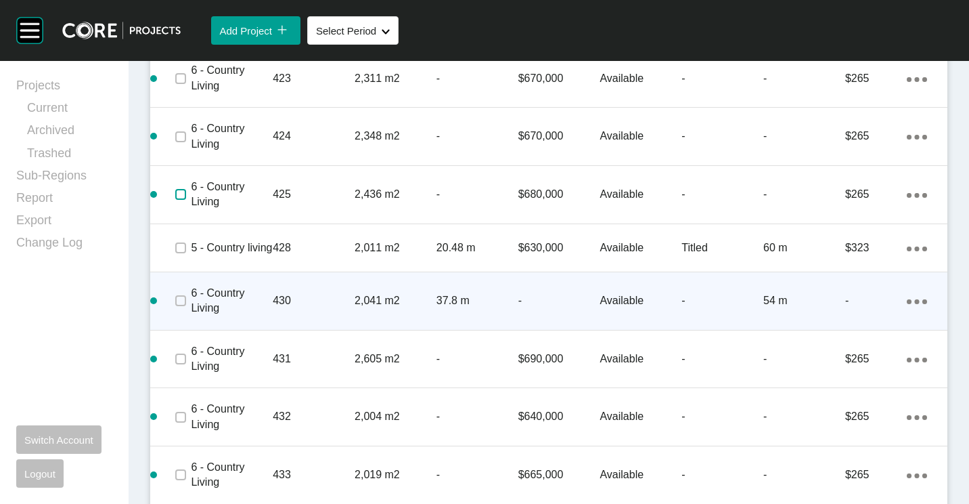
scroll to position [1557, 0]
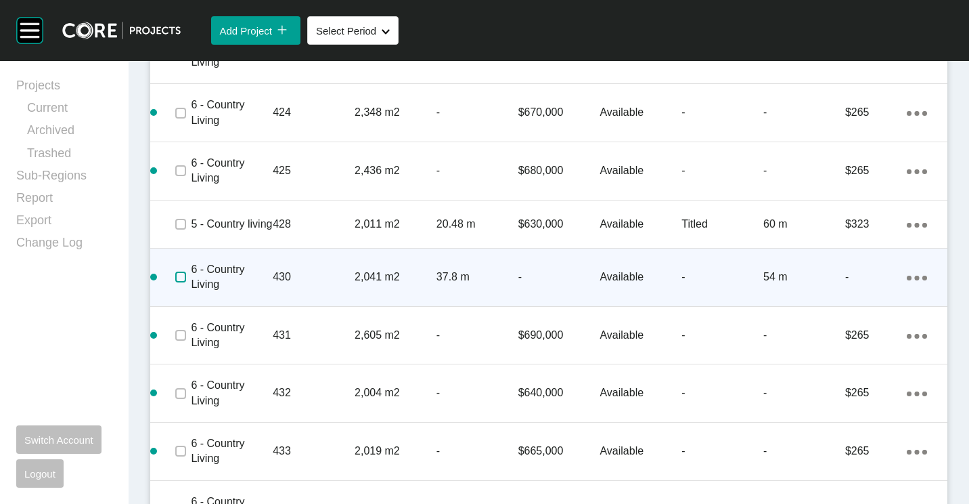
drag, startPoint x: 177, startPoint y: 315, endPoint x: 177, endPoint y: 324, distance: 8.1
click at [177, 282] on label at bounding box center [180, 276] width 11 height 11
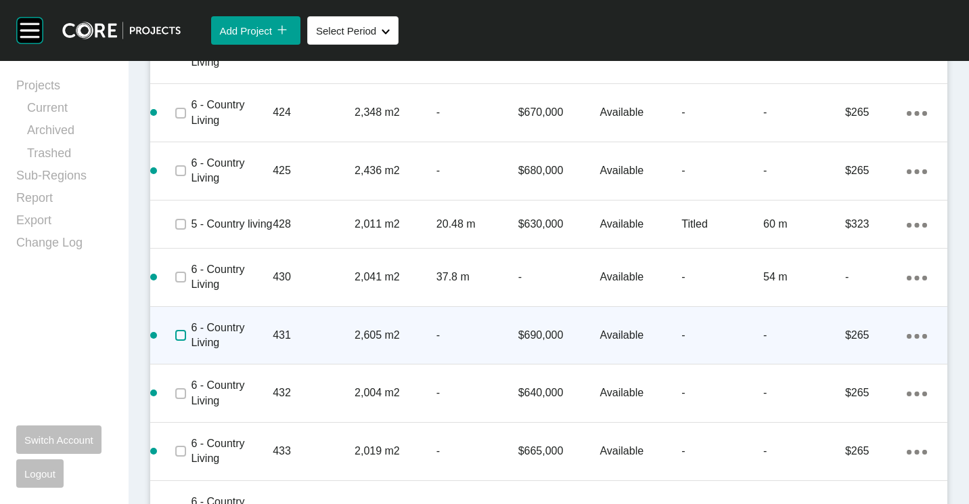
click at [182, 340] on label at bounding box center [180, 335] width 11 height 11
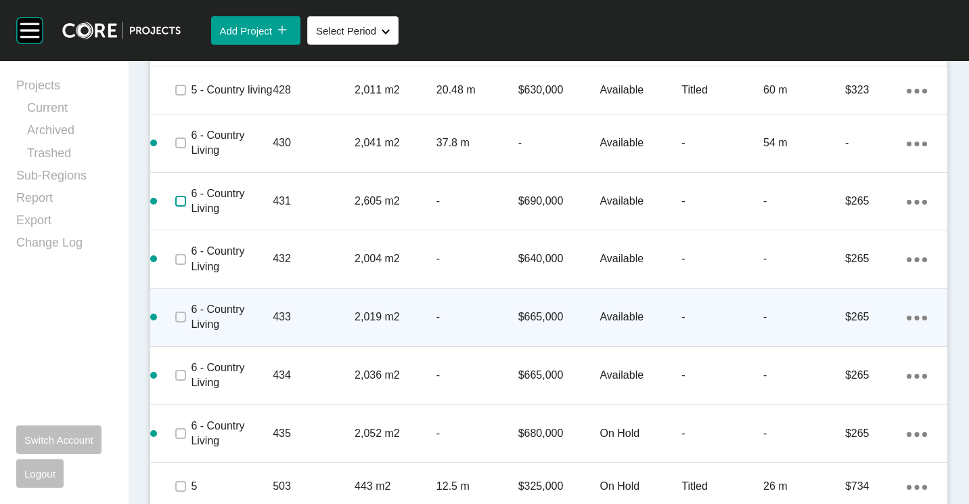
scroll to position [1692, 0]
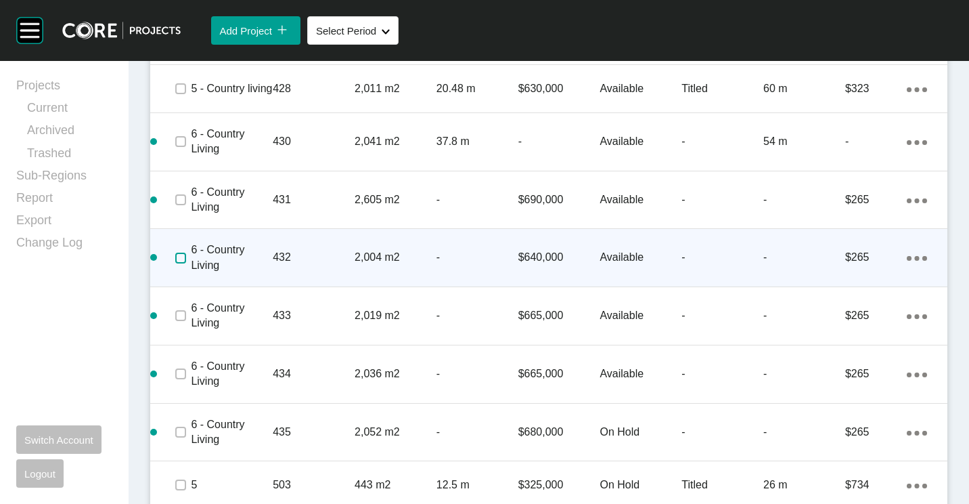
click at [185, 263] on label at bounding box center [180, 257] width 11 height 11
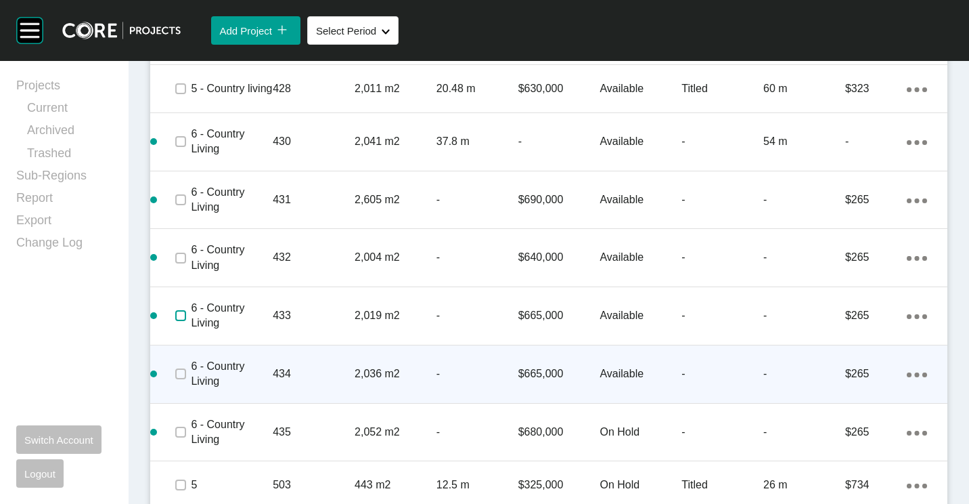
drag, startPoint x: 185, startPoint y: 361, endPoint x: 179, endPoint y: 393, distance: 31.6
click at [185, 326] on span at bounding box center [181, 315] width 20 height 20
drag, startPoint x: 181, startPoint y: 418, endPoint x: 185, endPoint y: 412, distance: 7.9
click at [181, 379] on label at bounding box center [180, 373] width 11 height 11
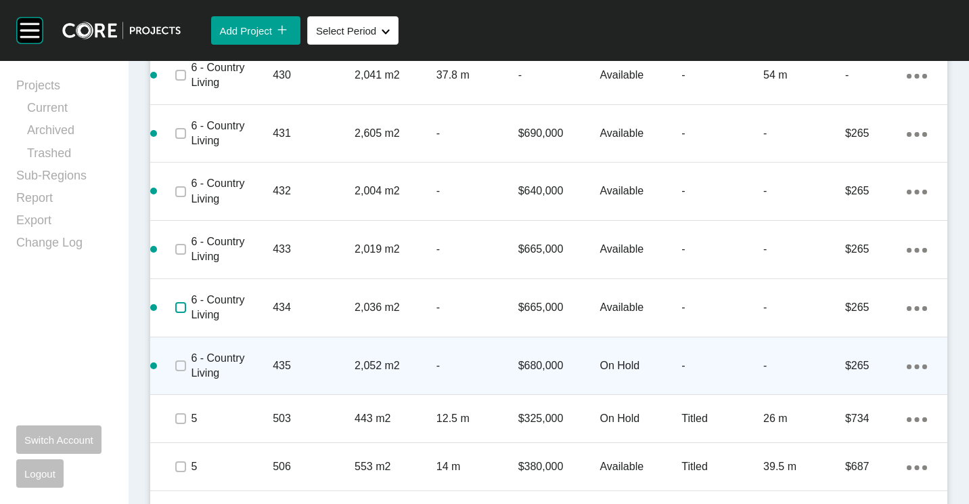
scroll to position [1827, 0]
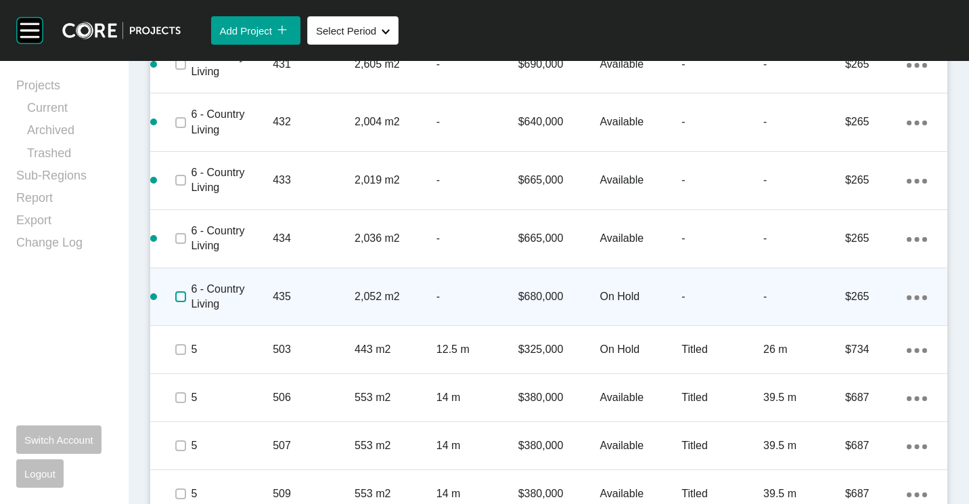
click at [178, 302] on label at bounding box center [180, 296] width 11 height 11
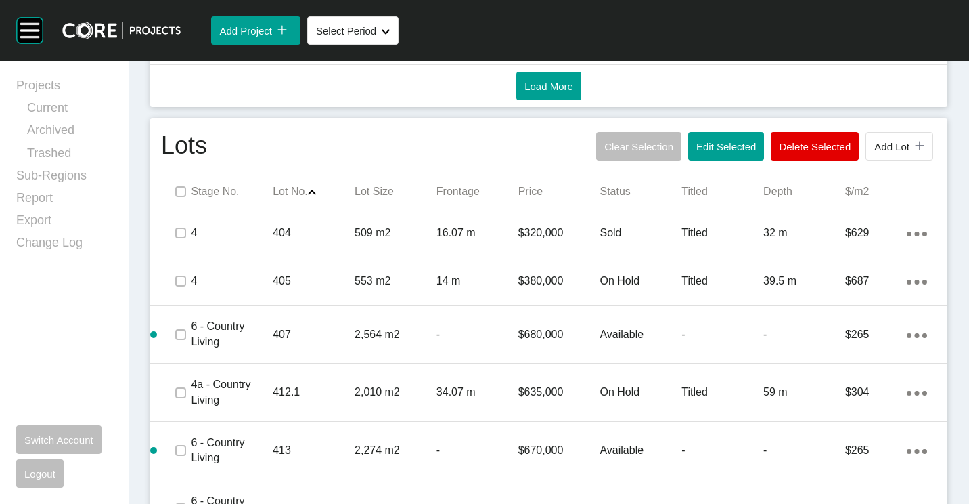
scroll to position [744, 0]
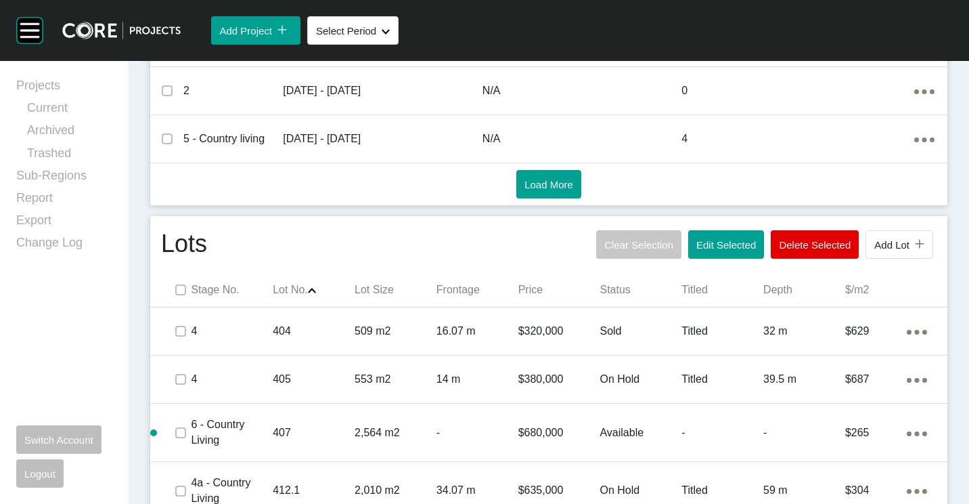
click at [618, 245] on span "Clear Selection" at bounding box center [638, 245] width 69 height 12
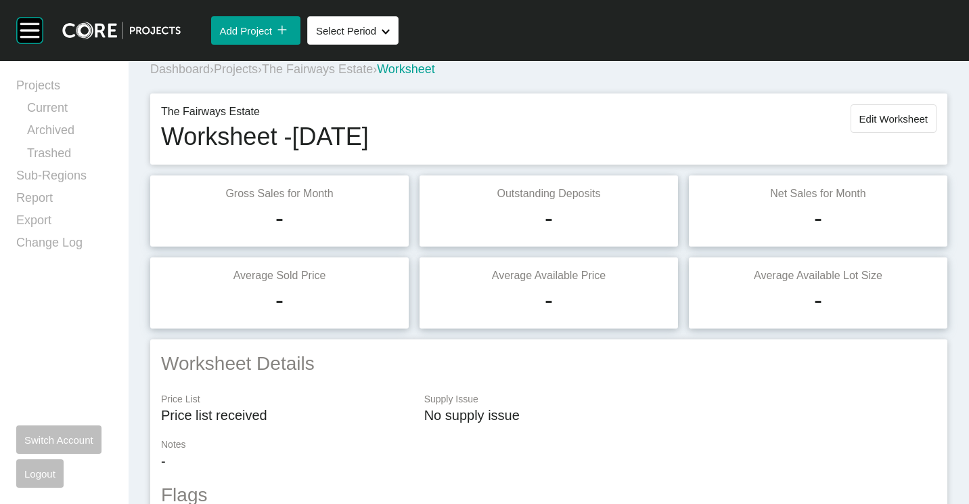
scroll to position [0, 0]
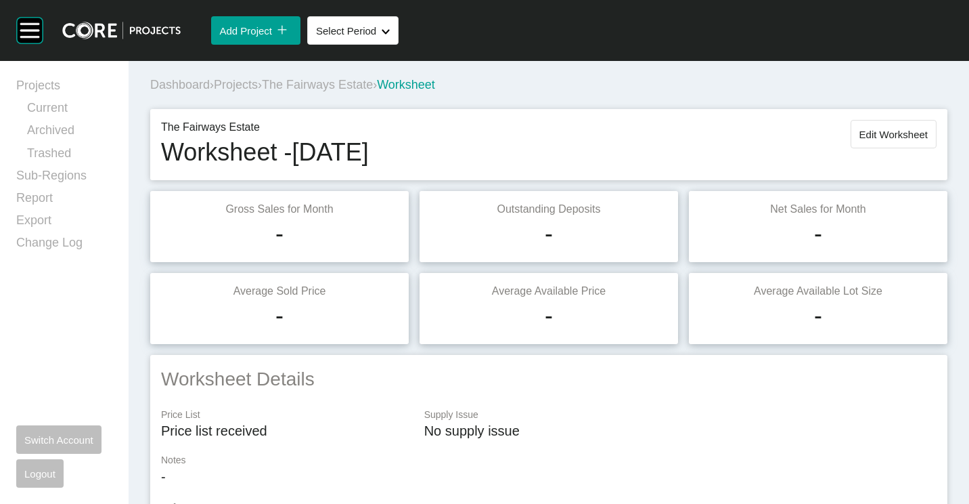
click at [357, 81] on span "The Fairways Estate" at bounding box center [317, 85] width 111 height 14
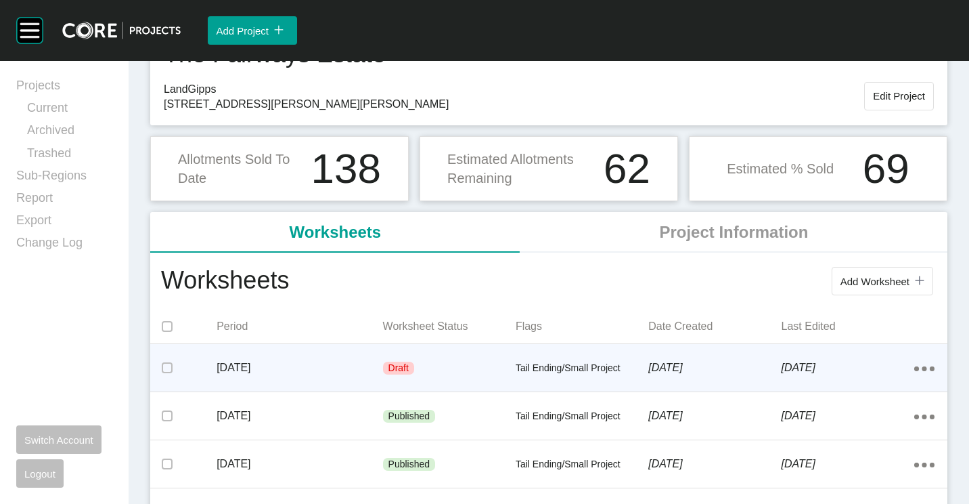
scroll to position [135, 0]
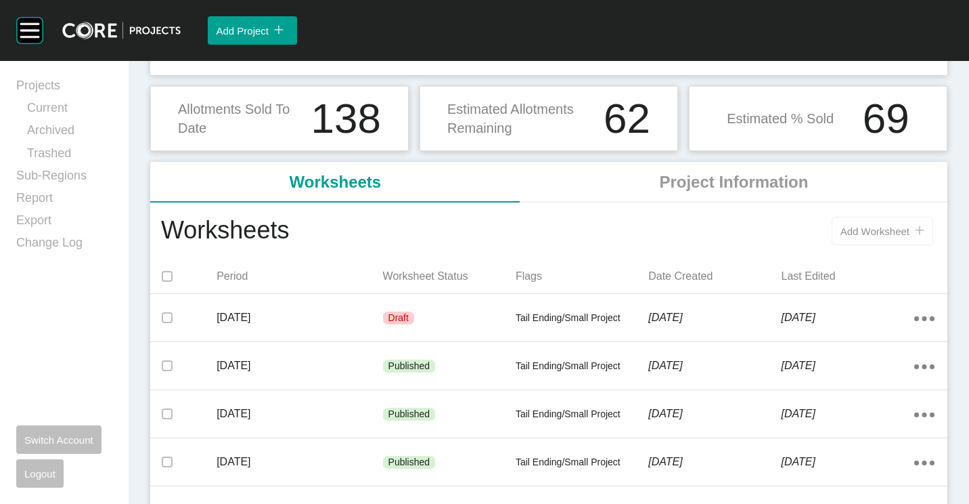
click at [858, 229] on span "Add Worksheet" at bounding box center [875, 231] width 69 height 12
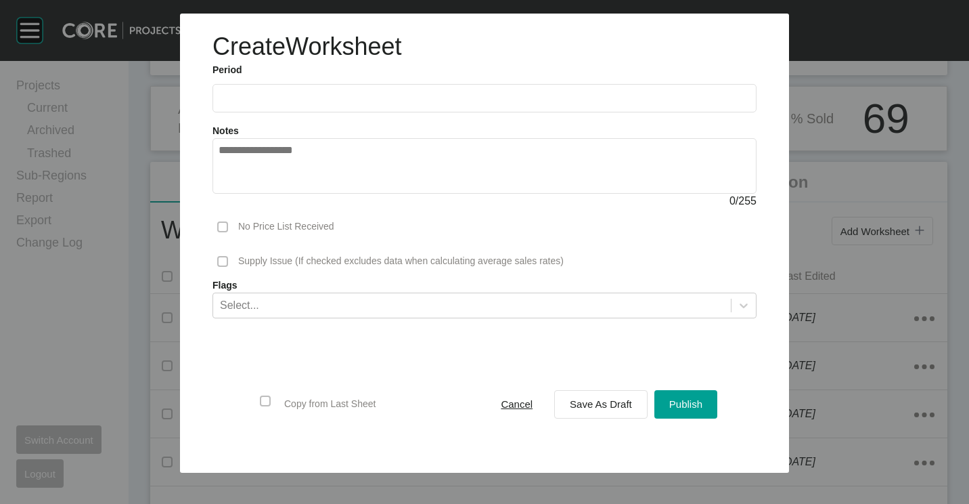
click at [317, 92] on input "text" at bounding box center [485, 98] width 532 height 12
click at [248, 225] on li "Oct" at bounding box center [238, 219] width 45 height 23
type input "**********"
click at [596, 404] on span "Save As Draft" at bounding box center [601, 404] width 62 height 12
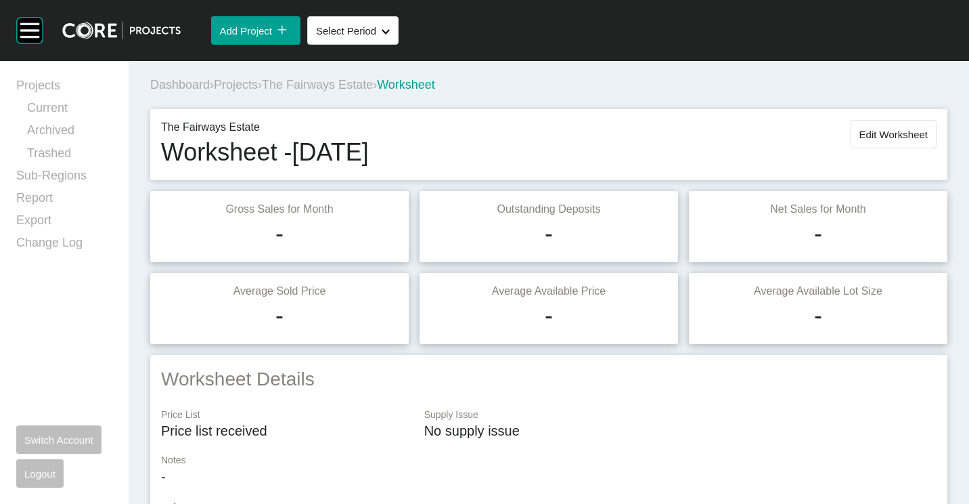
click at [309, 84] on span "The Fairways Estate" at bounding box center [317, 85] width 111 height 14
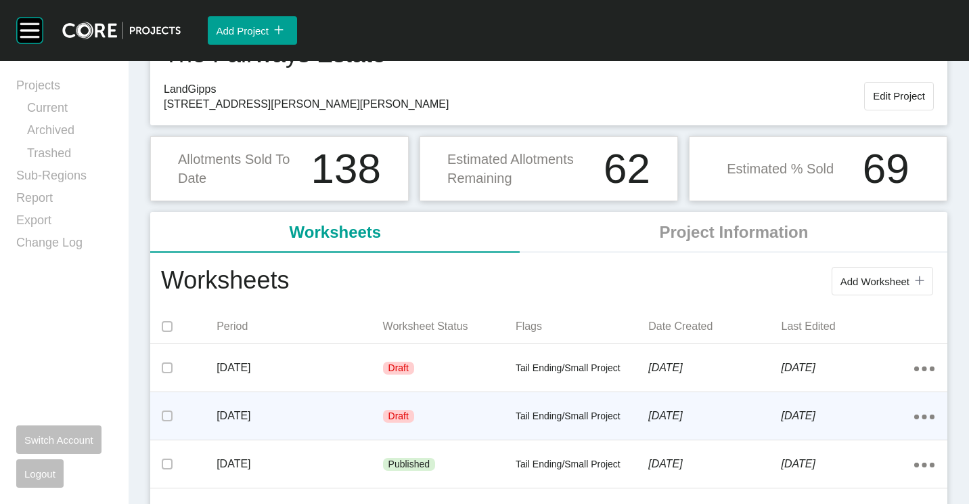
scroll to position [203, 0]
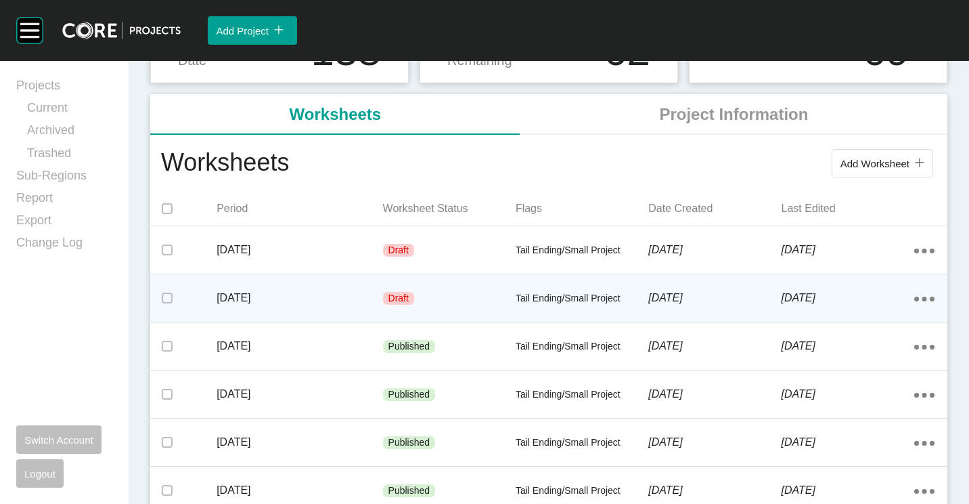
click at [371, 296] on p "[DATE]" at bounding box center [300, 297] width 166 height 15
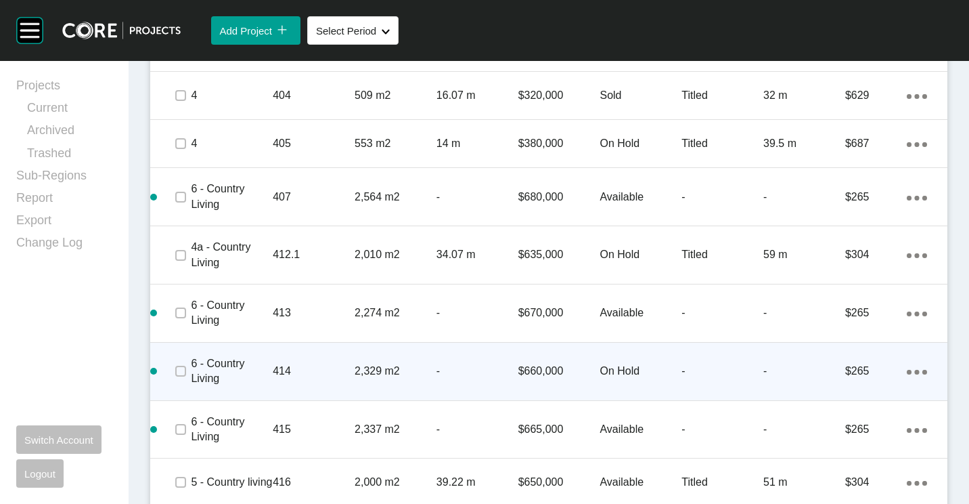
scroll to position [1015, 0]
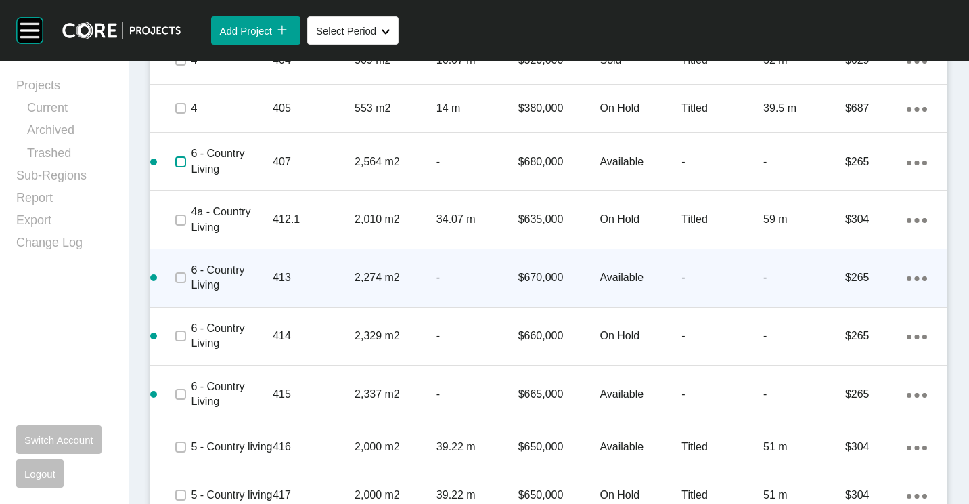
drag, startPoint x: 179, startPoint y: 164, endPoint x: 183, endPoint y: 250, distance: 86.1
click at [179, 166] on label at bounding box center [180, 161] width 11 height 11
click at [180, 281] on label at bounding box center [180, 277] width 11 height 11
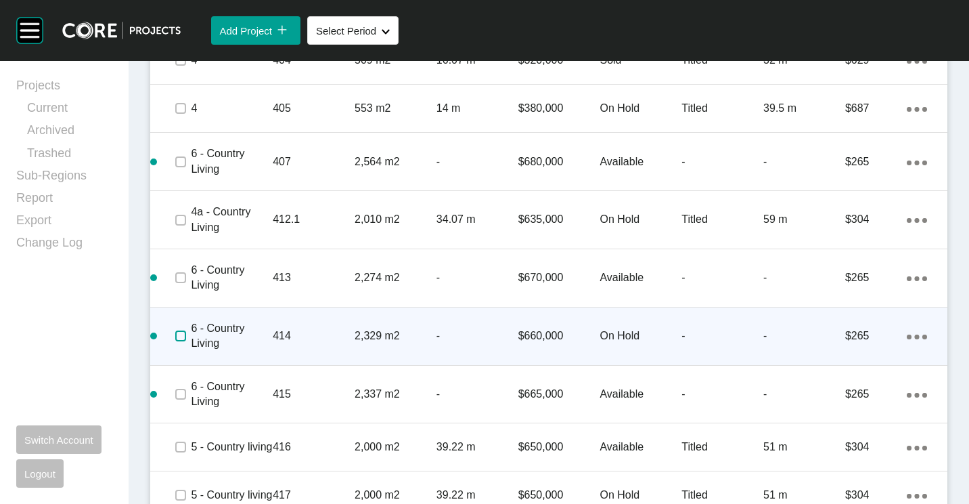
drag, startPoint x: 181, startPoint y: 331, endPoint x: 176, endPoint y: 352, distance: 21.7
click at [177, 344] on span at bounding box center [181, 336] width 20 height 20
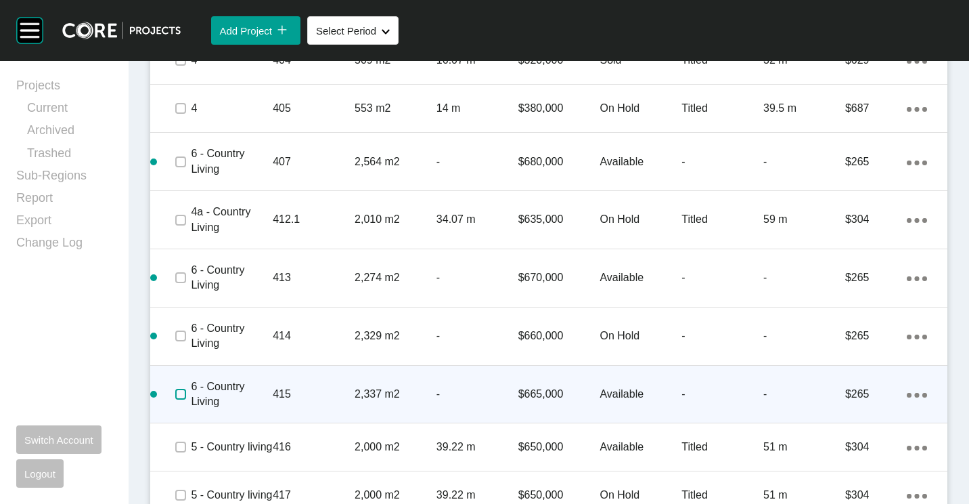
click at [180, 391] on label at bounding box center [180, 393] width 11 height 11
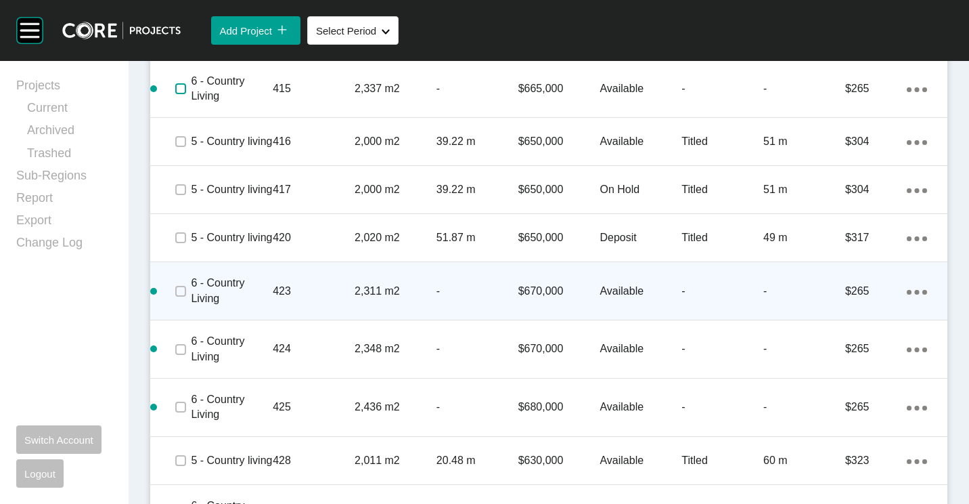
scroll to position [1354, 0]
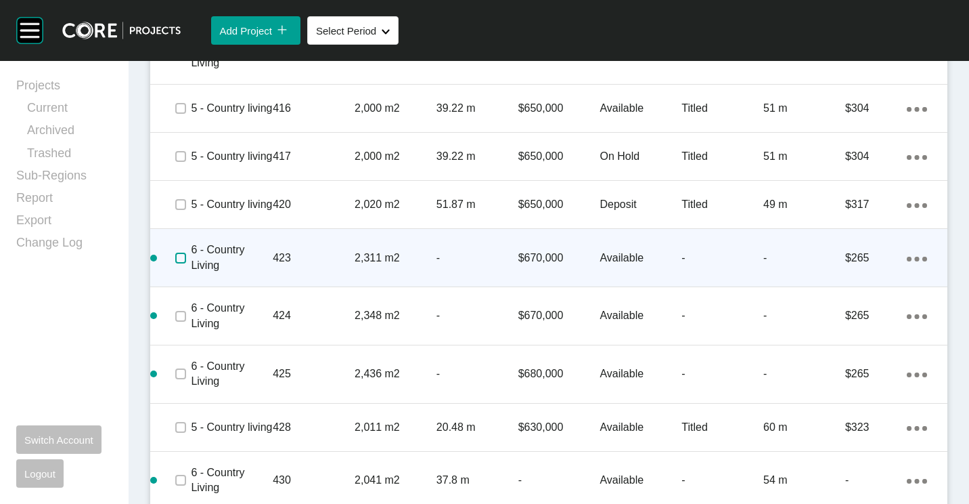
click at [177, 263] on label at bounding box center [180, 257] width 11 height 11
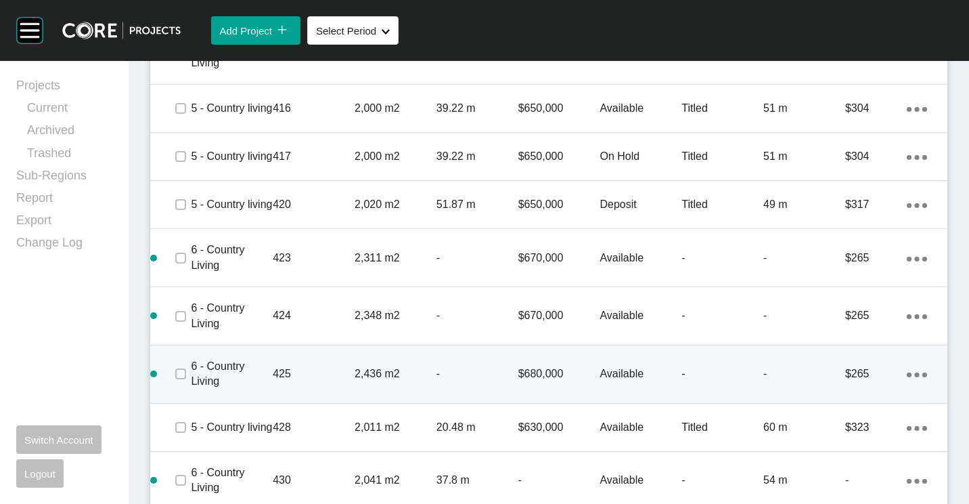
drag, startPoint x: 179, startPoint y: 355, endPoint x: 179, endPoint y: 388, distance: 32.5
click at [179, 340] on div at bounding box center [181, 315] width 20 height 47
drag, startPoint x: 180, startPoint y: 413, endPoint x: 229, endPoint y: 340, distance: 88.2
click at [180, 384] on span at bounding box center [181, 373] width 20 height 20
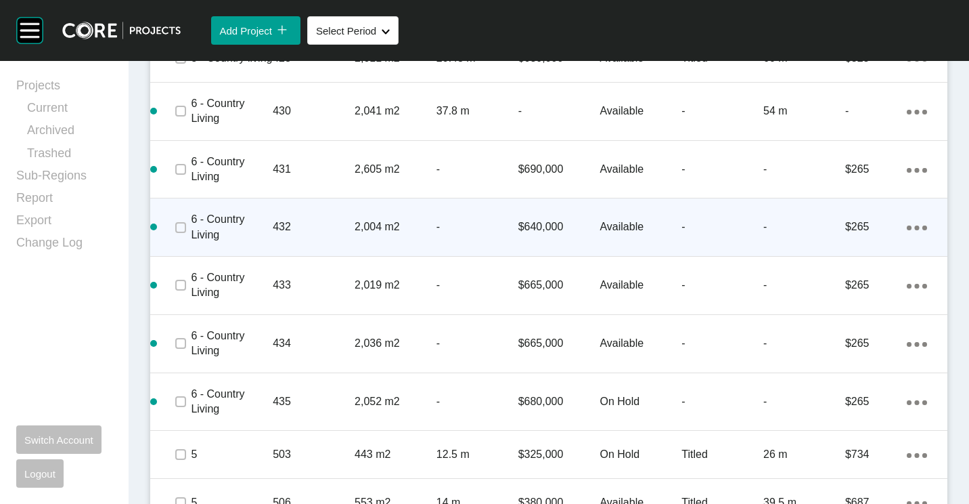
scroll to position [1760, 0]
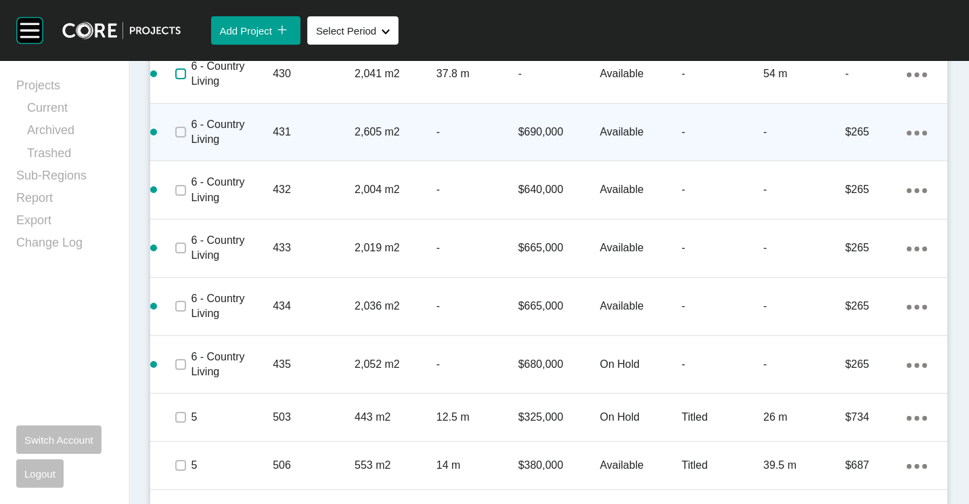
drag, startPoint x: 182, startPoint y: 116, endPoint x: 182, endPoint y: 156, distance: 39.9
click at [182, 84] on span at bounding box center [181, 74] width 20 height 20
drag, startPoint x: 182, startPoint y: 171, endPoint x: 181, endPoint y: 180, distance: 8.8
click at [181, 137] on label at bounding box center [180, 132] width 11 height 11
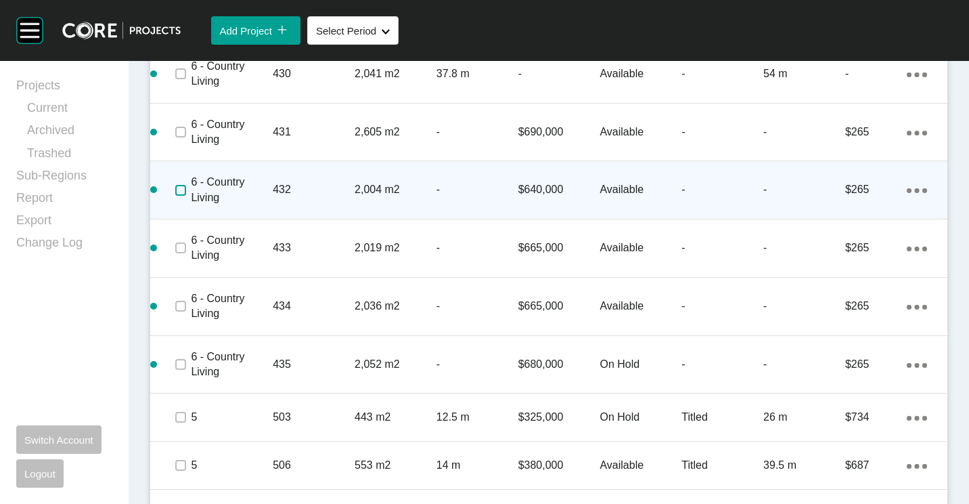
click at [181, 196] on label at bounding box center [180, 190] width 11 height 11
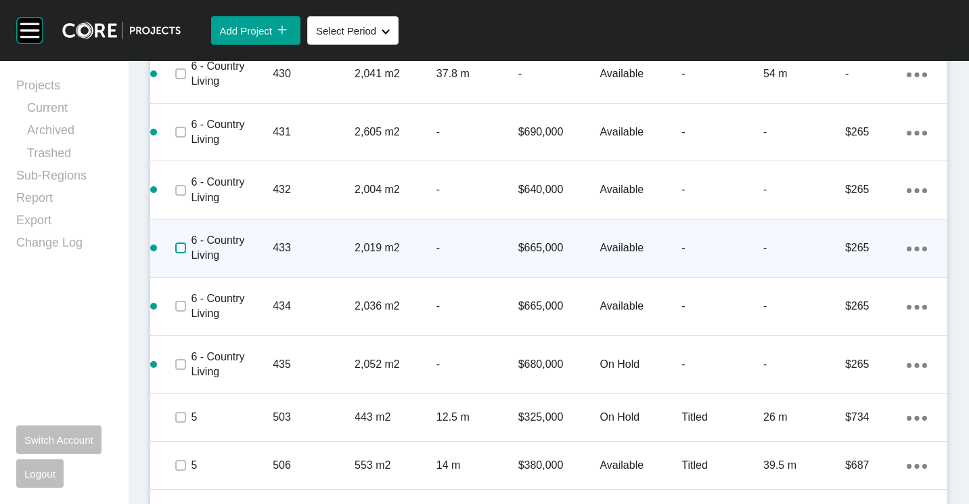
drag, startPoint x: 182, startPoint y: 284, endPoint x: 183, endPoint y: 309, distance: 24.4
click at [183, 253] on label at bounding box center [180, 247] width 11 height 11
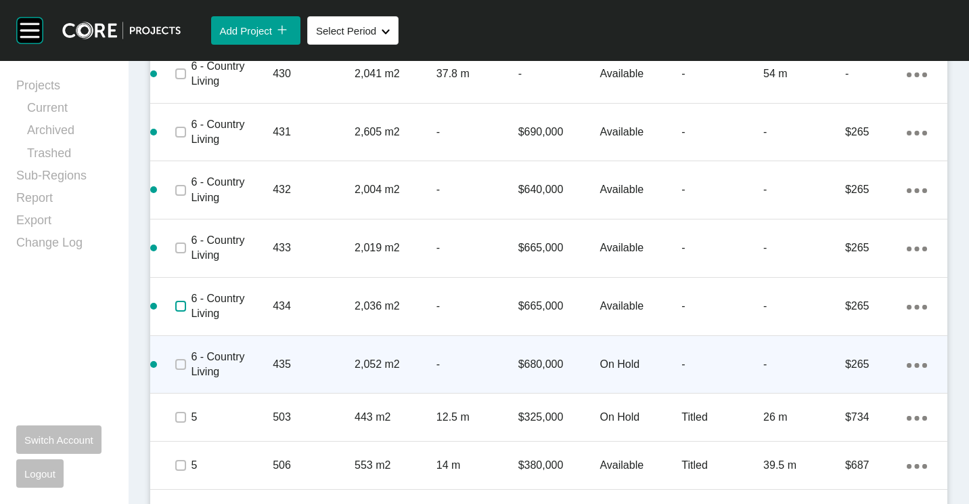
drag, startPoint x: 183, startPoint y: 347, endPoint x: 179, endPoint y: 376, distance: 30.1
click at [183, 311] on label at bounding box center [180, 306] width 11 height 11
click at [181, 370] on label at bounding box center [180, 364] width 11 height 11
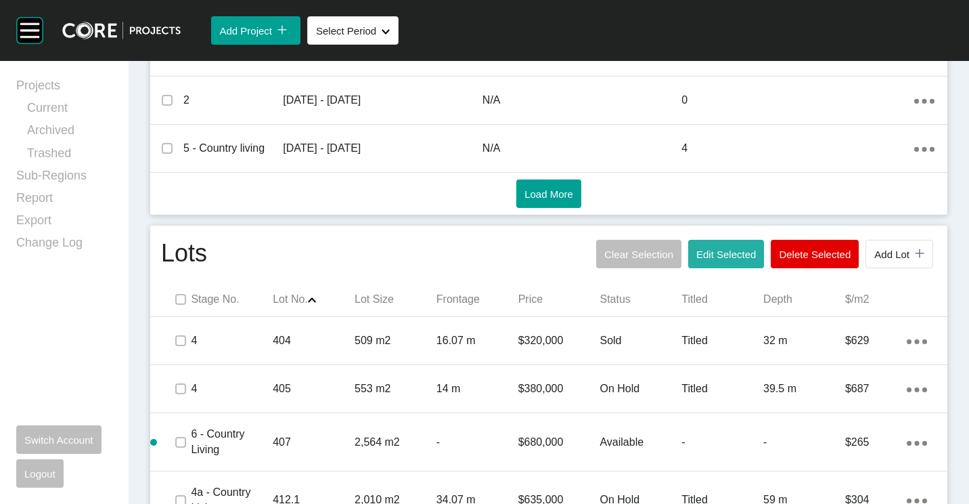
scroll to position [735, 0]
click at [802, 250] on span "Delete Selected" at bounding box center [815, 254] width 72 height 12
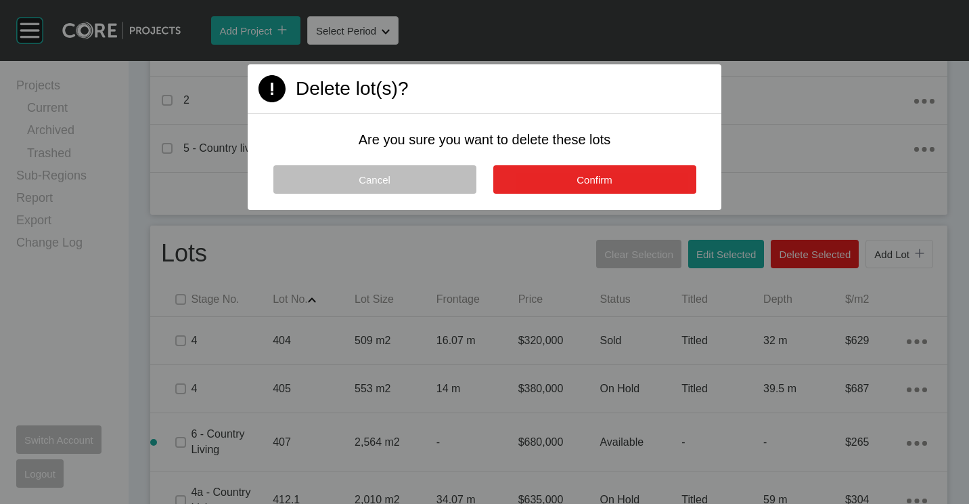
click at [555, 177] on button "Confirm" at bounding box center [594, 179] width 203 height 28
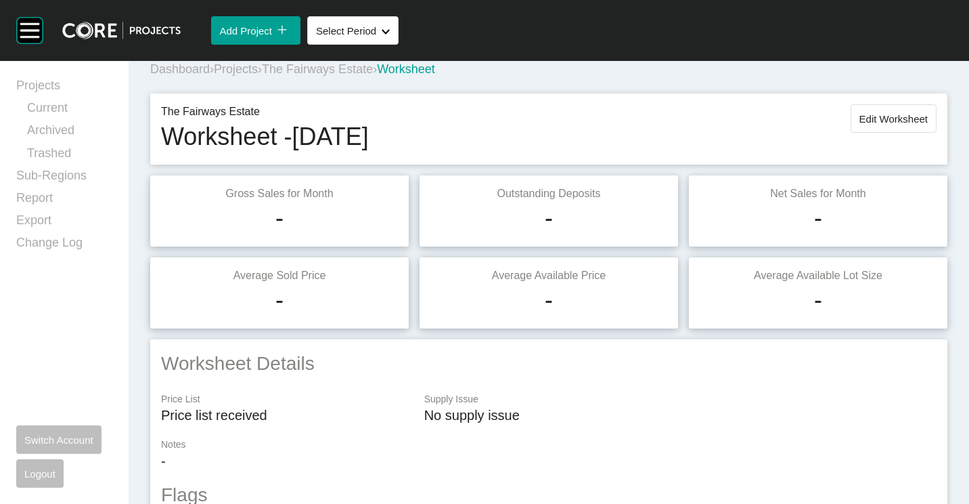
scroll to position [0, 0]
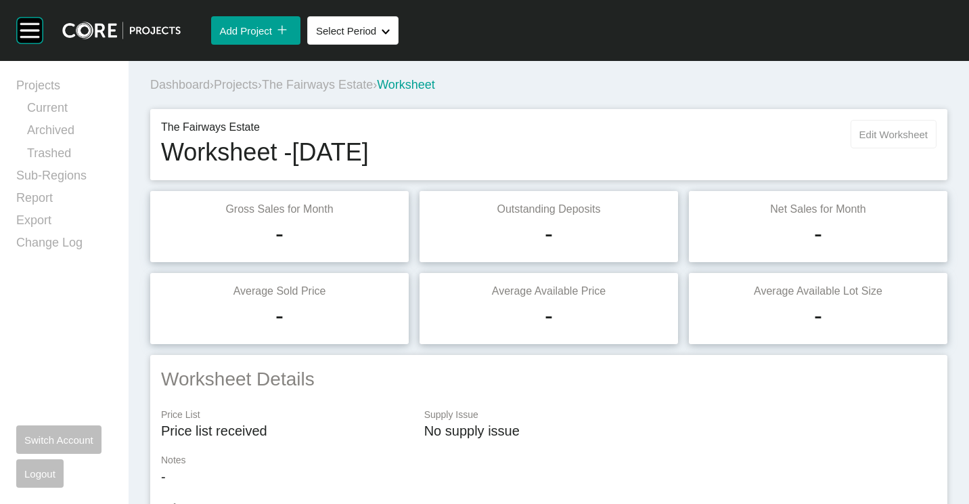
click at [857, 123] on button "Edit Worksheet" at bounding box center [894, 134] width 86 height 28
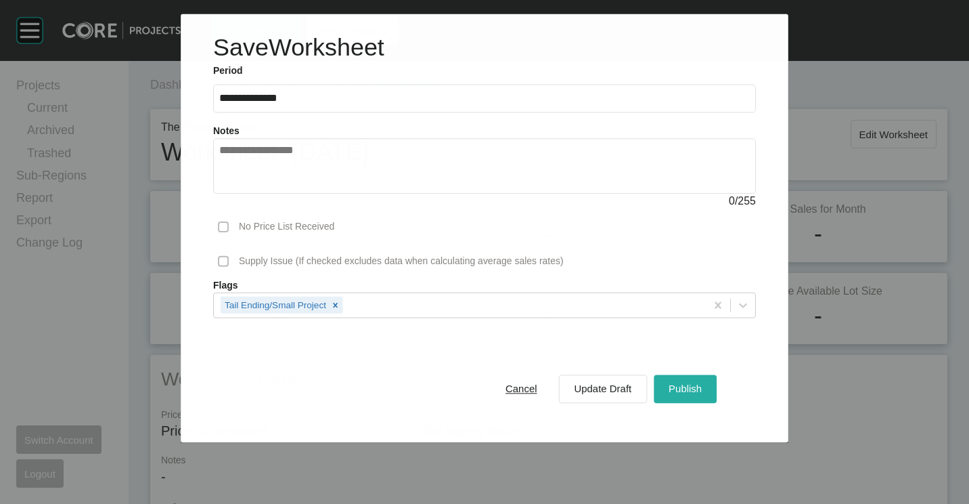
drag, startPoint x: 699, startPoint y: 397, endPoint x: 689, endPoint y: 379, distance: 20.9
click at [698, 397] on div "Publish" at bounding box center [685, 388] width 40 height 18
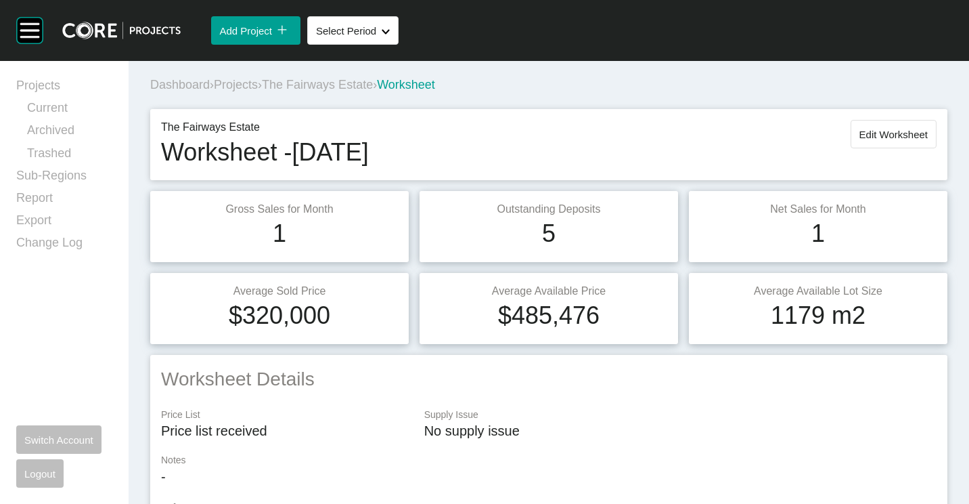
click at [349, 79] on span "The Fairways Estate" at bounding box center [317, 85] width 111 height 14
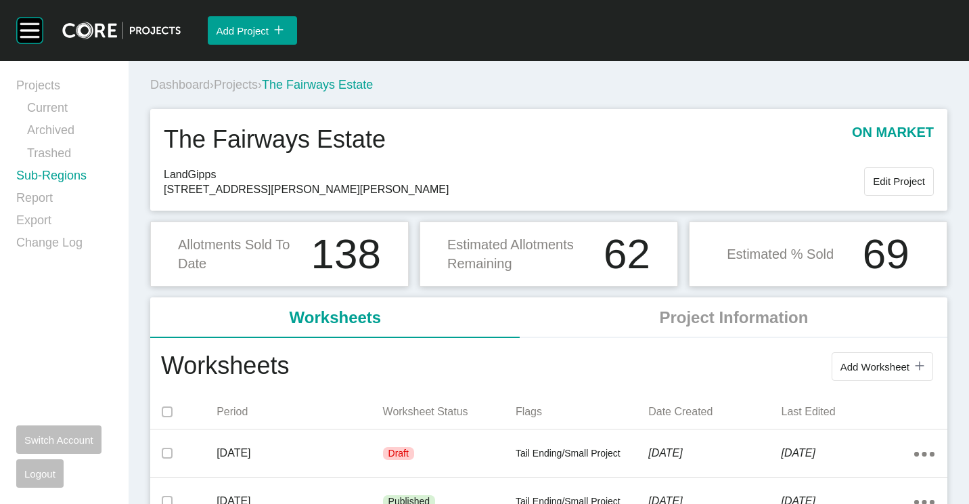
click at [66, 179] on link "Sub-Regions" at bounding box center [64, 178] width 96 height 22
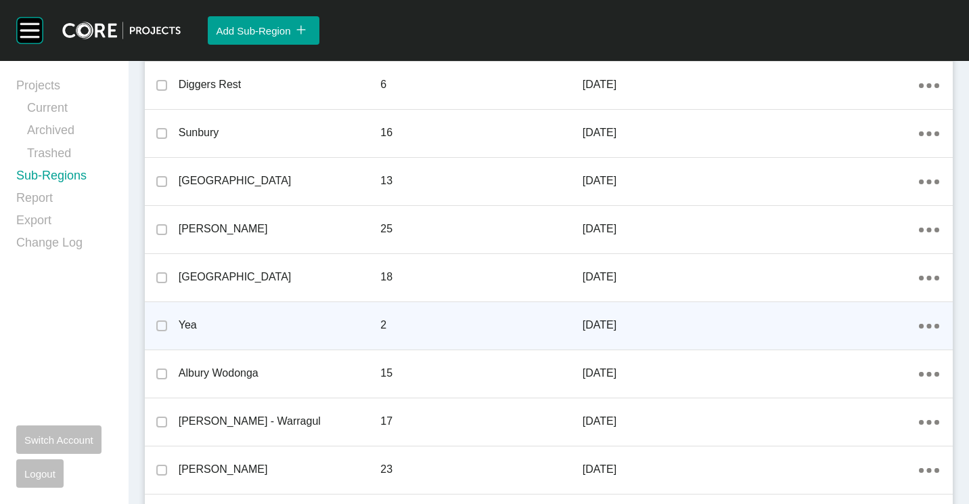
scroll to position [1421, 0]
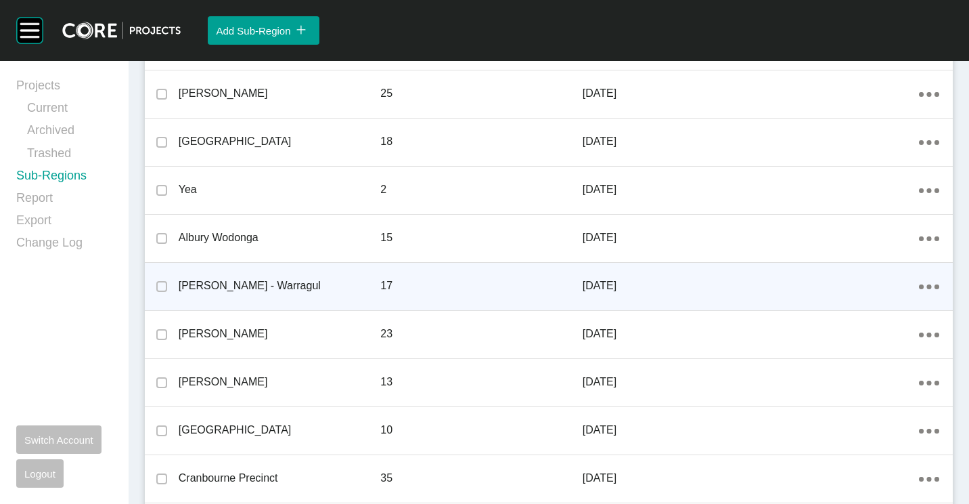
click at [921, 284] on div "Action Menu Dots Copy 6 Created with Sketch." at bounding box center [929, 285] width 20 height 15
click at [870, 290] on link "Edit" at bounding box center [871, 288] width 37 height 20
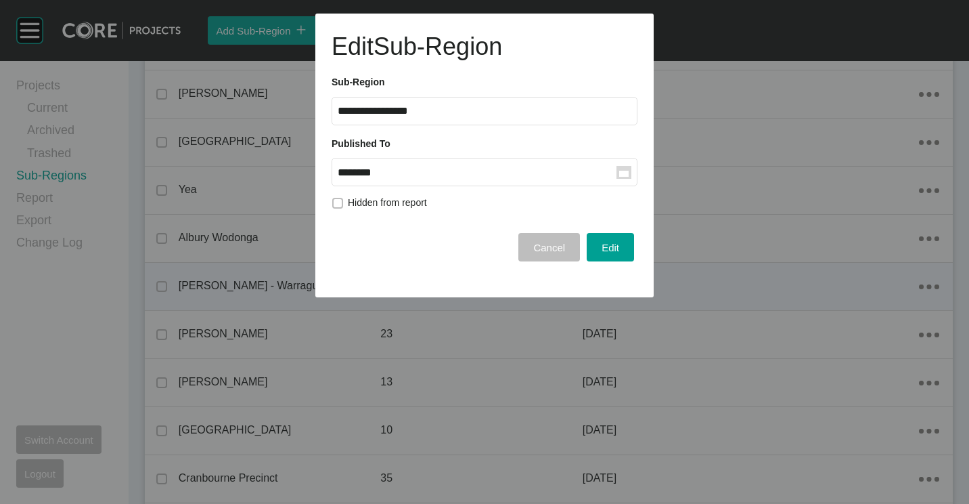
click at [625, 173] on rect at bounding box center [623, 174] width 9 height 6
click at [617, 173] on input "********" at bounding box center [477, 172] width 279 height 12
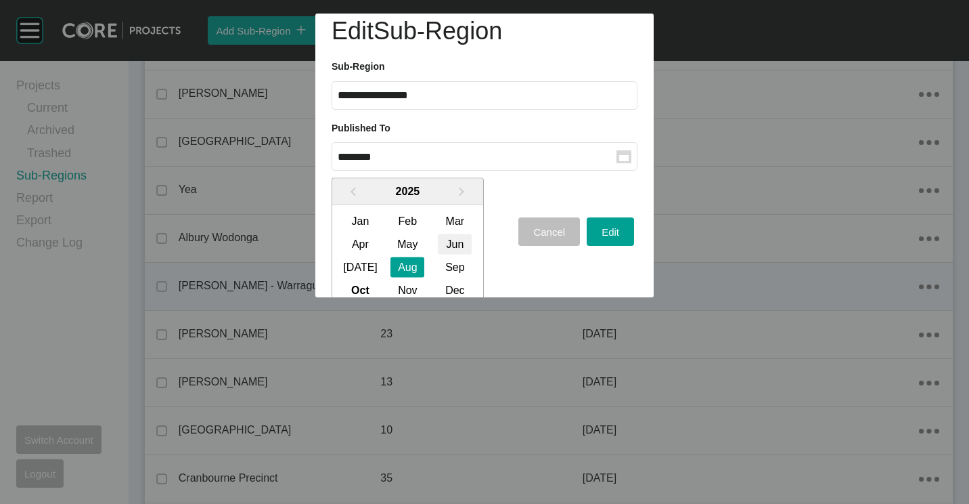
scroll to position [28, 0]
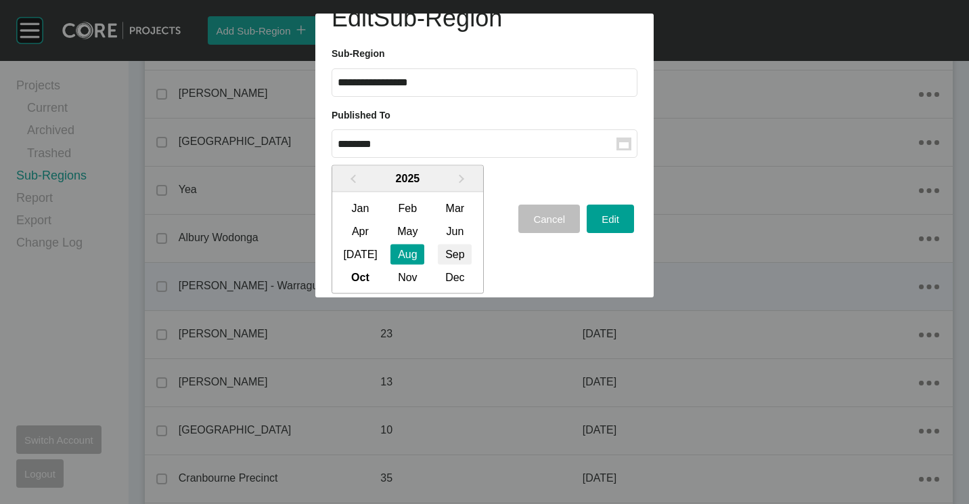
click at [455, 255] on div "Sep" at bounding box center [455, 254] width 34 height 20
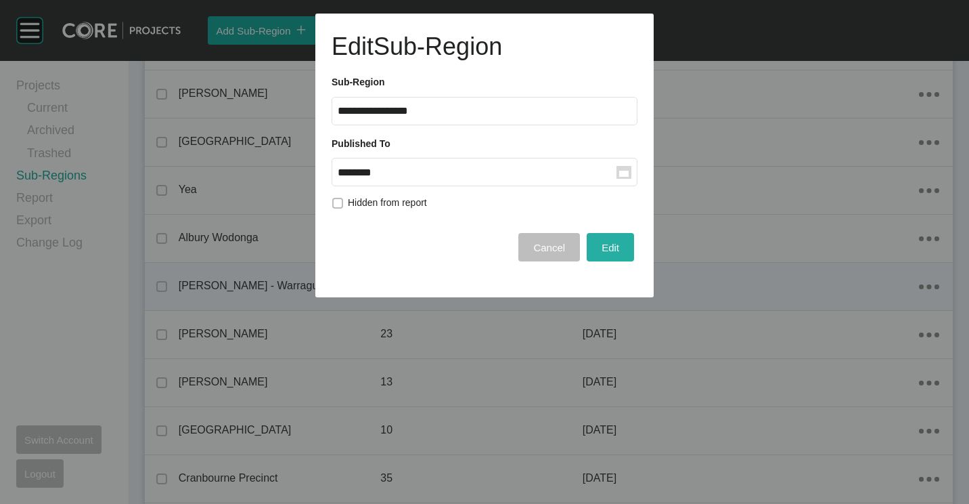
click at [605, 245] on span "Edit" at bounding box center [611, 248] width 18 height 12
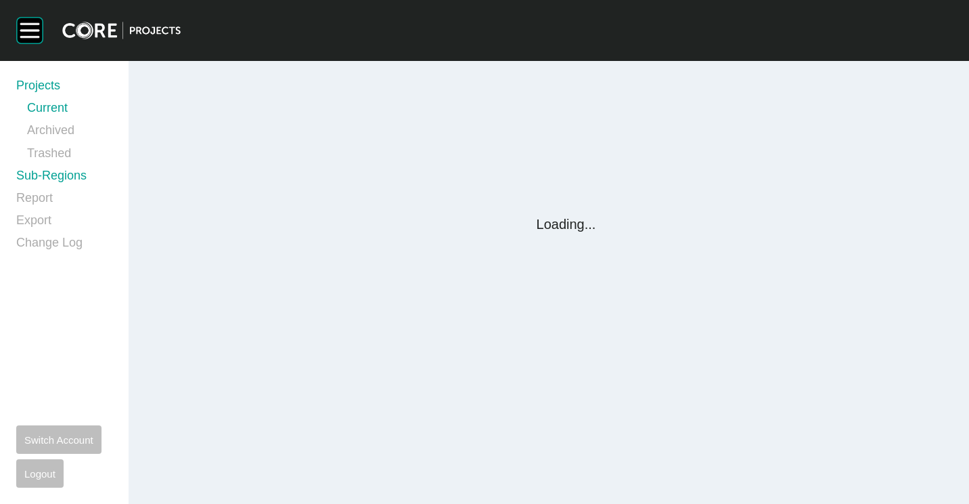
click at [75, 173] on link "Sub-Regions" at bounding box center [64, 178] width 96 height 22
drag, startPoint x: 45, startPoint y: 179, endPoint x: 604, endPoint y: 87, distance: 565.8
click at [45, 179] on link "Sub-Regions" at bounding box center [64, 178] width 96 height 22
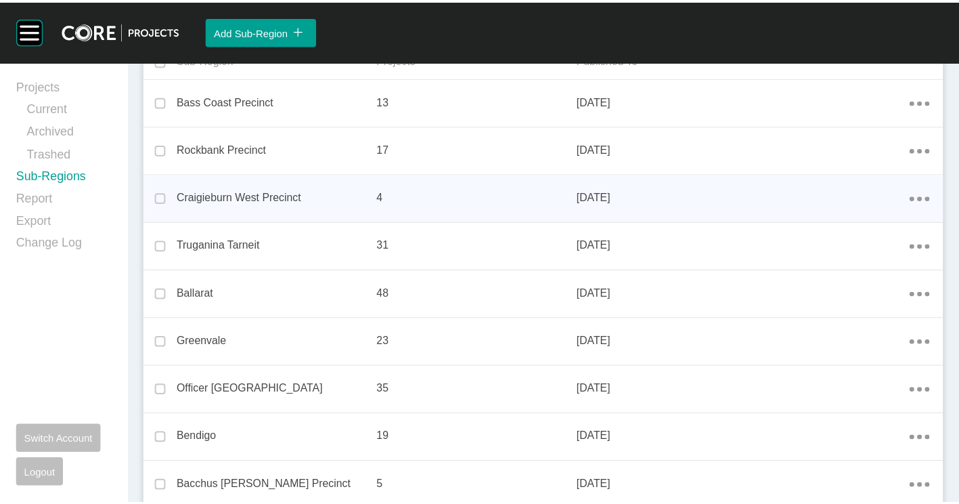
scroll to position [271, 0]
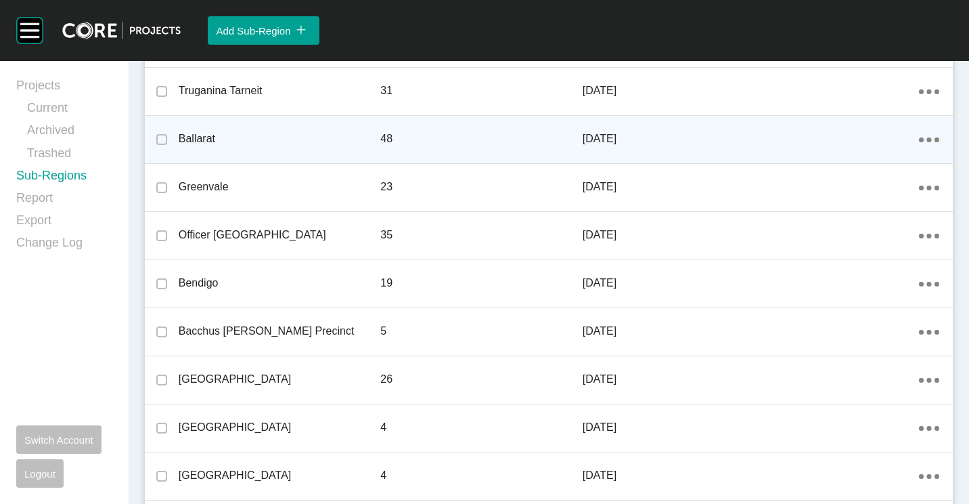
click at [927, 139] on ellipse at bounding box center [929, 139] width 5 height 5
click at [877, 140] on link "Edit" at bounding box center [871, 141] width 37 height 20
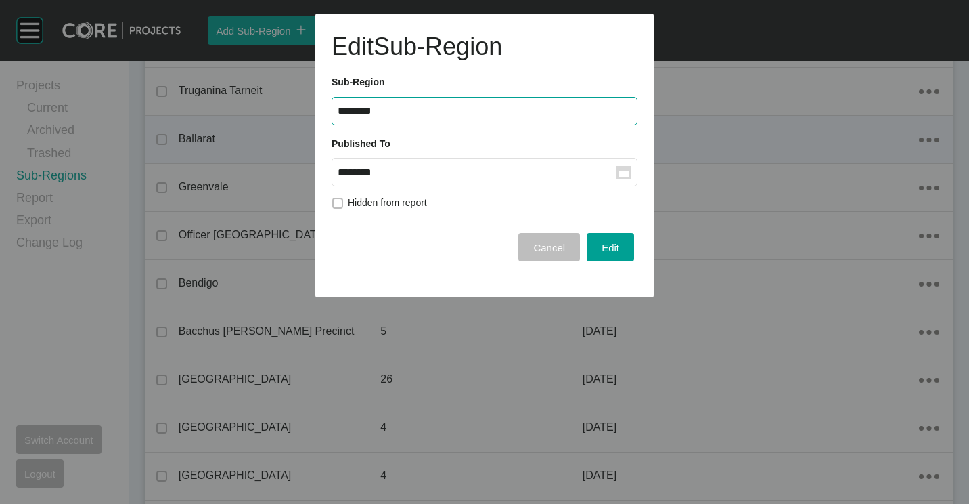
click at [626, 171] on rect at bounding box center [623, 174] width 9 height 6
click at [617, 171] on input "********" at bounding box center [477, 172] width 279 height 12
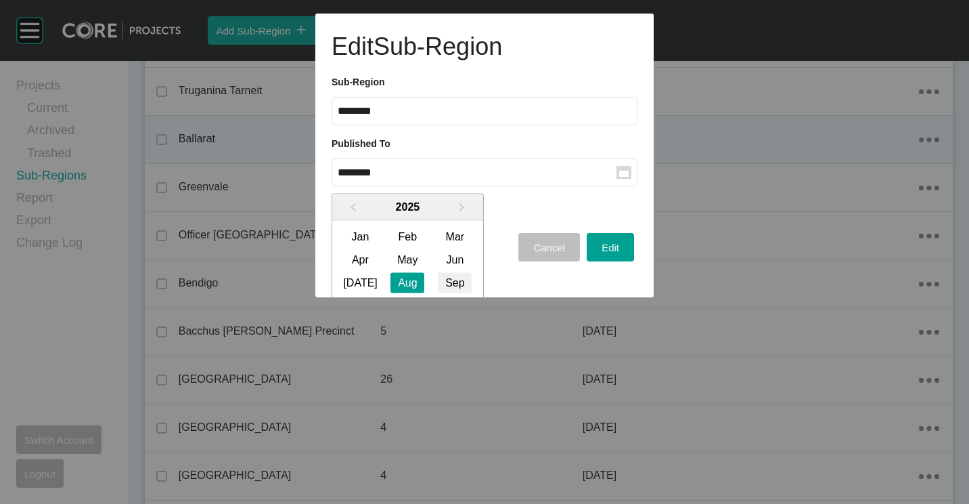
click at [458, 273] on div "Sep" at bounding box center [455, 282] width 34 height 20
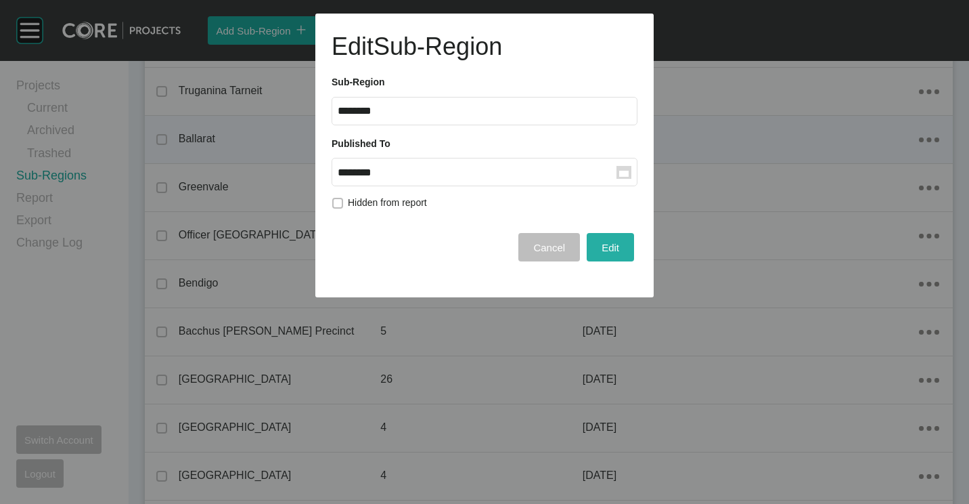
click at [587, 247] on button "Edit" at bounding box center [610, 247] width 47 height 28
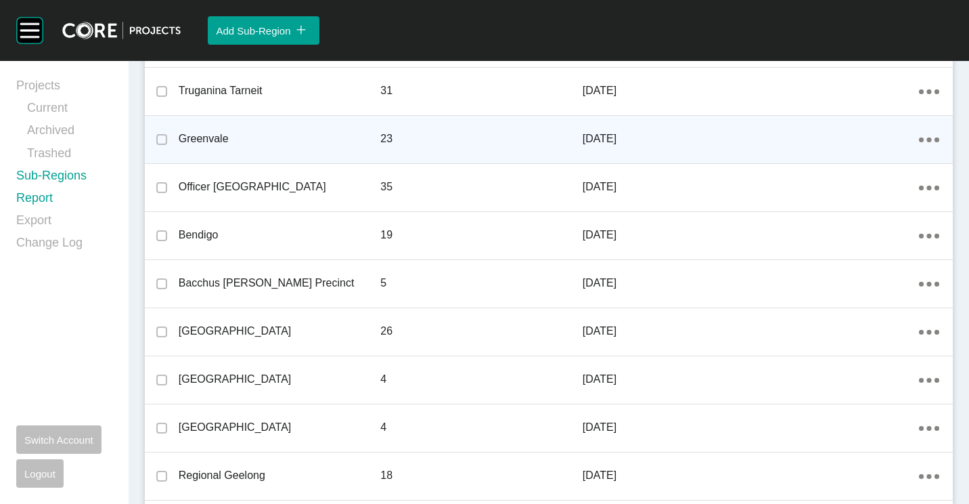
click at [50, 196] on link "Report" at bounding box center [64, 201] width 96 height 22
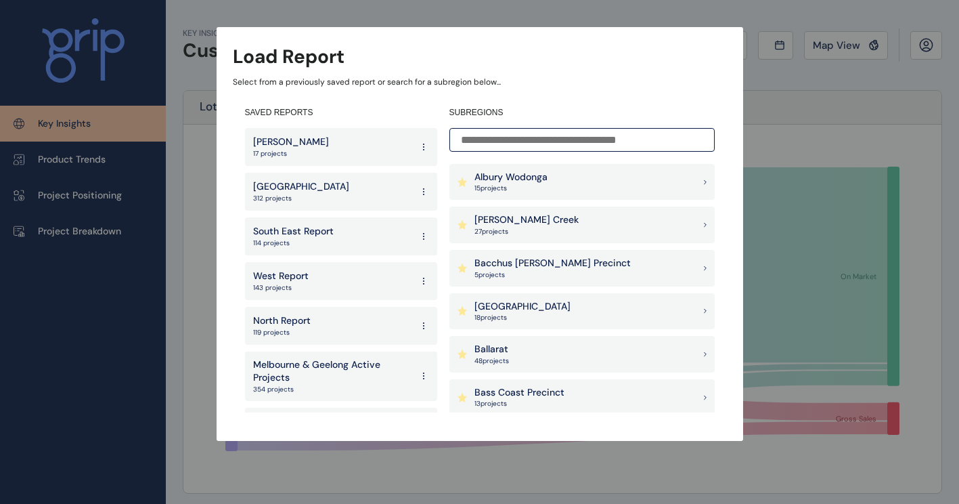
scroll to position [135, 0]
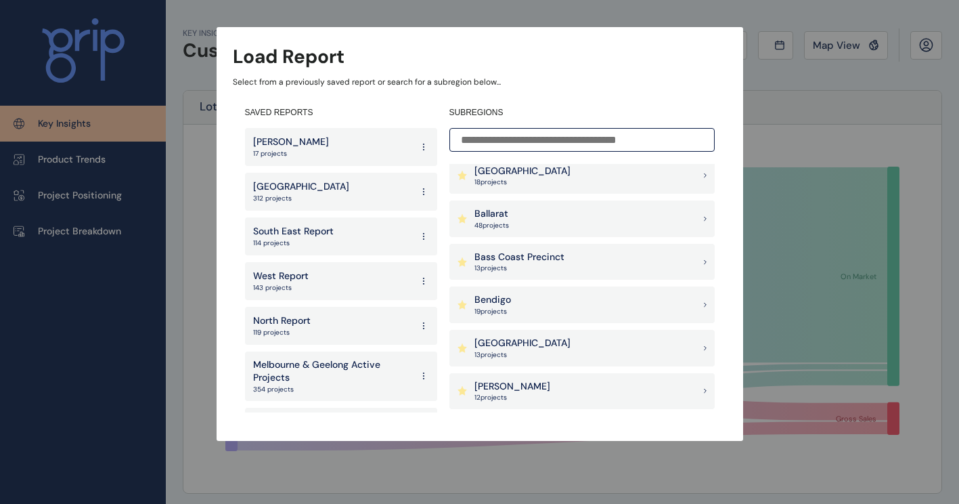
click at [509, 216] on p "Ballarat" at bounding box center [491, 214] width 35 height 14
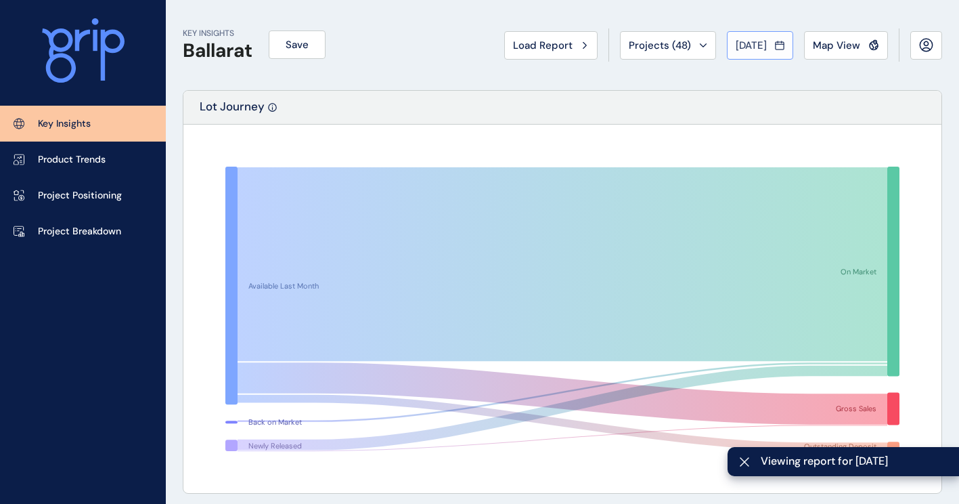
click at [785, 45] on button "Sep 2025" at bounding box center [760, 45] width 66 height 28
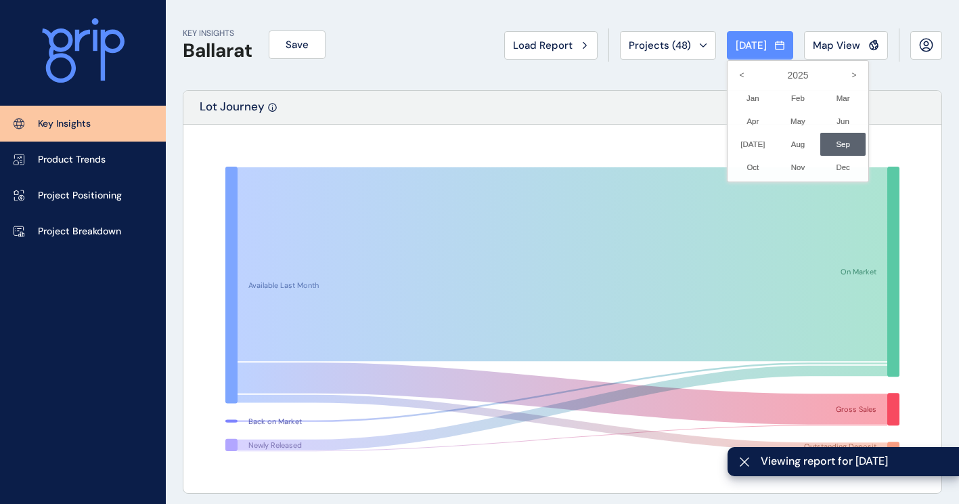
click at [615, 140] on div at bounding box center [479, 252] width 959 height 504
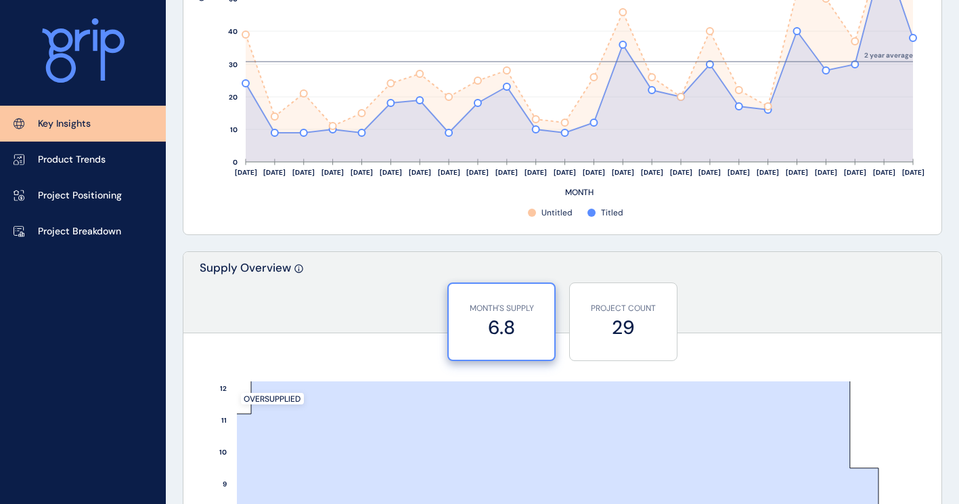
scroll to position [857, 0]
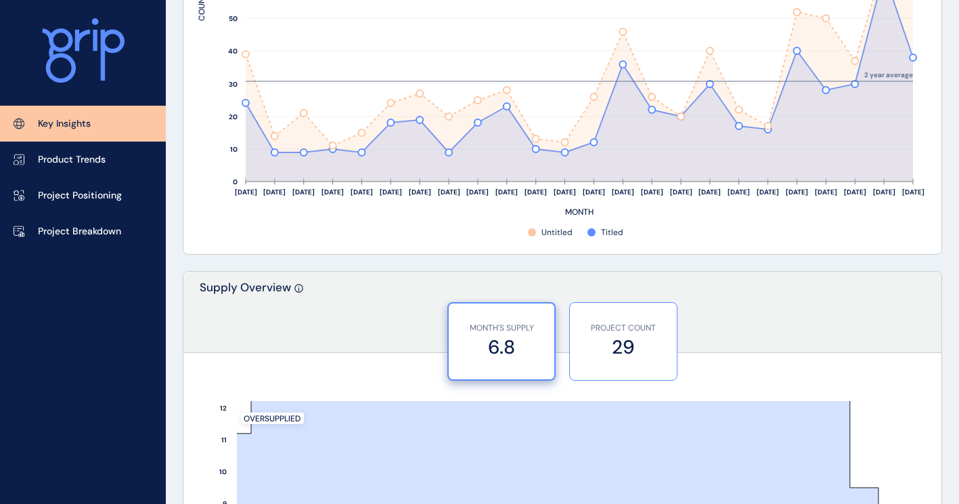
click at [605, 320] on div "PROJECT COUNT 29" at bounding box center [623, 341] width 93 height 77
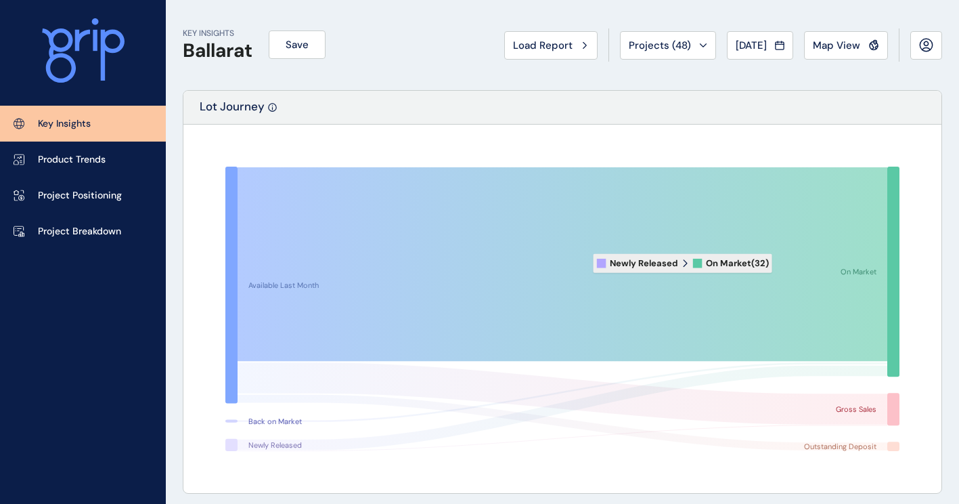
scroll to position [406, 0]
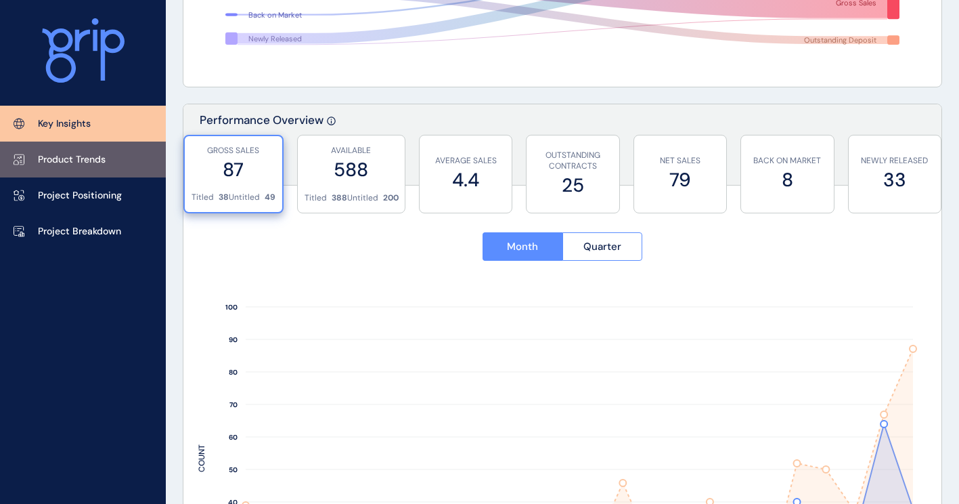
click at [115, 148] on link "Product Trends" at bounding box center [83, 159] width 166 height 36
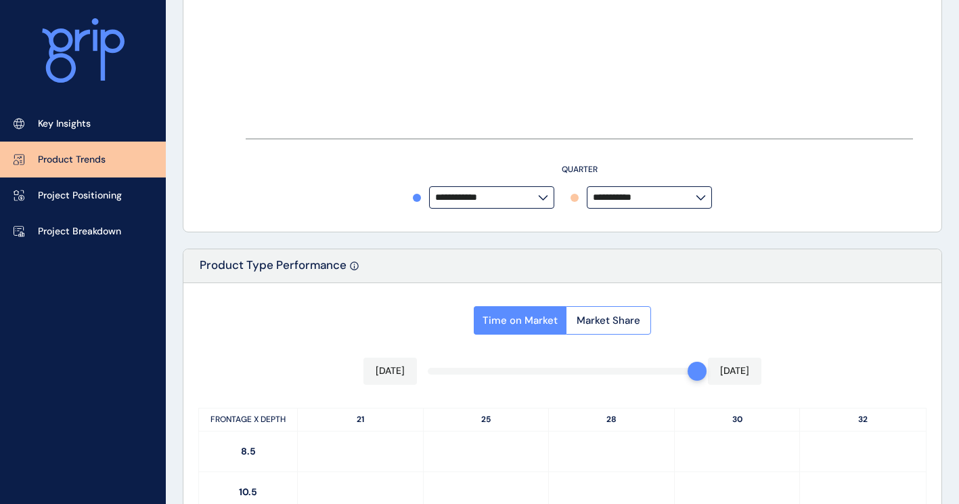
type input "*********"
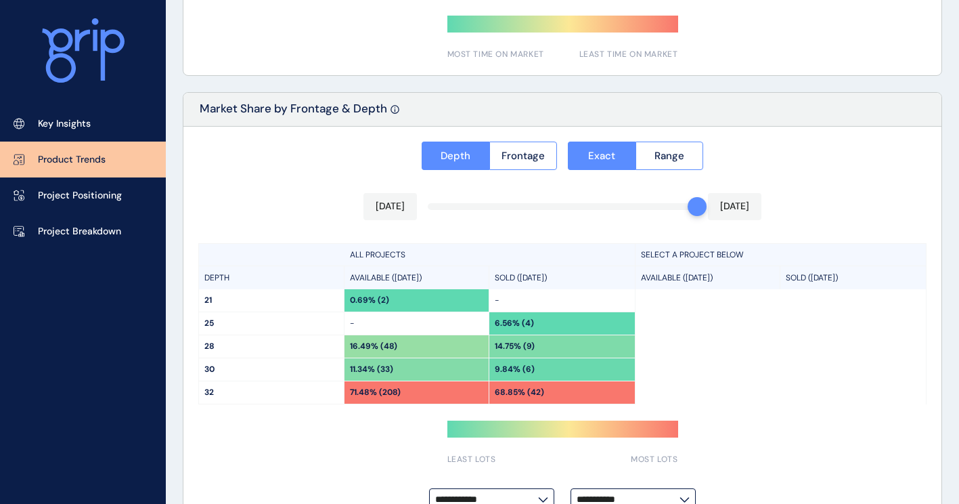
scroll to position [1080, 0]
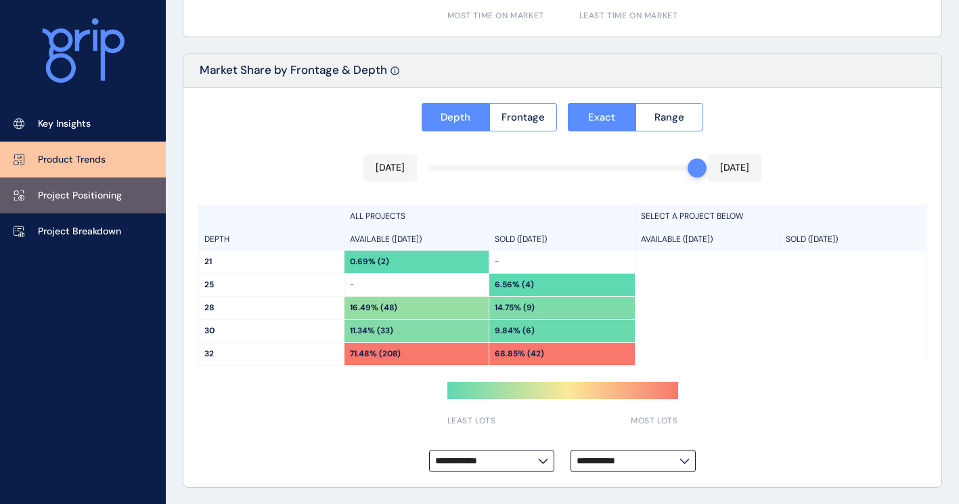
click at [95, 202] on link "Project Positioning" at bounding box center [83, 195] width 166 height 36
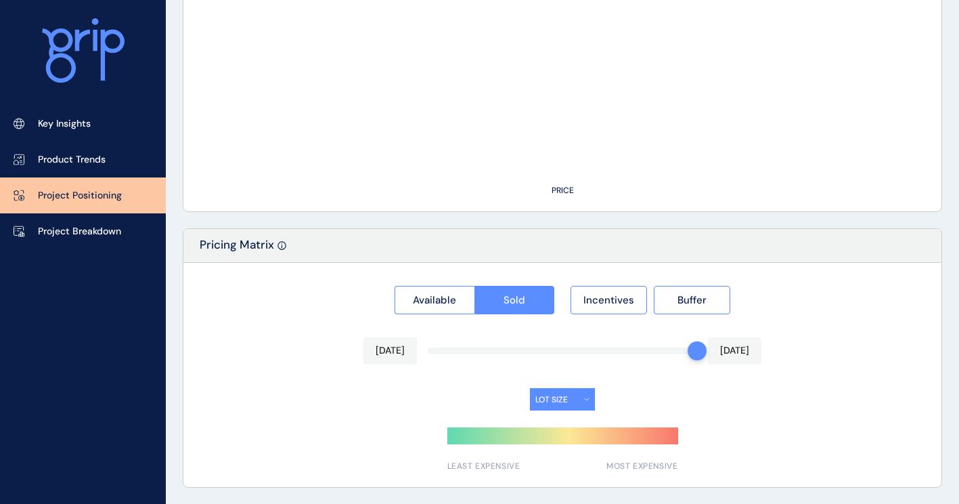
scroll to position [1056, 0]
type input "********"
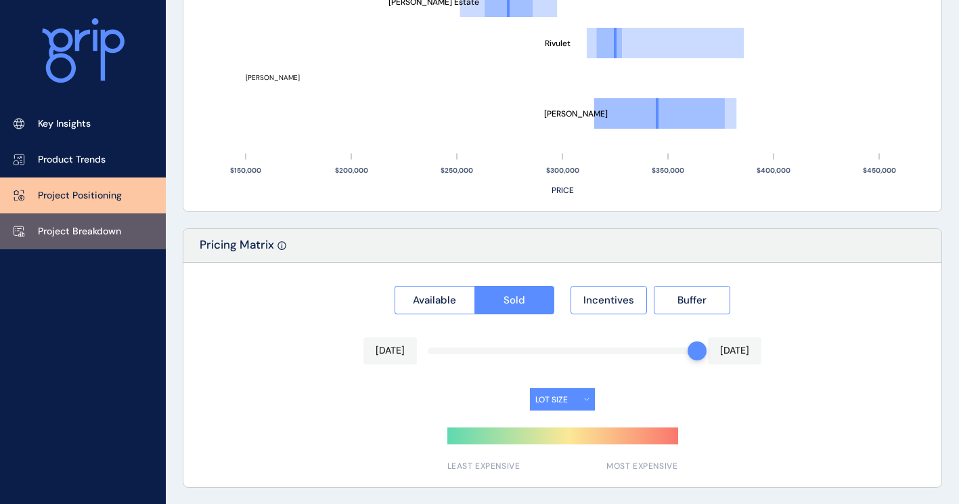
click at [99, 229] on p "Project Breakdown" at bounding box center [79, 232] width 83 height 14
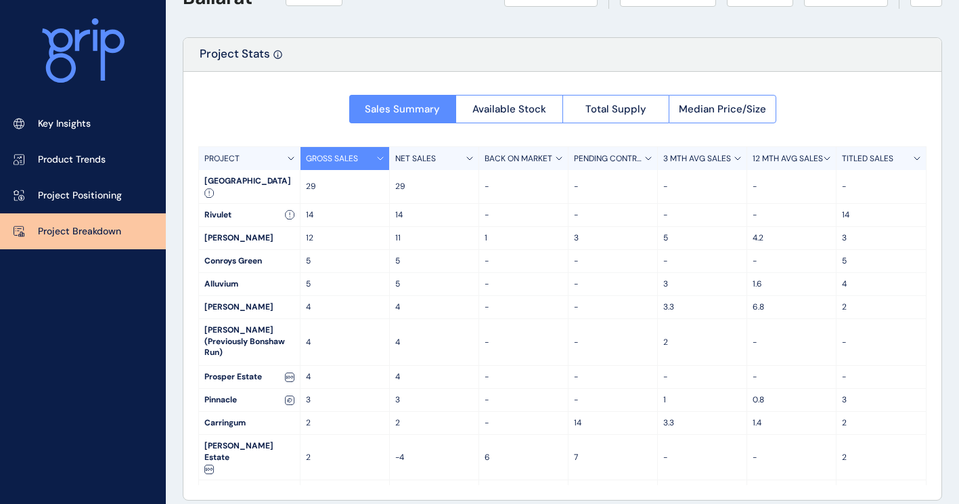
scroll to position [66, 0]
